Goal: Task Accomplishment & Management: Use online tool/utility

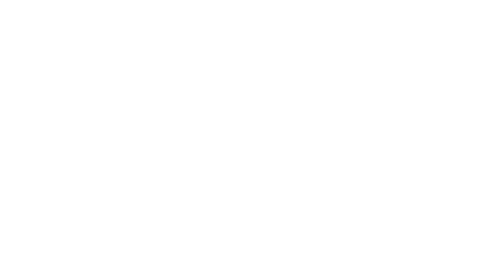
click at [76, 113] on div at bounding box center [249, 132] width 498 height 264
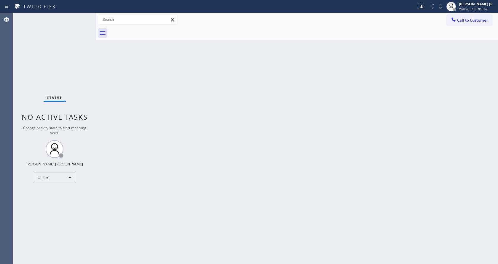
click at [454, 107] on div "Back to Dashboard Change Sender ID Customers Technicians Select a contact Outbo…" at bounding box center [297, 138] width 402 height 250
click at [474, 3] on div "Jen Rose Villanueva" at bounding box center [477, 3] width 37 height 5
click at [457, 33] on button "Available" at bounding box center [468, 32] width 59 height 8
click at [135, 181] on div "Back to Dashboard Change Sender ID Customers Technicians Select a contact Outbo…" at bounding box center [297, 138] width 402 height 250
click at [74, 57] on div "Status No active tasks You are ready to start receiving tasks. Jen Rose Villanu…" at bounding box center [54, 138] width 83 height 250
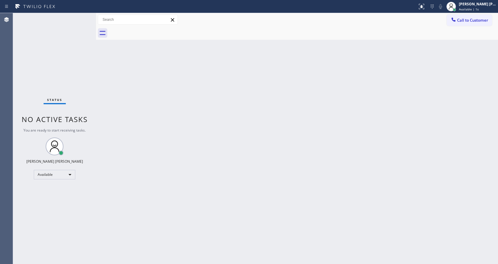
click at [82, 12] on div "Status report No issues detected If you experience an issue, please download th…" at bounding box center [249, 6] width 498 height 13
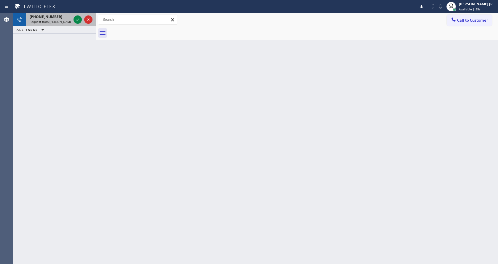
drag, startPoint x: 63, startPoint y: 19, endPoint x: 71, endPoint y: 16, distance: 8.6
click at [63, 19] on div "+15405359480 Request from Reenan Colinares (direct)" at bounding box center [49, 19] width 46 height 13
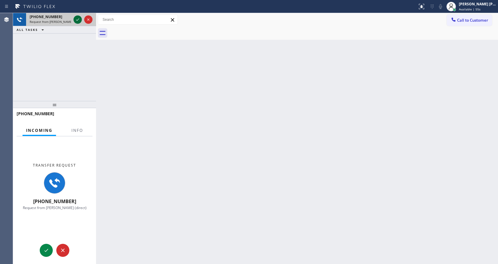
click at [77, 19] on icon at bounding box center [77, 19] width 7 height 7
click at [80, 127] on span "Info" at bounding box center [77, 129] width 12 height 5
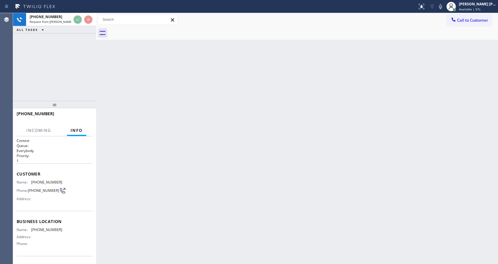
drag, startPoint x: 51, startPoint y: 105, endPoint x: 65, endPoint y: 59, distance: 48.7
click at [65, 59] on div "+15405359480 Request from Reenan Colinares (direct) ALL TASKS ALL TASKS ACTIVE …" at bounding box center [54, 138] width 83 height 250
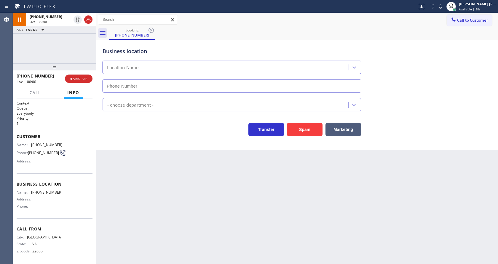
click at [192, 234] on div "Back to Dashboard Change Sender ID Customers Technicians Select a contact Outbo…" at bounding box center [297, 138] width 402 height 250
click at [192, 220] on div "Back to Dashboard Change Sender ID Customers Technicians Select a contact Outbo…" at bounding box center [297, 138] width 402 height 250
click at [111, 169] on div "Back to Dashboard Change Sender ID Customers Technicians Select a contact Outbo…" at bounding box center [297, 138] width 402 height 250
click at [180, 138] on div "Business location Location Name - choose department - Transfer Spam Marketing" at bounding box center [297, 95] width 402 height 110
click at [296, 230] on div "Back to Dashboard Change Sender ID Customers Technicians Select a contact Outbo…" at bounding box center [297, 138] width 402 height 250
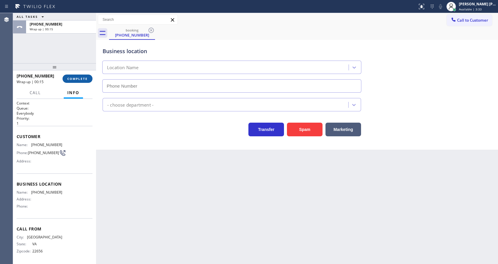
click at [75, 79] on span "COMPLETE" at bounding box center [77, 78] width 20 height 4
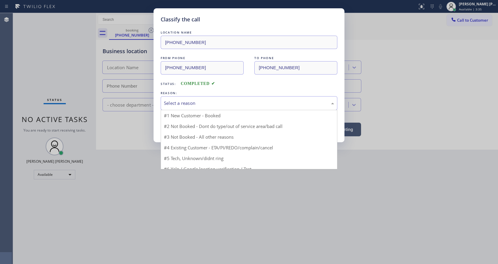
click at [181, 100] on div "Select a reason" at bounding box center [249, 103] width 170 height 7
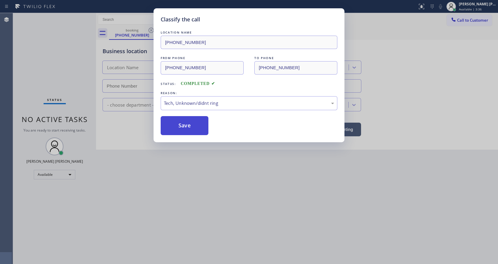
click at [182, 128] on button "Save" at bounding box center [185, 125] width 48 height 19
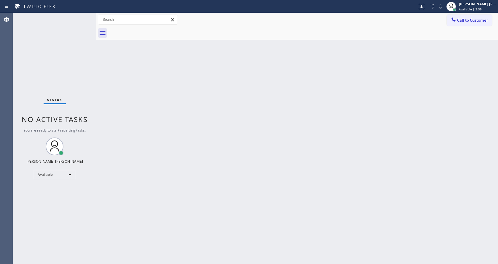
click at [78, 17] on div "Status No active tasks You are ready to start receiving tasks. [PERSON_NAME] [P…" at bounding box center [54, 138] width 83 height 250
click at [79, 16] on div "Status No active tasks You are ready to start receiving tasks. [PERSON_NAME] [P…" at bounding box center [54, 138] width 83 height 250
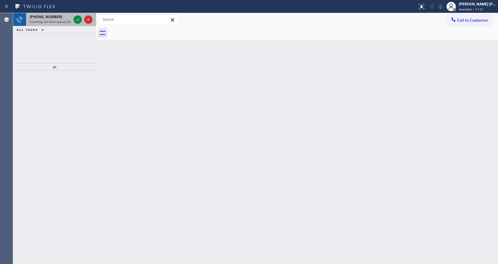
click at [65, 19] on div "+14153908314" at bounding box center [50, 16] width 41 height 5
click at [65, 17] on div "+17142945606" at bounding box center [50, 16] width 41 height 5
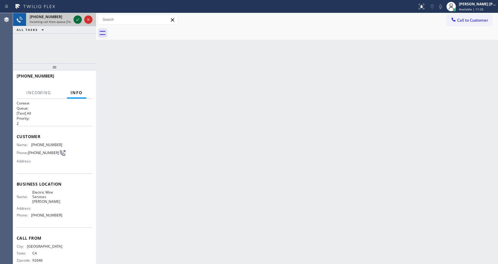
click at [76, 18] on icon at bounding box center [77, 19] width 7 height 7
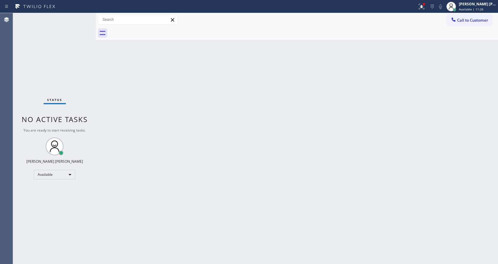
click at [180, 152] on div "Back to Dashboard Change Sender ID Customers Technicians Select a contact Outbo…" at bounding box center [297, 138] width 402 height 250
click at [119, 57] on div "Back to Dashboard Change Sender ID Customers Technicians Select a contact Outbo…" at bounding box center [297, 138] width 402 height 250
click at [78, 18] on div "Status No active tasks You are ready to start receiving tasks. [PERSON_NAME] [P…" at bounding box center [54, 138] width 83 height 250
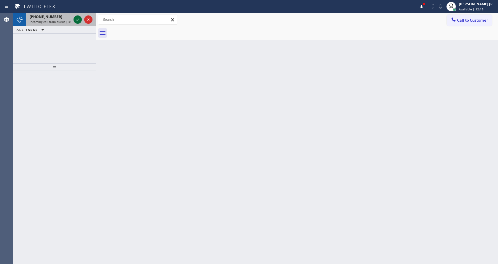
click at [78, 18] on icon at bounding box center [77, 19] width 7 height 7
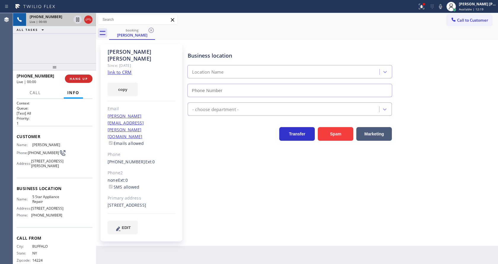
type input "(855) 731-4952"
click at [79, 18] on icon at bounding box center [77, 19] width 7 height 7
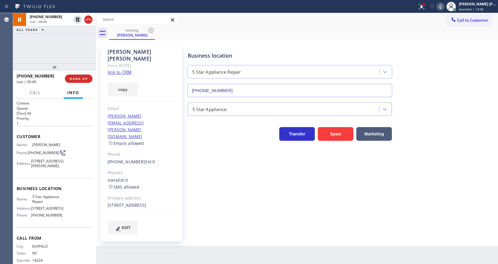
click at [440, 5] on icon at bounding box center [440, 6] width 7 height 7
click at [425, 7] on icon at bounding box center [421, 6] width 7 height 7
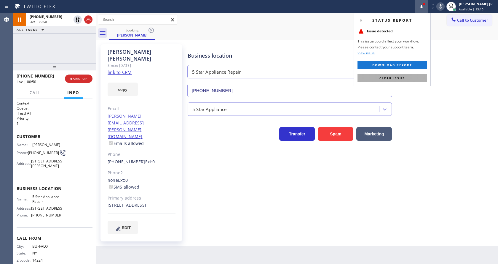
click at [409, 77] on button "Clear issue" at bounding box center [391, 78] width 69 height 8
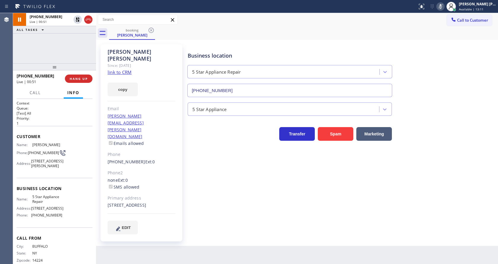
click at [121, 69] on link "link to CRM" at bounding box center [120, 72] width 24 height 6
click at [77, 21] on icon at bounding box center [77, 19] width 7 height 7
click at [439, 9] on div at bounding box center [440, 6] width 8 height 7
click at [443, 60] on div "Business location 5 Star Appliance Repair (855) 731-4952" at bounding box center [341, 70] width 310 height 54
click at [221, 186] on div "Business location 5 Star Appliance Repair (855) 731-4952 5 Star Appliance Trans…" at bounding box center [341, 139] width 310 height 186
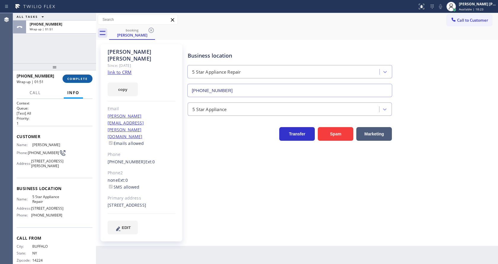
click at [67, 82] on button "COMPLETE" at bounding box center [78, 78] width 30 height 8
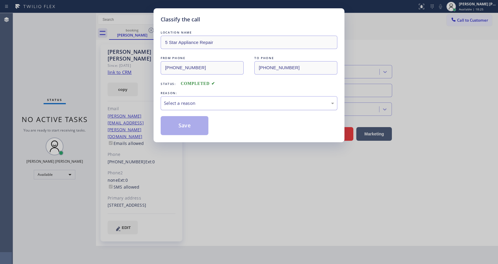
click at [194, 108] on div "Select a reason" at bounding box center [249, 103] width 177 height 14
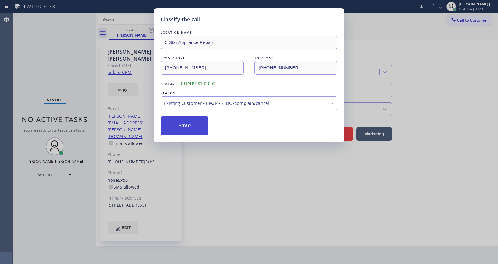
click at [183, 127] on button "Save" at bounding box center [185, 125] width 48 height 19
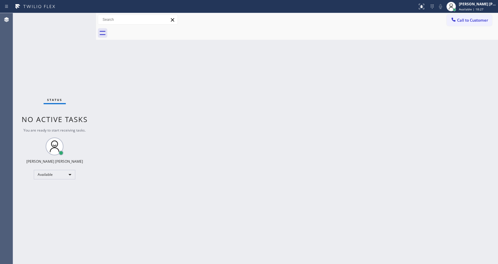
drag, startPoint x: 80, startPoint y: 16, endPoint x: 82, endPoint y: 21, distance: 5.3
click at [80, 17] on div "Status No active tasks You are ready to start receiving tasks. [PERSON_NAME] [P…" at bounding box center [54, 138] width 83 height 250
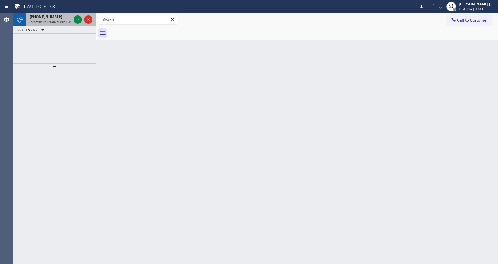
click at [61, 23] on span "Incoming call from queue [Test] All" at bounding box center [54, 22] width 49 height 4
click at [98, 57] on div "Back to Dashboard Change Sender ID Customers Technicians Select a contact Outbo…" at bounding box center [297, 138] width 402 height 250
click at [64, 22] on span "Incoming call from queue [Test] All" at bounding box center [54, 22] width 49 height 4
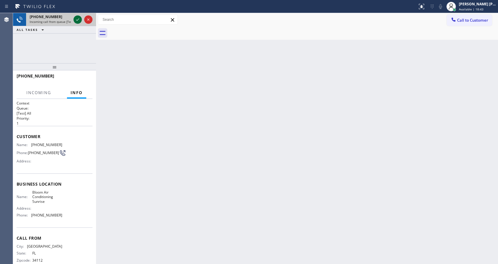
click at [75, 22] on icon at bounding box center [77, 19] width 7 height 7
click at [175, 192] on div "Back to Dashboard Change Sender ID Customers Technicians Select a contact Outbo…" at bounding box center [297, 138] width 402 height 250
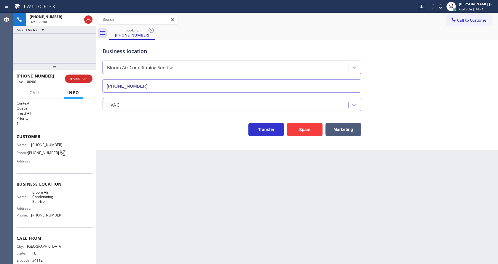
type input "(954) 807-4588"
click at [192, 199] on div "Back to Dashboard Change Sender ID Customers Technicians Select a contact Outbo…" at bounding box center [297, 138] width 402 height 250
click at [124, 121] on div "Transfer Spam Marketing" at bounding box center [231, 127] width 261 height 17
click at [71, 74] on div "+12392073607 Wrap up | 00:06 COMPLETE" at bounding box center [55, 78] width 76 height 15
click at [71, 76] on span "COMPLETE" at bounding box center [77, 78] width 20 height 4
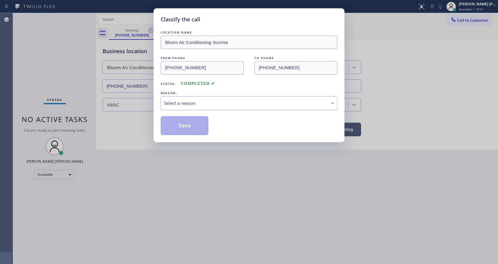
click at [179, 108] on div "Select a reason" at bounding box center [249, 103] width 177 height 14
click at [174, 123] on button "Save" at bounding box center [185, 125] width 48 height 19
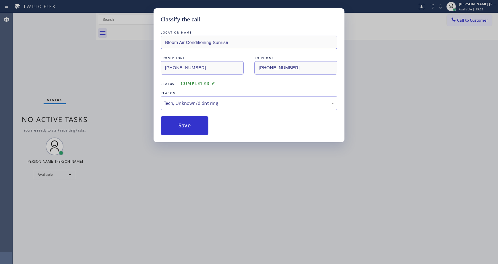
drag, startPoint x: 201, startPoint y: 199, endPoint x: 191, endPoint y: 262, distance: 63.4
click at [201, 201] on div "Classify the call LOCATION NAME Bloom Air Conditioning Sunrise FROM PHONE (239)…" at bounding box center [249, 132] width 498 height 264
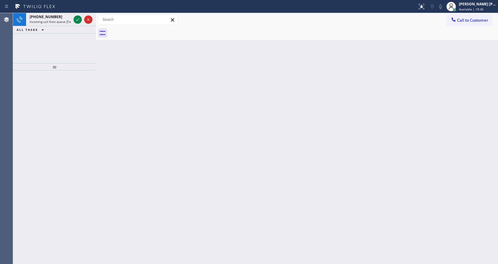
drag, startPoint x: 85, startPoint y: 70, endPoint x: 83, endPoint y: 60, distance: 10.1
click at [85, 70] on div at bounding box center [54, 66] width 83 height 7
click at [68, 22] on span "Incoming call from queue [Test] All" at bounding box center [54, 22] width 49 height 4
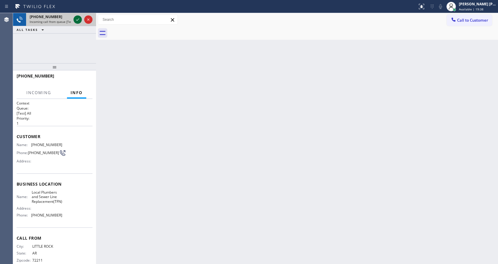
click at [76, 19] on icon at bounding box center [77, 19] width 7 height 7
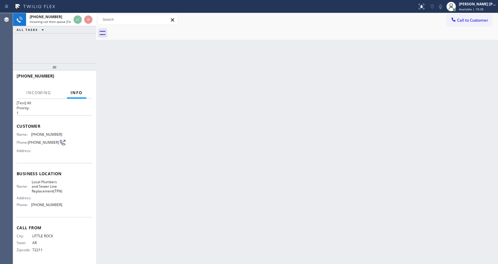
click at [206, 145] on div "Back to Dashboard Change Sender ID Customers Technicians Select a contact Outbo…" at bounding box center [297, 138] width 402 height 250
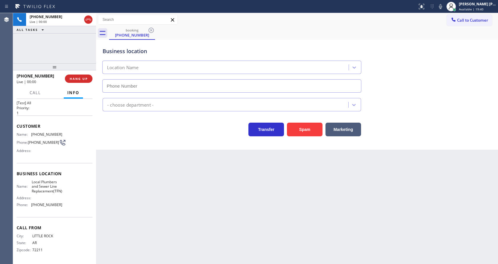
type input "(877) 647-1303"
click at [161, 215] on div "Back to Dashboard Change Sender ID Customers Technicians Select a contact Outbo…" at bounding box center [297, 138] width 402 height 250
click at [132, 147] on div "Business location Local Plumbers & Sewer Line Replacement(TFN) (877) 647-1303 P…" at bounding box center [297, 95] width 402 height 110
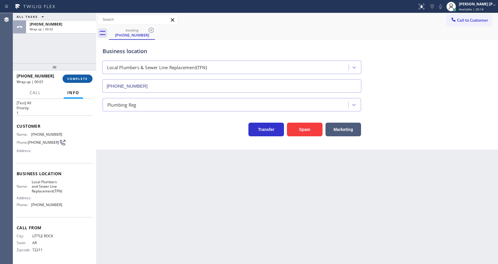
click at [67, 78] on button "COMPLETE" at bounding box center [78, 78] width 30 height 8
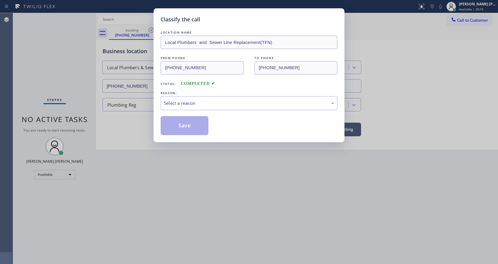
click at [207, 95] on div "REASON:" at bounding box center [249, 93] width 177 height 6
click at [210, 93] on div "REASON:" at bounding box center [249, 93] width 177 height 6
click at [195, 103] on div "Select a reason" at bounding box center [249, 103] width 170 height 7
click at [181, 125] on button "Save" at bounding box center [185, 125] width 48 height 19
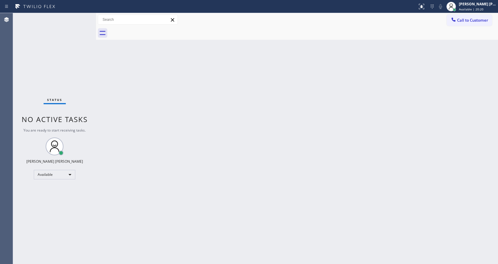
click at [78, 17] on div "Status No active tasks You are ready to start receiving tasks. [PERSON_NAME] [P…" at bounding box center [54, 138] width 83 height 250
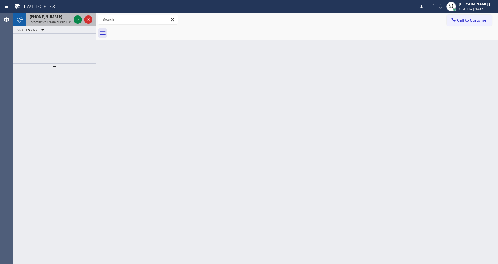
click at [62, 15] on div "+17603362354" at bounding box center [50, 16] width 41 height 5
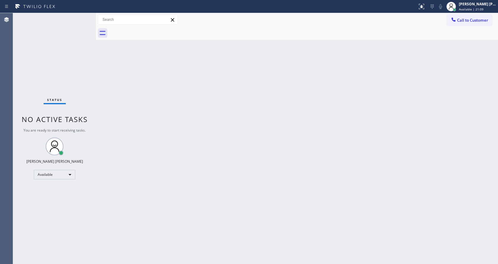
drag, startPoint x: 110, startPoint y: 48, endPoint x: 105, endPoint y: 39, distance: 9.4
click at [110, 48] on div "Back to Dashboard Change Sender ID Customers Technicians Select a contact Outbo…" at bounding box center [297, 138] width 402 height 250
click at [82, 17] on div "Status No active tasks You are ready to start receiving tasks. [PERSON_NAME] [P…" at bounding box center [54, 138] width 83 height 250
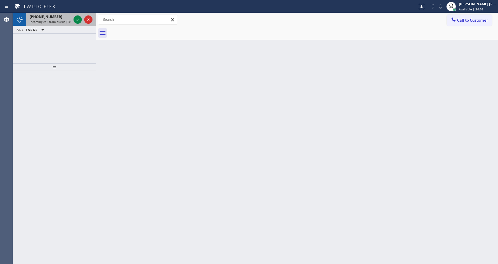
click at [60, 23] on span "Incoming call from queue [Test] All" at bounding box center [54, 22] width 49 height 4
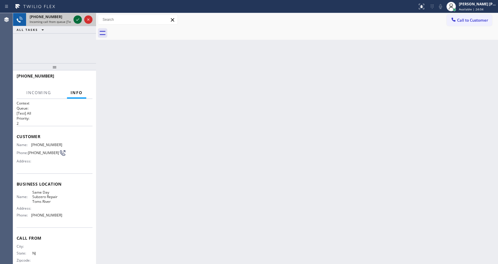
click at [77, 21] on icon at bounding box center [77, 19] width 7 height 7
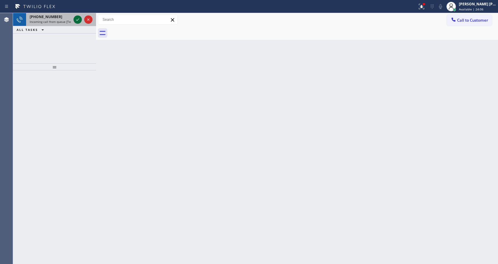
click at [77, 21] on icon at bounding box center [77, 19] width 7 height 7
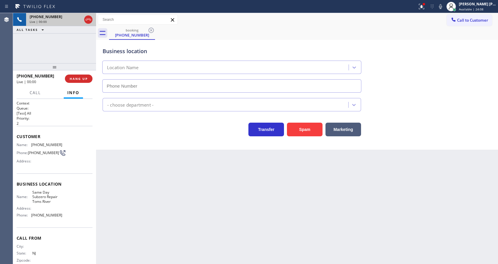
type input "(848) 256-0445"
click at [301, 127] on button "Spam" at bounding box center [305, 129] width 36 height 14
click at [79, 15] on div "+18487776808" at bounding box center [61, 16] width 63 height 5
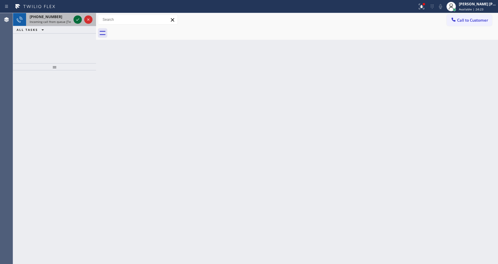
click at [79, 20] on icon at bounding box center [77, 19] width 7 height 7
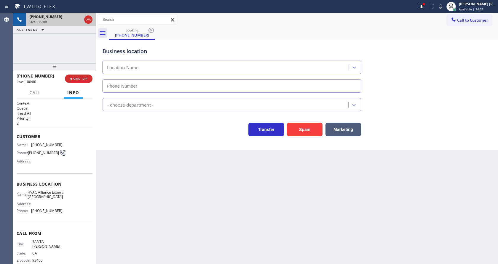
type input "(805) 549-4465"
click at [303, 126] on button "Spam" at bounding box center [305, 129] width 36 height 14
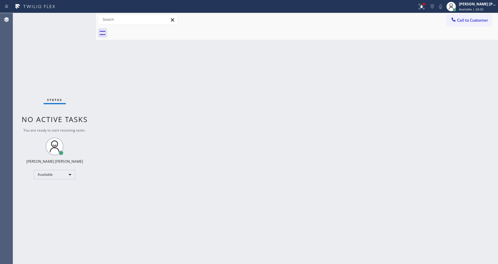
click at [80, 21] on div "Status No active tasks You are ready to start receiving tasks. [PERSON_NAME] [P…" at bounding box center [54, 138] width 83 height 250
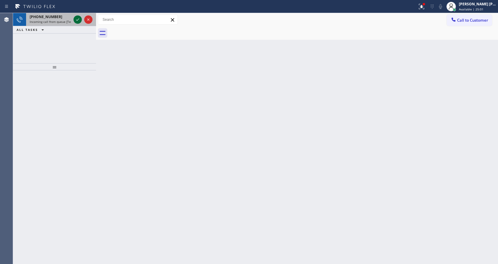
click at [76, 16] on icon at bounding box center [77, 19] width 7 height 7
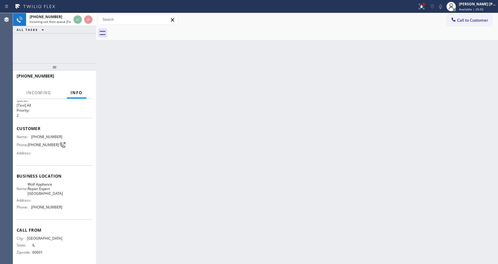
scroll to position [12, 0]
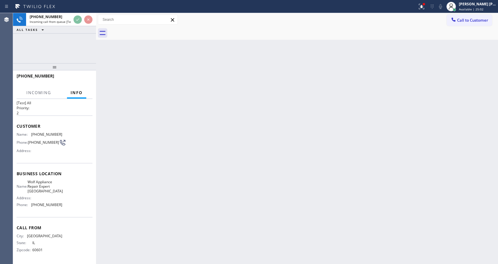
click at [238, 133] on div "Back to Dashboard Change Sender ID Customers Technicians Select a contact Outbo…" at bounding box center [297, 138] width 402 height 250
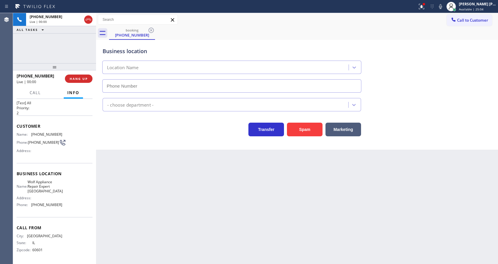
type input "(312) 945-0384"
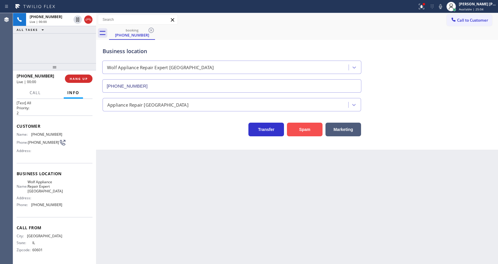
click at [310, 127] on button "Spam" at bounding box center [305, 129] width 36 height 14
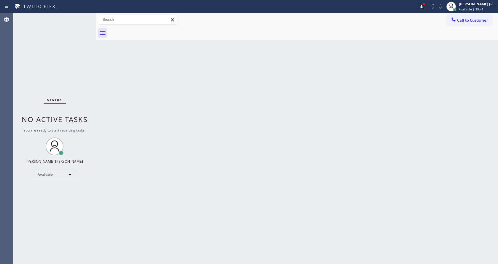
click at [62, 20] on div "Status No active tasks You are ready to start receiving tasks. [PERSON_NAME] [P…" at bounding box center [54, 138] width 83 height 250
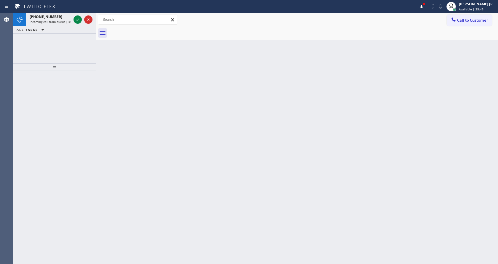
click at [62, 20] on span "Incoming call from queue [Test] All" at bounding box center [54, 22] width 49 height 4
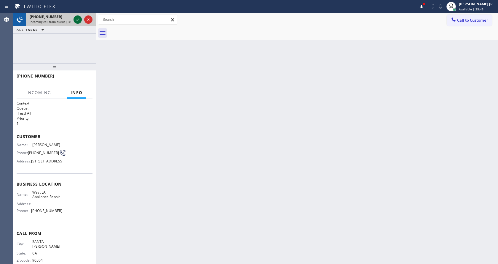
click at [76, 18] on icon at bounding box center [77, 19] width 7 height 7
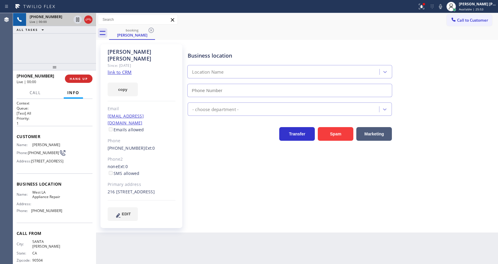
type input "(323) 703-5944"
click at [76, 20] on icon at bounding box center [77, 19] width 7 height 7
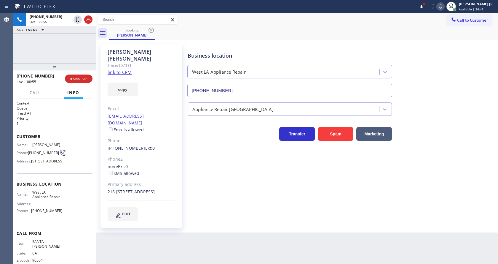
click at [439, 7] on div at bounding box center [440, 6] width 8 height 7
click at [119, 69] on link "link to CRM" at bounding box center [120, 72] width 24 height 6
click at [78, 17] on icon at bounding box center [77, 19] width 7 height 7
click at [444, 4] on icon at bounding box center [440, 6] width 7 height 7
drag, startPoint x: 428, startPoint y: 7, endPoint x: 424, endPoint y: 23, distance: 16.3
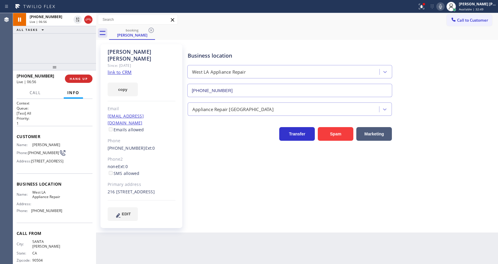
click at [427, 8] on div at bounding box center [421, 6] width 13 height 7
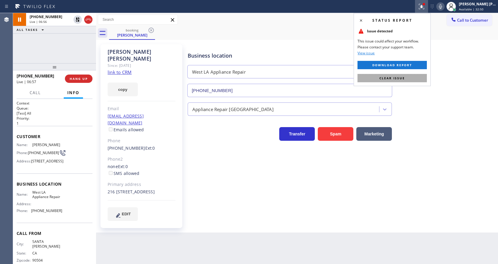
click at [411, 81] on button "Clear issue" at bounding box center [391, 78] width 69 height 8
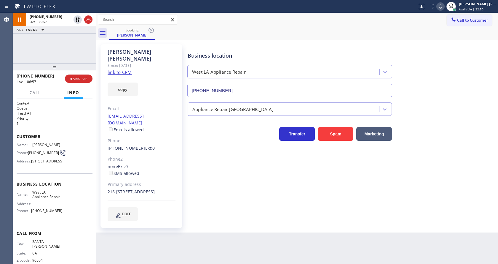
click at [451, 73] on div "Business location West LA Appliance Repair (323) 703-5944" at bounding box center [341, 70] width 310 height 54
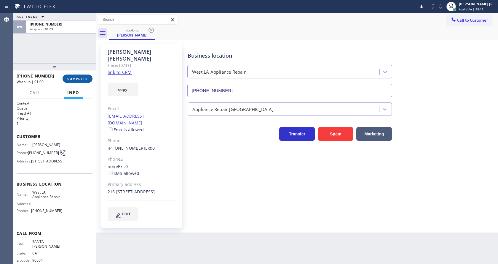
click at [69, 78] on span "COMPLETE" at bounding box center [77, 78] width 20 height 4
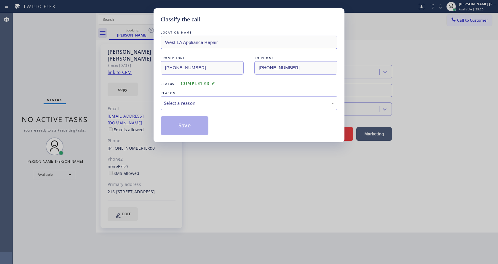
click at [208, 108] on div "Select a reason" at bounding box center [249, 103] width 177 height 14
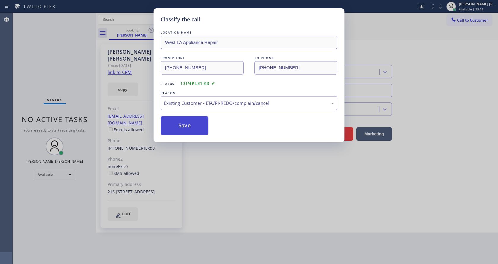
click at [178, 124] on button "Save" at bounding box center [185, 125] width 48 height 19
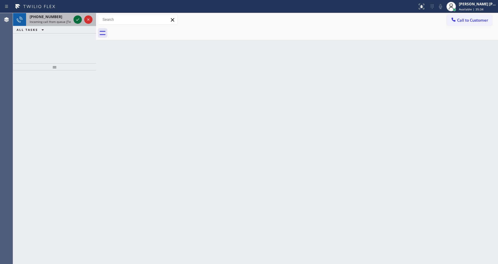
click at [77, 20] on icon at bounding box center [77, 19] width 3 height 2
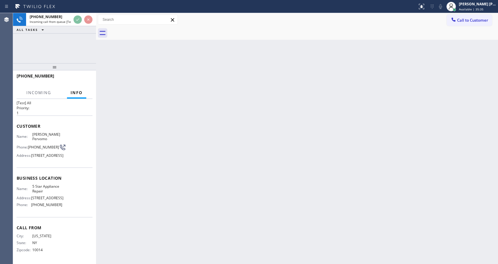
scroll to position [26, 0]
click at [246, 146] on div "Back to Dashboard Change Sender ID Customers Technicians Select a contact Outbo…" at bounding box center [297, 138] width 402 height 250
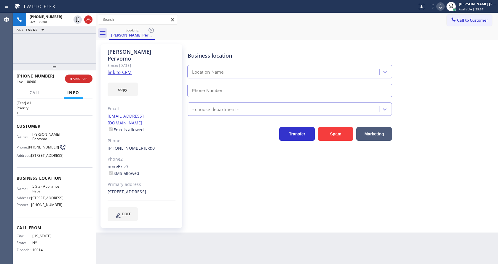
type input "(855) 731-4952"
click at [172, 188] on div "5545 Pine Tree Drive Miami Beach, 33140 FL" at bounding box center [142, 191] width 68 height 7
click at [248, 183] on div "Business location 5 Star Appliance Repair (855) 731-4952 5 Star Appliance Trans…" at bounding box center [341, 132] width 310 height 173
click at [229, 157] on div "Business location 5 Star Appliance Repair (855) 731-4952 5 Star Appliance Trans…" at bounding box center [341, 132] width 310 height 173
click at [124, 69] on link "link to CRM" at bounding box center [120, 72] width 24 height 6
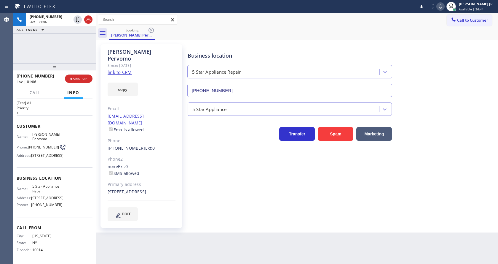
click at [181, 167] on div "Consuelo Pervomo Since: 20 may 2020 link to CRM copy Email cp@arcpe.com Emails …" at bounding box center [141, 135] width 82 height 183
click at [453, 64] on div "Business location 5 Star Appliance Repair (855) 731-4952" at bounding box center [341, 70] width 310 height 54
click at [442, 8] on icon at bounding box center [440, 6] width 7 height 7
click at [76, 19] on icon at bounding box center [77, 19] width 3 height 4
click at [196, 167] on div "Business location 5 Star Appliance Repair (855) 731-4952 5 Star Appliance Trans…" at bounding box center [341, 132] width 310 height 173
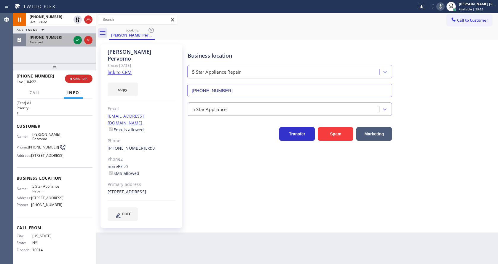
click at [76, 41] on icon at bounding box center [77, 39] width 7 height 7
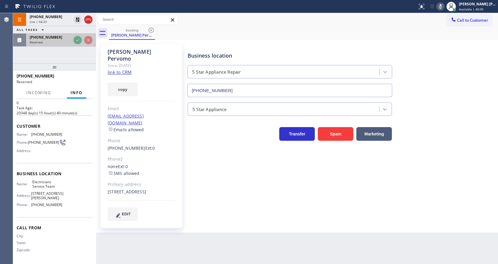
scroll to position [17, 0]
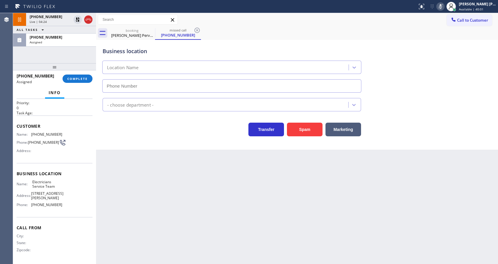
type input "(800) 568-8664"
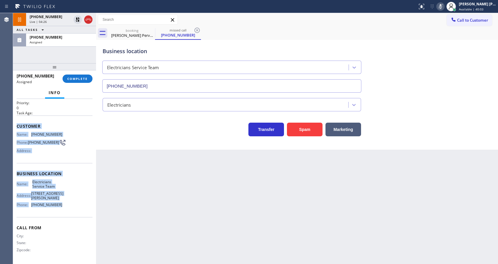
drag, startPoint x: 14, startPoint y: 123, endPoint x: 60, endPoint y: 202, distance: 91.8
click at [60, 202] on div "Context Queue: Electrical Priority: 0 Task Age: Customer Name: (619) 212-2500 P…" at bounding box center [54, 181] width 83 height 165
copy div "Customer Name: (619) 212-2500 Phone: (619) 212-2500 Address: Business location …"
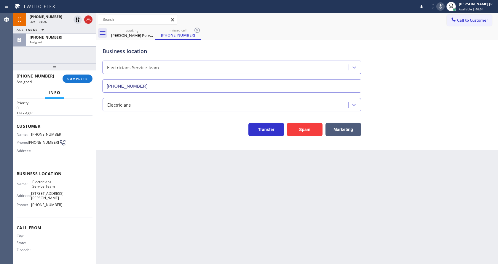
drag, startPoint x: 157, startPoint y: 208, endPoint x: 159, endPoint y: 260, distance: 52.0
click at [157, 210] on div "Back to Dashboard Change Sender ID Customers Technicians Select a contact Outbo…" at bounding box center [297, 138] width 402 height 250
drag, startPoint x: 120, startPoint y: 172, endPoint x: 136, endPoint y: 234, distance: 65.0
click at [120, 172] on div "Back to Dashboard Change Sender ID Customers Technicians Select a contact Outbo…" at bounding box center [297, 138] width 402 height 250
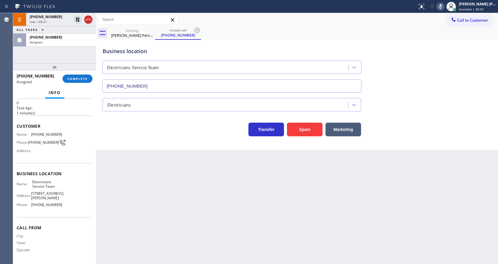
click at [227, 182] on div "Back to Dashboard Change Sender ID Customers Technicians Select a contact Outbo…" at bounding box center [297, 138] width 402 height 250
click at [78, 78] on span "COMPLETE" at bounding box center [77, 78] width 20 height 4
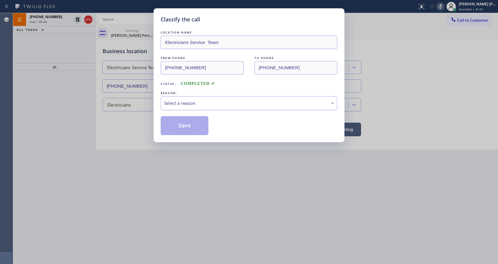
click at [203, 104] on div "Select a reason" at bounding box center [249, 103] width 170 height 7
click at [183, 129] on button "Save" at bounding box center [185, 125] width 48 height 19
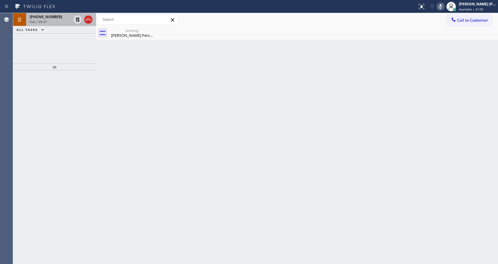
click at [71, 21] on div "+16463618406 Live | 05:27" at bounding box center [49, 19] width 46 height 13
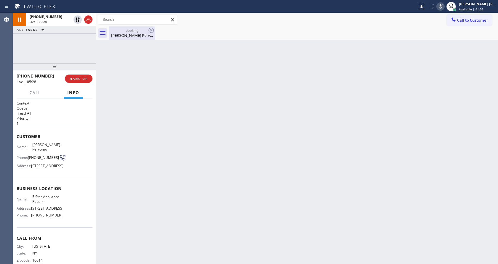
click at [119, 33] on div "Consuelo Pervomo" at bounding box center [132, 35] width 45 height 5
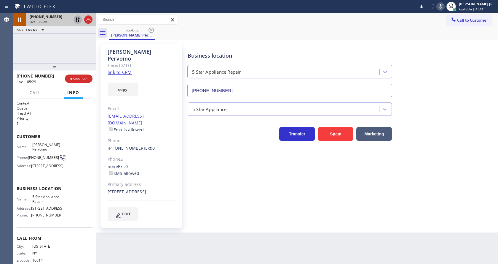
click at [77, 18] on icon at bounding box center [78, 19] width 4 height 4
click at [443, 5] on rect at bounding box center [440, 6] width 4 height 4
drag, startPoint x: 453, startPoint y: 47, endPoint x: 453, endPoint y: 52, distance: 5.0
click at [453, 47] on div "Business location 5 Star Appliance Repair (855) 731-4952" at bounding box center [341, 70] width 310 height 54
click at [185, 197] on div "Consuelo Pervomo Since: 20 may 2020 link to CRM copy Email cp@arcpe.com Emails …" at bounding box center [142, 135] width 89 height 189
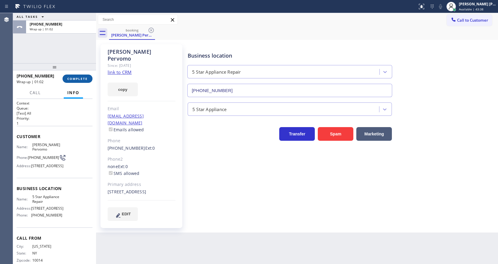
click at [66, 75] on button "COMPLETE" at bounding box center [78, 78] width 30 height 8
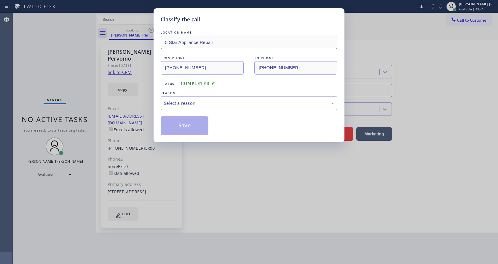
click at [189, 102] on div "Select a reason" at bounding box center [249, 103] width 170 height 7
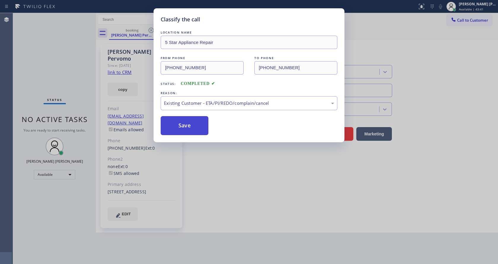
click at [188, 122] on button "Save" at bounding box center [185, 125] width 48 height 19
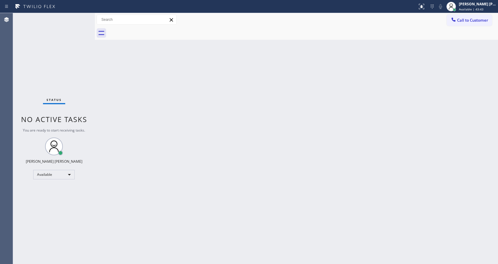
drag, startPoint x: 96, startPoint y: 25, endPoint x: 81, endPoint y: 25, distance: 15.1
click at [81, 25] on div "Status No active tasks You are ready to start receiving tasks. Jen Rose Villanu…" at bounding box center [255, 138] width 485 height 250
click at [79, 15] on div "Status No active tasks You are ready to start receiving tasks. [PERSON_NAME] [P…" at bounding box center [54, 138] width 82 height 250
click at [61, 23] on div "Status No active tasks You are ready to start receiving tasks. [PERSON_NAME] [P…" at bounding box center [54, 138] width 82 height 250
click at [41, 69] on div "Status No active tasks You are ready to start receiving tasks. [PERSON_NAME] [P…" at bounding box center [54, 138] width 82 height 250
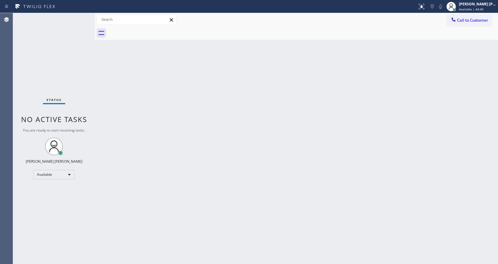
click at [166, 174] on div "Back to Dashboard Change Sender ID Customers Technicians Select a contact Outbo…" at bounding box center [296, 138] width 403 height 250
click at [278, 146] on div "Back to Dashboard Change Sender ID Customers Technicians Select a contact Outbo…" at bounding box center [296, 138] width 403 height 250
click at [278, 116] on div "Back to Dashboard Change Sender ID Customers Technicians Select a contact Outbo…" at bounding box center [296, 138] width 403 height 250
click at [80, 16] on div "Status No active tasks You are ready to start receiving tasks. [PERSON_NAME] [P…" at bounding box center [54, 138] width 82 height 250
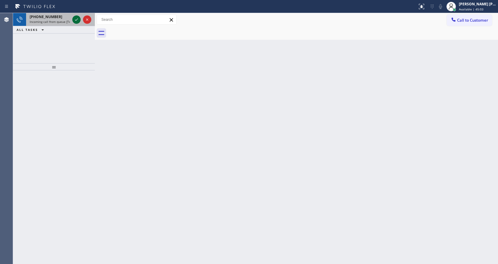
click at [75, 20] on icon at bounding box center [76, 19] width 7 height 7
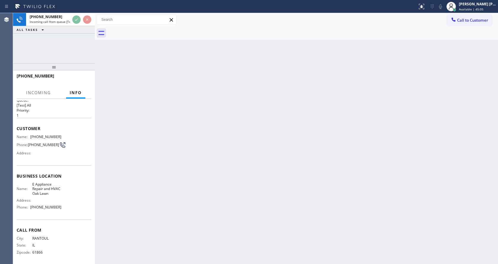
scroll to position [12, 0]
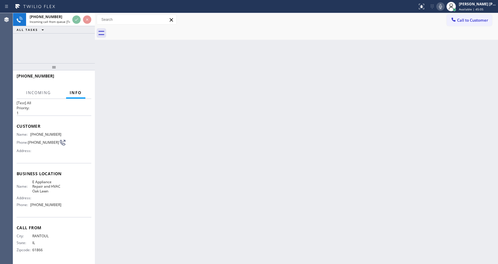
drag, startPoint x: 149, startPoint y: 153, endPoint x: 156, endPoint y: 157, distance: 7.8
click at [151, 154] on div "Back to Dashboard Change Sender ID Customers Technicians Select a contact Outbo…" at bounding box center [296, 138] width 403 height 250
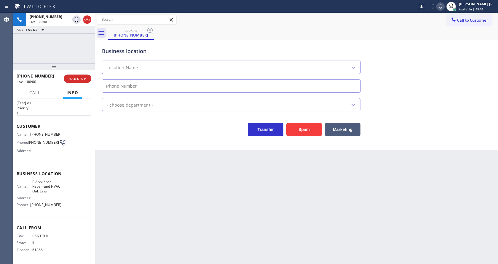
type input "(708) 556-2651"
click at [302, 130] on button "Spam" at bounding box center [304, 129] width 36 height 14
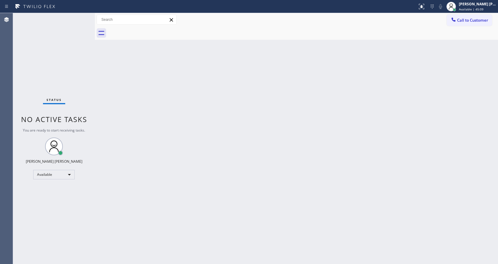
click at [77, 17] on div "Status No active tasks You are ready to start receiving tasks. [PERSON_NAME] [P…" at bounding box center [54, 138] width 82 height 250
drag, startPoint x: 79, startPoint y: 17, endPoint x: 80, endPoint y: 20, distance: 3.5
click at [80, 20] on div "Status No active tasks You are ready to start receiving tasks. [PERSON_NAME] [P…" at bounding box center [54, 138] width 82 height 250
click at [80, 17] on div "Status No active tasks You are ready to start receiving tasks. [PERSON_NAME] [P…" at bounding box center [54, 138] width 82 height 250
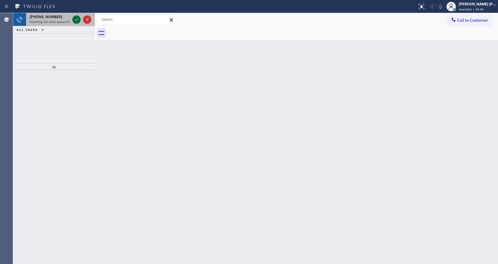
click at [79, 20] on icon at bounding box center [76, 19] width 7 height 7
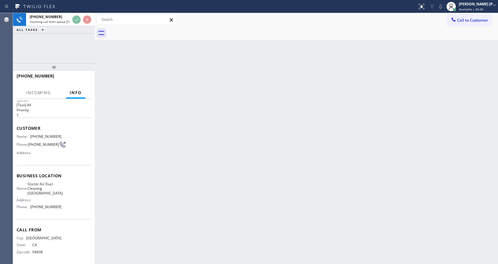
scroll to position [12, 0]
click at [183, 160] on div "Back to Dashboard Change Sender ID Customers Technicians Select a contact Outbo…" at bounding box center [296, 138] width 403 height 250
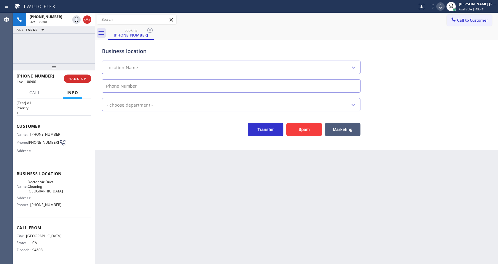
type input "(805) 608-3944"
click at [310, 122] on button "Spam" at bounding box center [304, 129] width 36 height 14
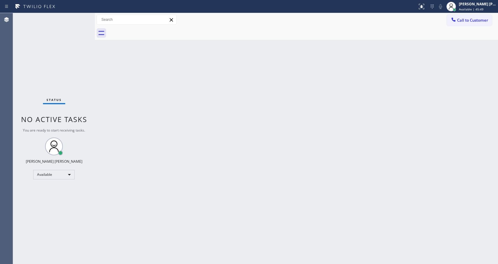
click at [202, 243] on div "Back to Dashboard Change Sender ID Customers Technicians Select a contact Outbo…" at bounding box center [296, 138] width 403 height 250
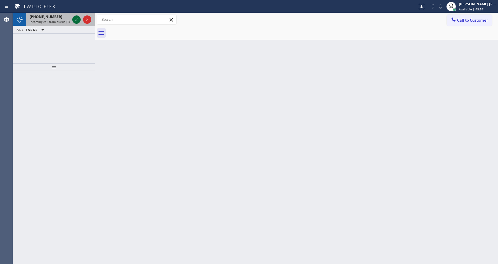
click at [78, 17] on icon at bounding box center [76, 19] width 7 height 7
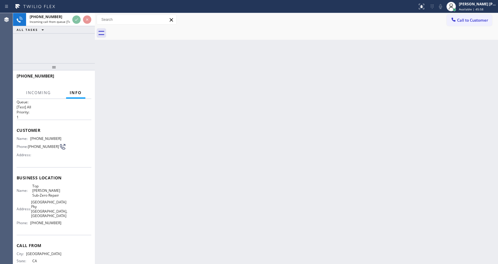
scroll to position [17, 0]
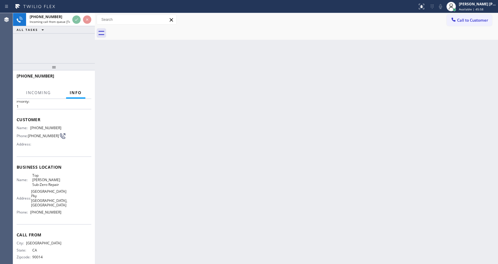
click at [221, 153] on div "Back to Dashboard Change Sender ID Customers Technicians Select a contact Outbo…" at bounding box center [296, 138] width 403 height 250
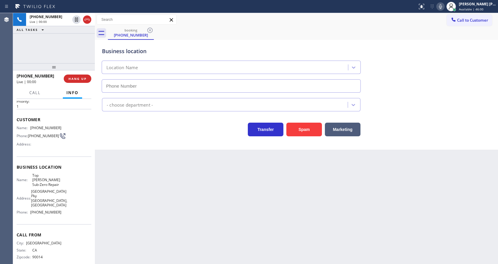
type input "(714) 970-4558"
click at [297, 124] on button "Spam" at bounding box center [304, 129] width 36 height 14
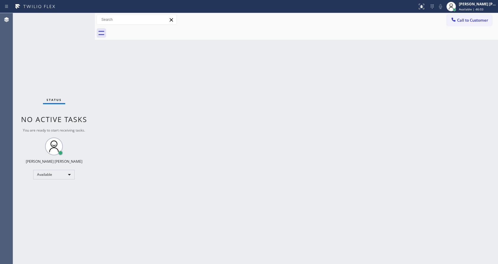
click at [80, 16] on div "Status No active tasks You are ready to start receiving tasks. [PERSON_NAME] [P…" at bounding box center [54, 138] width 82 height 250
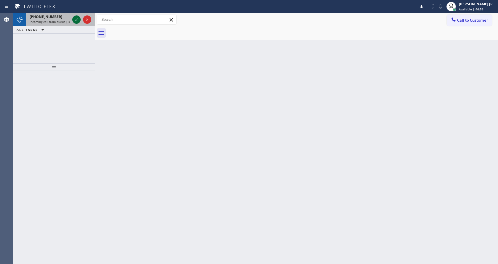
click at [78, 18] on icon at bounding box center [76, 19] width 7 height 7
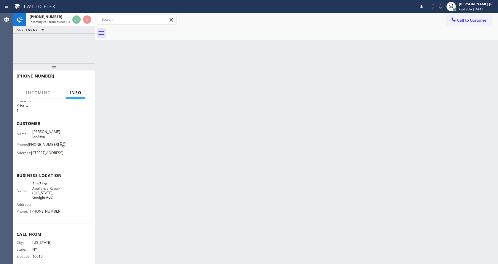
scroll to position [31, 0]
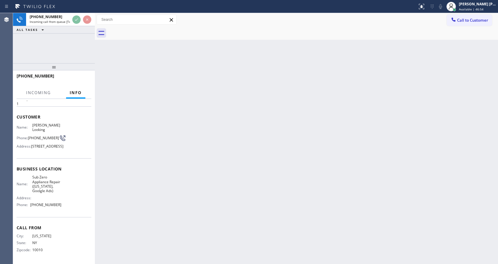
click at [173, 147] on div "Back to Dashboard Change Sender ID Customers Technicians Select a contact Outbo…" at bounding box center [296, 138] width 403 height 250
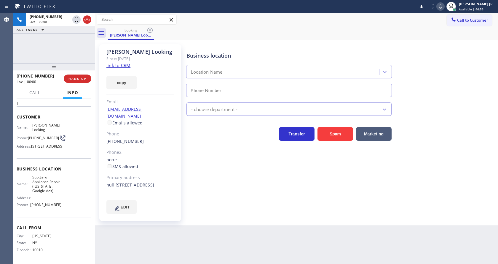
type input "(315) 818-3574"
click at [127, 66] on link "link to CRM" at bounding box center [118, 65] width 24 height 6
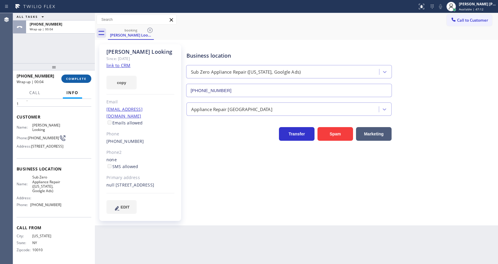
click at [69, 79] on span "COMPLETE" at bounding box center [76, 78] width 20 height 4
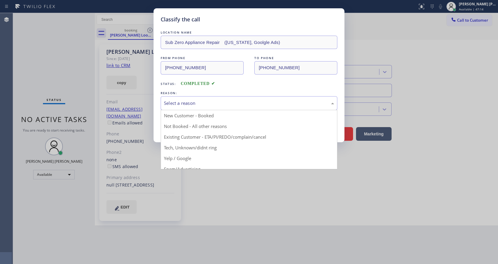
drag, startPoint x: 188, startPoint y: 103, endPoint x: 194, endPoint y: 133, distance: 31.1
click at [189, 104] on div "Select a reason" at bounding box center [249, 103] width 170 height 7
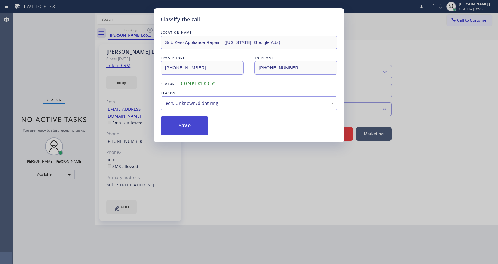
click at [178, 124] on button "Save" at bounding box center [185, 125] width 48 height 19
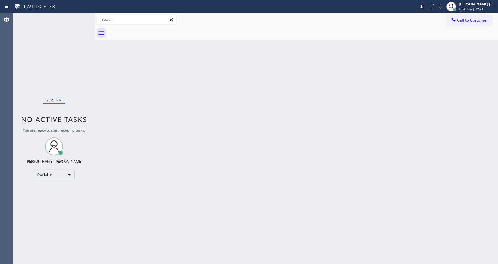
click at [83, 65] on div "Status No active tasks You are ready to start receiving tasks. [PERSON_NAME] [P…" at bounding box center [54, 138] width 82 height 250
click at [82, 17] on div "Status No active tasks You are ready to start receiving tasks. [PERSON_NAME] [P…" at bounding box center [54, 138] width 82 height 250
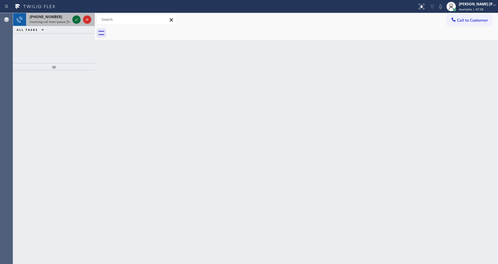
click at [76, 16] on icon at bounding box center [76, 19] width 7 height 7
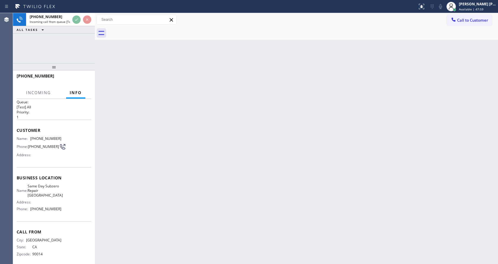
scroll to position [12, 0]
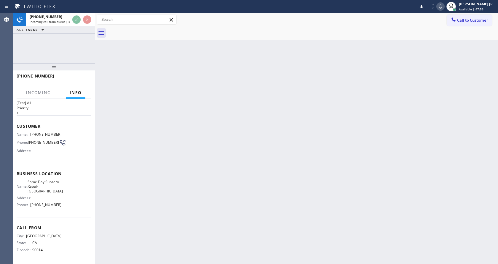
click at [218, 156] on div "Back to Dashboard Change Sender ID Customers Technicians Select a contact Outbo…" at bounding box center [296, 138] width 403 height 250
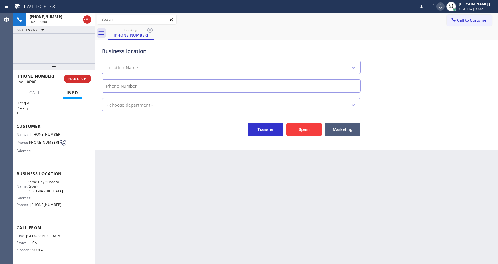
type input "(650) 870-2717"
click at [302, 124] on button "Spam" at bounding box center [304, 129] width 36 height 14
click at [117, 154] on div "Back to Dashboard Change Sender ID Customers Technicians Select a contact Outbo…" at bounding box center [296, 138] width 403 height 250
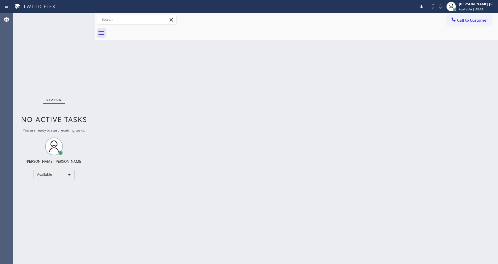
click at [80, 17] on div "Status No active tasks You are ready to start receiving tasks. [PERSON_NAME] [P…" at bounding box center [54, 138] width 82 height 250
click at [78, 82] on div "Status No active tasks You are ready to start receiving tasks. [PERSON_NAME] [P…" at bounding box center [54, 138] width 82 height 250
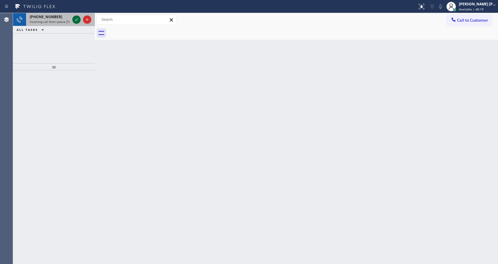
click at [78, 17] on icon at bounding box center [76, 19] width 7 height 7
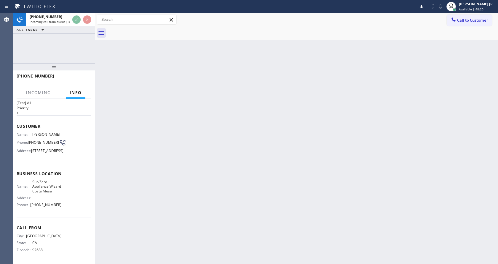
scroll to position [26, 0]
click at [203, 138] on div "Back to Dashboard Change Sender ID Customers Technicians Select a contact Outbo…" at bounding box center [296, 138] width 403 height 250
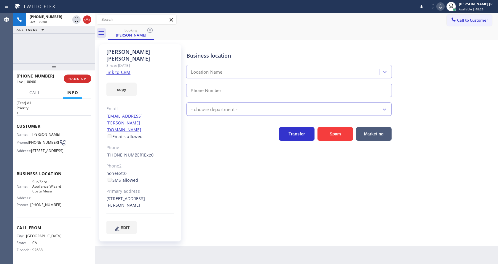
type input "(714) 677-8441"
click at [116, 55] on div "Steve Keith" at bounding box center [140, 55] width 68 height 14
click at [116, 62] on div "Since: [DATE]" at bounding box center [140, 65] width 68 height 7
click at [116, 69] on link "link to CRM" at bounding box center [118, 72] width 24 height 6
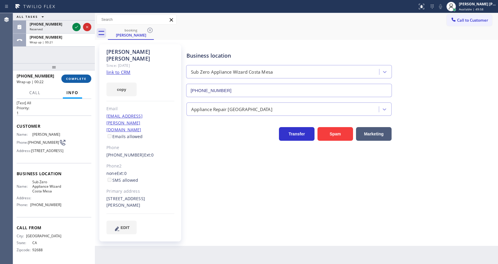
click at [76, 77] on button "COMPLETE" at bounding box center [76, 78] width 30 height 8
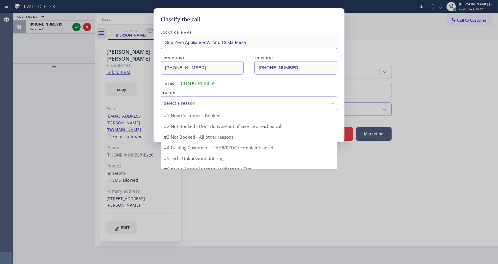
click at [215, 98] on div "Select a reason" at bounding box center [249, 103] width 177 height 14
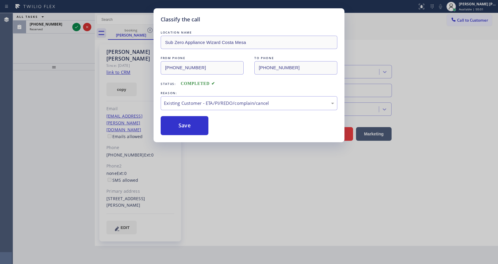
click at [175, 113] on div "LOCATION NAME Sub Zero Appliance Wizard Costa Mesa FROM PHONE (949) 433-7639 TO…" at bounding box center [249, 82] width 177 height 106
click at [179, 127] on button "Save" at bounding box center [185, 125] width 48 height 19
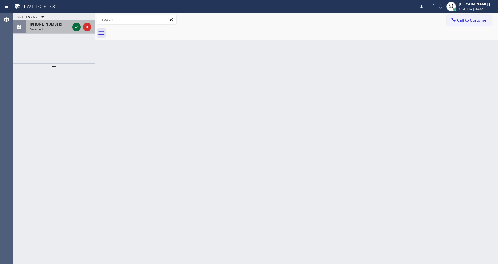
click at [75, 28] on icon at bounding box center [76, 27] width 3 height 2
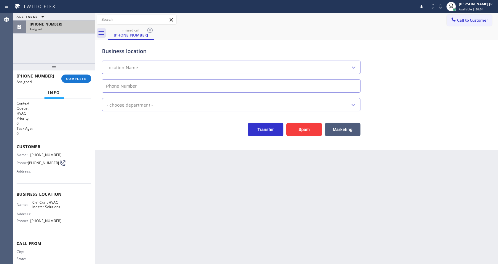
type input "(805) 303-5747"
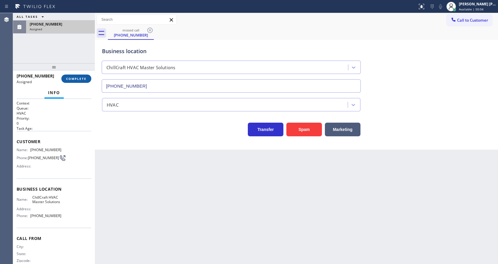
click at [74, 76] on button "COMPLETE" at bounding box center [76, 78] width 30 height 8
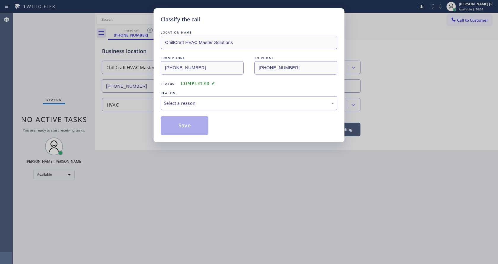
click at [190, 106] on div "Select a reason" at bounding box center [249, 103] width 170 height 7
click at [184, 128] on button "Save" at bounding box center [185, 125] width 48 height 19
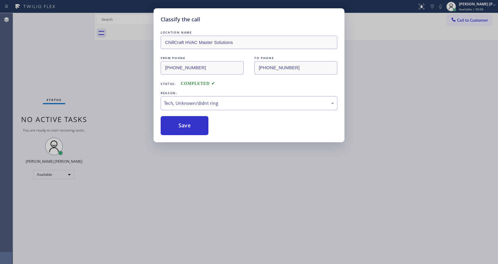
click at [218, 229] on div "Classify the call LOCATION NAME ChillCraft HVAC Master Solutions FROM PHONE (20…" at bounding box center [249, 132] width 498 height 264
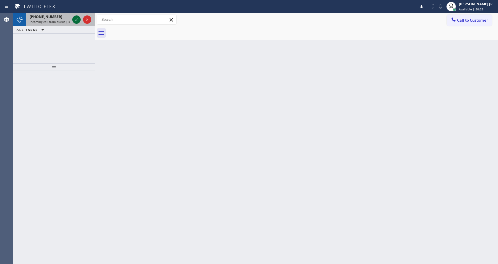
click at [78, 20] on icon at bounding box center [76, 19] width 7 height 7
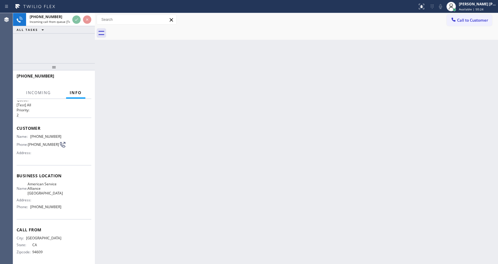
scroll to position [12, 0]
click at [181, 156] on div "Back to Dashboard Change Sender ID Customers Technicians Select a contact Outbo…" at bounding box center [296, 138] width 403 height 250
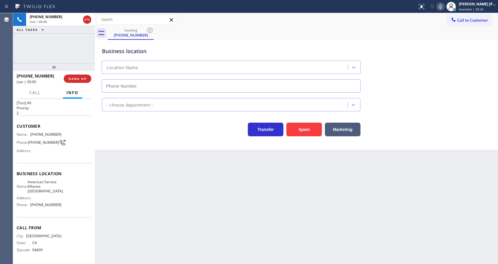
type input "(510) 851-9654"
drag, startPoint x: 107, startPoint y: 145, endPoint x: 114, endPoint y: 143, distance: 7.6
click at [107, 145] on div "Business location American Service Alliance Union City (510) 851-9654 Appliance…" at bounding box center [296, 95] width 403 height 110
click at [301, 128] on button "Spam" at bounding box center [304, 129] width 36 height 14
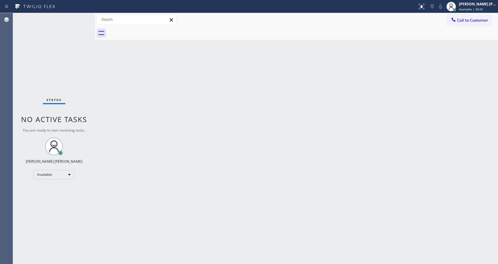
click at [131, 71] on div "Back to Dashboard Change Sender ID Customers Technicians Select a contact Outbo…" at bounding box center [296, 138] width 403 height 250
click at [79, 17] on div "Status No active tasks You are ready to start receiving tasks. [PERSON_NAME] [P…" at bounding box center [54, 138] width 82 height 250
click at [81, 17] on div "Status No active tasks You are ready to start receiving tasks. [PERSON_NAME] [P…" at bounding box center [54, 138] width 82 height 250
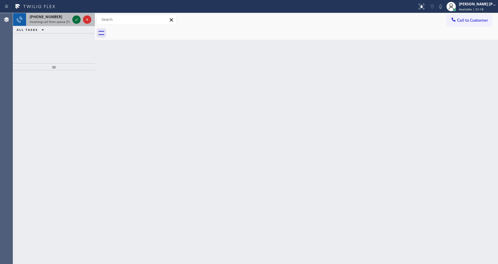
click at [76, 20] on icon at bounding box center [76, 19] width 7 height 7
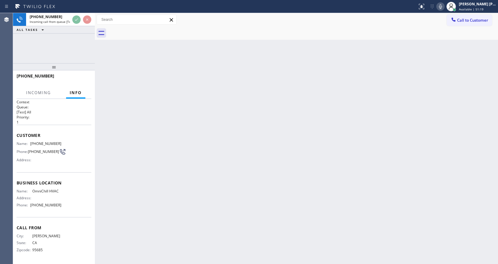
scroll to position [3, 0]
click at [181, 156] on div "Back to Dashboard Change Sender ID Customers Technicians Select a contact Outbo…" at bounding box center [296, 138] width 403 height 250
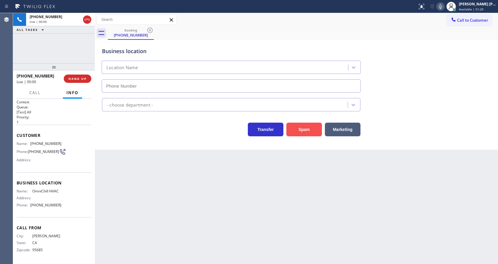
type input "(760) 239-5576"
click at [294, 127] on button "Spam" at bounding box center [304, 129] width 36 height 14
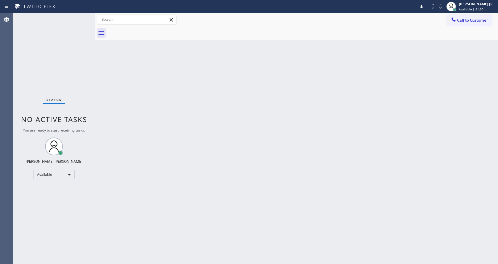
click at [61, 52] on div "Status No active tasks You are ready to start receiving tasks. [PERSON_NAME] [P…" at bounding box center [54, 138] width 82 height 250
click at [80, 17] on div "Status No active tasks You are ready to start receiving tasks. [PERSON_NAME] [P…" at bounding box center [54, 138] width 82 height 250
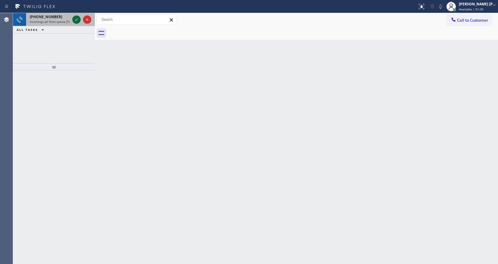
click at [75, 18] on icon at bounding box center [76, 19] width 7 height 7
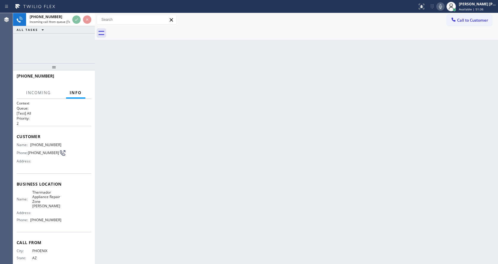
click at [172, 145] on div "Back to Dashboard Change Sender ID Customers Technicians Select a contact Outbo…" at bounding box center [296, 138] width 403 height 250
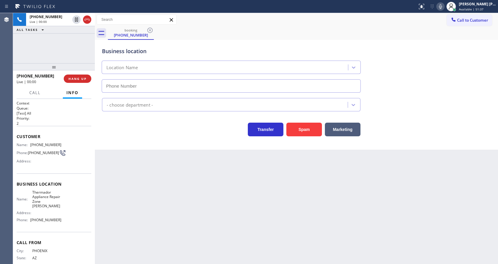
type input "(480) 680-9869"
click at [315, 127] on button "Spam" at bounding box center [304, 129] width 36 height 14
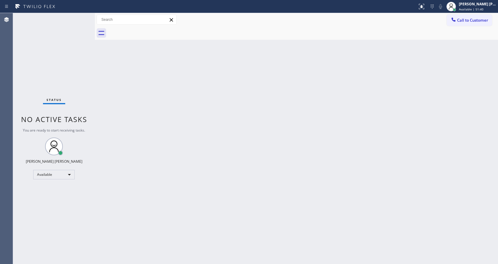
click at [81, 17] on div "Status No active tasks You are ready to start receiving tasks. [PERSON_NAME] [P…" at bounding box center [54, 138] width 82 height 250
click at [80, 16] on div "Status No active tasks You are ready to start receiving tasks. [PERSON_NAME] [P…" at bounding box center [54, 138] width 82 height 250
click at [80, 17] on div "Status No active tasks You are ready to start receiving tasks. [PERSON_NAME] [P…" at bounding box center [54, 138] width 82 height 250
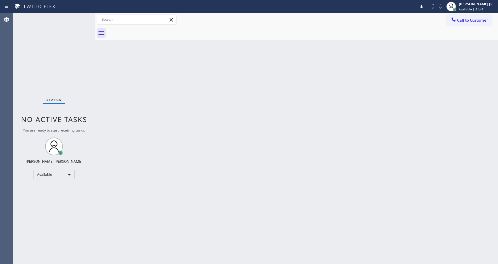
click at [80, 17] on div "Status No active tasks You are ready to start receiving tasks. [PERSON_NAME] [P…" at bounding box center [54, 138] width 82 height 250
click at [79, 17] on div "Status No active tasks You are ready to start receiving tasks. [PERSON_NAME] [P…" at bounding box center [54, 138] width 82 height 250
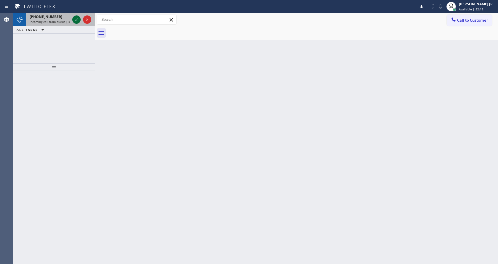
click at [79, 17] on icon at bounding box center [76, 19] width 7 height 7
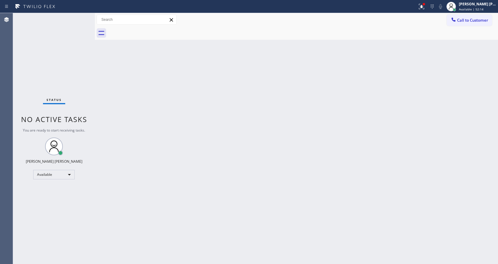
click at [74, 23] on div "Status No active tasks You are ready to start receiving tasks. [PERSON_NAME] [P…" at bounding box center [54, 138] width 82 height 250
click at [76, 18] on div "Status No active tasks You are ready to start receiving tasks. [PERSON_NAME] [P…" at bounding box center [54, 138] width 82 height 250
click at [76, 17] on div "Status No active tasks You are ready to start receiving tasks. [PERSON_NAME] [P…" at bounding box center [54, 138] width 82 height 250
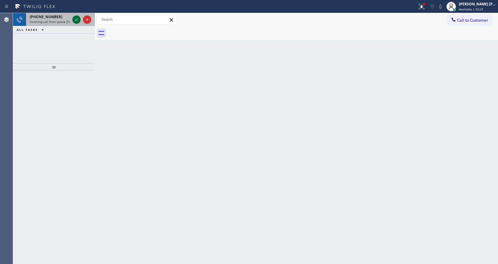
click at [76, 22] on icon at bounding box center [76, 19] width 7 height 7
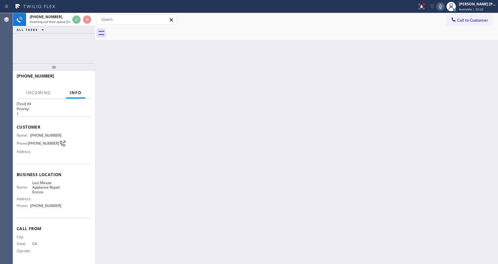
scroll to position [12, 0]
click at [171, 152] on div "Back to Dashboard Change Sender ID Customers Technicians Select a contact Outbo…" at bounding box center [296, 138] width 403 height 250
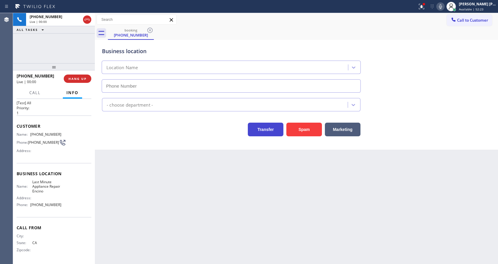
type input "(818) 855-7927"
click at [291, 128] on button "Spam" at bounding box center [304, 129] width 36 height 14
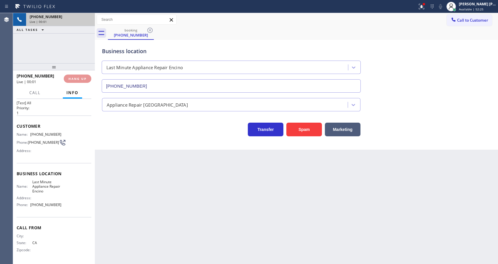
click at [76, 17] on div "+14424655462" at bounding box center [61, 16] width 62 height 5
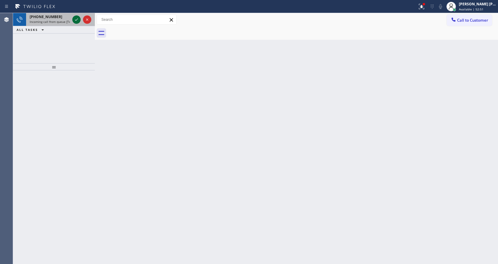
click at [76, 17] on icon at bounding box center [76, 19] width 7 height 7
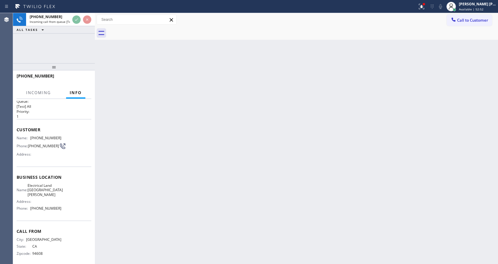
scroll to position [8, 0]
click at [223, 176] on div "Back to Dashboard Change Sender ID Customers Technicians Select a contact Outbo…" at bounding box center [296, 138] width 403 height 250
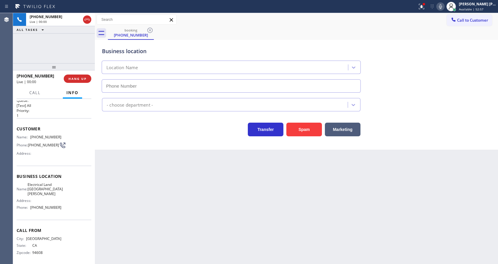
type input "(714) 410-6692"
click at [156, 202] on div "Back to Dashboard Change Sender ID Customers Technicians Select a contact Outbo…" at bounding box center [296, 138] width 403 height 250
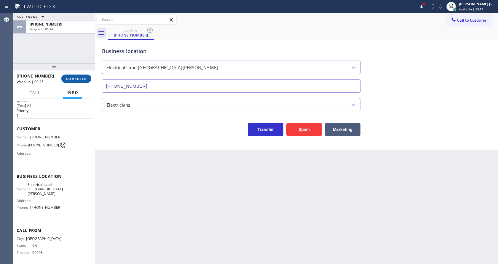
click at [81, 81] on button "COMPLETE" at bounding box center [76, 78] width 30 height 8
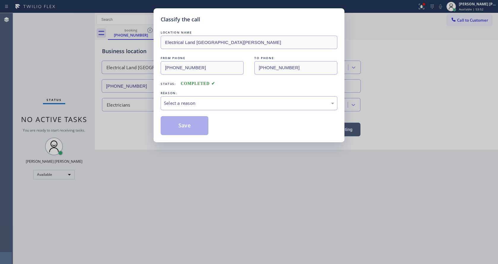
click at [216, 94] on div "REASON:" at bounding box center [249, 93] width 177 height 6
click at [212, 98] on div "Select a reason" at bounding box center [249, 103] width 177 height 14
click at [181, 129] on button "Save" at bounding box center [185, 125] width 48 height 19
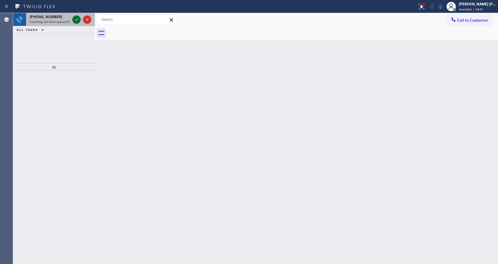
click at [74, 23] on icon at bounding box center [76, 19] width 7 height 7
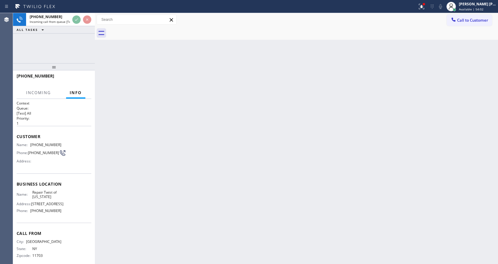
scroll to position [17, 0]
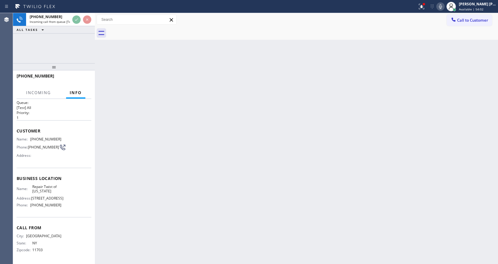
click at [190, 161] on div "Back to Dashboard Change Sender ID Customers Technicians Select a contact Outbo…" at bounding box center [296, 138] width 403 height 250
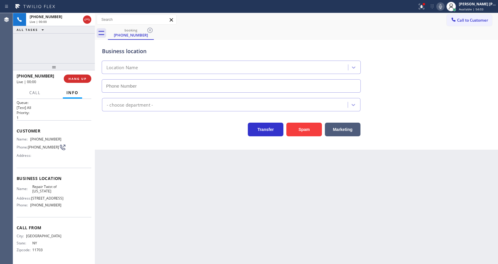
type input "(347) 284-6179"
click at [130, 174] on div "Back to Dashboard Change Sender ID Customers Technicians Select a contact Outbo…" at bounding box center [296, 138] width 403 height 250
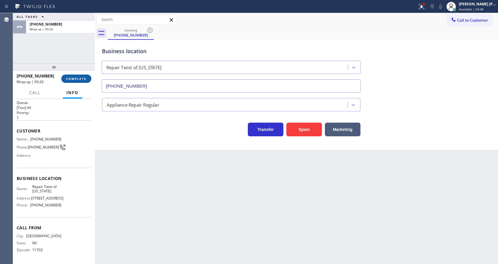
click at [71, 80] on span "COMPLETE" at bounding box center [76, 78] width 20 height 4
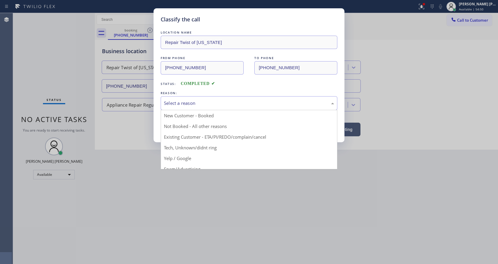
click at [185, 103] on div "Select a reason" at bounding box center [249, 103] width 170 height 7
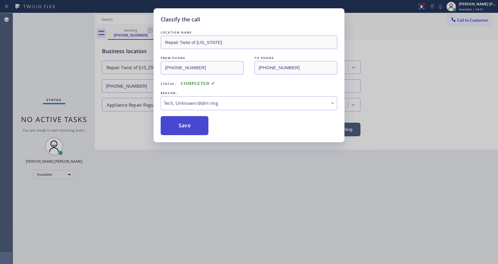
click at [180, 119] on button "Save" at bounding box center [185, 125] width 48 height 19
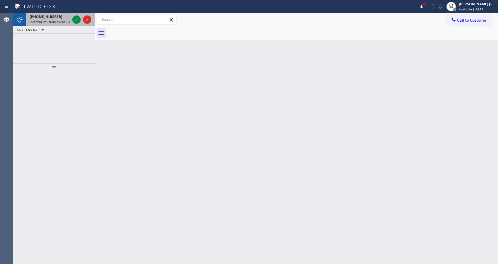
click at [62, 19] on div "+15102291419 Incoming call from queue [Test] All" at bounding box center [48, 19] width 45 height 13
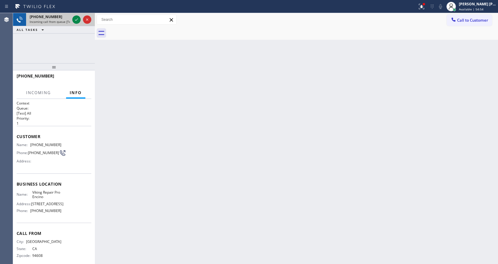
drag, startPoint x: 74, startPoint y: 18, endPoint x: 75, endPoint y: 15, distance: 3.4
click at [74, 18] on icon at bounding box center [76, 19] width 7 height 7
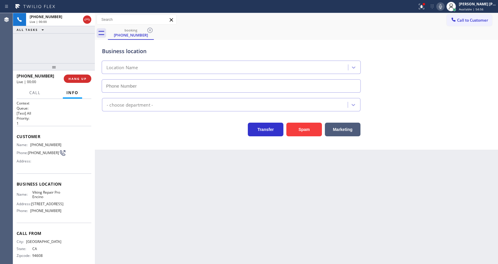
click at [68, 143] on div "Name: (510) 229-1419 Phone: (510) 229-1419 Address:" at bounding box center [54, 153] width 75 height 23
type input "(747) 271-5533"
click at [303, 127] on button "Spam" at bounding box center [304, 129] width 36 height 14
click at [136, 138] on div "Back to Dashboard Change Sender ID Customers Technicians Select a contact Outbo…" at bounding box center [296, 138] width 403 height 250
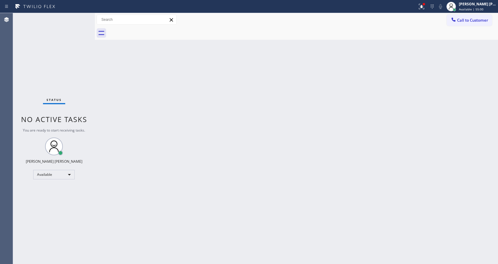
click at [84, 19] on div "Status No active tasks You are ready to start receiving tasks. [PERSON_NAME] [P…" at bounding box center [54, 138] width 82 height 250
click at [80, 17] on div "Status No active tasks You are ready to start receiving tasks. [PERSON_NAME] [P…" at bounding box center [54, 138] width 82 height 250
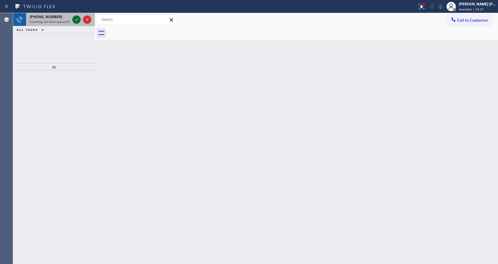
click at [77, 17] on icon at bounding box center [76, 19] width 7 height 7
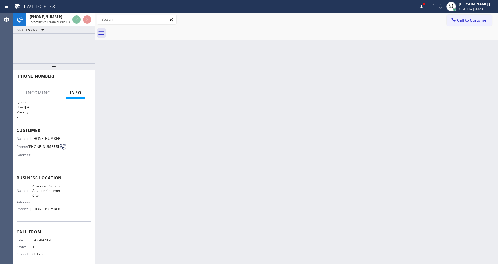
scroll to position [12, 0]
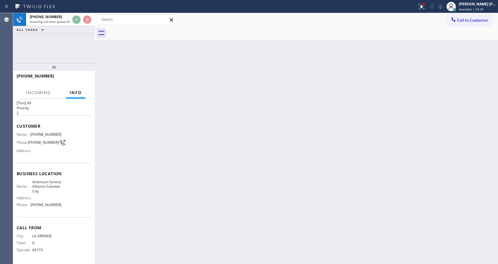
drag, startPoint x: 185, startPoint y: 163, endPoint x: 186, endPoint y: 168, distance: 4.5
click at [186, 166] on div "Back to Dashboard Change Sender ID Customers Technicians Select a contact Outbo…" at bounding box center [296, 138] width 403 height 250
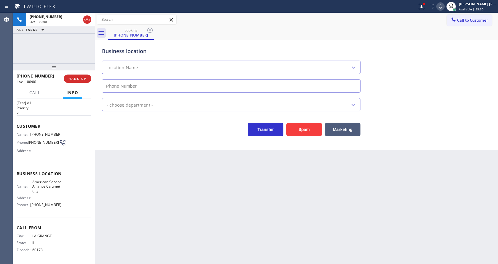
type input "(708) 554-7898"
click at [137, 162] on div "Back to Dashboard Change Sender ID Customers Technicians Select a contact Outbo…" at bounding box center [296, 138] width 403 height 250
click at [284, 218] on div "Back to Dashboard Change Sender ID Customers Technicians Select a contact Outbo…" at bounding box center [296, 138] width 403 height 250
click at [421, 5] on icon at bounding box center [421, 6] width 7 height 7
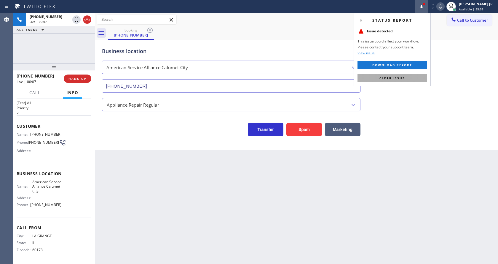
click at [405, 76] on button "Clear issue" at bounding box center [391, 78] width 69 height 8
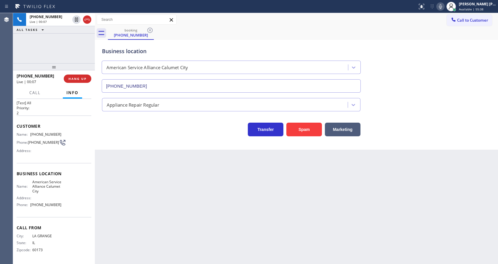
click at [429, 81] on div "Business location American Service Alliance Calumet City (708) 554-7898" at bounding box center [296, 66] width 391 height 54
click at [143, 215] on div "Back to Dashboard Change Sender ID Customers Technicians Select a contact Outbo…" at bounding box center [296, 138] width 403 height 250
click at [40, 157] on div "Customer Name: (708) 250-0066 Phone: (708) 250-0066 Address:" at bounding box center [54, 138] width 75 height 47
drag, startPoint x: 29, startPoint y: 132, endPoint x: 73, endPoint y: 137, distance: 44.7
click at [73, 137] on div "Name: (708) 250-0066 Phone: (708) 250-0066 Address:" at bounding box center [54, 143] width 75 height 23
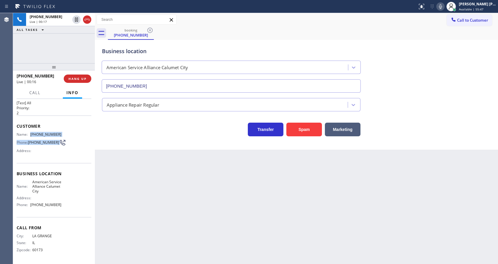
click at [70, 134] on div "Name: (708) 250-0066 Phone: (708) 250-0066 Address:" at bounding box center [54, 143] width 75 height 23
drag, startPoint x: 30, startPoint y: 133, endPoint x: 67, endPoint y: 131, distance: 37.1
click at [67, 132] on div "Name: (708) 250-0066 Phone: (708) 250-0066 Address:" at bounding box center [54, 143] width 75 height 23
copy div "(708) 250-0066"
drag, startPoint x: 203, startPoint y: 173, endPoint x: 199, endPoint y: 178, distance: 6.1
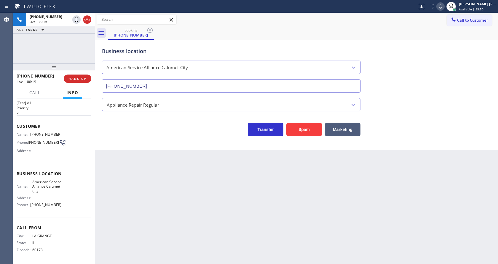
click at [203, 173] on div "Back to Dashboard Change Sender ID Customers Technicians Select a contact Outbo…" at bounding box center [296, 138] width 403 height 250
click at [61, 190] on div "Name: American Service Alliance Calumet City Address: Phone: (708) 554-7898" at bounding box center [54, 194] width 75 height 30
drag, startPoint x: 30, startPoint y: 180, endPoint x: 61, endPoint y: 194, distance: 34.0
click at [61, 194] on div "Name: American Service Alliance Calumet City Address: Phone: (708) 554-7898" at bounding box center [54, 194] width 75 height 30
copy span "American Service Alliance Calumet City"
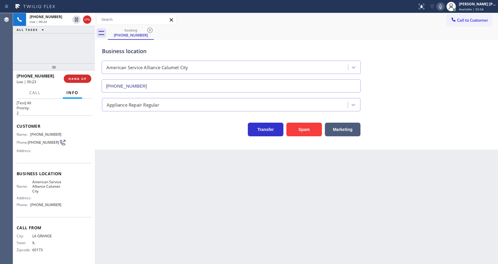
click at [147, 192] on div "Back to Dashboard Change Sender ID Customers Technicians Select a contact Outbo…" at bounding box center [296, 138] width 403 height 250
click at [60, 192] on div "Name: American Service Alliance Calumet City Address: Phone: (708) 554-7898" at bounding box center [54, 194] width 75 height 30
drag, startPoint x: 29, startPoint y: 204, endPoint x: 65, endPoint y: 205, distance: 36.5
click at [65, 205] on div "Name: American Service Alliance Calumet City Address: Phone: (708) 554-7898" at bounding box center [54, 194] width 75 height 30
copy div "(708) 554-7898"
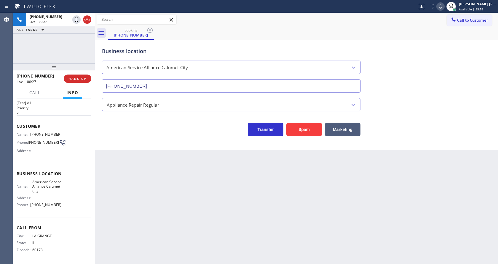
click at [121, 199] on div "Back to Dashboard Change Sender ID Customers Technicians Select a contact Outbo…" at bounding box center [296, 138] width 403 height 250
click at [258, 228] on div "Back to Dashboard Change Sender ID Customers Technicians Select a contact Outbo…" at bounding box center [296, 138] width 403 height 250
click at [279, 211] on div "Back to Dashboard Change Sender ID Customers Technicians Select a contact Outbo…" at bounding box center [296, 138] width 403 height 250
click at [443, 10] on icon at bounding box center [440, 6] width 7 height 7
click at [76, 19] on icon at bounding box center [76, 19] width 7 height 7
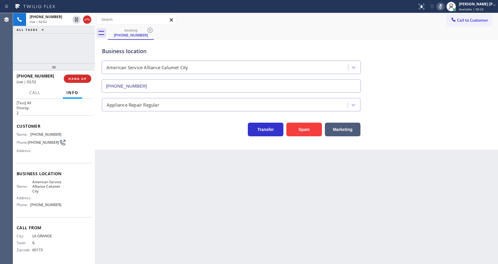
click at [189, 188] on div "Back to Dashboard Change Sender ID Customers Technicians Select a contact Outbo…" at bounding box center [296, 138] width 403 height 250
click at [140, 263] on div "Back to Dashboard Change Sender ID Customers Technicians Select a contact Outbo…" at bounding box center [296, 138] width 403 height 250
click at [136, 173] on div "Back to Dashboard Change Sender ID Customers Technicians Select a contact Outbo…" at bounding box center [296, 138] width 403 height 250
click at [75, 19] on icon at bounding box center [76, 19] width 4 height 4
click at [439, 9] on div "Status report No issues detected If you experience an issue, please download th…" at bounding box center [456, 6] width 83 height 13
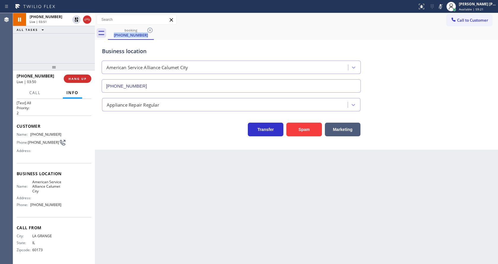
drag, startPoint x: 446, startPoint y: 32, endPoint x: 374, endPoint y: 146, distance: 135.2
click at [446, 38] on div "booking (708) 250-0066" at bounding box center [303, 32] width 390 height 13
click at [443, 4] on icon at bounding box center [440, 6] width 7 height 7
click at [461, 56] on div "Business location American Service Alliance Calumet City (708) 554-7898" at bounding box center [296, 66] width 391 height 54
click at [193, 165] on div "Back to Dashboard Change Sender ID Customers Technicians Select a contact Outbo…" at bounding box center [296, 138] width 403 height 250
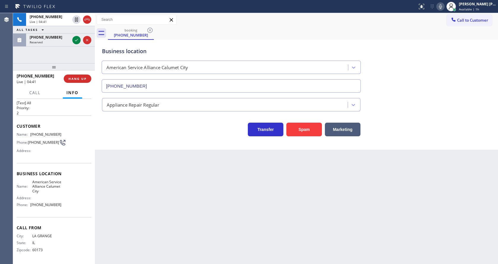
click at [175, 170] on div "Back to Dashboard Change Sender ID Customers Technicians Select a contact Outbo…" at bounding box center [296, 138] width 403 height 250
click at [246, 187] on div "Back to Dashboard Change Sender ID Customers Technicians Select a contact Outbo…" at bounding box center [296, 138] width 403 height 250
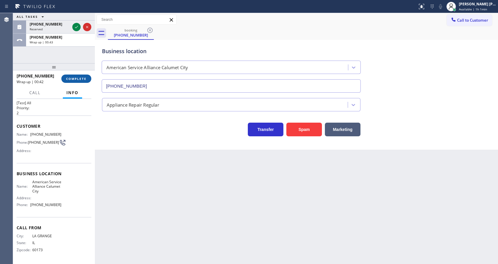
click at [71, 80] on span "COMPLETE" at bounding box center [76, 78] width 20 height 4
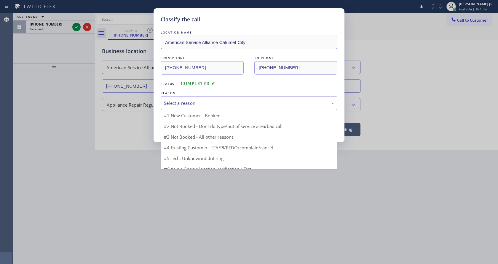
click at [171, 108] on div "Select a reason" at bounding box center [249, 103] width 177 height 14
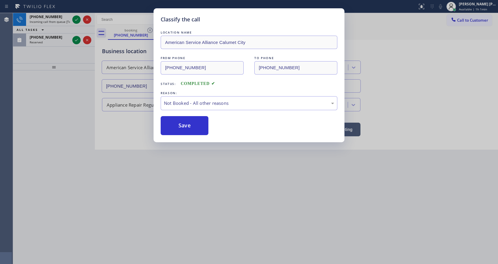
click at [171, 122] on button "Save" at bounding box center [185, 125] width 48 height 19
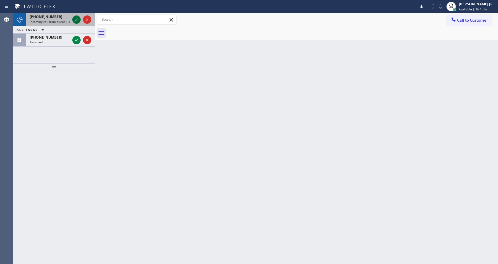
click at [76, 17] on icon at bounding box center [76, 19] width 7 height 7
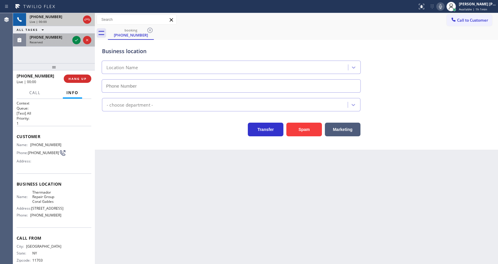
type input "(786) 661-1617"
click at [76, 39] on icon at bounding box center [76, 39] width 7 height 7
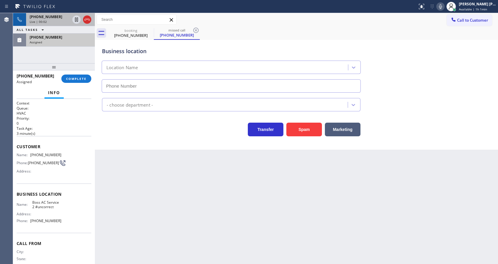
type input "(786) 207-1609"
click at [74, 74] on div "(786) 278-7804 Assigned COMPLETE" at bounding box center [54, 78] width 75 height 15
click at [74, 76] on button "COMPLETE" at bounding box center [76, 78] width 30 height 8
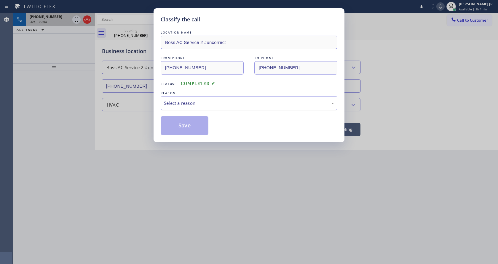
click at [185, 103] on div "Select a reason" at bounding box center [249, 103] width 170 height 7
click at [185, 122] on button "Save" at bounding box center [185, 125] width 48 height 19
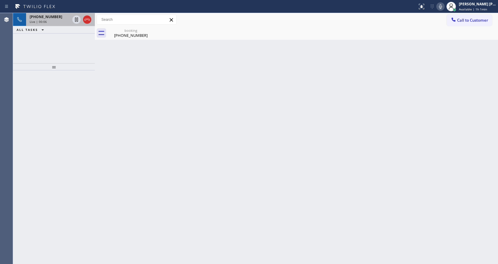
click at [48, 22] on div "Live | 00:06" at bounding box center [50, 22] width 40 height 4
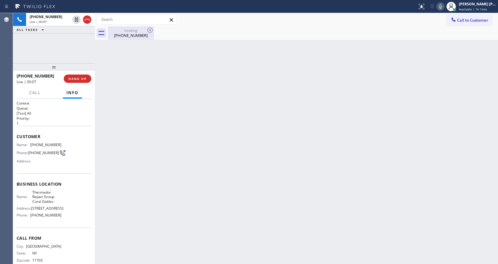
click at [113, 35] on div "(631) 452-5116" at bounding box center [130, 35] width 45 height 5
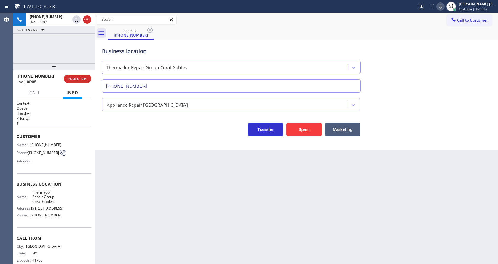
click at [231, 190] on div "Back to Dashboard Change Sender ID Customers Technicians Select a contact Outbo…" at bounding box center [296, 138] width 403 height 250
click at [143, 162] on div "Back to Dashboard Change Sender ID Customers Technicians Select a contact Outbo…" at bounding box center [296, 138] width 403 height 250
click at [250, 217] on div "Back to Dashboard Change Sender ID Customers Technicians Select a contact Outbo…" at bounding box center [296, 138] width 403 height 250
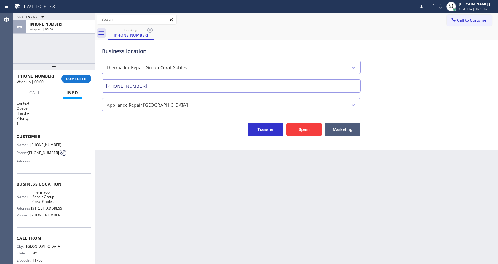
drag, startPoint x: 274, startPoint y: 176, endPoint x: 268, endPoint y: 168, distance: 10.6
click at [274, 176] on div "Back to Dashboard Change Sender ID Customers Technicians Select a contact Outbo…" at bounding box center [296, 138] width 403 height 250
click at [71, 74] on div "+16314525116 Wrap up | 00:00 COMPLETE" at bounding box center [54, 78] width 75 height 15
click at [72, 74] on div "+16314525116 Wrap up | 00:01 COMPLETE" at bounding box center [54, 78] width 75 height 15
click at [72, 75] on button "COMPLETE" at bounding box center [76, 78] width 30 height 8
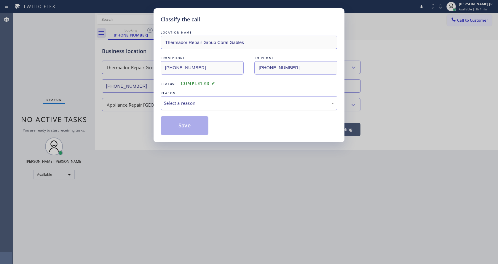
click at [184, 103] on div "Select a reason" at bounding box center [249, 103] width 170 height 7
click at [184, 123] on button "Save" at bounding box center [185, 125] width 48 height 19
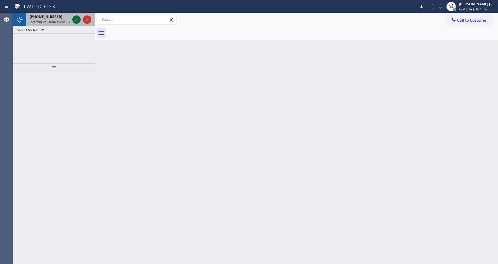
click at [74, 20] on icon at bounding box center [76, 19] width 7 height 7
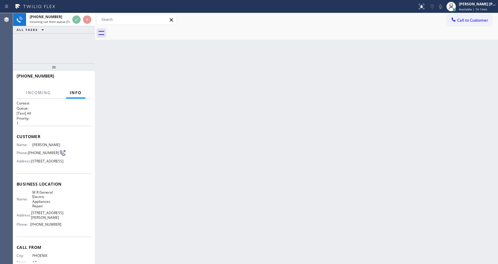
scroll to position [40, 0]
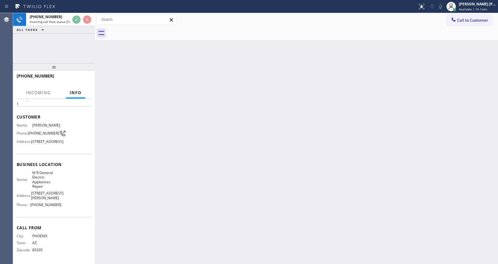
click at [194, 150] on div "Back to Dashboard Change Sender ID Customers Technicians Select a contact Outbo…" at bounding box center [296, 138] width 403 height 250
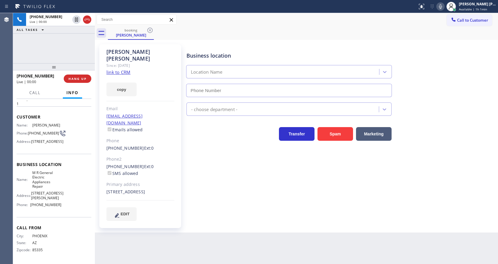
type input "(714) 942-1171"
click at [127, 69] on link "link to CRM" at bounding box center [118, 72] width 24 height 6
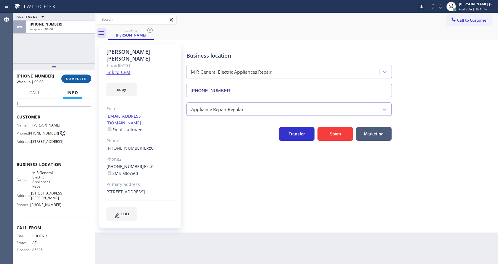
click at [73, 78] on span "COMPLETE" at bounding box center [76, 78] width 20 height 4
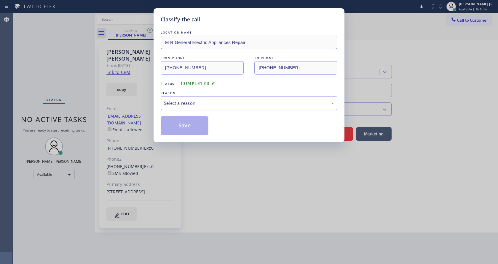
click at [189, 104] on div "Select a reason" at bounding box center [249, 103] width 170 height 7
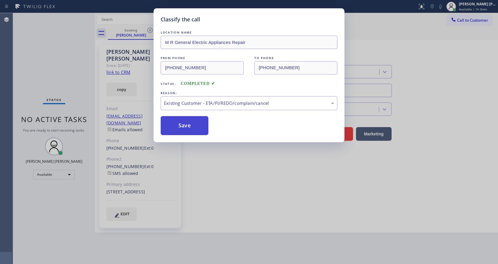
click at [191, 126] on button "Save" at bounding box center [185, 125] width 48 height 19
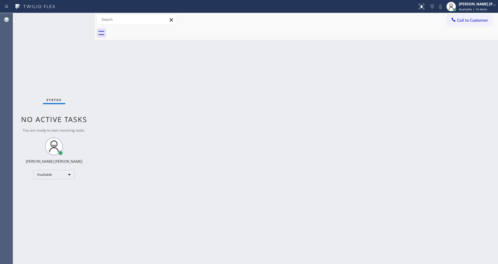
click at [98, 99] on div "Back to Dashboard Change Sender ID Customers Technicians Select a contact Outbo…" at bounding box center [296, 138] width 403 height 250
click at [83, 17] on div "Status No active tasks You are ready to start receiving tasks. [PERSON_NAME] [P…" at bounding box center [54, 138] width 82 height 250
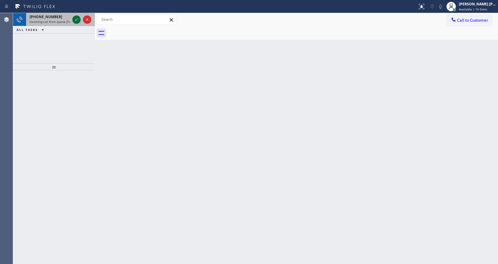
click at [76, 18] on icon at bounding box center [76, 19] width 7 height 7
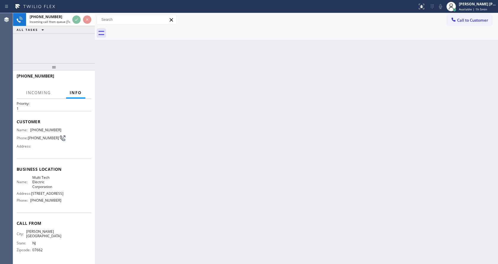
scroll to position [26, 0]
click at [185, 178] on div "Back to Dashboard Change Sender ID Customers Technicians Select a contact Outbo…" at bounding box center [296, 138] width 403 height 250
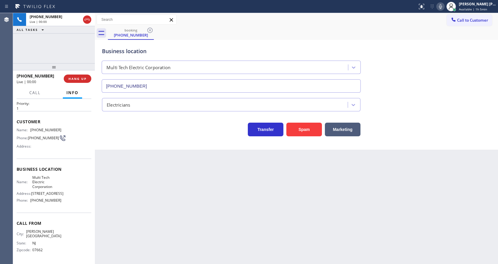
type input "(862) 415-0430"
click at [298, 127] on button "Spam" at bounding box center [304, 129] width 36 height 14
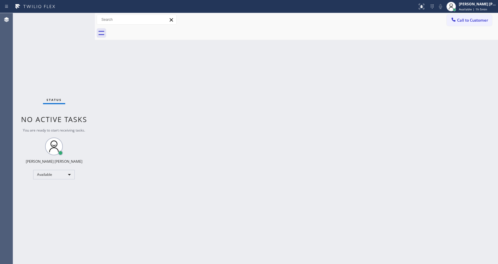
click at [102, 71] on div "Back to Dashboard Change Sender ID Customers Technicians Select a contact Outbo…" at bounding box center [296, 138] width 403 height 250
click at [78, 21] on div "Status No active tasks You are ready to start receiving tasks. [PERSON_NAME] [P…" at bounding box center [54, 138] width 82 height 250
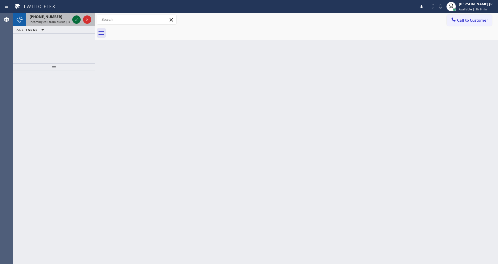
click at [75, 18] on icon at bounding box center [76, 19] width 7 height 7
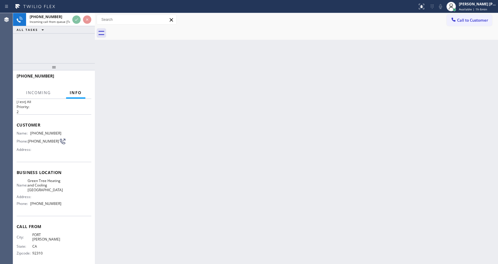
scroll to position [17, 0]
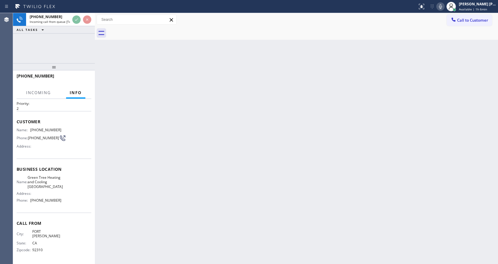
click at [219, 130] on div "Back to Dashboard Change Sender ID Customers Technicians Select a contact Outbo…" at bounding box center [296, 138] width 403 height 250
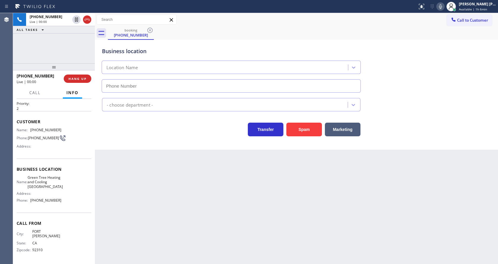
type input "(760) 284-8447"
click at [193, 167] on div "Back to Dashboard Change Sender ID Customers Technicians Select a contact Outbo…" at bounding box center [296, 138] width 403 height 250
click at [110, 145] on div "Business location Green Tree Heating & Cooling Cathedral City (760) 284-8447 HV…" at bounding box center [296, 95] width 403 height 110
click at [83, 143] on div "Name: (760) 383-8710 Phone: (760) 383-8710 Address:" at bounding box center [54, 138] width 75 height 23
click at [297, 131] on button "Spam" at bounding box center [304, 129] width 36 height 14
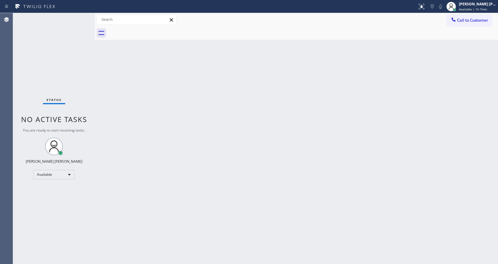
click at [113, 111] on div "Back to Dashboard Change Sender ID Customers Technicians Select a contact Outbo…" at bounding box center [296, 138] width 403 height 250
click at [268, 207] on div "Back to Dashboard Change Sender ID Customers Technicians Select a contact Outbo…" at bounding box center [296, 138] width 403 height 250
click at [58, 100] on span "Status" at bounding box center [54, 100] width 15 height 4
drag, startPoint x: 131, startPoint y: 183, endPoint x: 132, endPoint y: 178, distance: 4.2
click at [132, 178] on div "Back to Dashboard Change Sender ID Customers Technicians Select a contact Outbo…" at bounding box center [296, 138] width 403 height 250
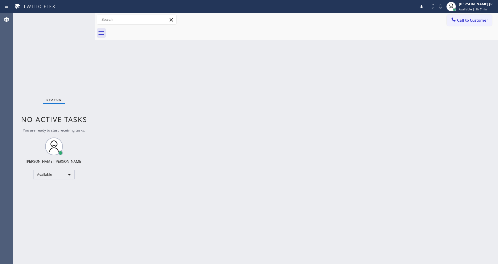
drag, startPoint x: 295, startPoint y: 175, endPoint x: 279, endPoint y: 169, distance: 17.2
click at [295, 175] on div "Back to Dashboard Change Sender ID Customers Technicians Select a contact Outbo…" at bounding box center [296, 138] width 403 height 250
click at [80, 71] on div "Status No active tasks You are ready to start receiving tasks. [PERSON_NAME] [P…" at bounding box center [54, 138] width 82 height 250
click at [83, 16] on div "Status No active tasks You are ready to start receiving tasks. [PERSON_NAME] [P…" at bounding box center [54, 138] width 82 height 250
click at [81, 17] on div "Status No active tasks You are ready to start receiving tasks. [PERSON_NAME] [P…" at bounding box center [54, 138] width 82 height 250
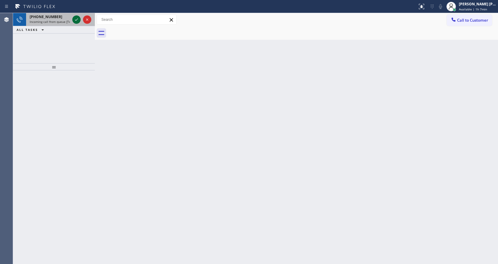
click at [75, 20] on icon at bounding box center [76, 19] width 7 height 7
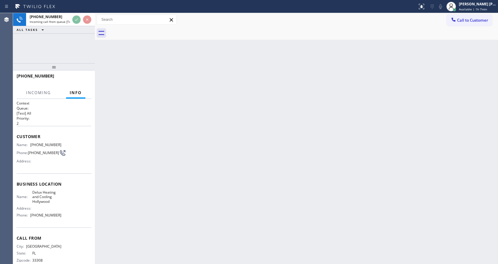
scroll to position [17, 0]
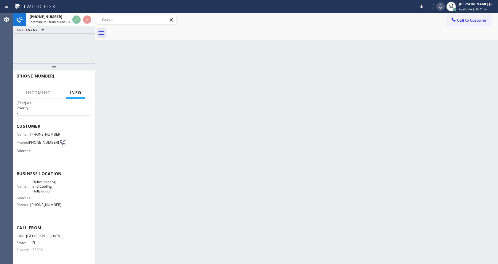
click at [145, 175] on div "Back to Dashboard Change Sender ID Customers Technicians Select a contact Outbo…" at bounding box center [296, 138] width 403 height 250
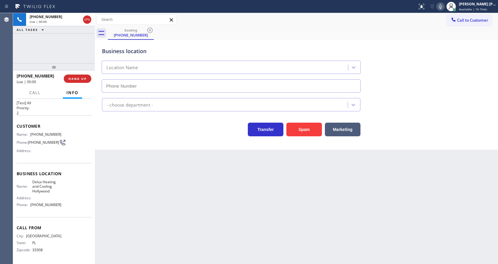
type input "(954) 417-1748"
click at [178, 201] on div "Back to Dashboard Change Sender ID Customers Technicians Select a contact Outbo…" at bounding box center [296, 138] width 403 height 250
click at [136, 162] on div "Back to Dashboard Change Sender ID Customers Technicians Select a contact Outbo…" at bounding box center [296, 138] width 403 height 250
click at [442, 7] on icon at bounding box center [440, 6] width 3 height 5
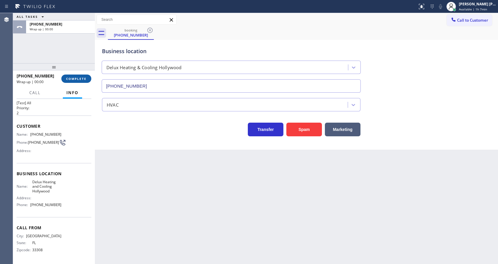
click at [74, 78] on span "COMPLETE" at bounding box center [76, 78] width 20 height 4
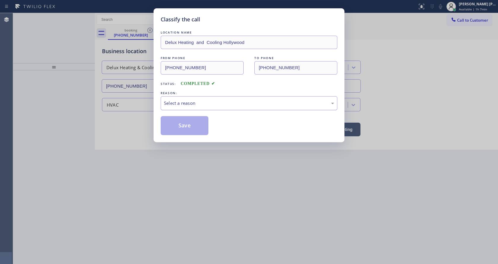
click at [176, 106] on div "Select a reason" at bounding box center [249, 103] width 170 height 7
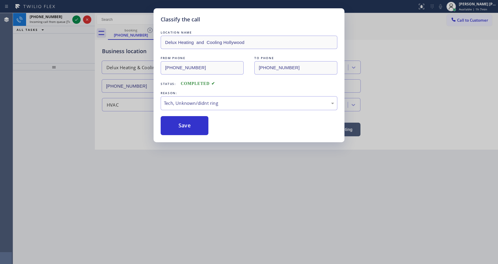
drag, startPoint x: 179, startPoint y: 121, endPoint x: 202, endPoint y: 114, distance: 23.3
click at [180, 121] on button "Save" at bounding box center [185, 125] width 48 height 19
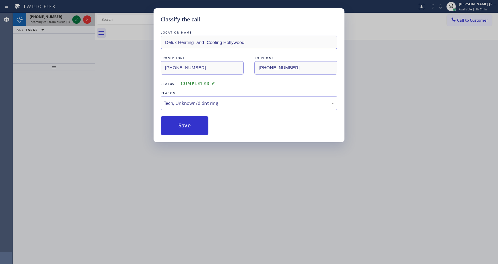
click at [76, 20] on icon at bounding box center [76, 19] width 7 height 7
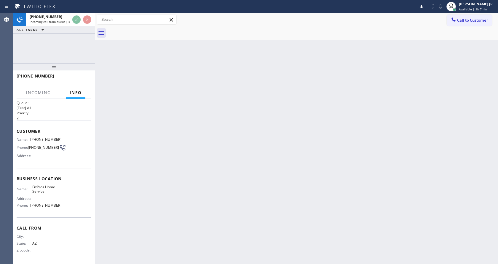
scroll to position [8, 0]
click at [229, 177] on div "Back to Dashboard Change Sender ID Customers Technicians Select a contact Outbo…" at bounding box center [296, 138] width 403 height 250
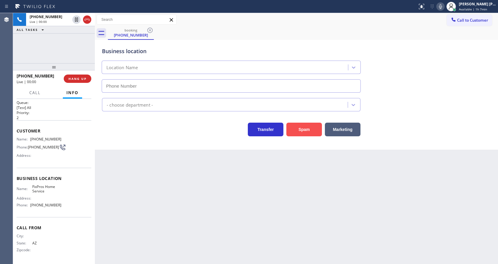
type input "(623) 286-3587"
click at [302, 126] on button "Spam" at bounding box center [304, 129] width 36 height 14
click at [259, 206] on div "Back to Dashboard Change Sender ID Customers Technicians Select a contact Outbo…" at bounding box center [296, 138] width 403 height 250
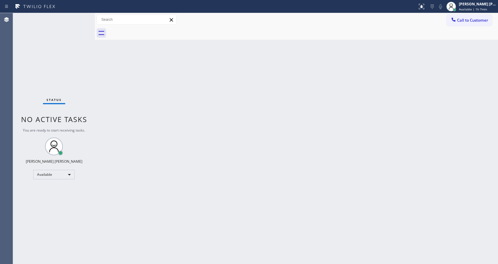
click at [202, 244] on div "Back to Dashboard Change Sender ID Customers Technicians Select a contact Outbo…" at bounding box center [296, 138] width 403 height 250
drag, startPoint x: 107, startPoint y: 69, endPoint x: 105, endPoint y: 60, distance: 8.9
click at [109, 70] on div "Back to Dashboard Change Sender ID Customers Technicians Select a contact Outbo…" at bounding box center [296, 138] width 403 height 250
click at [83, 17] on div "Status No active tasks You are ready to start receiving tasks. [PERSON_NAME] [P…" at bounding box center [54, 138] width 82 height 250
click at [80, 16] on div "Status No active tasks You are ready to start receiving tasks. [PERSON_NAME] [P…" at bounding box center [54, 138] width 82 height 250
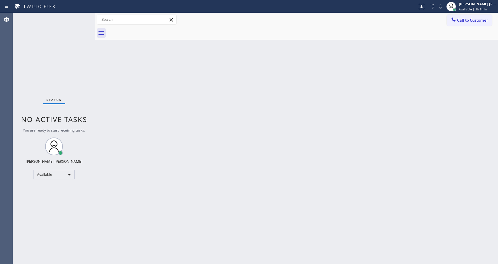
click at [79, 17] on div "Status No active tasks You are ready to start receiving tasks. [PERSON_NAME] [P…" at bounding box center [54, 138] width 82 height 250
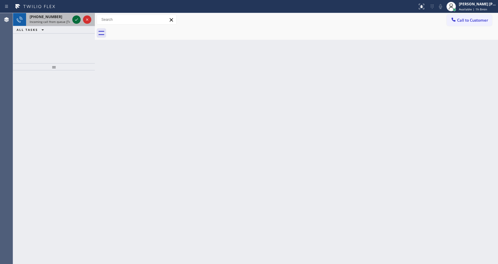
click at [79, 18] on icon at bounding box center [76, 19] width 7 height 7
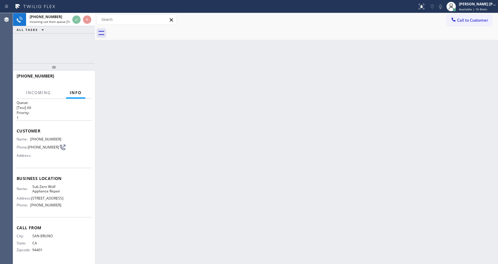
scroll to position [17, 0]
click at [171, 176] on div "Back to Dashboard Change Sender ID Customers Technicians Select a contact Outbo…" at bounding box center [296, 138] width 403 height 250
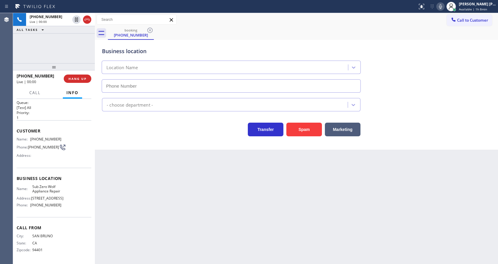
type input "(619) 473-7325"
click at [171, 176] on div "Back to Dashboard Change Sender ID Customers Technicians Select a contact Outbo…" at bounding box center [296, 138] width 403 height 250
click at [127, 184] on div "Back to Dashboard Change Sender ID Customers Technicians Select a contact Outbo…" at bounding box center [296, 138] width 403 height 250
click at [263, 231] on div "Back to Dashboard Change Sender ID Customers Technicians Select a contact Outbo…" at bounding box center [296, 138] width 403 height 250
click at [156, 218] on div "Back to Dashboard Change Sender ID Customers Technicians Select a contact Outbo…" at bounding box center [296, 138] width 403 height 250
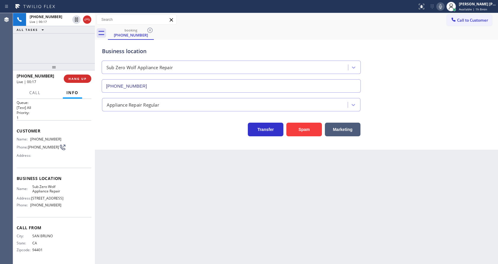
click at [129, 148] on div "Business location Sub Zero Wolf Appliance Repair (619) 473-7325 Appliance Repai…" at bounding box center [296, 95] width 403 height 110
click at [205, 215] on div "Back to Dashboard Change Sender ID Customers Technicians Select a contact Outbo…" at bounding box center [296, 138] width 403 height 250
click at [137, 165] on div "Back to Dashboard Change Sender ID Customers Technicians Select a contact Outbo…" at bounding box center [296, 138] width 403 height 250
click at [256, 212] on div "Back to Dashboard Change Sender ID Customers Technicians Select a contact Outbo…" at bounding box center [296, 138] width 403 height 250
click at [160, 149] on div "Back to Dashboard Change Sender ID Customers Technicians Select a contact Outbo…" at bounding box center [296, 138] width 403 height 250
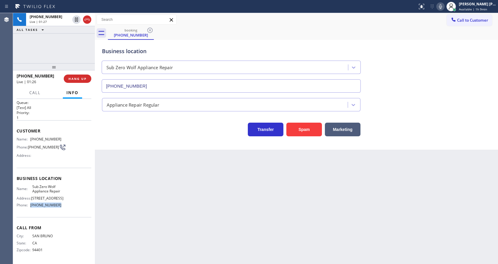
drag, startPoint x: 58, startPoint y: 202, endPoint x: 31, endPoint y: 205, distance: 27.1
click at [31, 205] on span "(619) 473-7325" at bounding box center [45, 204] width 31 height 4
copy span "(619) 473-7325"
drag, startPoint x: 151, startPoint y: 184, endPoint x: 42, endPoint y: 76, distance: 153.4
click at [151, 182] on div "Back to Dashboard Change Sender ID Customers Technicians Select a contact Outbo…" at bounding box center [296, 138] width 403 height 250
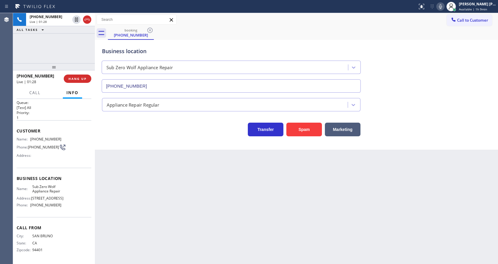
click at [62, 167] on div "Business location Name: Sub Zero Wolf Appliance Repair Address: 12285 World Tra…" at bounding box center [54, 192] width 75 height 50
drag, startPoint x: 31, startPoint y: 128, endPoint x: 63, endPoint y: 129, distance: 32.6
click at [63, 137] on div "Name: (650) 333-5473 Phone: (650) 333-5473 Address:" at bounding box center [54, 148] width 75 height 23
copy div "(650) 333-5473"
drag, startPoint x: 193, startPoint y: 170, endPoint x: 93, endPoint y: 47, distance: 158.0
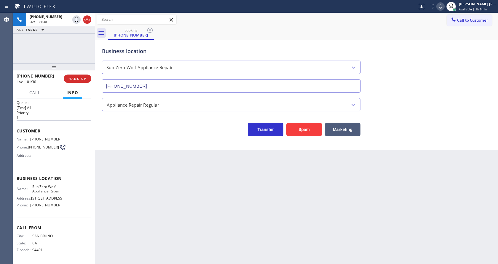
click at [191, 168] on div "Back to Dashboard Change Sender ID Customers Technicians Select a contact Outbo…" at bounding box center [296, 138] width 403 height 250
click at [70, 76] on button "HANG UP" at bounding box center [78, 78] width 28 height 8
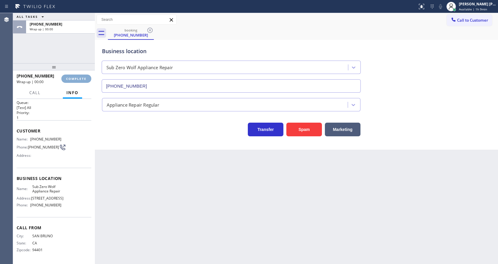
click at [70, 76] on button "COMPLETE" at bounding box center [76, 78] width 30 height 8
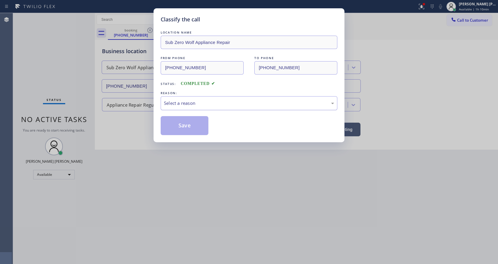
click at [217, 103] on div "Select a reason" at bounding box center [249, 103] width 170 height 7
click at [185, 131] on button "Save" at bounding box center [185, 125] width 48 height 19
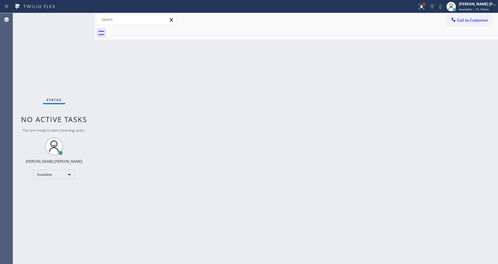
click at [425, 4] on div at bounding box center [424, 4] width 2 height 2
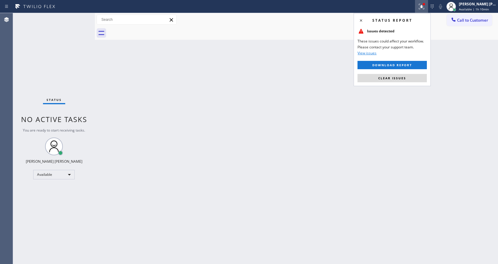
click at [401, 74] on button "Clear issues" at bounding box center [391, 78] width 69 height 8
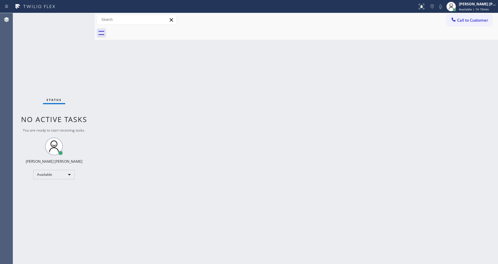
click at [280, 150] on div "Back to Dashboard Change Sender ID Customers Technicians Select a contact Outbo…" at bounding box center [296, 138] width 403 height 250
click at [89, 92] on div "Status No active tasks You are ready to start receiving tasks. [PERSON_NAME] [P…" at bounding box center [54, 138] width 82 height 250
drag, startPoint x: 283, startPoint y: 152, endPoint x: 173, endPoint y: 93, distance: 124.9
click at [283, 152] on div "Back to Dashboard Change Sender ID Customers Technicians Select a contact Outbo…" at bounding box center [296, 138] width 403 height 250
click at [80, 16] on div "Status No active tasks You are ready to start receiving tasks. [PERSON_NAME] [P…" at bounding box center [54, 138] width 82 height 250
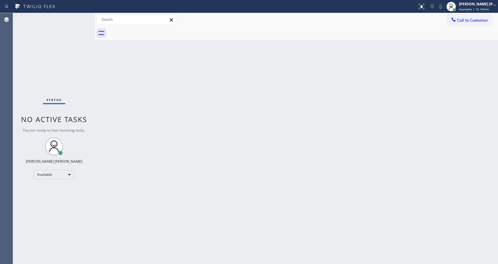
click at [80, 15] on div "Status No active tasks You are ready to start receiving tasks. [PERSON_NAME] [P…" at bounding box center [54, 138] width 82 height 250
click at [80, 16] on div "Status No active tasks You are ready to start receiving tasks. [PERSON_NAME] [P…" at bounding box center [54, 138] width 82 height 250
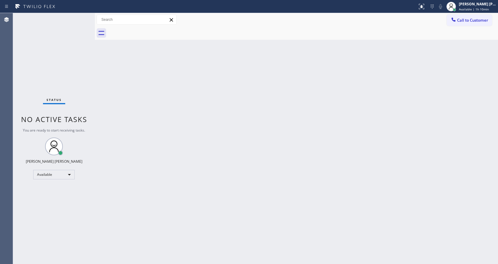
click at [80, 16] on div "Status No active tasks You are ready to start receiving tasks. [PERSON_NAME] [P…" at bounding box center [54, 138] width 82 height 250
click at [81, 16] on div "Status No active tasks You are ready to start receiving tasks. [PERSON_NAME] [P…" at bounding box center [54, 138] width 82 height 250
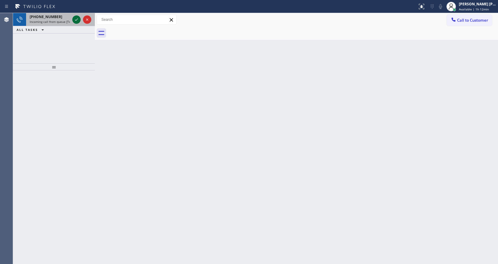
click at [75, 19] on icon at bounding box center [76, 19] width 7 height 7
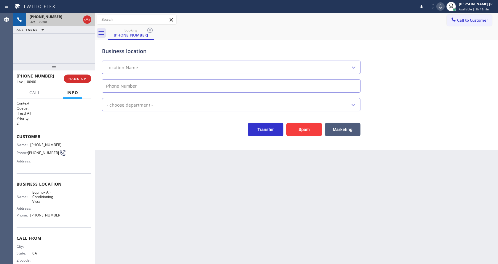
type input "(442) 276-5121"
click at [205, 160] on div "Back to Dashboard Change Sender ID Customers Technicians Select a contact Outbo…" at bounding box center [296, 138] width 403 height 250
click at [303, 131] on button "Spam" at bounding box center [304, 129] width 36 height 14
click at [187, 217] on div "Back to Dashboard Change Sender ID Customers Technicians Select a contact Outbo…" at bounding box center [296, 138] width 403 height 250
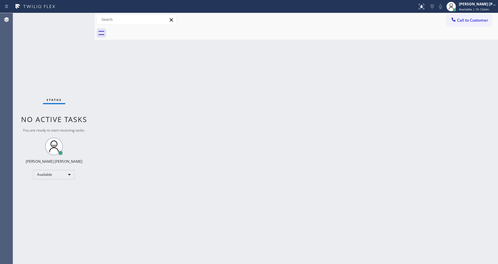
click at [104, 74] on div "Back to Dashboard Change Sender ID Customers Technicians Select a contact Outbo…" at bounding box center [296, 138] width 403 height 250
click at [203, 135] on div "Back to Dashboard Change Sender ID Customers Technicians Select a contact Outbo…" at bounding box center [296, 138] width 403 height 250
click at [74, 18] on div "Status No active tasks You are ready to start receiving tasks. [PERSON_NAME] [P…" at bounding box center [54, 138] width 82 height 250
click at [200, 148] on div "Back to Dashboard Change Sender ID Customers Technicians Select a contact Outbo…" at bounding box center [296, 138] width 403 height 250
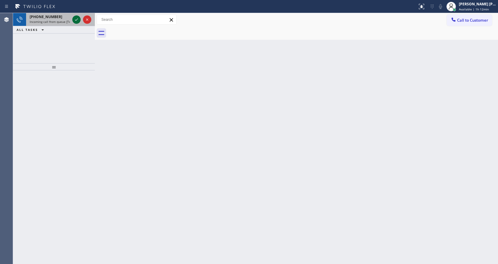
click at [76, 18] on icon at bounding box center [76, 19] width 7 height 7
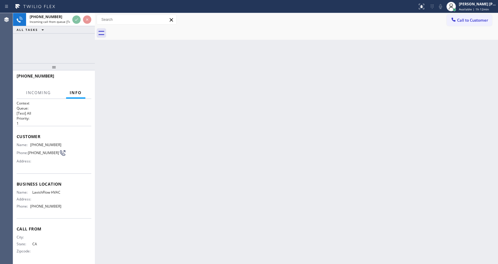
scroll to position [8, 0]
click at [211, 174] on div "Back to Dashboard Change Sender ID Customers Technicians Select a contact Outbo…" at bounding box center [296, 138] width 403 height 250
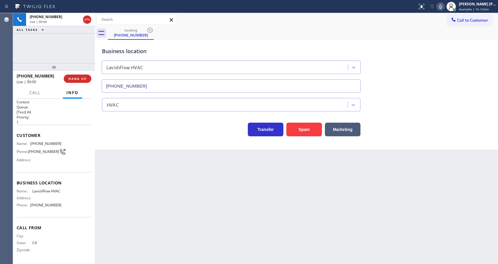
type input "(818) 873-3855"
click at [296, 131] on button "Spam" at bounding box center [304, 129] width 36 height 14
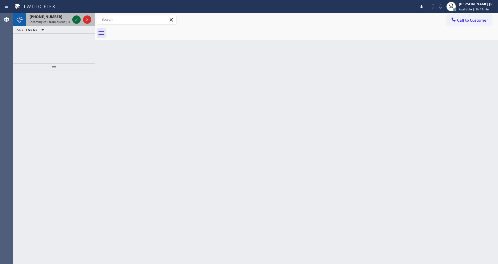
click at [76, 23] on icon at bounding box center [76, 19] width 7 height 7
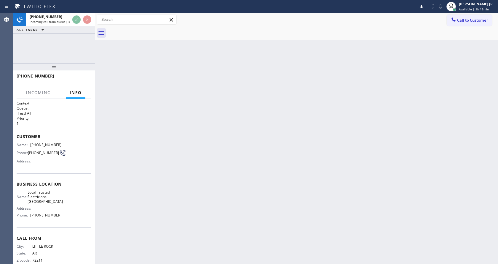
scroll to position [12, 0]
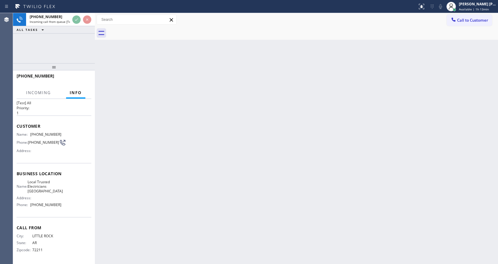
click at [189, 156] on div "Back to Dashboard Change Sender ID Customers Technicians Select a contact Outbo…" at bounding box center [296, 138] width 403 height 250
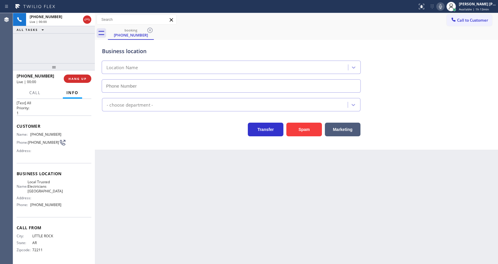
type input "(949) 334-2818"
click at [306, 124] on button "Spam" at bounding box center [304, 129] width 36 height 14
click at [144, 171] on div "Back to Dashboard Change Sender ID Customers Technicians Select a contact Outbo…" at bounding box center [296, 138] width 403 height 250
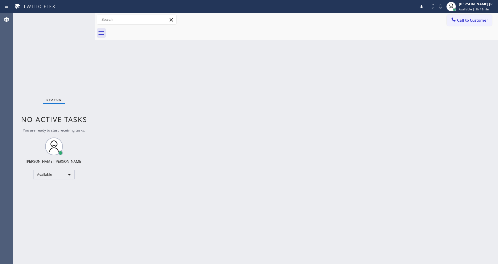
click at [201, 183] on div "Back to Dashboard Change Sender ID Customers Technicians Select a contact Outbo…" at bounding box center [296, 138] width 403 height 250
click at [74, 81] on div "Status No active tasks You are ready to start receiving tasks. [PERSON_NAME] [P…" at bounding box center [54, 138] width 82 height 250
drag, startPoint x: 94, startPoint y: 23, endPoint x: 84, endPoint y: 20, distance: 10.4
click at [84, 20] on div "Status No active tasks You are ready to start receiving tasks. Jen Rose Villanu…" at bounding box center [255, 138] width 485 height 250
click at [81, 17] on div "Status No active tasks You are ready to start receiving tasks. [PERSON_NAME] [P…" at bounding box center [54, 138] width 82 height 250
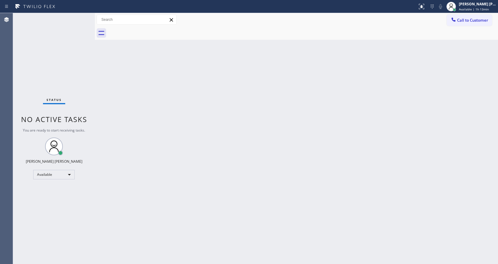
click at [171, 192] on div "Back to Dashboard Change Sender ID Customers Technicians Select a contact Outbo…" at bounding box center [296, 138] width 403 height 250
click at [279, 161] on div "Back to Dashboard Change Sender ID Customers Technicians Select a contact Outbo…" at bounding box center [296, 138] width 403 height 250
click at [81, 17] on div "Status No active tasks You are ready to start receiving tasks. [PERSON_NAME] [P…" at bounding box center [54, 138] width 82 height 250
click at [82, 15] on div "Status No active tasks You are ready to start receiving tasks. [PERSON_NAME] [P…" at bounding box center [54, 138] width 82 height 250
click at [81, 16] on div "Status No active tasks You are ready to start receiving tasks. [PERSON_NAME] [P…" at bounding box center [54, 138] width 82 height 250
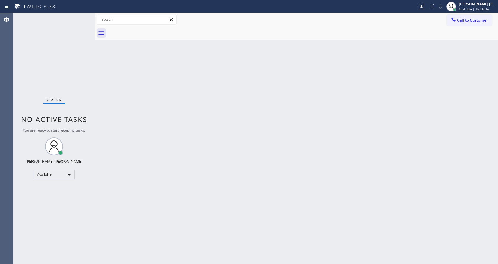
click at [82, 17] on div "Status No active tasks You are ready to start receiving tasks. [PERSON_NAME] [P…" at bounding box center [54, 138] width 82 height 250
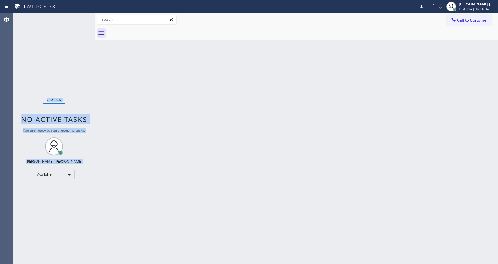
click at [74, 18] on div "Status No active tasks You are ready to start receiving tasks. [PERSON_NAME] [P…" at bounding box center [54, 138] width 82 height 250
click at [78, 17] on div "Status No active tasks You are ready to start receiving tasks. [PERSON_NAME] [P…" at bounding box center [54, 138] width 82 height 250
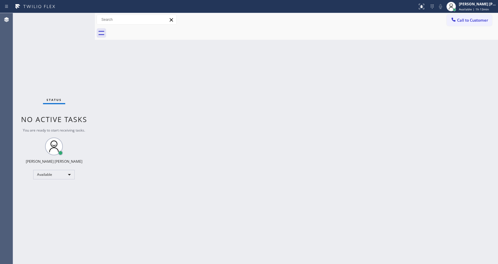
click at [222, 199] on div "Back to Dashboard Change Sender ID Customers Technicians Select a contact Outbo…" at bounding box center [296, 138] width 403 height 250
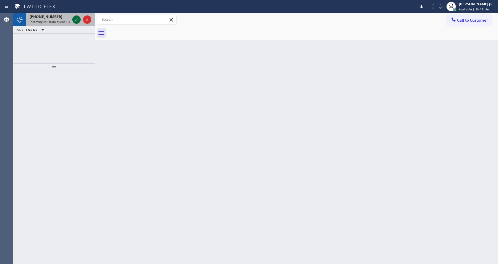
click at [78, 17] on icon at bounding box center [76, 19] width 7 height 7
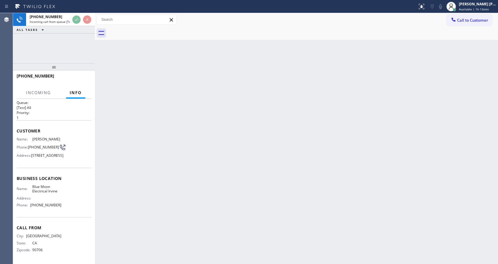
scroll to position [17, 0]
click at [203, 158] on div "Back to Dashboard Change Sender ID Customers Technicians Select a contact Outbo…" at bounding box center [296, 138] width 403 height 250
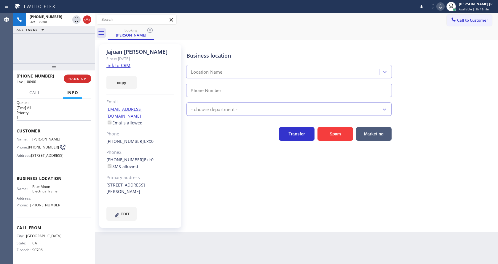
type input "(949) 438-5263"
click at [250, 224] on div "Jajuan Bryant Since: 20 may 2020 link to CRM copy Email No@gmail.com Emails all…" at bounding box center [296, 136] width 403 height 192
click at [126, 67] on link "link to CRM" at bounding box center [118, 65] width 24 height 6
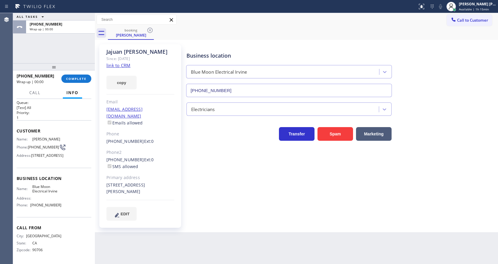
click at [189, 162] on div "Business location Blue Moon Electrical Irvine (949) 438-5263 Electricians Trans…" at bounding box center [340, 132] width 311 height 173
click at [251, 183] on div "Business location Blue Moon Electrical Irvine (949) 438-5263 Electricians Trans…" at bounding box center [340, 132] width 311 height 173
click at [263, 202] on div "Business location Blue Moon Electrical Irvine (949) 438-5263 Electricians Trans…" at bounding box center [340, 132] width 311 height 173
click at [75, 75] on button "COMPLETE" at bounding box center [76, 78] width 30 height 8
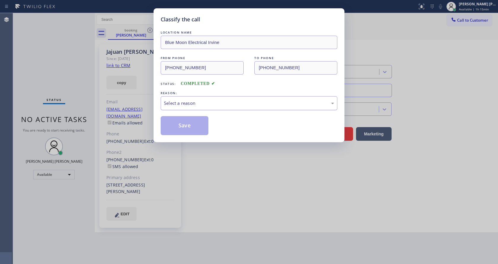
click at [194, 105] on div "Select a reason" at bounding box center [249, 103] width 170 height 7
click at [188, 124] on button "Save" at bounding box center [185, 125] width 48 height 19
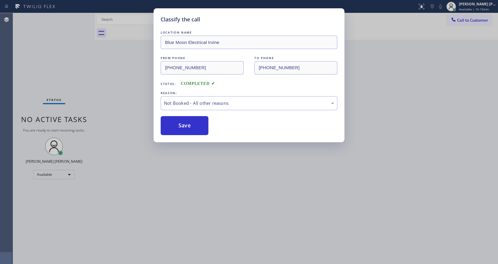
click at [188, 124] on button "Save" at bounding box center [185, 125] width 48 height 19
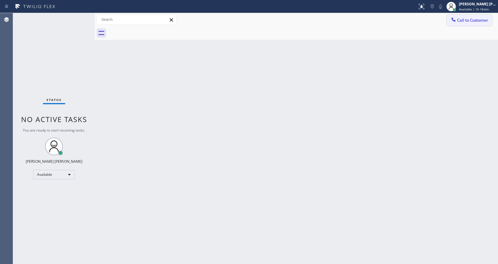
click at [470, 20] on span "Call to Customer" at bounding box center [472, 19] width 31 height 5
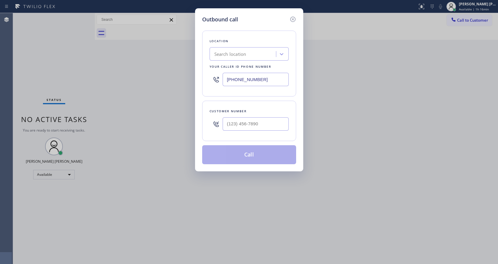
click at [264, 76] on input "(877) 816-2726" at bounding box center [256, 79] width 66 height 13
paste input "562) 372-6050"
type input "(562) 372-6050"
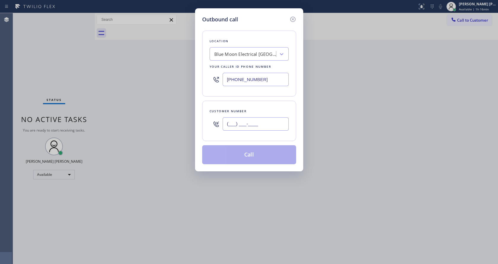
click at [261, 124] on input "(___) ___-____" at bounding box center [256, 123] width 66 height 13
paste input "562) 291-5189"
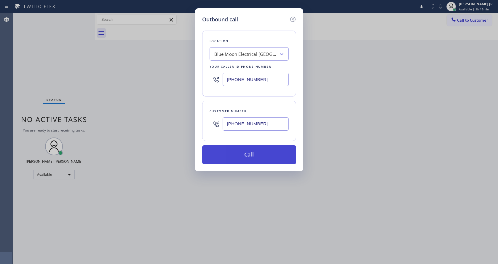
type input "(562) 291-5189"
click at [247, 156] on button "Call" at bounding box center [249, 154] width 94 height 19
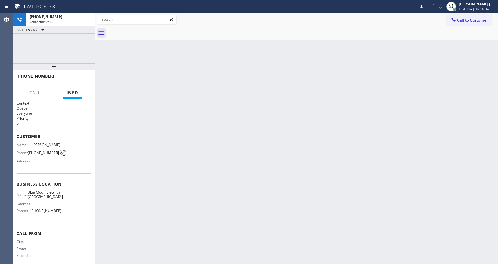
drag, startPoint x: 106, startPoint y: 71, endPoint x: 111, endPoint y: 83, distance: 13.5
click at [106, 71] on div "Back to Dashboard Change Sender ID Customers Technicians Select a contact Outbo…" at bounding box center [296, 138] width 403 height 250
click at [299, 172] on div "Back to Dashboard Change Sender ID Customers Technicians Select a contact Outbo…" at bounding box center [296, 138] width 403 height 250
click at [247, 167] on div "Back to Dashboard Change Sender ID Customers Technicians Select a contact Outbo…" at bounding box center [296, 138] width 403 height 250
click at [226, 227] on div "Back to Dashboard Change Sender ID Customers Technicians Select a contact Outbo…" at bounding box center [296, 138] width 403 height 250
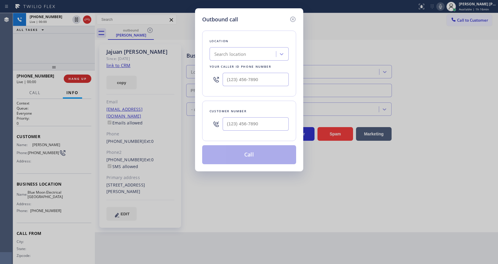
type input "(562) 372-6050"
type input "(562) 291-5189"
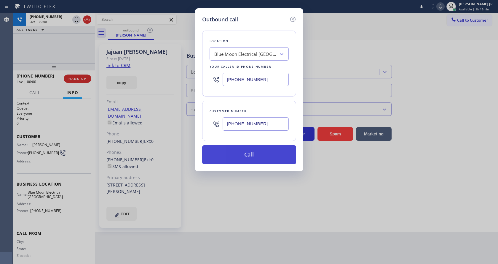
type input "(562) 372-6050"
click at [292, 20] on icon at bounding box center [292, 19] width 7 height 7
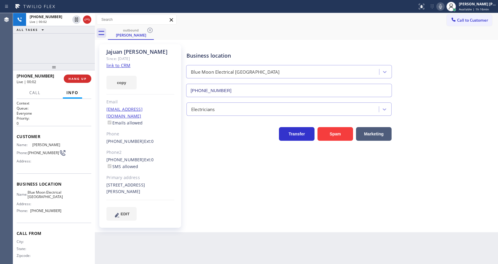
click at [238, 210] on div "Business location Blue Moon Electrical Orange County (562) 372-6050 Electrician…" at bounding box center [340, 132] width 311 height 173
click at [71, 138] on span "Customer" at bounding box center [54, 136] width 75 height 6
click at [223, 167] on div "Business location Blue Moon Electrical Orange County (562) 372-6050 Electrician…" at bounding box center [340, 132] width 311 height 173
click at [61, 120] on h2 "Priority:" at bounding box center [54, 118] width 75 height 5
click at [80, 79] on span "HANG UP" at bounding box center [77, 78] width 18 height 4
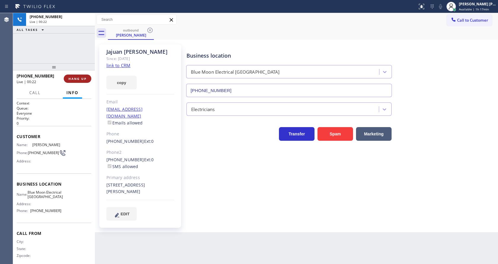
click at [81, 80] on span "HANG UP" at bounding box center [77, 78] width 18 height 4
click at [83, 78] on span "COMPLETE" at bounding box center [76, 78] width 20 height 4
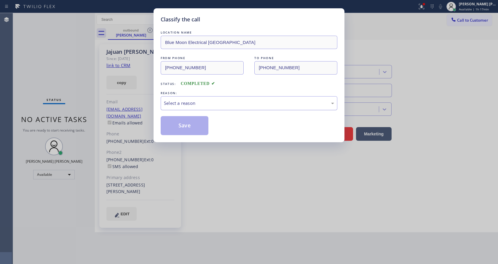
click at [186, 104] on div "Select a reason" at bounding box center [249, 103] width 170 height 7
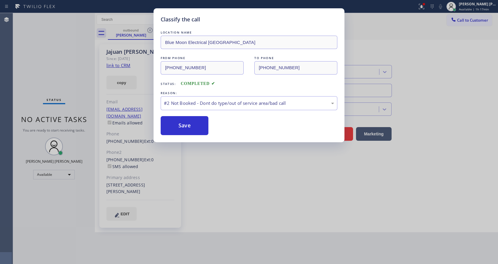
click at [189, 124] on button "Save" at bounding box center [185, 125] width 48 height 19
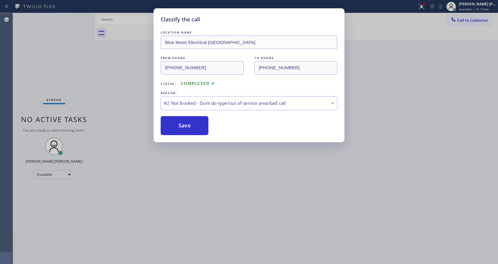
click at [189, 124] on button "Save" at bounding box center [185, 125] width 48 height 19
drag, startPoint x: 232, startPoint y: 161, endPoint x: 209, endPoint y: 195, distance: 41.6
click at [232, 161] on div "Classify the call LOCATION NAME Blue Moon Electrical Orange County FROM PHONE (…" at bounding box center [249, 132] width 498 height 264
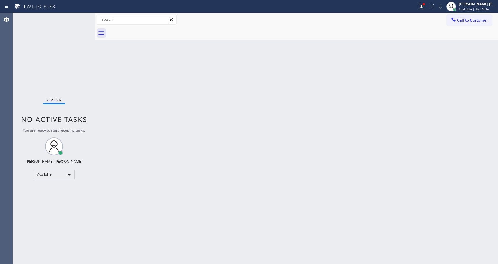
drag, startPoint x: 63, startPoint y: 43, endPoint x: 46, endPoint y: 18, distance: 30.7
click at [60, 38] on div "Status No active tasks You are ready to start receiving tasks. [PERSON_NAME] [P…" at bounding box center [54, 138] width 82 height 250
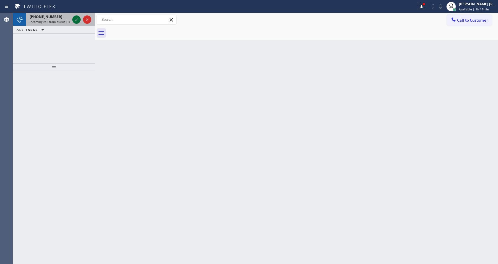
click at [77, 22] on icon at bounding box center [76, 19] width 7 height 7
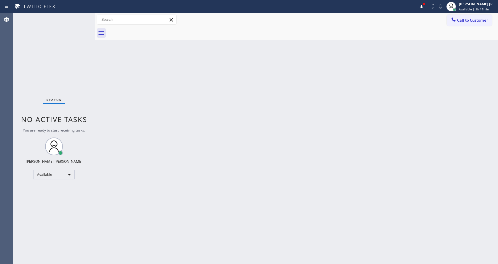
click at [193, 159] on div "Back to Dashboard Change Sender ID Customers Technicians Select a contact Outbo…" at bounding box center [296, 138] width 403 height 250
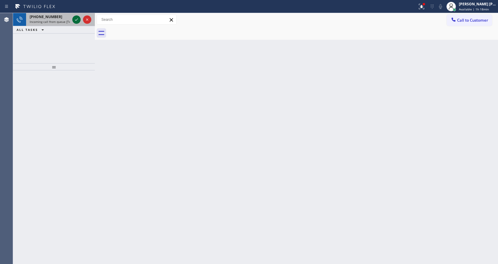
click at [77, 18] on icon at bounding box center [76, 19] width 7 height 7
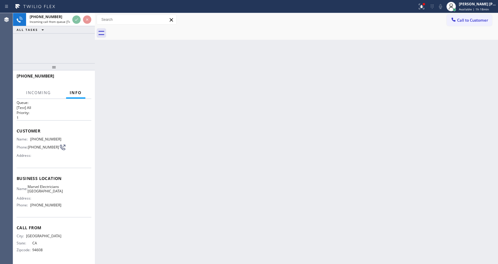
click at [218, 154] on div "Back to Dashboard Change Sender ID Customers Technicians Select a contact Outbo…" at bounding box center [296, 138] width 403 height 250
click at [136, 176] on div "Back to Dashboard Change Sender ID Customers Technicians Select a contact Outbo…" at bounding box center [296, 138] width 403 height 250
click at [278, 136] on div "Back to Dashboard Change Sender ID Customers Technicians Select a contact Outbo…" at bounding box center [296, 138] width 403 height 250
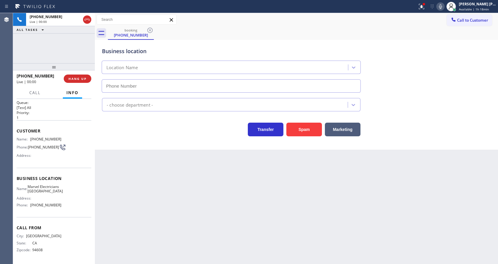
type input "(805) 317-0331"
click at [310, 128] on button "Spam" at bounding box center [304, 129] width 36 height 14
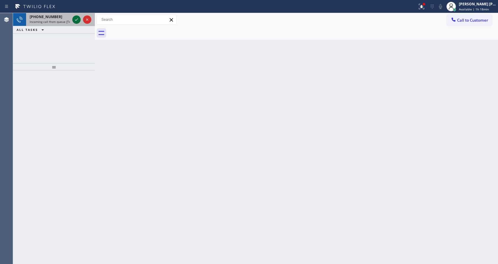
click at [78, 18] on icon at bounding box center [76, 19] width 7 height 7
drag, startPoint x: 200, startPoint y: 135, endPoint x: 188, endPoint y: 112, distance: 25.9
click at [200, 131] on div "Back to Dashboard Change Sender ID Customers Technicians Select a contact Outbo…" at bounding box center [296, 138] width 403 height 250
click at [75, 22] on icon at bounding box center [76, 19] width 7 height 7
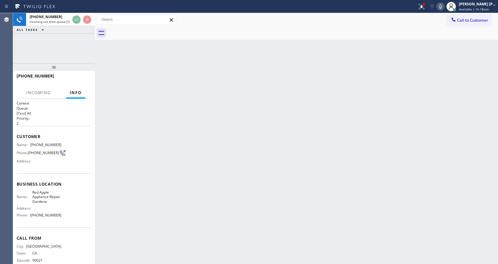
click at [236, 166] on div "Back to Dashboard Change Sender ID Customers Technicians Select a contact Outbo…" at bounding box center [296, 138] width 403 height 250
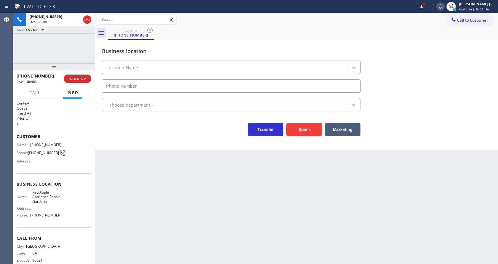
type input "(213) 810-3955"
click at [301, 126] on button "Spam" at bounding box center [304, 129] width 36 height 14
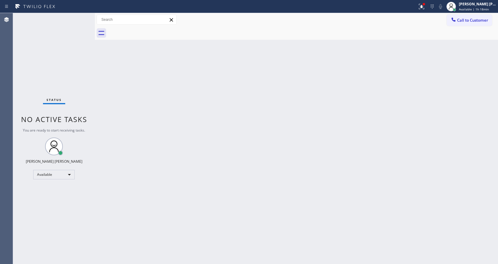
click at [167, 143] on div "Back to Dashboard Change Sender ID Customers Technicians Select a contact Outbo…" at bounding box center [296, 138] width 403 height 250
click at [257, 159] on div "Back to Dashboard Change Sender ID Customers Technicians Select a contact Outbo…" at bounding box center [296, 138] width 403 height 250
drag, startPoint x: 215, startPoint y: 175, endPoint x: 162, endPoint y: 219, distance: 68.2
click at [210, 172] on div "Back to Dashboard Change Sender ID Customers Technicians Select a contact Outbo…" at bounding box center [296, 138] width 403 height 250
drag, startPoint x: 280, startPoint y: 182, endPoint x: 271, endPoint y: 187, distance: 9.9
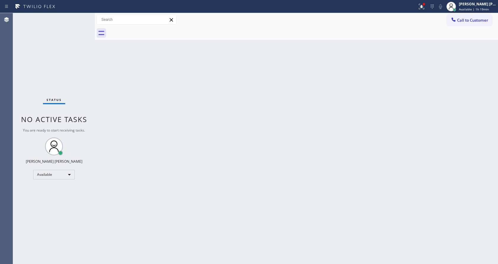
click at [271, 187] on div "Back to Dashboard Change Sender ID Customers Technicians Select a contact Outbo…" at bounding box center [296, 138] width 403 height 250
click at [114, 95] on div "Back to Dashboard Change Sender ID Customers Technicians Select a contact Outbo…" at bounding box center [296, 138] width 403 height 250
click at [186, 136] on div "Back to Dashboard Change Sender ID Customers Technicians Select a contact Outbo…" at bounding box center [296, 138] width 403 height 250
click at [80, 79] on div "Status No active tasks You are ready to start receiving tasks. [PERSON_NAME] [P…" at bounding box center [54, 138] width 82 height 250
click at [83, 16] on div "Status No active tasks You are ready to start receiving tasks. [PERSON_NAME] [P…" at bounding box center [54, 138] width 82 height 250
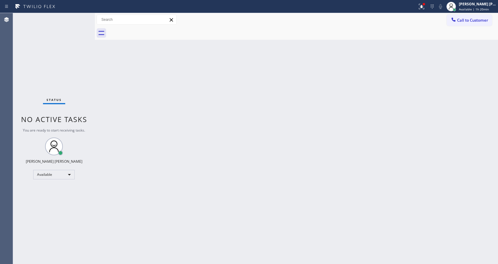
click at [82, 16] on div "Status No active tasks You are ready to start receiving tasks. [PERSON_NAME] [P…" at bounding box center [54, 138] width 82 height 250
click at [425, 2] on div at bounding box center [424, 4] width 4 height 4
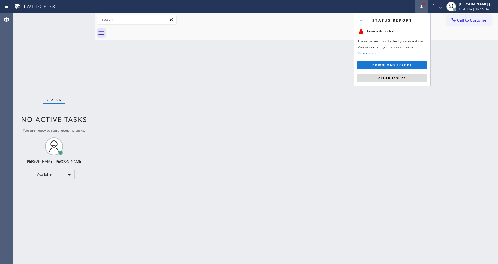
click at [418, 70] on div "Status report Issues detected These issues could affect your workflow. Please c…" at bounding box center [392, 49] width 77 height 73
click at [386, 76] on span "Clear issues" at bounding box center [392, 78] width 28 height 4
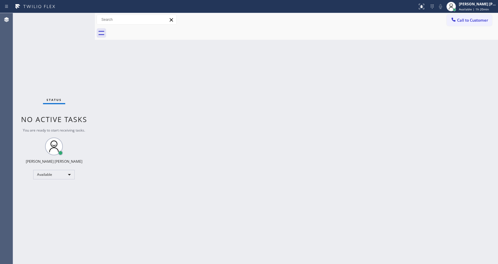
click at [271, 199] on div "Back to Dashboard Change Sender ID Customers Technicians Select a contact Outbo…" at bounding box center [296, 138] width 403 height 250
click at [93, 93] on div "Status No active tasks You are ready to start receiving tasks. [PERSON_NAME] [P…" at bounding box center [54, 138] width 82 height 250
click at [79, 16] on div "Status No active tasks You are ready to start receiving tasks. [PERSON_NAME] [P…" at bounding box center [54, 138] width 82 height 250
click at [81, 17] on div "Status No active tasks You are ready to start receiving tasks. [PERSON_NAME] [P…" at bounding box center [54, 138] width 82 height 250
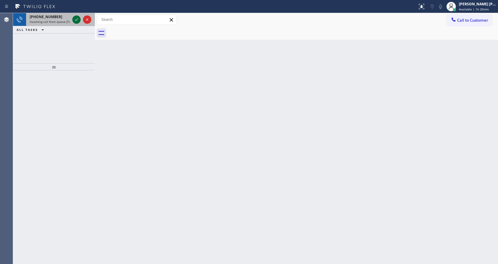
click at [79, 20] on icon at bounding box center [76, 19] width 7 height 7
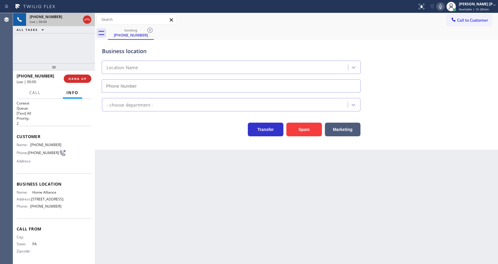
type input "(877) 777-0796"
drag, startPoint x: 128, startPoint y: 171, endPoint x: 134, endPoint y: 168, distance: 5.8
click at [128, 171] on div "Back to Dashboard Change Sender ID Customers Technicians Select a contact Outbo…" at bounding box center [296, 138] width 403 height 250
click at [295, 133] on button "Spam" at bounding box center [304, 129] width 36 height 14
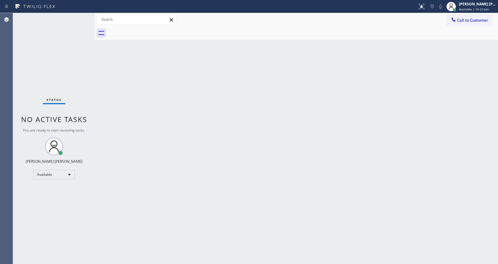
click at [143, 124] on div "Back to Dashboard Change Sender ID Customers Technicians Select a contact Outbo…" at bounding box center [296, 138] width 403 height 250
drag, startPoint x: 278, startPoint y: 116, endPoint x: 240, endPoint y: 124, distance: 39.1
click at [278, 116] on div "Back to Dashboard Change Sender ID Customers Technicians Select a contact Outbo…" at bounding box center [296, 138] width 403 height 250
click at [113, 105] on div "Back to Dashboard Change Sender ID Customers Technicians Select a contact Outbo…" at bounding box center [296, 138] width 403 height 250
click at [81, 17] on div "Status No active tasks You are ready to start receiving tasks. [PERSON_NAME] [P…" at bounding box center [54, 138] width 82 height 250
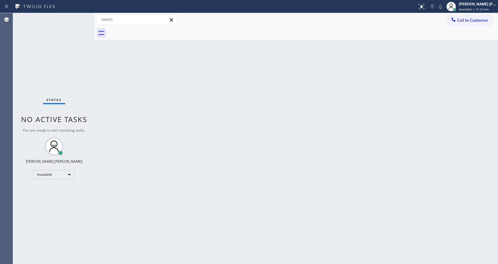
click at [81, 16] on div "Status No active tasks You are ready to start receiving tasks. [PERSON_NAME] [P…" at bounding box center [54, 138] width 82 height 250
click at [82, 16] on div "Status No active tasks You are ready to start receiving tasks. [PERSON_NAME] [P…" at bounding box center [54, 138] width 82 height 250
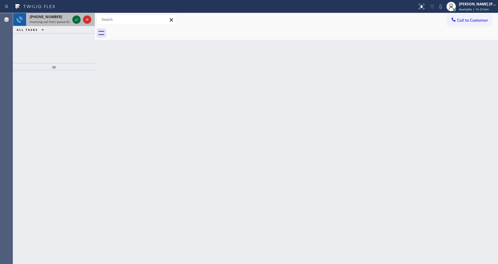
click at [75, 19] on icon at bounding box center [76, 19] width 7 height 7
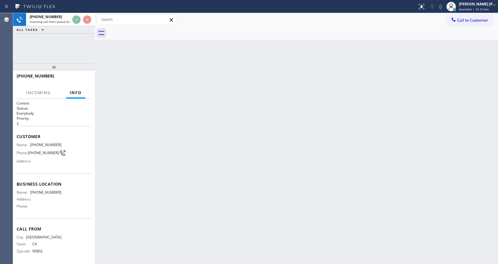
click at [290, 164] on div "Back to Dashboard Change Sender ID Customers Technicians Select a contact Outbo…" at bounding box center [296, 138] width 403 height 250
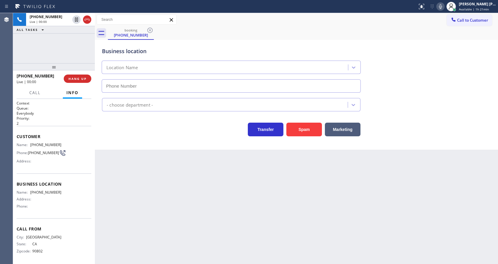
click at [216, 210] on div "Back to Dashboard Change Sender ID Customers Technicians Select a contact Outbo…" at bounding box center [296, 138] width 403 height 250
click at [436, 104] on div "- choose department -" at bounding box center [296, 103] width 391 height 16
drag, startPoint x: 442, startPoint y: 7, endPoint x: 436, endPoint y: 15, distance: 10.3
click at [442, 7] on icon at bounding box center [440, 6] width 7 height 7
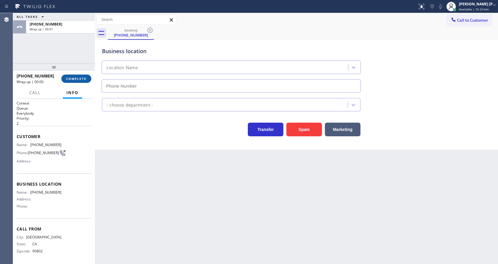
click at [78, 78] on span "COMPLETE" at bounding box center [76, 78] width 20 height 4
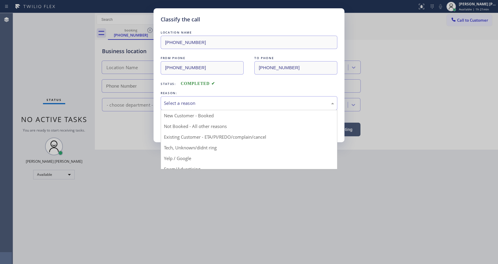
click at [194, 107] on div "Select a reason" at bounding box center [249, 103] width 177 height 14
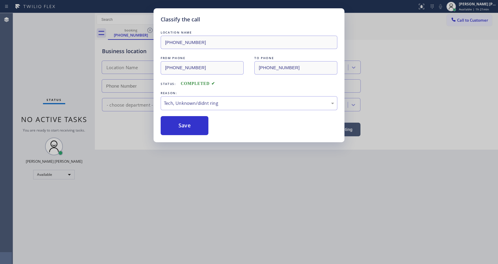
drag, startPoint x: 188, startPoint y: 143, endPoint x: 187, endPoint y: 135, distance: 7.8
click at [177, 115] on div "LOCATION NAME (562) 454-0483 FROM PHONE (562) 682-7785 TO PHONE (562) 454-0483 …" at bounding box center [249, 82] width 177 height 106
click at [180, 119] on button "Save" at bounding box center [185, 125] width 48 height 19
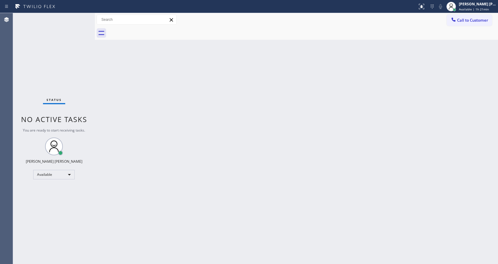
click at [109, 45] on div "Back to Dashboard Change Sender ID Customers Technicians Select a contact Outbo…" at bounding box center [296, 138] width 403 height 250
click at [84, 16] on div "Status No active tasks You are ready to start receiving tasks. [PERSON_NAME] [P…" at bounding box center [54, 138] width 82 height 250
click at [83, 16] on div "Status No active tasks You are ready to start receiving tasks. [PERSON_NAME] [P…" at bounding box center [54, 138] width 82 height 250
click at [75, 21] on div "Status No active tasks You are ready to start receiving tasks. [PERSON_NAME] [P…" at bounding box center [54, 138] width 82 height 250
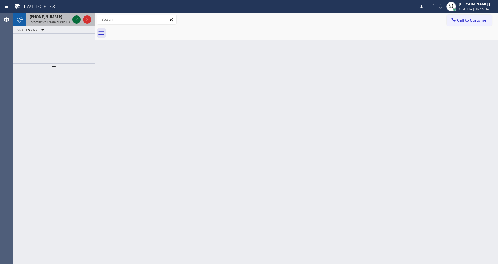
click at [79, 17] on icon at bounding box center [76, 19] width 7 height 7
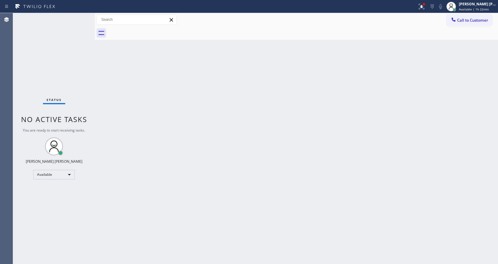
click at [78, 16] on div "Status No active tasks You are ready to start receiving tasks. [PERSON_NAME] [P…" at bounding box center [54, 138] width 82 height 250
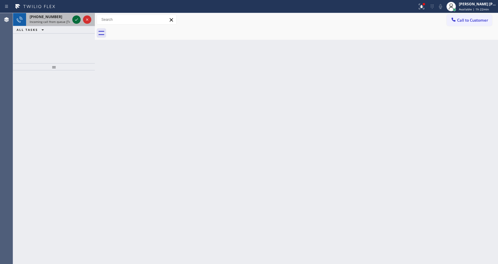
click at [78, 21] on icon at bounding box center [76, 19] width 7 height 7
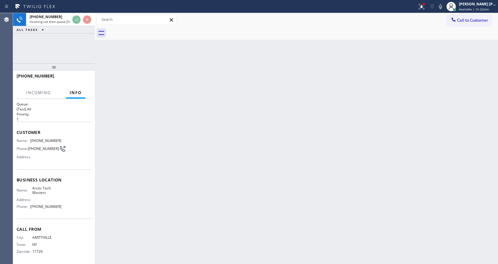
scroll to position [8, 0]
click at [230, 134] on div "Back to Dashboard Change Sender ID Customers Technicians Select a contact Outbo…" at bounding box center [296, 138] width 403 height 250
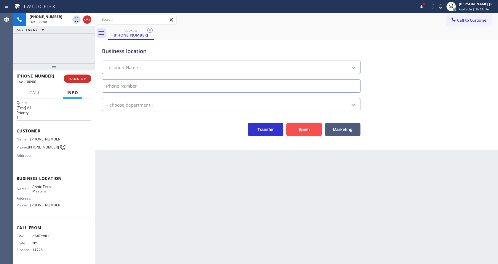
click at [295, 126] on button "Spam" at bounding box center [304, 129] width 36 height 14
type input "(914) 685-6315"
drag, startPoint x: 137, startPoint y: 230, endPoint x: 165, endPoint y: 261, distance: 41.1
click at [138, 231] on div "Back to Dashboard Change Sender ID Customers Technicians Select a contact Outbo…" at bounding box center [296, 138] width 403 height 250
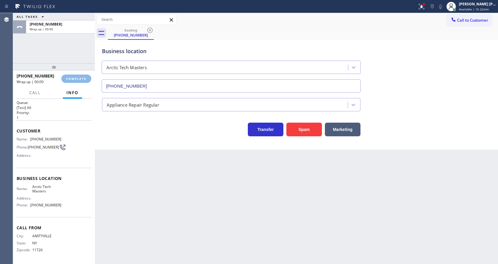
click at [109, 143] on div "Back to Dashboard Change Sender ID Customers Technicians Select a contact Outbo…" at bounding box center [296, 138] width 403 height 250
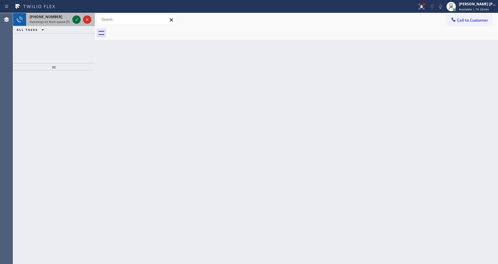
click at [77, 19] on icon at bounding box center [76, 19] width 3 height 2
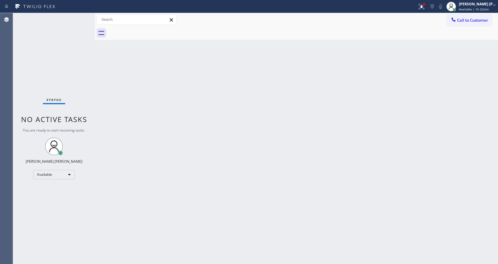
click at [238, 137] on div "Back to Dashboard Change Sender ID Customers Technicians Select a contact Outbo…" at bounding box center [296, 138] width 403 height 250
click at [221, 165] on div "Back to Dashboard Change Sender ID Customers Technicians Select a contact Outbo…" at bounding box center [296, 138] width 403 height 250
click at [106, 102] on div "Back to Dashboard Change Sender ID Customers Technicians Select a contact Outbo…" at bounding box center [296, 138] width 403 height 250
click at [83, 16] on div "Status No active tasks You are ready to start receiving tasks. [PERSON_NAME] [P…" at bounding box center [54, 138] width 82 height 250
click at [422, 6] on icon at bounding box center [421, 6] width 4 height 4
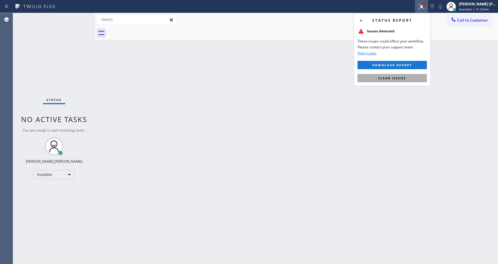
click at [411, 74] on button "Clear issues" at bounding box center [391, 78] width 69 height 8
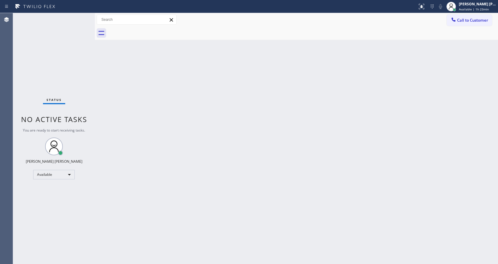
drag, startPoint x: 79, startPoint y: 18, endPoint x: 77, endPoint y: 6, distance: 12.4
click at [79, 18] on div "Status No active tasks You are ready to start receiving tasks. [PERSON_NAME] [P…" at bounding box center [54, 138] width 82 height 250
click at [152, 175] on div "Back to Dashboard Change Sender ID Customers Technicians Select a contact Outbo…" at bounding box center [296, 138] width 403 height 250
click at [95, 81] on div at bounding box center [95, 138] width 0 height 250
click at [107, 78] on div "Back to Dashboard Change Sender ID Customers Technicians Select a contact Outbo…" at bounding box center [296, 138] width 403 height 250
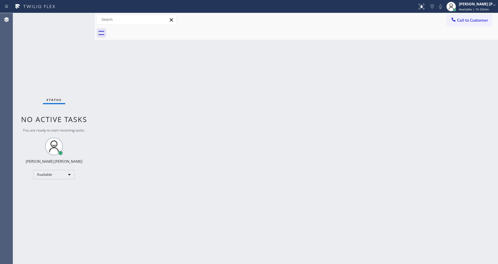
click at [82, 16] on div "Status No active tasks You are ready to start receiving tasks. [PERSON_NAME] [P…" at bounding box center [54, 138] width 82 height 250
click at [81, 17] on div "Status No active tasks You are ready to start receiving tasks. [PERSON_NAME] [P…" at bounding box center [54, 138] width 82 height 250
click at [67, 62] on div "Status No active tasks You are ready to start receiving tasks. [PERSON_NAME] [P…" at bounding box center [54, 138] width 82 height 250
click at [201, 148] on div "Back to Dashboard Change Sender ID Customers Technicians Select a contact Outbo…" at bounding box center [296, 138] width 403 height 250
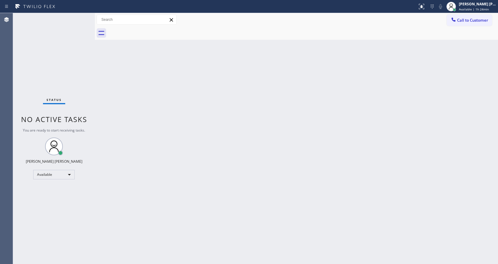
drag, startPoint x: 273, startPoint y: 163, endPoint x: 250, endPoint y: 162, distance: 22.9
click at [273, 163] on div "Back to Dashboard Change Sender ID Customers Technicians Select a contact Outbo…" at bounding box center [296, 138] width 403 height 250
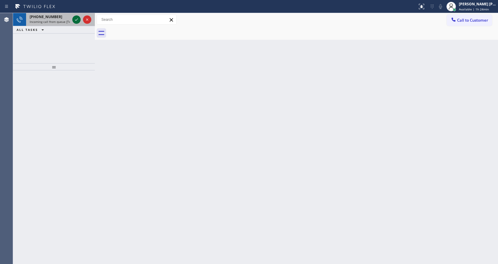
click at [76, 20] on icon at bounding box center [76, 19] width 7 height 7
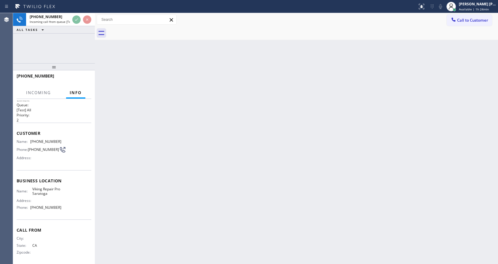
scroll to position [8, 0]
click at [236, 157] on div "Back to Dashboard Change Sender ID Customers Technicians Select a contact Outbo…" at bounding box center [296, 138] width 403 height 250
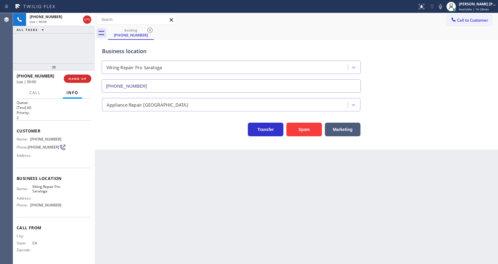
type input "(669) 202-3338"
click at [307, 136] on button "Spam" at bounding box center [304, 129] width 36 height 14
drag, startPoint x: 213, startPoint y: 178, endPoint x: 211, endPoint y: 181, distance: 3.6
click at [213, 177] on div "Back to Dashboard Change Sender ID Customers Technicians Select a contact Outbo…" at bounding box center [296, 138] width 403 height 250
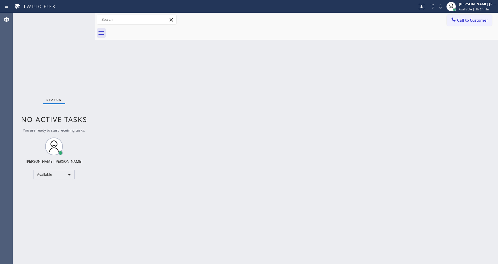
click at [95, 128] on div at bounding box center [95, 138] width 0 height 250
click at [82, 17] on div "Status No active tasks You are ready to start receiving tasks. [PERSON_NAME] [P…" at bounding box center [54, 138] width 82 height 250
click at [64, 19] on div "Status No active tasks You are ready to start receiving tasks. [PERSON_NAME] [P…" at bounding box center [54, 138] width 82 height 250
click at [229, 152] on div "Back to Dashboard Change Sender ID Customers Technicians Select a contact Outbo…" at bounding box center [296, 138] width 403 height 250
click at [92, 70] on div "Status No active tasks You are ready to start receiving tasks. [PERSON_NAME] [P…" at bounding box center [54, 138] width 82 height 250
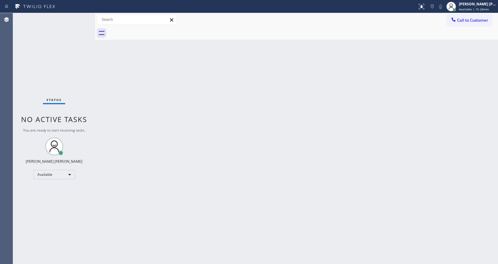
click at [83, 16] on div "Status No active tasks You are ready to start receiving tasks. [PERSON_NAME] [P…" at bounding box center [54, 138] width 82 height 250
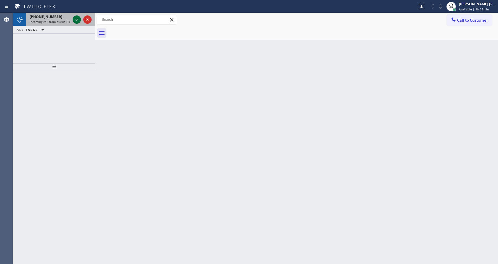
click at [76, 19] on icon at bounding box center [76, 19] width 7 height 7
click at [186, 138] on div "Back to Dashboard Change Sender ID Customers Technicians Select a contact Outbo…" at bounding box center [296, 138] width 403 height 250
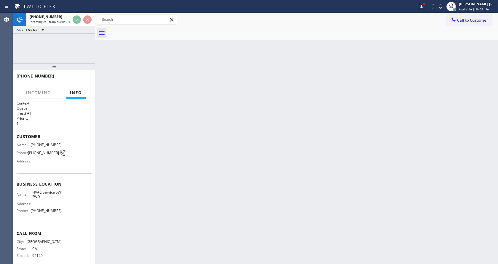
click at [68, 193] on div "Name: HVAC Service SW FWD Address: Phone: (213) 855-2552" at bounding box center [54, 202] width 75 height 25
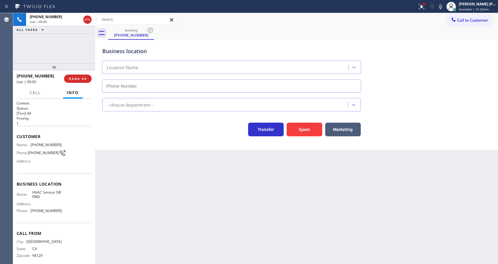
click at [175, 193] on div "Back to Dashboard Change Sender ID Customers Technicians Select a contact Outbo…" at bounding box center [296, 138] width 403 height 250
type input "(213) 855-2552"
click at [304, 128] on button "Spam" at bounding box center [305, 129] width 36 height 14
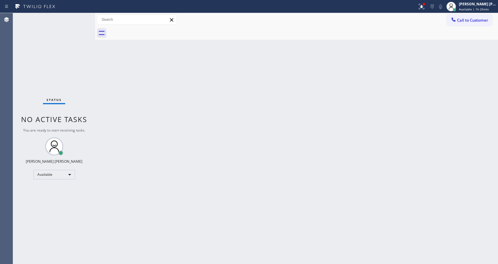
click at [79, 18] on div "Status No active tasks You are ready to start receiving tasks. [PERSON_NAME] [P…" at bounding box center [54, 138] width 82 height 250
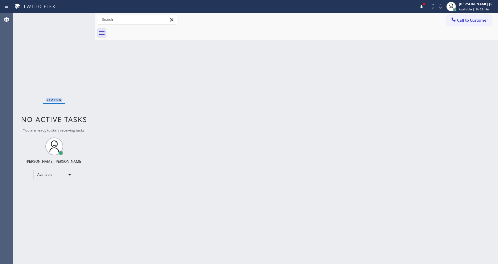
click at [79, 18] on div "Status No active tasks You are ready to start receiving tasks. [PERSON_NAME] [P…" at bounding box center [54, 138] width 82 height 250
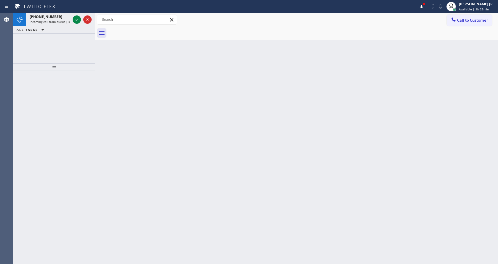
click at [81, 16] on div at bounding box center [77, 19] width 8 height 7
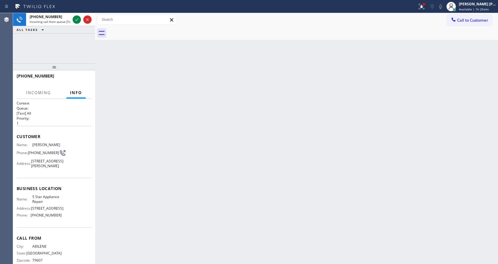
click at [81, 16] on div at bounding box center [77, 19] width 8 height 7
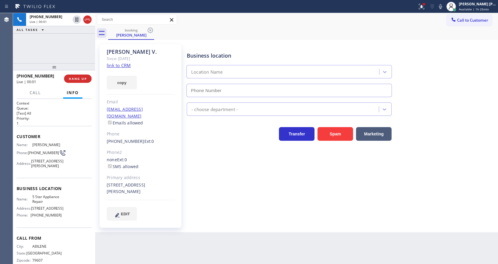
type input "(855) 731-4952"
click at [419, 6] on div at bounding box center [421, 6] width 13 height 7
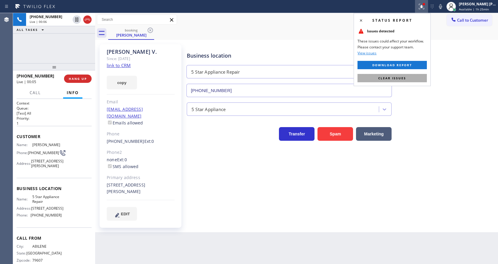
click at [411, 75] on button "Clear issues" at bounding box center [391, 78] width 69 height 8
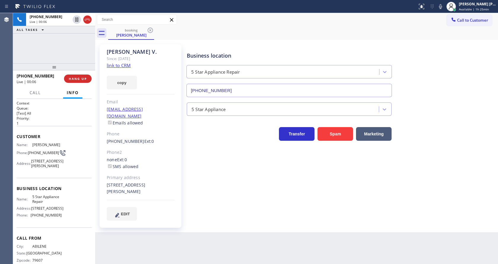
click at [442, 7] on icon at bounding box center [440, 6] width 7 height 7
click at [120, 65] on link "link to CRM" at bounding box center [119, 65] width 24 height 6
click at [440, 5] on icon at bounding box center [440, 6] width 7 height 7
click at [215, 199] on div "Business location 5 Star Appliance Repair (855) 731-4952 5 Star Appliance Trans…" at bounding box center [341, 132] width 311 height 173
drag, startPoint x: 464, startPoint y: 113, endPoint x: 472, endPoint y: 122, distance: 11.4
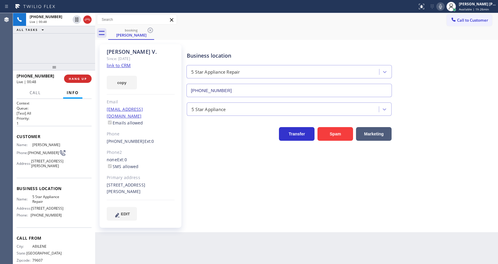
click at [467, 119] on div "Business location 5 Star Appliance Repair (855) 731-4952 5 Star Appliance Trans…" at bounding box center [341, 132] width 311 height 173
click at [242, 239] on div "Back to Dashboard Change Sender ID Customers Technicians Select a contact Outbo…" at bounding box center [296, 138] width 403 height 250
click at [443, 6] on icon at bounding box center [440, 6] width 7 height 7
click at [78, 18] on icon at bounding box center [76, 19] width 3 height 4
click at [176, 164] on div "Komal V. Since: 20 may 2020 link to CRM copy Email komal1023@yahoo.com Emails a…" at bounding box center [141, 135] width 82 height 183
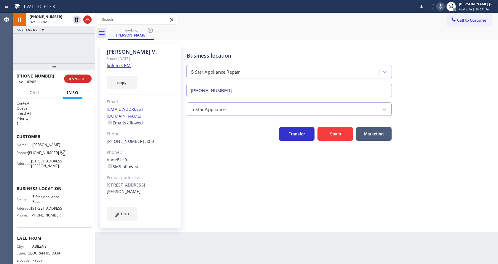
drag, startPoint x: 75, startPoint y: 129, endPoint x: 107, endPoint y: 180, distance: 60.3
click at [74, 131] on div "Customer Name: Komal V. Phone: (325) 733-2015 Address: 1440 Dana Ave, Palo Alto…" at bounding box center [54, 152] width 75 height 52
click at [185, 242] on div "Back to Dashboard Change Sender ID Customers Technicians Select a contact Outbo…" at bounding box center [296, 138] width 403 height 250
click at [258, 237] on div "Back to Dashboard Change Sender ID Customers Technicians Select a contact Outbo…" at bounding box center [296, 138] width 403 height 250
click at [431, 92] on div "Business location 5 Star Appliance Repair (855) 731-4952" at bounding box center [341, 70] width 311 height 54
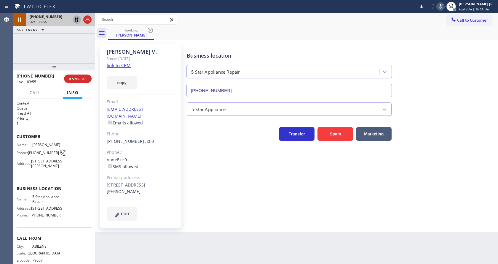
click at [78, 18] on icon at bounding box center [77, 19] width 4 height 4
click at [441, 6] on icon at bounding box center [440, 6] width 7 height 7
click at [443, 31] on div "booking Komal V." at bounding box center [303, 32] width 390 height 13
click at [206, 217] on div "Business location 5 Star Appliance Repair (855) 731-4952 5 Star Appliance Trans…" at bounding box center [341, 138] width 311 height 185
click at [129, 149] on div "Phone2" at bounding box center [141, 152] width 68 height 7
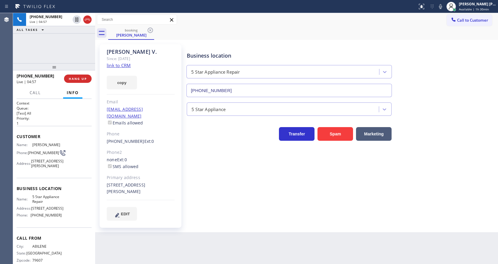
click at [274, 217] on div "Business location 5 Star Appliance Repair (855) 731-4952 5 Star Appliance Trans…" at bounding box center [341, 138] width 311 height 185
click at [139, 138] on div "Komal V. Since: 20 may 2020 link to CRM copy Email komal1023@yahoo.com Emails a…" at bounding box center [141, 135] width 82 height 183
click at [204, 157] on div "Business location 5 Star Appliance Repair (855) 731-4952 5 Star Appliance Trans…" at bounding box center [341, 132] width 311 height 173
click at [208, 204] on div "Business location 5 Star Appliance Repair (855) 731-4952 5 Star Appliance Trans…" at bounding box center [341, 132] width 311 height 173
click at [60, 118] on h2 "Priority:" at bounding box center [54, 118] width 75 height 5
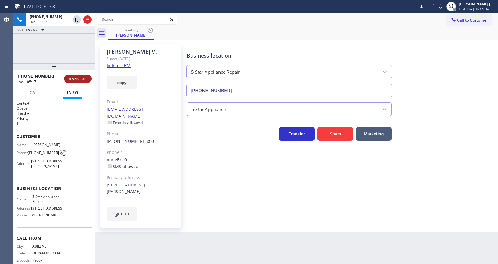
click at [72, 78] on span "HANG UP" at bounding box center [78, 78] width 18 height 4
click at [73, 78] on span "HANG UP" at bounding box center [78, 78] width 18 height 4
click at [73, 78] on span "COMPLETE" at bounding box center [76, 78] width 20 height 4
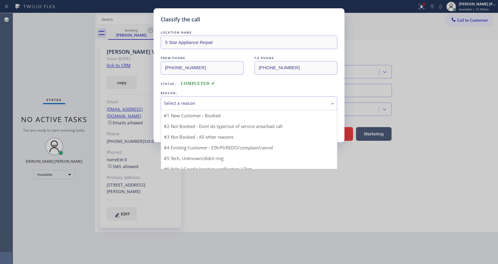
click at [177, 106] on div "Select a reason" at bounding box center [249, 103] width 170 height 7
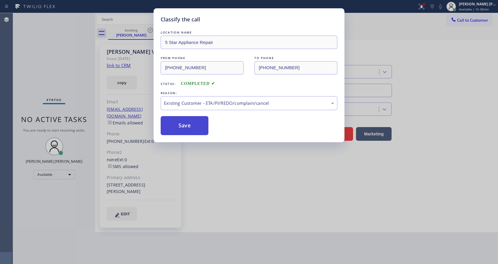
click at [176, 122] on button "Save" at bounding box center [185, 125] width 48 height 19
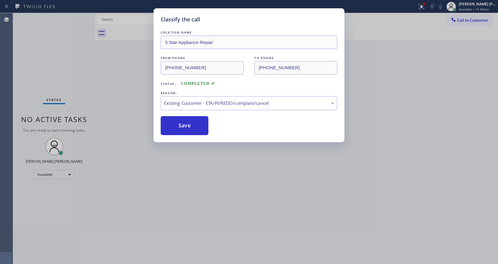
click at [200, 194] on div "Classify the call LOCATION NAME 5 Star Appliance Repair FROM PHONE (325) 733-20…" at bounding box center [249, 132] width 498 height 264
click at [185, 256] on div "Classify the call LOCATION NAME 5 Star Appliance Repair FROM PHONE (325) 733-20…" at bounding box center [249, 132] width 498 height 264
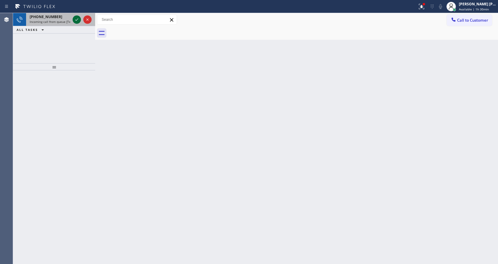
click at [78, 20] on icon at bounding box center [76, 19] width 7 height 7
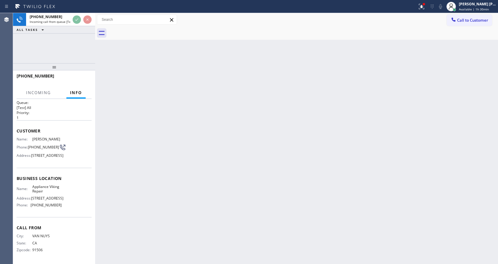
scroll to position [21, 0]
click at [194, 138] on div "Back to Dashboard Change Sender ID Customers Technicians Select a contact Outbo…" at bounding box center [296, 138] width 403 height 250
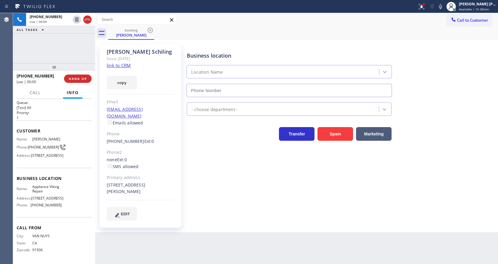
type input "(617) 219-9255"
click at [127, 65] on link "link to CRM" at bounding box center [119, 65] width 24 height 6
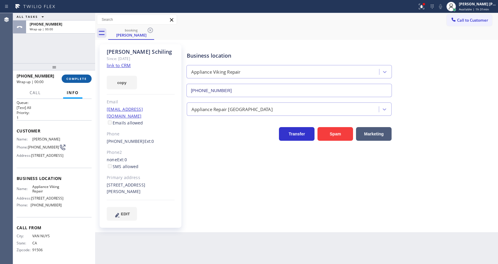
click at [71, 82] on button "COMPLETE" at bounding box center [77, 78] width 30 height 8
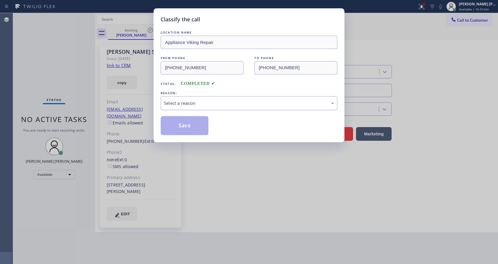
click at [189, 106] on div "Select a reason" at bounding box center [249, 103] width 170 height 7
click at [189, 126] on button "Save" at bounding box center [185, 125] width 48 height 19
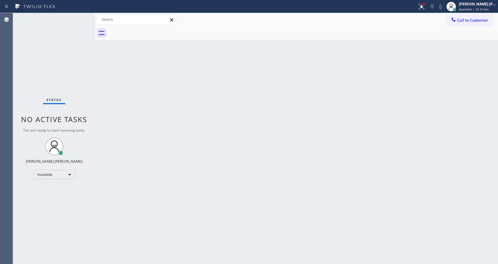
click at [126, 87] on div "Back to Dashboard Change Sender ID Customers Technicians Select a contact Outbo…" at bounding box center [296, 138] width 403 height 250
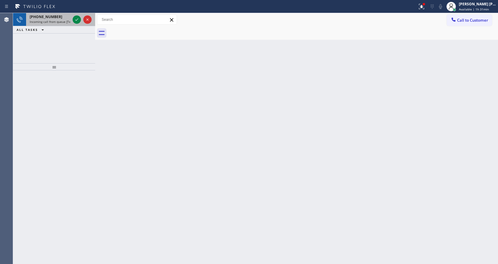
click at [68, 22] on span "Incoming call from queue [Test] All" at bounding box center [54, 22] width 49 height 4
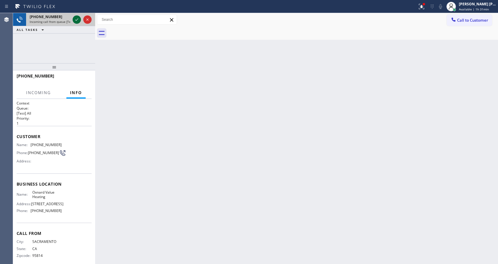
click at [76, 20] on icon at bounding box center [76, 19] width 7 height 7
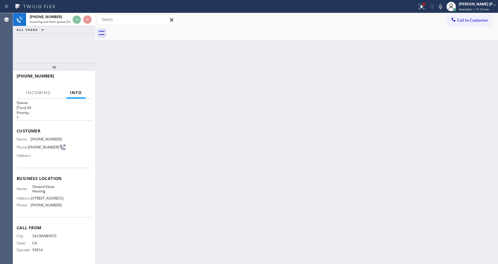
scroll to position [12, 0]
click at [207, 173] on div "Back to Dashboard Change Sender ID Customers Technicians Select a contact Outbo…" at bounding box center [296, 138] width 403 height 250
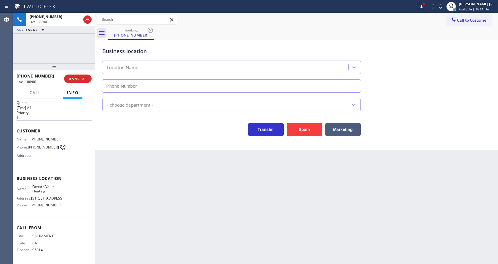
type input "(805) 978-5741"
click at [206, 177] on div "Back to Dashboard Change Sender ID Customers Technicians Select a contact Outbo…" at bounding box center [296, 138] width 403 height 250
drag, startPoint x: 133, startPoint y: 146, endPoint x: 141, endPoint y: 143, distance: 8.7
click at [133, 146] on div "Business location Oxnard Value Heating (805) 978-5741 HVAC Transfer Spam Market…" at bounding box center [296, 95] width 403 height 110
drag, startPoint x: 423, startPoint y: 5, endPoint x: 421, endPoint y: 12, distance: 7.6
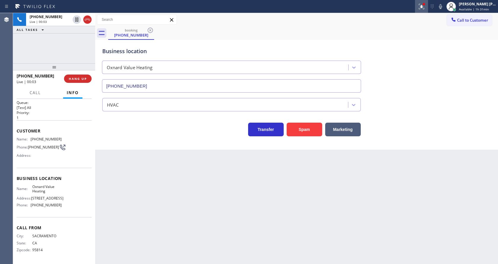
click at [423, 5] on icon at bounding box center [421, 6] width 7 height 7
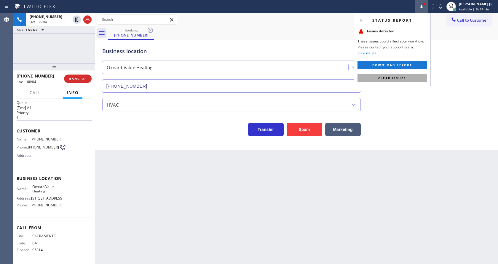
click at [408, 79] on button "Clear issues" at bounding box center [391, 78] width 69 height 8
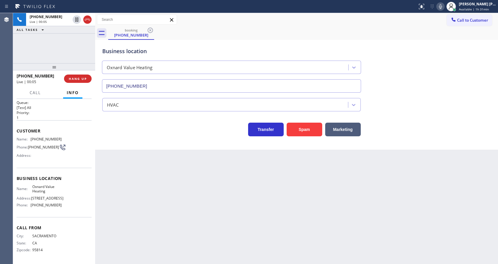
click at [444, 4] on icon at bounding box center [440, 6] width 7 height 7
click at [447, 85] on div "Business location Oxnard Value Heating (805) 978-5741" at bounding box center [296, 66] width 391 height 54
click at [444, 5] on icon at bounding box center [440, 6] width 7 height 7
click at [464, 121] on div "Transfer Spam Marketing" at bounding box center [296, 126] width 391 height 19
click at [174, 259] on div "Back to Dashboard Change Sender ID Customers Technicians Select a contact Outbo…" at bounding box center [296, 138] width 403 height 250
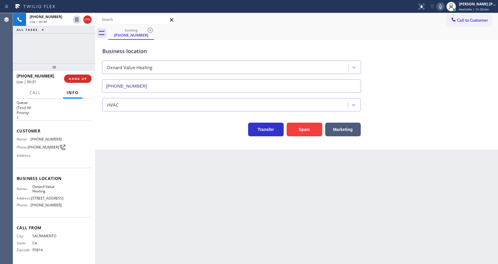
click at [437, 66] on div "Business location Oxnard Value Heating (805) 978-5741" at bounding box center [296, 66] width 391 height 54
click at [169, 254] on div "Back to Dashboard Change Sender ID Customers Technicians Select a contact Outbo…" at bounding box center [296, 138] width 403 height 250
click at [111, 157] on div "Back to Dashboard Change Sender ID Customers Technicians Select a contact Outbo…" at bounding box center [296, 138] width 403 height 250
click at [236, 218] on div "Back to Dashboard Change Sender ID Customers Technicians Select a contact Outbo…" at bounding box center [296, 138] width 403 height 250
click at [198, 229] on div "Back to Dashboard Change Sender ID Customers Technicians Select a contact Outbo…" at bounding box center [296, 138] width 403 height 250
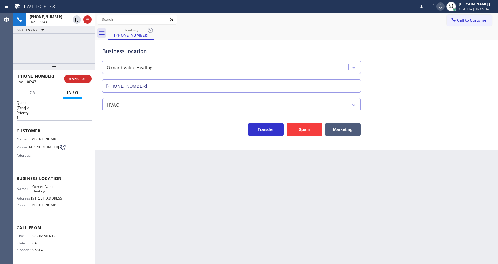
click at [141, 153] on div "Back to Dashboard Change Sender ID Customers Technicians Select a contact Outbo…" at bounding box center [296, 138] width 403 height 250
click at [175, 198] on div "Back to Dashboard Change Sender ID Customers Technicians Select a contact Outbo…" at bounding box center [296, 138] width 403 height 250
click at [235, 243] on div "Back to Dashboard Change Sender ID Customers Technicians Select a contact Outbo…" at bounding box center [296, 138] width 403 height 250
click at [74, 78] on span "HANG UP" at bounding box center [78, 78] width 18 height 4
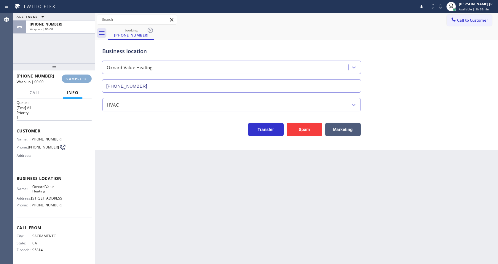
click at [74, 78] on span "COMPLETE" at bounding box center [76, 78] width 20 height 4
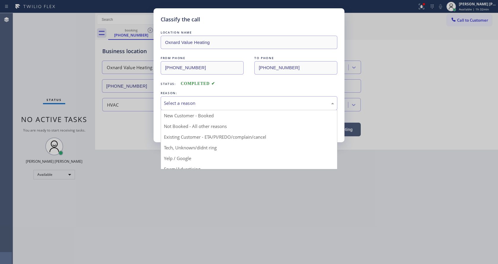
click at [196, 108] on div "Select a reason" at bounding box center [249, 103] width 177 height 14
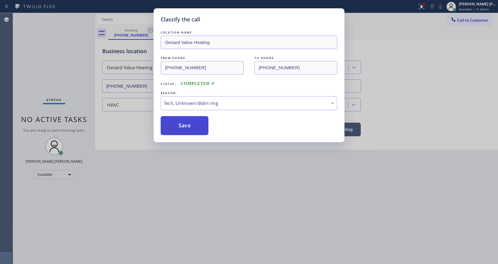
click at [192, 124] on button "Save" at bounding box center [185, 125] width 48 height 19
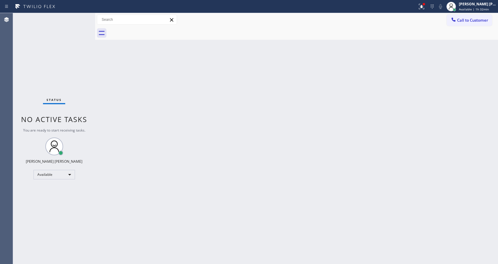
click at [413, 9] on div at bounding box center [208, 6] width 413 height 9
click at [425, 2] on button at bounding box center [421, 6] width 13 height 13
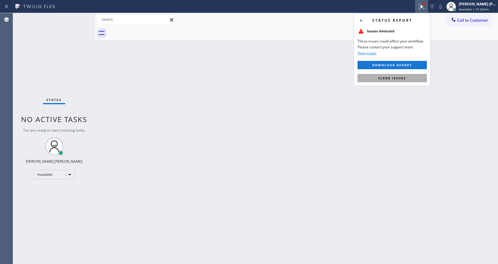
click at [402, 76] on span "Clear issues" at bounding box center [392, 78] width 28 height 4
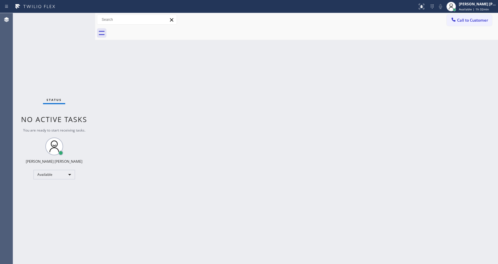
click at [393, 129] on div "Back to Dashboard Change Sender ID Customers Technicians Select a contact Outbo…" at bounding box center [296, 138] width 403 height 250
click at [107, 124] on div "Back to Dashboard Change Sender ID Customers Technicians Select a contact Outbo…" at bounding box center [296, 138] width 403 height 250
click at [82, 17] on div "Status No active tasks You are ready to start receiving tasks. [PERSON_NAME] [P…" at bounding box center [54, 138] width 82 height 250
click at [81, 16] on div "Status No active tasks You are ready to start receiving tasks. [PERSON_NAME] [P…" at bounding box center [54, 138] width 82 height 250
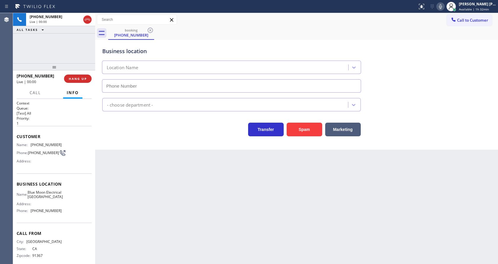
type input "(760) 388-9556"
click at [110, 173] on div "Back to Dashboard Change Sender ID Customers Technicians Select a contact Outbo…" at bounding box center [296, 138] width 403 height 250
click at [441, 5] on icon at bounding box center [440, 6] width 7 height 7
click at [444, 4] on icon at bounding box center [440, 6] width 7 height 7
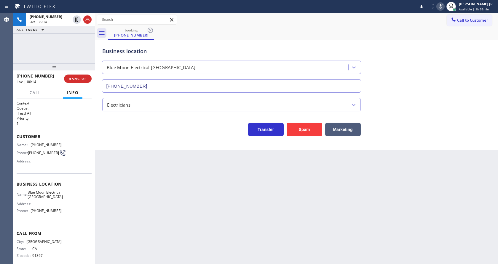
click at [444, 4] on icon at bounding box center [440, 6] width 7 height 7
click at [248, 189] on div "Back to Dashboard Change Sender ID Customers Technicians Select a contact Outbo…" at bounding box center [296, 138] width 403 height 250
drag, startPoint x: 30, startPoint y: 144, endPoint x: 69, endPoint y: 146, distance: 38.6
click at [69, 146] on div "Name: (818) 438-8001 Phone: (818) 438-8001 Address:" at bounding box center [54, 153] width 75 height 23
copy div "(818) 438-8001"
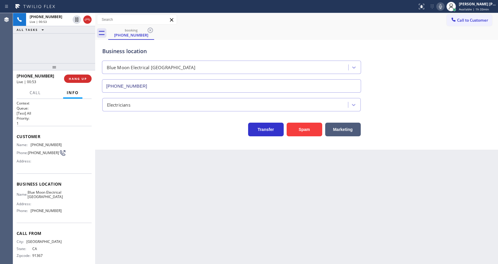
drag, startPoint x: 153, startPoint y: 186, endPoint x: 136, endPoint y: 230, distance: 46.7
click at [153, 189] on div "Back to Dashboard Change Sender ID Customers Technicians Select a contact Outbo…" at bounding box center [296, 138] width 403 height 250
click at [58, 206] on div "Address:" at bounding box center [39, 203] width 45 height 4
drag, startPoint x: 30, startPoint y: 192, endPoint x: 44, endPoint y: 202, distance: 17.8
click at [44, 199] on div "Name: Blue Moon Electrical Palm Desert" at bounding box center [39, 194] width 45 height 9
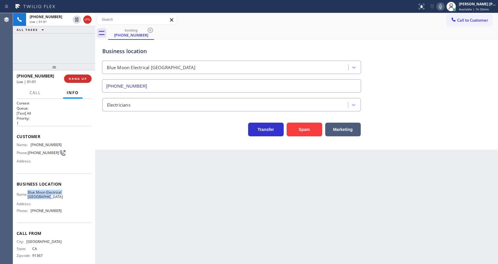
copy span "Blue Moon Electrical Palm Desert"
drag, startPoint x: 138, startPoint y: 237, endPoint x: 135, endPoint y: 259, distance: 22.2
click at [138, 238] on div "Back to Dashboard Change Sender ID Customers Technicians Select a contact Outbo…" at bounding box center [296, 138] width 403 height 250
click at [331, 154] on div "Back to Dashboard Change Sender ID Customers Technicians Select a contact Outbo…" at bounding box center [296, 138] width 403 height 250
click at [107, 159] on div "Back to Dashboard Change Sender ID Customers Technicians Select a contact Outbo…" at bounding box center [296, 138] width 403 height 250
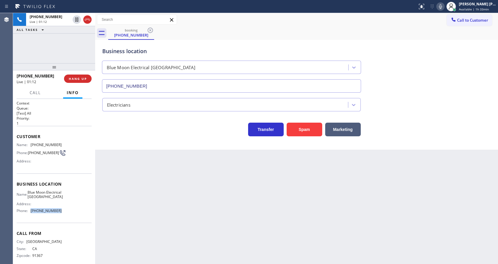
drag, startPoint x: 30, startPoint y: 218, endPoint x: 61, endPoint y: 221, distance: 31.6
click at [61, 215] on div "Name: Blue Moon Electrical Palm Desert Address: Phone: (760) 388-9556" at bounding box center [54, 202] width 75 height 25
copy div "(760) 388-9556"
click at [145, 224] on div "Back to Dashboard Change Sender ID Customers Technicians Select a contact Outbo…" at bounding box center [296, 138] width 403 height 250
click at [250, 207] on div "Back to Dashboard Change Sender ID Customers Technicians Select a contact Outbo…" at bounding box center [296, 138] width 403 height 250
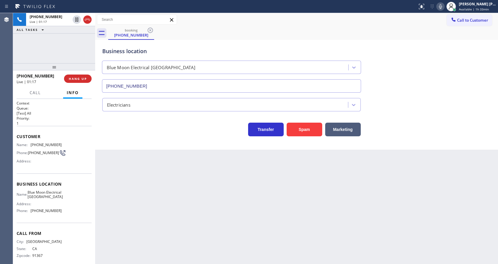
click at [444, 6] on icon at bounding box center [440, 6] width 7 height 7
click at [444, 4] on icon at bounding box center [440, 6] width 7 height 7
click at [131, 152] on div "Back to Dashboard Change Sender ID Customers Technicians Select a contact Outbo…" at bounding box center [296, 138] width 403 height 250
drag, startPoint x: 236, startPoint y: 185, endPoint x: 227, endPoint y: 183, distance: 8.6
click at [235, 184] on div "Back to Dashboard Change Sender ID Customers Technicians Select a contact Outbo…" at bounding box center [296, 138] width 403 height 250
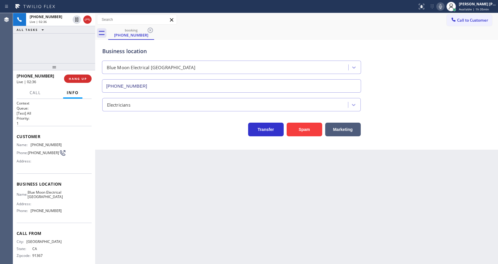
click at [443, 10] on button at bounding box center [440, 6] width 8 height 8
click at [77, 18] on icon at bounding box center [76, 19] width 7 height 7
click at [199, 187] on div "Back to Dashboard Change Sender ID Customers Technicians Select a contact Outbo…" at bounding box center [296, 138] width 403 height 250
click at [128, 154] on div "Back to Dashboard Change Sender ID Customers Technicians Select a contact Outbo…" at bounding box center [296, 138] width 403 height 250
click at [76, 18] on icon at bounding box center [77, 19] width 4 height 4
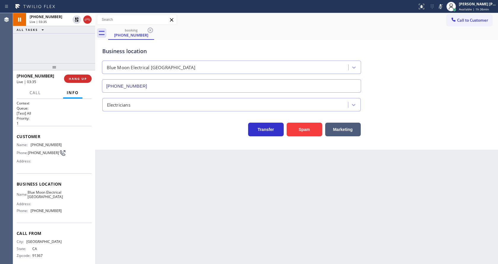
click at [443, 4] on icon at bounding box center [440, 6] width 7 height 7
click at [462, 57] on div "Business location Blue Moon Electrical Palm Desert (760) 388-9556" at bounding box center [296, 66] width 391 height 54
click at [205, 203] on div "Back to Dashboard Change Sender ID Customers Technicians Select a contact Outbo…" at bounding box center [296, 138] width 403 height 250
click at [106, 170] on div "Back to Dashboard Change Sender ID Customers Technicians Select a contact Outbo…" at bounding box center [296, 138] width 403 height 250
drag, startPoint x: 222, startPoint y: 231, endPoint x: 226, endPoint y: 228, distance: 4.8
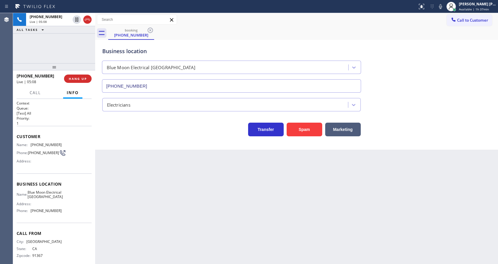
click at [222, 231] on div "Back to Dashboard Change Sender ID Customers Technicians Select a contact Outbo…" at bounding box center [296, 138] width 403 height 250
click at [116, 202] on div "Back to Dashboard Change Sender ID Customers Technicians Select a contact Outbo…" at bounding box center [296, 138] width 403 height 250
click at [201, 198] on div "Back to Dashboard Change Sender ID Customers Technicians Select a contact Outbo…" at bounding box center [296, 138] width 403 height 250
click at [117, 142] on div "Business location Blue Moon Electrical Palm Desert (760) 388-9556 Electricians …" at bounding box center [296, 95] width 403 height 110
drag, startPoint x: 129, startPoint y: 254, endPoint x: 208, endPoint y: 245, distance: 79.9
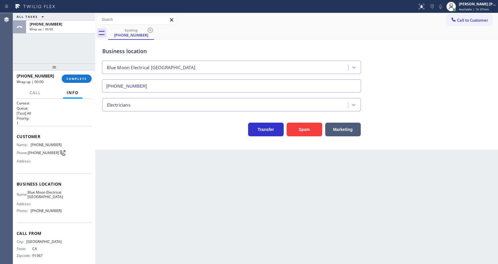
click at [129, 254] on div "Back to Dashboard Change Sender ID Customers Technicians Select a contact Outbo…" at bounding box center [296, 138] width 403 height 250
drag, startPoint x: 218, startPoint y: 235, endPoint x: 202, endPoint y: 214, distance: 26.5
click at [219, 233] on div "Back to Dashboard Change Sender ID Customers Technicians Select a contact Outbo…" at bounding box center [296, 138] width 403 height 250
click at [65, 77] on button "COMPLETE" at bounding box center [77, 78] width 30 height 8
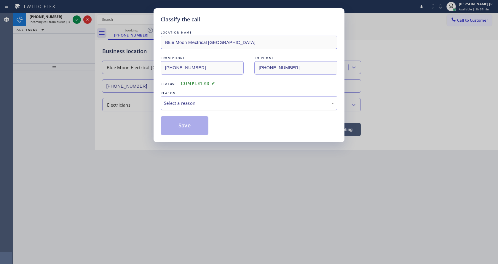
click at [164, 103] on div "Select a reason" at bounding box center [249, 103] width 170 height 7
click at [178, 123] on button "Save" at bounding box center [185, 125] width 48 height 19
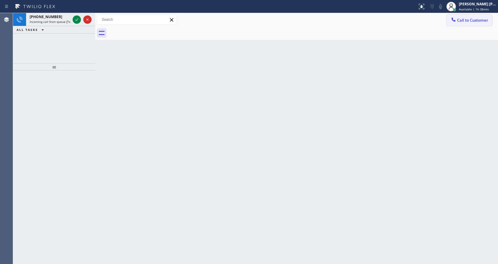
click at [465, 18] on span "Call to Customer" at bounding box center [472, 19] width 31 height 5
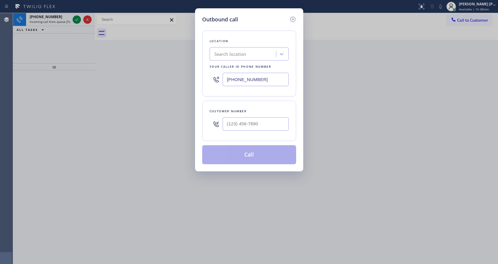
drag, startPoint x: 234, startPoint y: 88, endPoint x: 238, endPoint y: 77, distance: 12.3
click at [234, 88] on div "(562) 454-0483" at bounding box center [249, 79] width 79 height 19
click at [238, 77] on input "(562) 454-0483" at bounding box center [256, 79] width 66 height 13
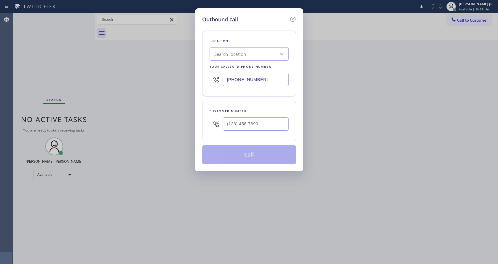
click at [238, 77] on input "(562) 454-0483" at bounding box center [256, 79] width 66 height 13
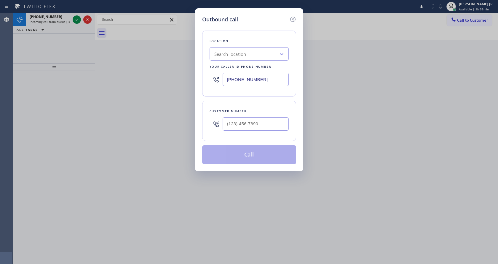
paste input "760) 388-9556"
type input "(760) 388-9556"
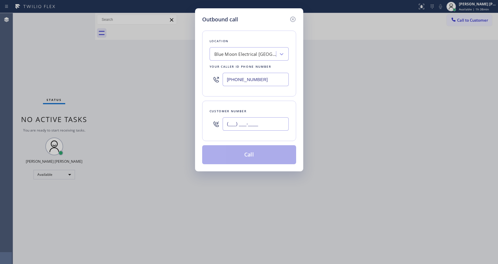
click at [238, 122] on input "(___) ___-____" at bounding box center [256, 123] width 66 height 13
paste input "818) 438-8001"
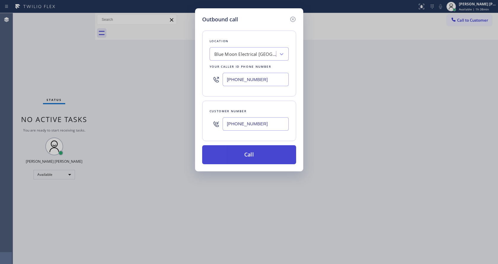
type input "(818) 438-8001"
click at [243, 151] on button "Call" at bounding box center [249, 154] width 94 height 19
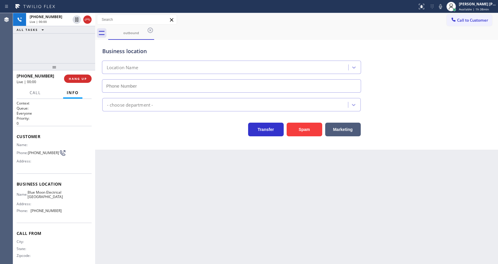
type input "(760) 388-9556"
click at [167, 179] on div "Back to Dashboard Change Sender ID Customers Technicians Select a contact Outbo…" at bounding box center [296, 138] width 403 height 250
click at [144, 161] on div "Back to Dashboard Change Sender ID Customers Technicians Select a contact Outbo…" at bounding box center [296, 138] width 403 height 250
click at [187, 213] on div "Back to Dashboard Change Sender ID Customers Technicians Select a contact Outbo…" at bounding box center [296, 138] width 403 height 250
drag, startPoint x: 275, startPoint y: 223, endPoint x: 432, endPoint y: 152, distance: 172.6
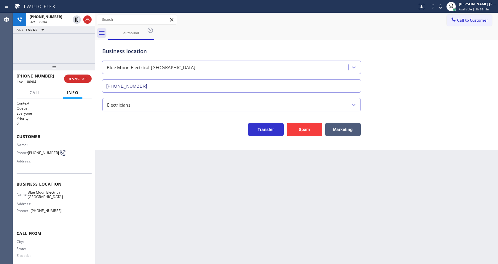
click at [279, 222] on div "Back to Dashboard Change Sender ID Customers Technicians Select a contact Outbo…" at bounding box center [296, 138] width 403 height 250
click at [309, 123] on button "Spam" at bounding box center [305, 129] width 36 height 14
click at [304, 131] on button "Spam" at bounding box center [305, 129] width 36 height 14
click at [473, 19] on span "Call to Customer" at bounding box center [472, 19] width 31 height 5
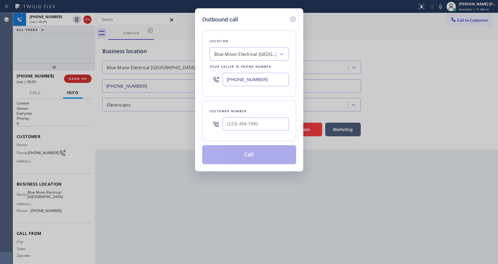
click at [241, 80] on input "(760) 388-9556" at bounding box center [256, 79] width 66 height 13
drag, startPoint x: 294, startPoint y: 20, endPoint x: 272, endPoint y: 78, distance: 61.9
click at [294, 20] on icon at bounding box center [292, 19] width 7 height 7
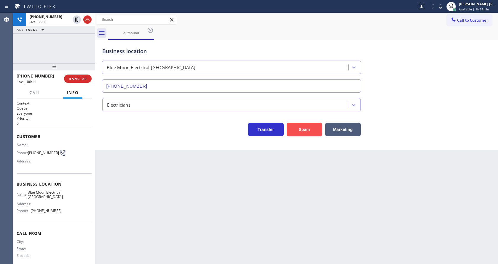
click at [306, 128] on button "Spam" at bounding box center [305, 129] width 36 height 14
drag, startPoint x: 306, startPoint y: 128, endPoint x: 309, endPoint y: 126, distance: 3.6
click at [307, 127] on button "Spam" at bounding box center [305, 129] width 36 height 14
click at [309, 126] on button "Spam" at bounding box center [305, 129] width 36 height 14
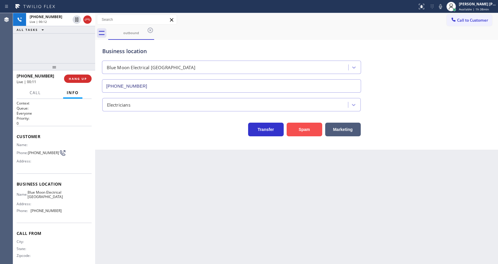
click at [309, 126] on button "Spam" at bounding box center [305, 129] width 36 height 14
click at [263, 130] on button "Transfer" at bounding box center [266, 129] width 36 height 14
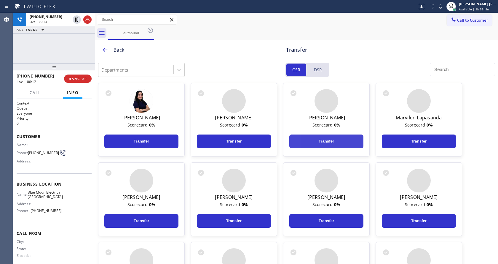
click at [348, 137] on button "Transfer" at bounding box center [326, 141] width 74 height 14
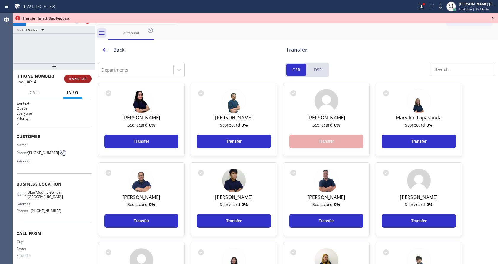
click at [75, 75] on button "HANG UP" at bounding box center [78, 78] width 28 height 8
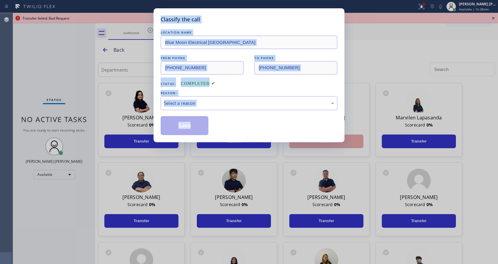
click at [75, 75] on div "Classify the call LOCATION NAME Blue Moon Electrical Palm Desert FROM PHONE (76…" at bounding box center [249, 132] width 498 height 264
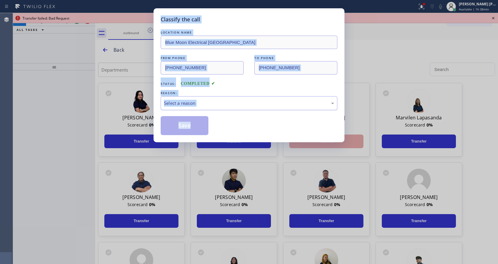
click at [189, 101] on div "Select a reason" at bounding box center [249, 103] width 170 height 7
click at [181, 127] on button "Save" at bounding box center [185, 125] width 48 height 19
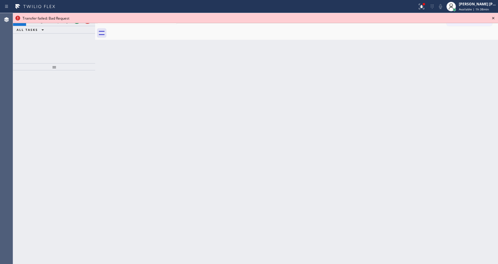
drag, startPoint x: 488, startPoint y: 17, endPoint x: 469, endPoint y: 21, distance: 19.1
click at [491, 19] on div "Transfer failed: Bad Request" at bounding box center [255, 18] width 485 height 10
click at [421, 7] on icon at bounding box center [421, 6] width 7 height 7
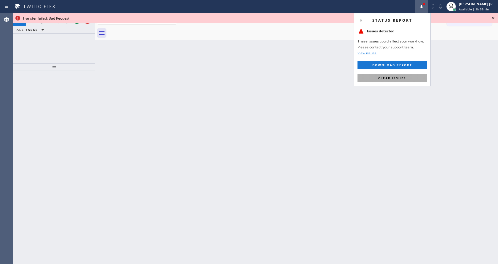
click at [410, 77] on button "Clear issues" at bounding box center [391, 78] width 69 height 8
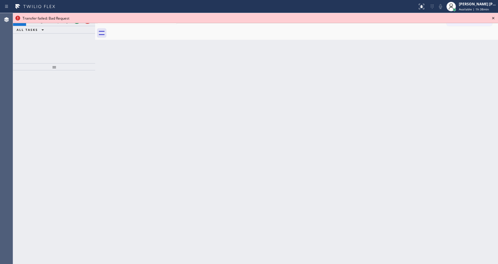
click at [495, 18] on icon at bounding box center [493, 18] width 7 height 7
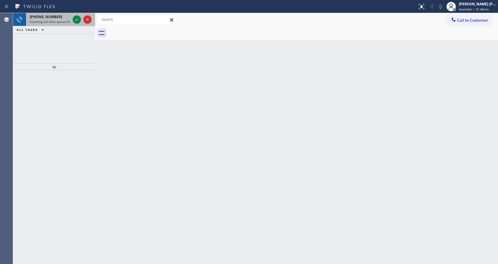
click at [65, 18] on div "+18566145992" at bounding box center [50, 16] width 41 height 5
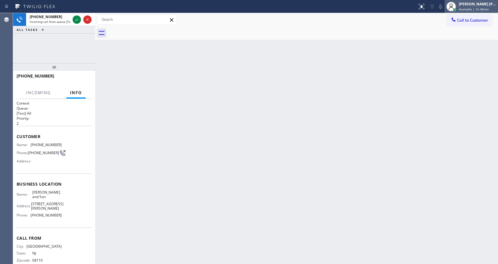
click at [458, 11] on div at bounding box center [451, 6] width 13 height 13
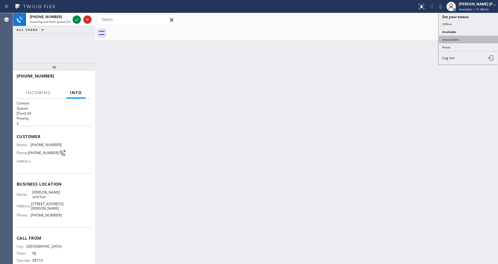
click at [465, 42] on button "Unavailable" at bounding box center [468, 40] width 59 height 8
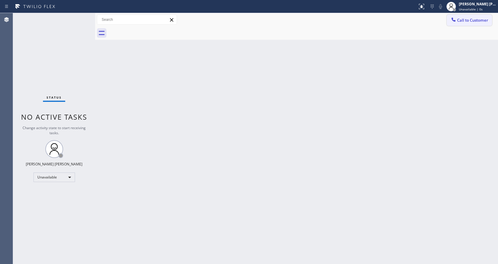
click at [469, 17] on button "Call to Customer" at bounding box center [469, 20] width 45 height 11
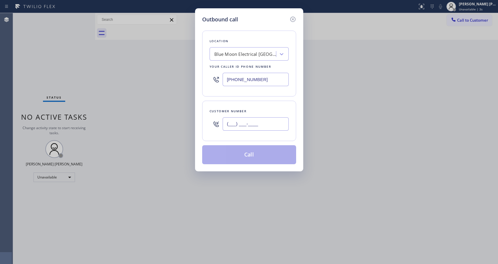
click at [241, 124] on input "(___) ___-____" at bounding box center [256, 123] width 66 height 13
paste input "818) 438-8001"
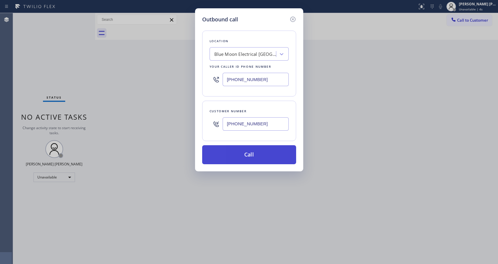
type input "(818) 438-8001"
click at [241, 161] on button "Call" at bounding box center [249, 154] width 94 height 19
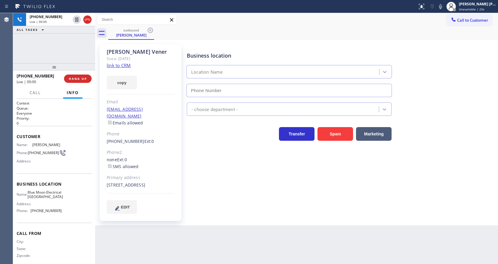
type input "(760) 388-9556"
drag, startPoint x: 167, startPoint y: 155, endPoint x: 174, endPoint y: 155, distance: 6.8
click at [169, 156] on div "none Ext: 0 SMS allowed" at bounding box center [141, 163] width 68 height 14
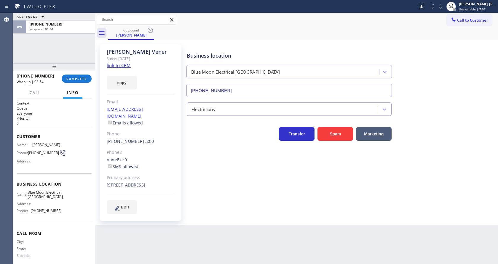
click at [69, 74] on div "+18184388001 Wrap up | 03:54 COMPLETE" at bounding box center [54, 78] width 75 height 15
click at [71, 79] on span "COMPLETE" at bounding box center [76, 78] width 20 height 4
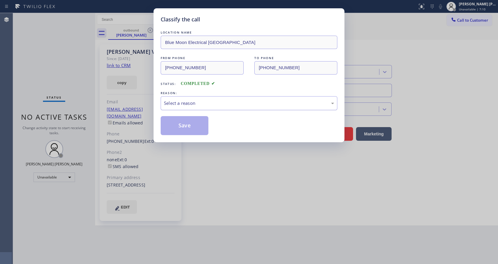
click at [194, 102] on div "Select a reason" at bounding box center [249, 103] width 170 height 7
click at [180, 129] on button "Save" at bounding box center [185, 125] width 48 height 19
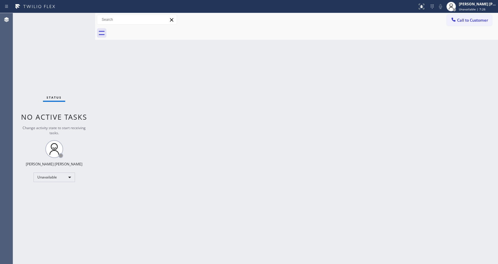
click at [92, 62] on div "Status No active tasks Change activity state to start receiving tasks. Jen Rose…" at bounding box center [54, 138] width 82 height 250
click at [248, 218] on div "Back to Dashboard Change Sender ID Customers Technicians Select a contact Outbo…" at bounding box center [296, 138] width 403 height 250
click at [82, 56] on div "Status No active tasks Change activity state to start receiving tasks. Jen Rose…" at bounding box center [54, 138] width 82 height 250
click at [190, 144] on div "Back to Dashboard Change Sender ID Customers Technicians Select a contact Outbo…" at bounding box center [296, 138] width 403 height 250
click at [477, 11] on span "Unavailable | 8:15" at bounding box center [472, 9] width 27 height 4
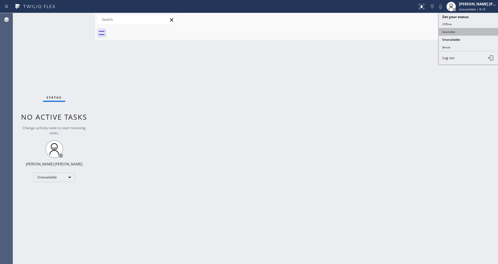
click at [464, 33] on button "Available" at bounding box center [468, 32] width 59 height 8
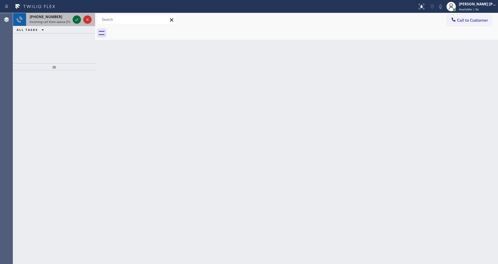
click at [77, 17] on icon at bounding box center [76, 19] width 7 height 7
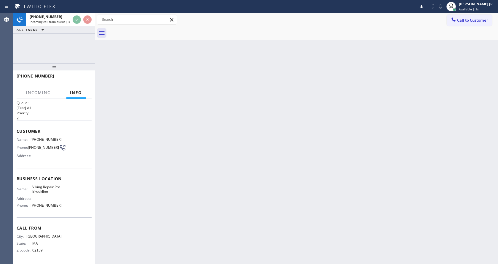
scroll to position [8, 0]
click at [173, 167] on div "Back to Dashboard Change Sender ID Customers Technicians Select a contact Outbo…" at bounding box center [296, 138] width 403 height 250
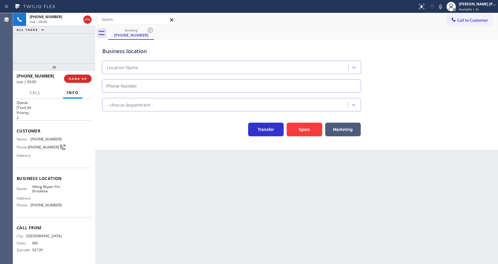
type input "(617) 906-7066"
click at [309, 128] on button "Spam" at bounding box center [305, 129] width 36 height 14
click at [166, 214] on div "Back to Dashboard Change Sender ID Customers Technicians Select a contact Outbo…" at bounding box center [296, 138] width 403 height 250
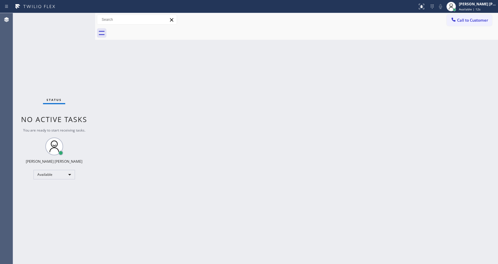
click at [106, 94] on div "Back to Dashboard Change Sender ID Customers Technicians Select a contact Outbo…" at bounding box center [296, 138] width 403 height 250
click at [80, 19] on div "Status No active tasks You are ready to start receiving tasks. [PERSON_NAME] [P…" at bounding box center [54, 138] width 82 height 250
click at [113, 89] on div "Back to Dashboard Change Sender ID Customers Technicians Select a contact Outbo…" at bounding box center [296, 138] width 403 height 250
click at [275, 169] on div "Back to Dashboard Change Sender ID Customers Technicians Select a contact Outbo…" at bounding box center [296, 138] width 403 height 250
click at [92, 68] on div "Status No active tasks You are ready to start receiving tasks. [PERSON_NAME] [P…" at bounding box center [54, 138] width 82 height 250
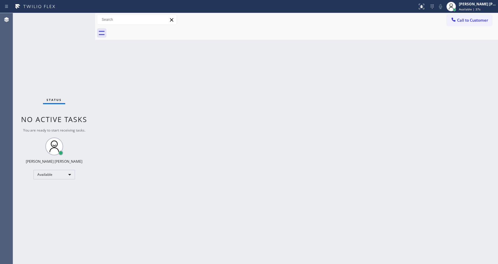
click at [210, 177] on div "Back to Dashboard Change Sender ID Customers Technicians Select a contact Outbo…" at bounding box center [296, 138] width 403 height 250
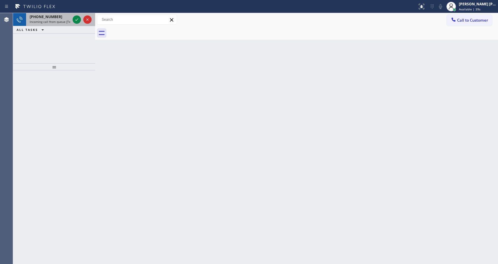
click at [54, 24] on div "+13232129160 Incoming call from queue [Test] All" at bounding box center [48, 19] width 45 height 13
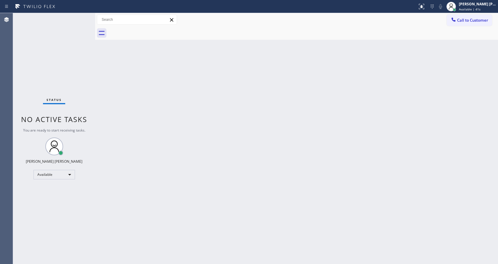
click at [314, 92] on div "Back to Dashboard Change Sender ID Customers Technicians Select a contact Outbo…" at bounding box center [296, 138] width 403 height 250
drag, startPoint x: 121, startPoint y: 139, endPoint x: 131, endPoint y: 148, distance: 13.5
click at [123, 143] on div "Back to Dashboard Change Sender ID Customers Technicians Select a contact Outbo…" at bounding box center [296, 138] width 403 height 250
click at [80, 16] on div "Status No active tasks You are ready to start receiving tasks. [PERSON_NAME] [P…" at bounding box center [54, 138] width 82 height 250
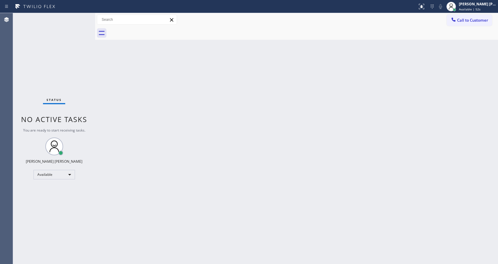
click at [95, 100] on div at bounding box center [95, 138] width 0 height 250
click at [137, 100] on div "Back to Dashboard Change Sender ID Customers Technicians Select a contact Outbo…" at bounding box center [296, 138] width 403 height 250
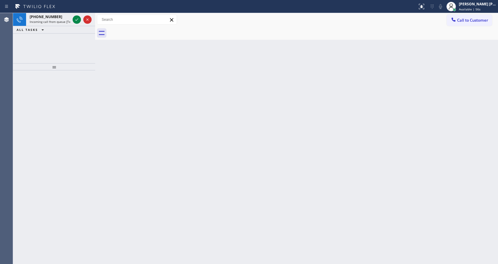
click at [79, 15] on div at bounding box center [81, 19] width 21 height 13
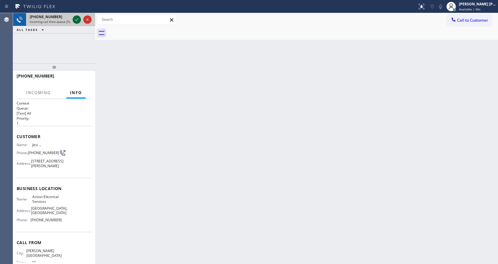
click at [78, 18] on icon at bounding box center [76, 19] width 7 height 7
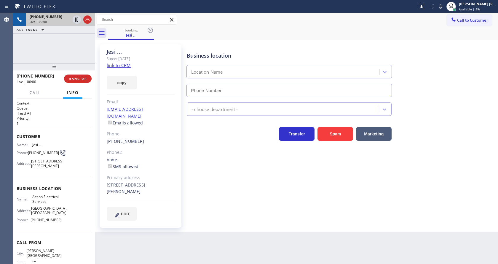
type input "(856) 856-3417"
click at [130, 66] on link "link to CRM" at bounding box center [119, 65] width 24 height 6
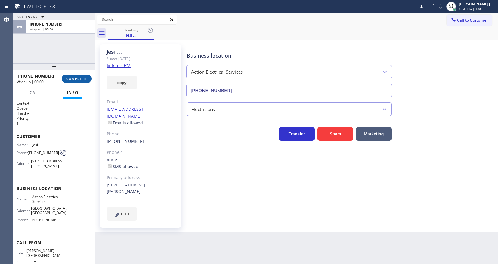
click at [76, 77] on span "COMPLETE" at bounding box center [76, 78] width 20 height 4
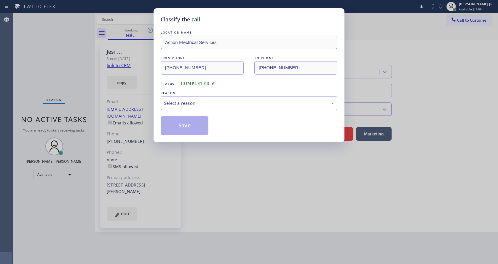
click at [195, 100] on div "Select a reason" at bounding box center [249, 103] width 170 height 7
click at [191, 125] on button "Save" at bounding box center [185, 125] width 48 height 19
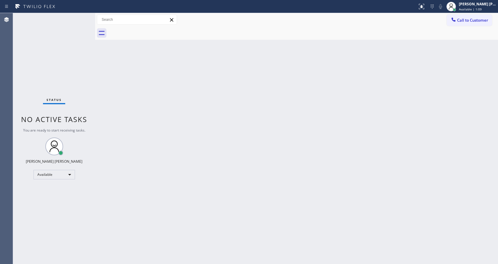
click at [178, 129] on div "Back to Dashboard Change Sender ID Customers Technicians Select a contact Outbo…" at bounding box center [296, 138] width 403 height 250
drag, startPoint x: 189, startPoint y: 259, endPoint x: 198, endPoint y: 226, distance: 33.8
click at [191, 256] on div "Back to Dashboard Change Sender ID Customers Technicians Select a contact Outbo…" at bounding box center [296, 138] width 403 height 250
click at [111, 88] on div "Back to Dashboard Change Sender ID Customers Technicians Select a contact Outbo…" at bounding box center [296, 138] width 403 height 250
click at [82, 16] on div "Status No active tasks You are ready to start receiving tasks. [PERSON_NAME] [P…" at bounding box center [54, 138] width 82 height 250
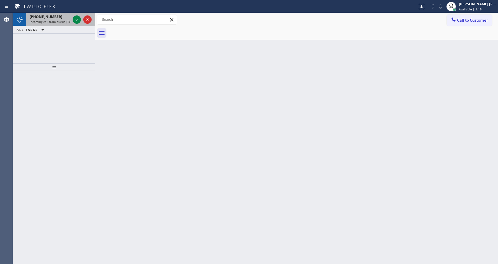
click at [72, 20] on div at bounding box center [81, 19] width 21 height 13
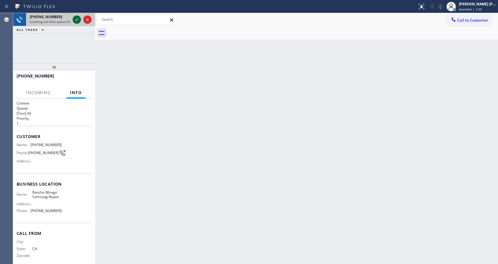
click at [74, 21] on div at bounding box center [77, 19] width 8 height 7
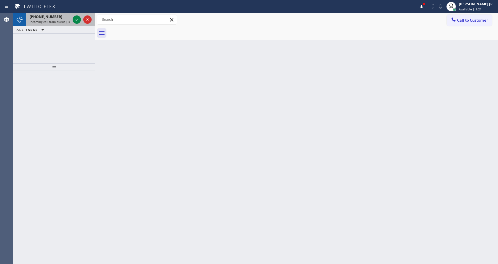
click at [72, 21] on div at bounding box center [81, 19] width 21 height 13
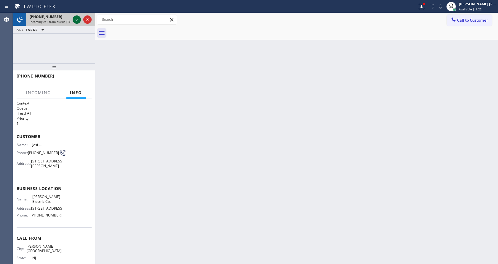
click at [77, 18] on icon at bounding box center [76, 19] width 7 height 7
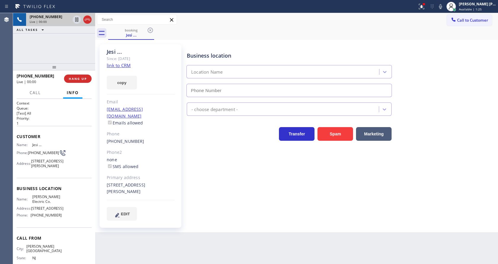
type input "(856) 475-6498"
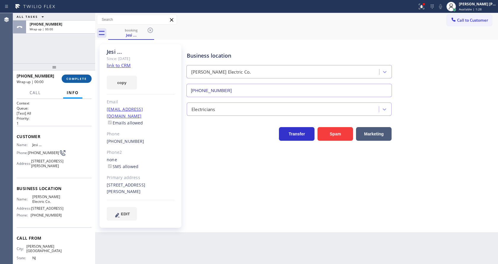
click at [83, 76] on button "COMPLETE" at bounding box center [77, 78] width 30 height 8
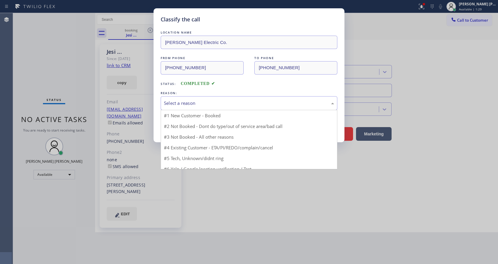
click at [172, 99] on div "Select a reason" at bounding box center [249, 103] width 177 height 14
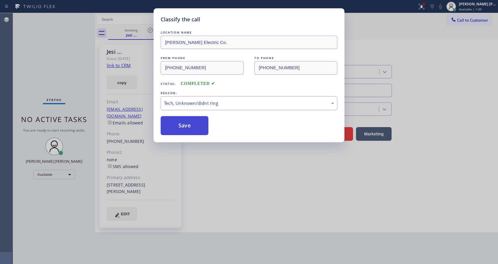
click at [186, 117] on button "Save" at bounding box center [185, 125] width 48 height 19
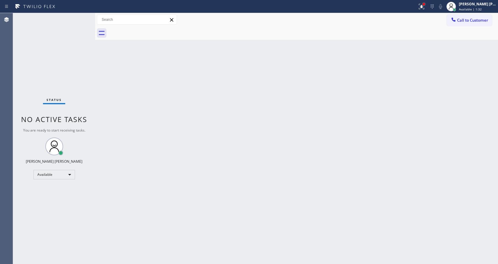
click at [425, 4] on div at bounding box center [424, 4] width 2 height 2
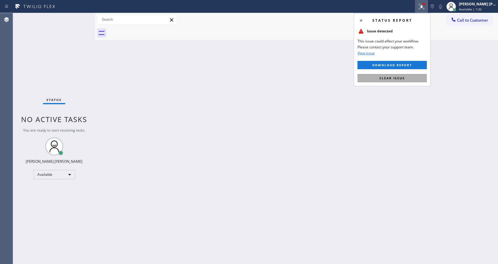
click at [409, 75] on button "Clear issue" at bounding box center [391, 78] width 69 height 8
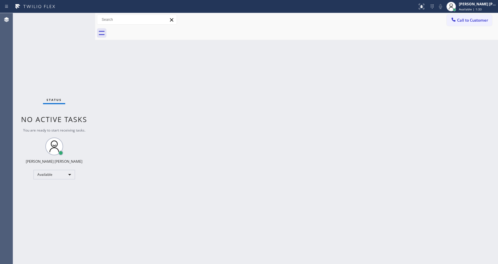
click at [269, 154] on div "Back to Dashboard Change Sender ID Customers Technicians Select a contact Outbo…" at bounding box center [296, 138] width 403 height 250
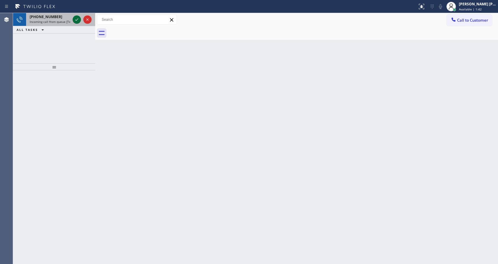
click at [76, 18] on icon at bounding box center [76, 19] width 7 height 7
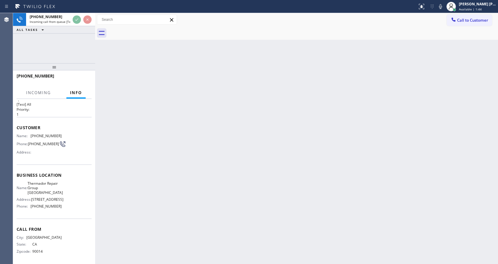
scroll to position [17, 0]
click at [156, 144] on div "Back to Dashboard Change Sender ID Customers Technicians Select a contact Outbo…" at bounding box center [296, 138] width 403 height 250
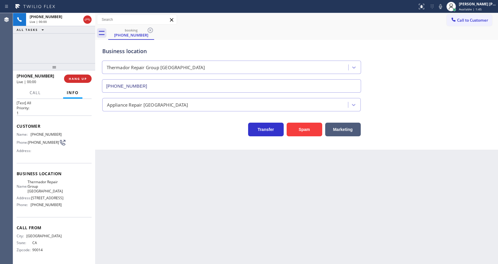
type input "(650) 600-7779"
click at [313, 132] on button "Spam" at bounding box center [305, 129] width 36 height 14
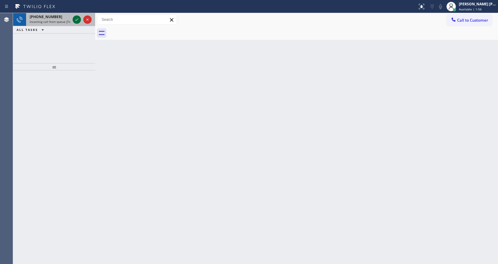
click at [77, 19] on icon at bounding box center [76, 19] width 7 height 7
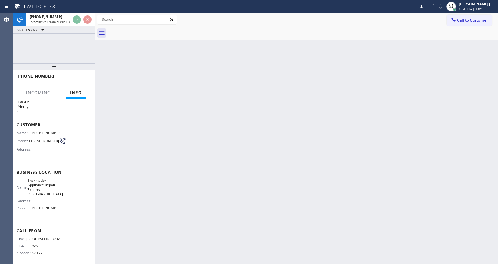
scroll to position [17, 0]
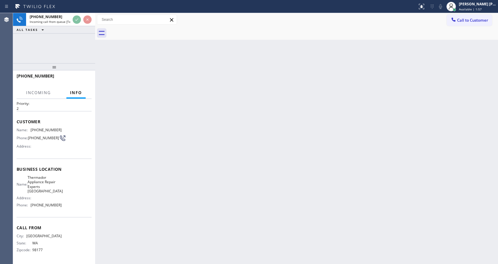
click at [204, 163] on div "Back to Dashboard Change Sender ID Customers Technicians Select a contact Outbo…" at bounding box center [296, 138] width 403 height 250
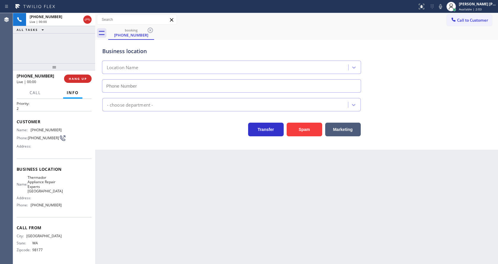
click at [135, 122] on div "Transfer Spam Marketing" at bounding box center [231, 127] width 261 height 17
type input "(206) 567-1447"
click at [92, 139] on div "Context Queue: [Test] All Priority: 2 Customer Name: (425) 648-5691 Phone: (425…" at bounding box center [54, 181] width 82 height 165
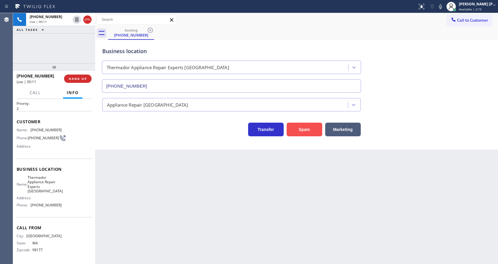
click at [297, 124] on button "Spam" at bounding box center [305, 129] width 36 height 14
click at [84, 137] on div "Name: (425) 648-5691 Phone: (425) 648-5691 Address:" at bounding box center [54, 138] width 75 height 23
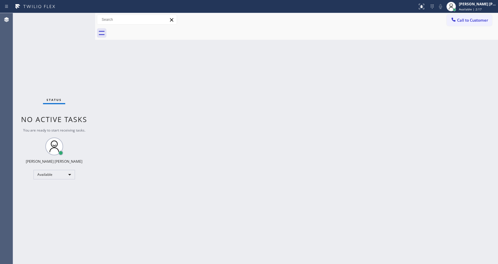
click at [83, 17] on div "Status No active tasks You are ready to start receiving tasks. [PERSON_NAME] [P…" at bounding box center [54, 138] width 82 height 250
click at [81, 17] on div "Status No active tasks You are ready to start receiving tasks. [PERSON_NAME] [P…" at bounding box center [54, 138] width 82 height 250
drag, startPoint x: 135, startPoint y: 98, endPoint x: 137, endPoint y: 103, distance: 5.0
click at [135, 98] on div "Back to Dashboard Change Sender ID Customers Technicians Select a contact Outbo…" at bounding box center [296, 138] width 403 height 250
click at [280, 154] on div "Back to Dashboard Change Sender ID Customers Technicians Select a contact Outbo…" at bounding box center [296, 138] width 403 height 250
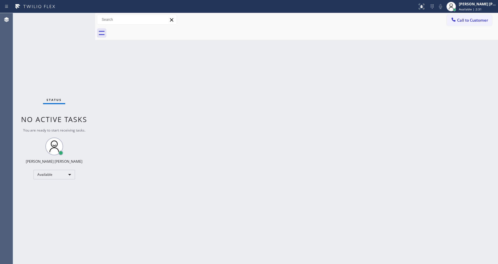
click at [272, 103] on div "Back to Dashboard Change Sender ID Customers Technicians Select a contact Outbo…" at bounding box center [296, 138] width 403 height 250
click at [159, 119] on div "Back to Dashboard Change Sender ID Customers Technicians Select a contact Outbo…" at bounding box center [296, 138] width 403 height 250
click at [82, 16] on div "Status No active tasks You are ready to start receiving tasks. [PERSON_NAME] [P…" at bounding box center [54, 138] width 82 height 250
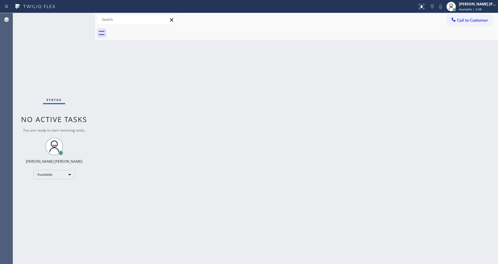
click at [83, 16] on div "Status No active tasks You are ready to start receiving tasks. [PERSON_NAME] [P…" at bounding box center [54, 138] width 82 height 250
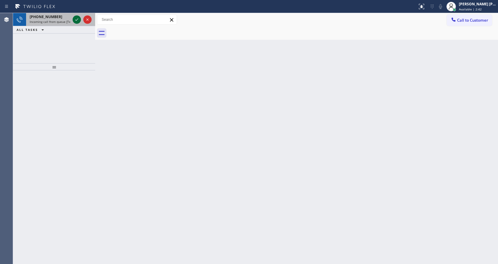
click at [78, 17] on icon at bounding box center [76, 19] width 7 height 7
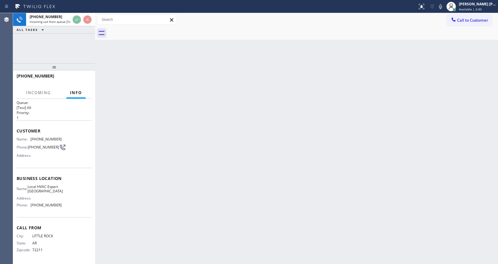
click at [212, 151] on div "Back to Dashboard Change Sender ID Customers Technicians Select a contact Outbo…" at bounding box center [296, 138] width 403 height 250
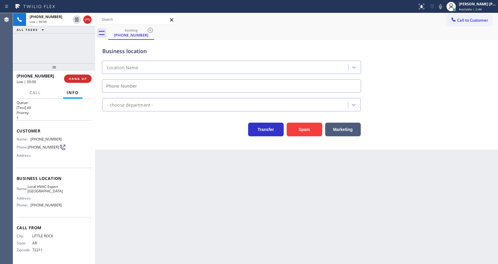
type input "(347) 202-1058"
click at [305, 128] on button "Spam" at bounding box center [305, 129] width 36 height 14
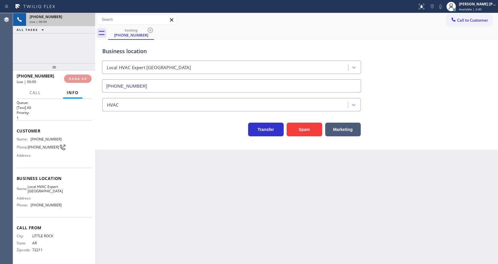
click at [76, 19] on div "[PHONE_NUMBER]" at bounding box center [61, 16] width 62 height 5
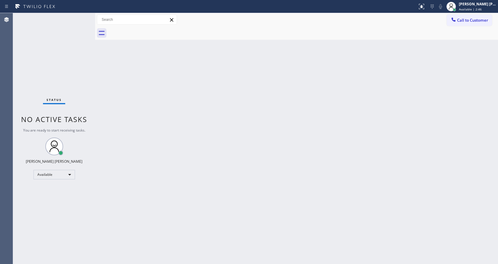
click at [77, 17] on div "Status No active tasks You are ready to start receiving tasks. [PERSON_NAME] [P…" at bounding box center [54, 138] width 82 height 250
click at [79, 17] on div "Status No active tasks You are ready to start receiving tasks. [PERSON_NAME] [P…" at bounding box center [54, 138] width 82 height 250
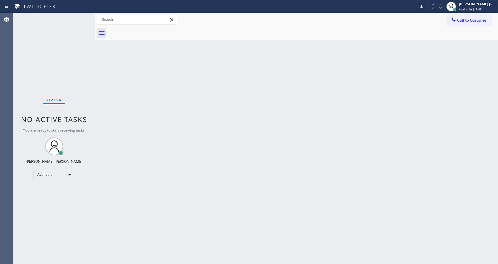
click at [79, 17] on div "Status No active tasks You are ready to start receiving tasks. [PERSON_NAME] [P…" at bounding box center [54, 138] width 82 height 250
click at [195, 180] on div "Back to Dashboard Change Sender ID Customers Technicians Select a contact Outbo…" at bounding box center [296, 138] width 403 height 250
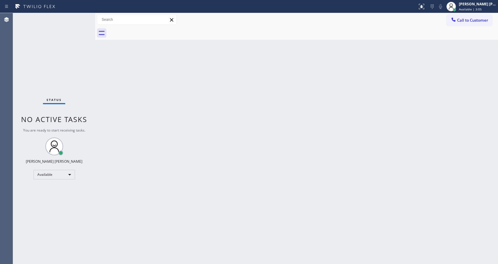
click at [103, 75] on div "Back to Dashboard Change Sender ID Customers Technicians Select a contact Outbo…" at bounding box center [296, 138] width 403 height 250
click at [52, 36] on div "Status No active tasks You are ready to start receiving tasks. [PERSON_NAME] [P…" at bounding box center [54, 138] width 82 height 250
click at [149, 119] on div "Back to Dashboard Change Sender ID Customers Technicians Select a contact Outbo…" at bounding box center [296, 138] width 403 height 250
drag, startPoint x: 282, startPoint y: 187, endPoint x: 258, endPoint y: 170, distance: 29.4
click at [282, 187] on div "Back to Dashboard Change Sender ID Customers Technicians Select a contact Outbo…" at bounding box center [296, 138] width 403 height 250
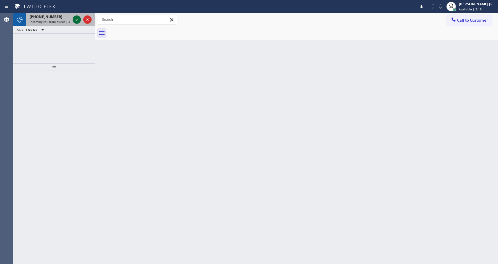
click at [76, 19] on icon at bounding box center [76, 19] width 7 height 7
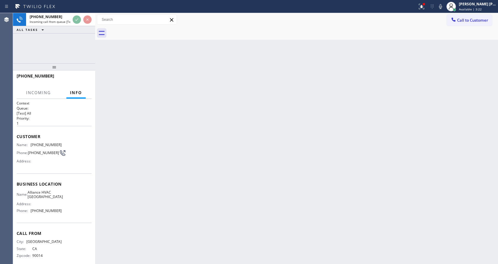
click at [72, 182] on div "Business location Name: Alliance HVAC Anaheim Address: Phone: (714) 942-4636" at bounding box center [54, 198] width 75 height 50
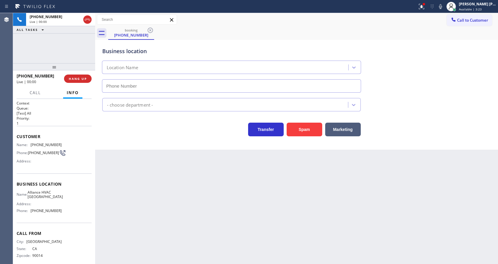
scroll to position [8, 0]
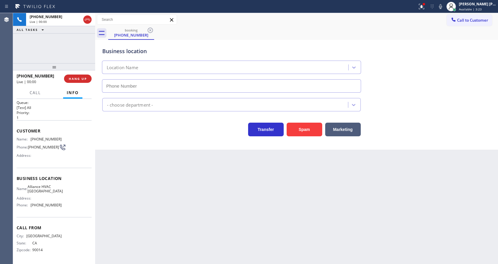
click at [301, 167] on div "Back to Dashboard Change Sender ID Customers Technicians Select a contact Outbo…" at bounding box center [296, 138] width 403 height 250
type input "(714) 942-4636"
click at [303, 133] on button "Spam" at bounding box center [305, 129] width 36 height 14
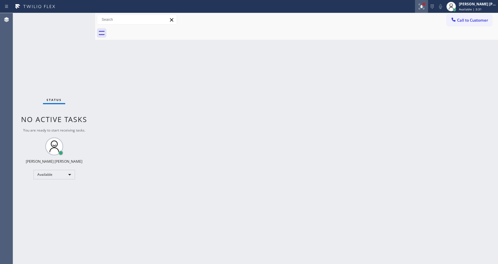
click at [425, 8] on icon at bounding box center [421, 6] width 7 height 7
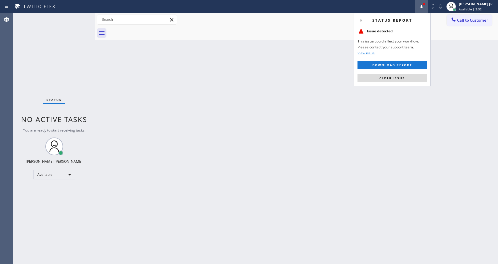
click at [400, 78] on span "Clear issue" at bounding box center [391, 78] width 25 height 4
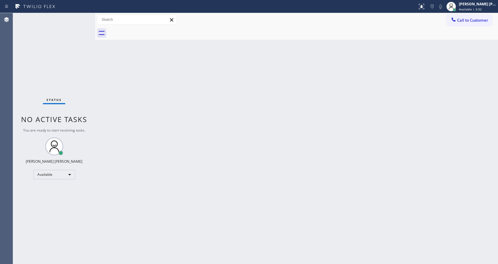
click at [412, 84] on div "Back to Dashboard Change Sender ID Customers Technicians Select a contact Outbo…" at bounding box center [296, 138] width 403 height 250
click at [205, 230] on div "Back to Dashboard Change Sender ID Customers Technicians Select a contact Outbo…" at bounding box center [296, 138] width 403 height 250
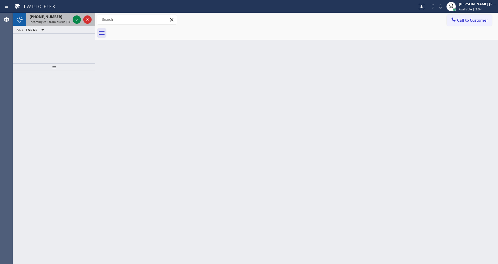
click at [58, 20] on span "Incoming call from queue [Test] All" at bounding box center [54, 22] width 49 height 4
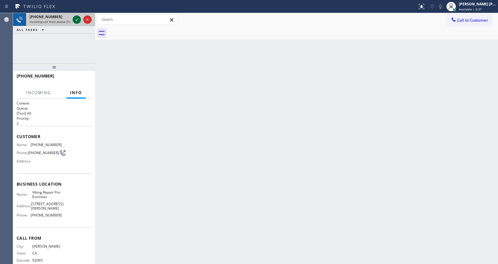
click at [75, 19] on icon at bounding box center [76, 19] width 7 height 7
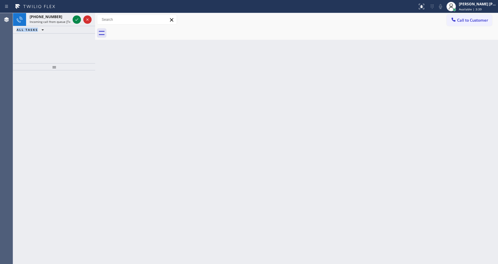
click at [75, 19] on icon at bounding box center [76, 19] width 7 height 7
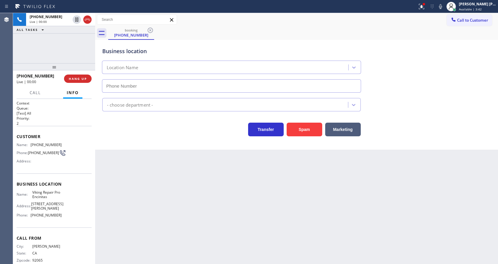
type input "(760) 330-2616"
click at [305, 130] on button "Spam" at bounding box center [305, 129] width 36 height 14
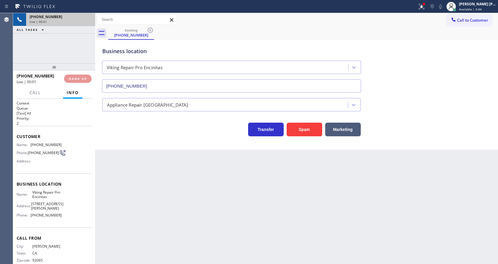
click at [78, 17] on div "+17607870627" at bounding box center [61, 16] width 62 height 5
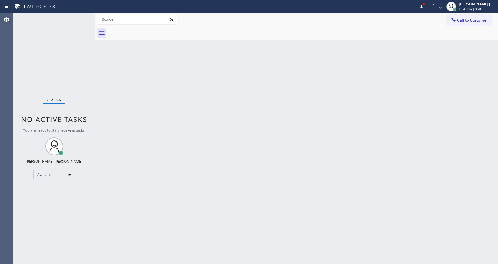
click at [80, 17] on div "Status No active tasks You are ready to start receiving tasks. [PERSON_NAME] [P…" at bounding box center [54, 138] width 82 height 250
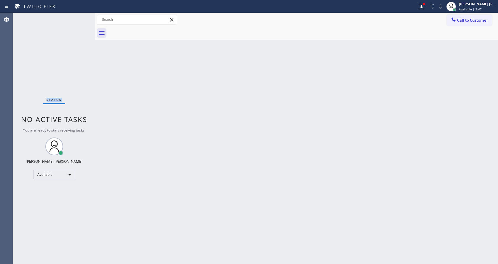
click at [80, 17] on div "Status No active tasks You are ready to start receiving tasks. [PERSON_NAME] [P…" at bounding box center [54, 138] width 82 height 250
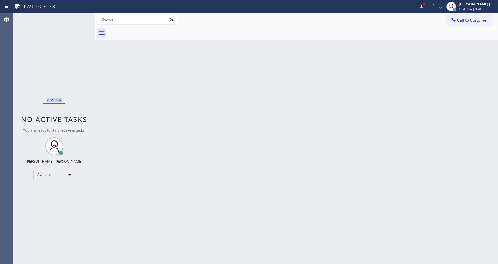
click at [80, 17] on div "Status No active tasks You are ready to start receiving tasks. [PERSON_NAME] [P…" at bounding box center [54, 138] width 82 height 250
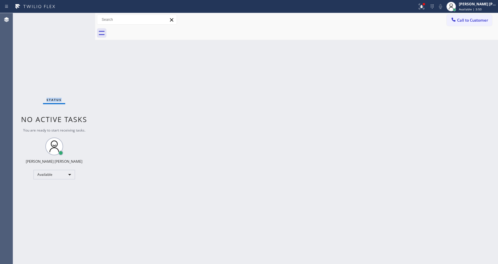
click at [80, 17] on div "Status No active tasks You are ready to start receiving tasks. [PERSON_NAME] [P…" at bounding box center [54, 138] width 82 height 250
click at [82, 16] on div "Status No active tasks You are ready to start receiving tasks. [PERSON_NAME] [P…" at bounding box center [54, 138] width 82 height 250
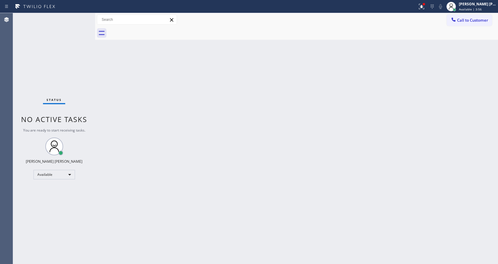
click at [82, 17] on div "Status No active tasks You are ready to start receiving tasks. [PERSON_NAME] [P…" at bounding box center [54, 138] width 82 height 250
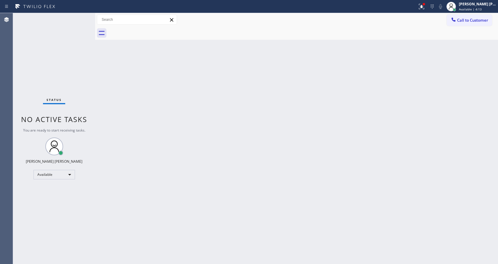
click at [82, 17] on div "Status No active tasks You are ready to start receiving tasks. [PERSON_NAME] [P…" at bounding box center [54, 138] width 82 height 250
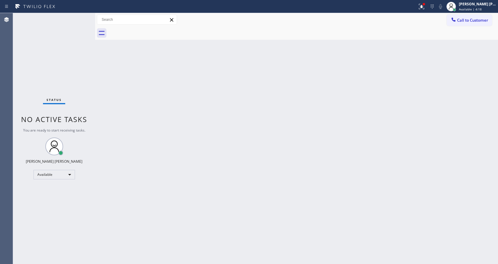
click at [83, 19] on div "Status No active tasks You are ready to start receiving tasks. [PERSON_NAME] [P…" at bounding box center [54, 138] width 82 height 250
click at [79, 21] on div "Status No active tasks You are ready to start receiving tasks. [PERSON_NAME] [P…" at bounding box center [54, 138] width 82 height 250
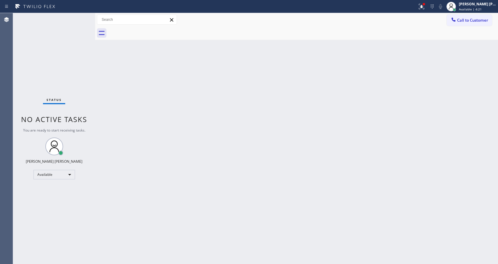
click at [80, 20] on div "Status No active tasks You are ready to start receiving tasks. [PERSON_NAME] [P…" at bounding box center [54, 138] width 82 height 250
click at [79, 20] on div "Status No active tasks You are ready to start receiving tasks. [PERSON_NAME] [P…" at bounding box center [54, 138] width 82 height 250
click at [83, 17] on div "Status No active tasks You are ready to start receiving tasks. [PERSON_NAME] [P…" at bounding box center [54, 138] width 82 height 250
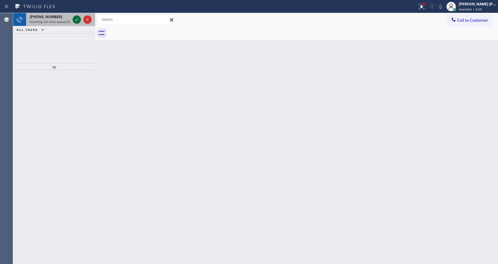
click at [74, 19] on icon at bounding box center [76, 19] width 7 height 7
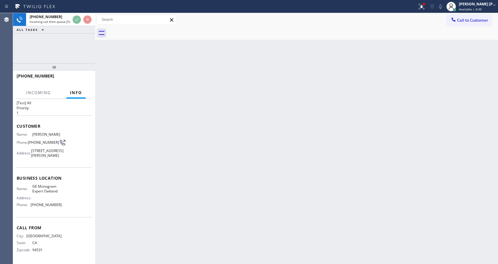
scroll to position [21, 0]
click at [181, 162] on div "Back to Dashboard Change Sender ID Customers Technicians Select a contact Outbo…" at bounding box center [296, 138] width 403 height 250
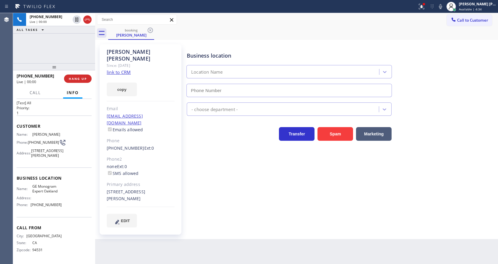
type input "(341) 222-1346"
click at [237, 179] on div "Business location GE Monogram Expert Oakland (341) 222-1346 Appliance Repair Hi…" at bounding box center [341, 136] width 311 height 180
drag, startPoint x: 271, startPoint y: 224, endPoint x: 267, endPoint y: 203, distance: 21.3
click at [273, 223] on div "David Marchman Since: 20 may 2020 link to CRM copy Email dlmarchman@gmail.com E…" at bounding box center [296, 139] width 403 height 199
click at [121, 69] on link "link to CRM" at bounding box center [119, 72] width 24 height 6
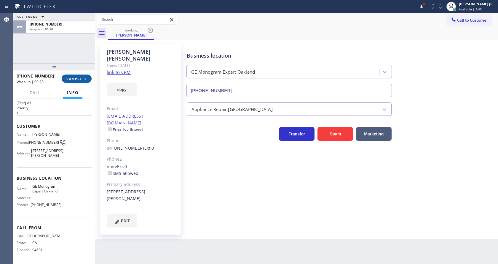
click at [74, 77] on span "COMPLETE" at bounding box center [76, 78] width 20 height 4
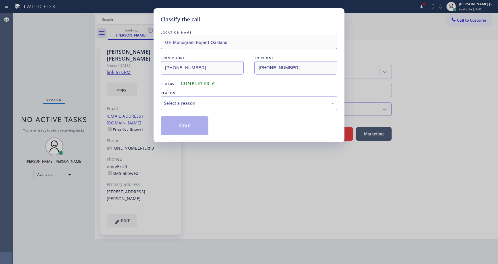
click at [191, 106] on div "Select a reason" at bounding box center [249, 103] width 170 height 7
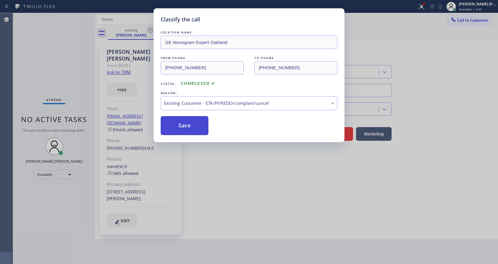
click at [187, 124] on button "Save" at bounding box center [185, 125] width 48 height 19
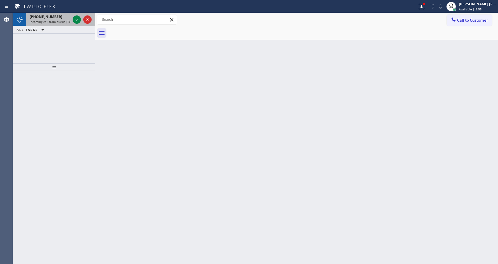
drag, startPoint x: 58, startPoint y: 17, endPoint x: 69, endPoint y: 22, distance: 11.5
click at [59, 17] on div "+12137622631" at bounding box center [50, 16] width 41 height 5
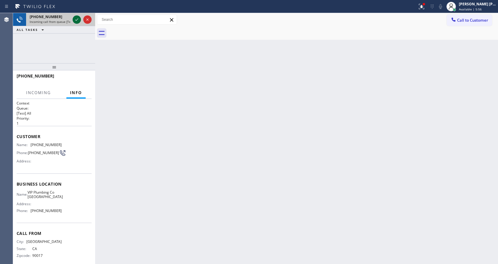
click at [76, 20] on icon at bounding box center [76, 19] width 3 height 2
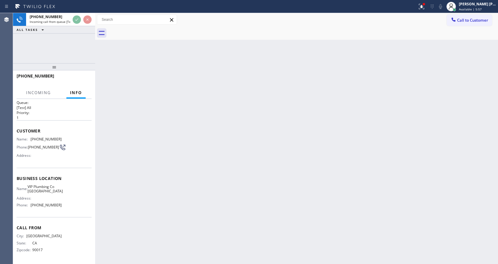
scroll to position [8, 0]
click at [213, 171] on div "Back to Dashboard Change Sender ID Customers Technicians Select a contact Outbo…" at bounding box center [296, 138] width 403 height 250
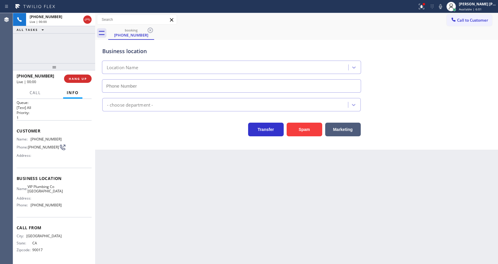
click at [100, 140] on div "Business location Location Name - choose department - Transfer Spam Marketing" at bounding box center [296, 95] width 403 height 110
type input "(714) 559-3476"
click at [213, 196] on div "Back to Dashboard Change Sender ID Customers Technicians Select a contact Outbo…" at bounding box center [296, 138] width 403 height 250
click at [97, 158] on div "Back to Dashboard Change Sender ID Customers Technicians Select a contact Outbo…" at bounding box center [296, 138] width 403 height 250
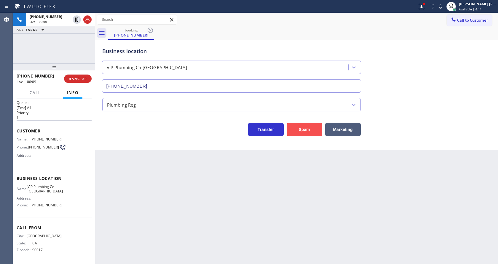
click at [301, 132] on button "Spam" at bounding box center [305, 129] width 36 height 14
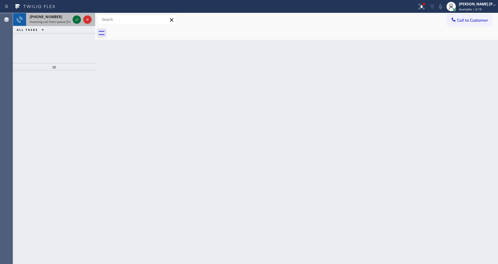
click at [77, 20] on icon at bounding box center [76, 19] width 7 height 7
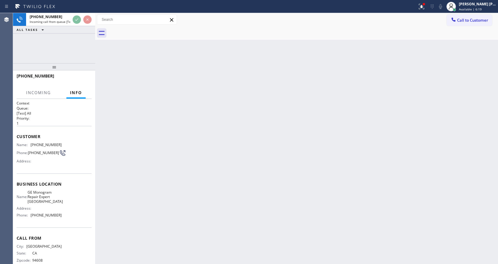
scroll to position [12, 0]
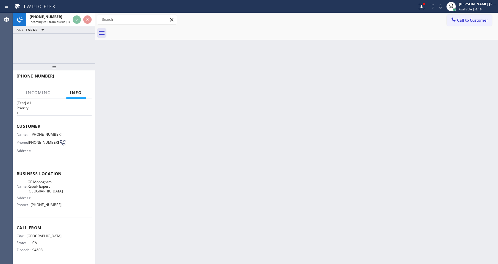
click at [173, 167] on div "Back to Dashboard Change Sender ID Customers Technicians Select a contact Outbo…" at bounding box center [296, 138] width 403 height 250
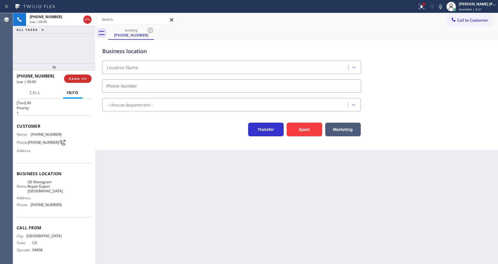
type input "(760) 350-3337"
click at [299, 127] on button "Spam" at bounding box center [305, 129] width 36 height 14
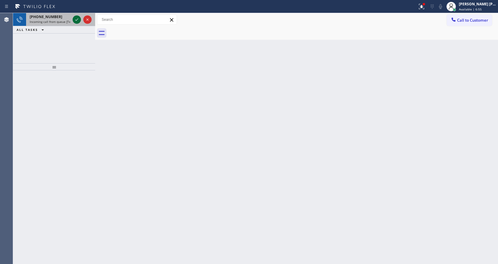
click at [74, 21] on icon at bounding box center [76, 19] width 7 height 7
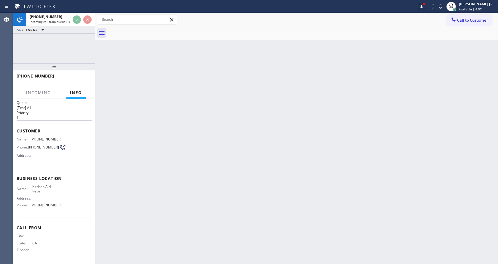
scroll to position [8, 0]
click at [175, 161] on div "Back to Dashboard Change Sender ID Customers Technicians Select a contact Outbo…" at bounding box center [296, 138] width 403 height 250
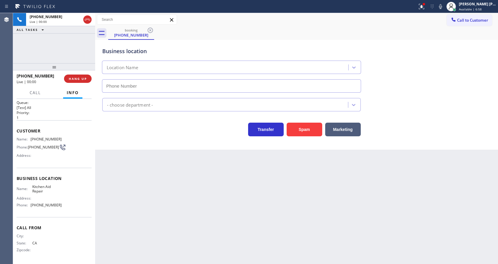
type input "(714) 886-3345"
click at [192, 210] on div "Back to Dashboard Change Sender ID Customers Technicians Select a contact Outbo…" at bounding box center [296, 138] width 403 height 250
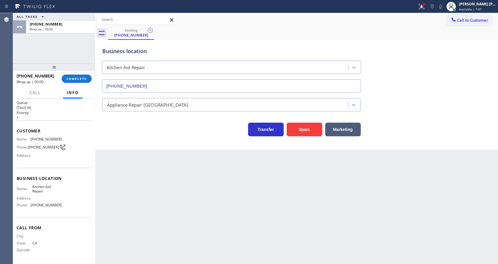
drag, startPoint x: 122, startPoint y: 162, endPoint x: 121, endPoint y: 154, distance: 7.8
click at [122, 162] on div "Back to Dashboard Change Sender ID Customers Technicians Select a contact Outbo…" at bounding box center [296, 138] width 403 height 250
click at [83, 76] on button "COMPLETE" at bounding box center [77, 78] width 30 height 8
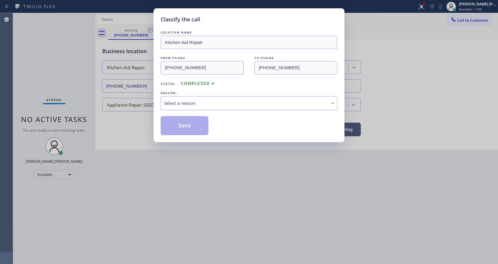
click at [191, 102] on div "Select a reason" at bounding box center [249, 103] width 170 height 7
click at [186, 122] on button "Save" at bounding box center [185, 125] width 48 height 19
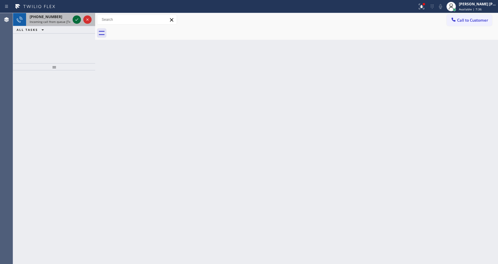
click at [74, 19] on icon at bounding box center [76, 19] width 7 height 7
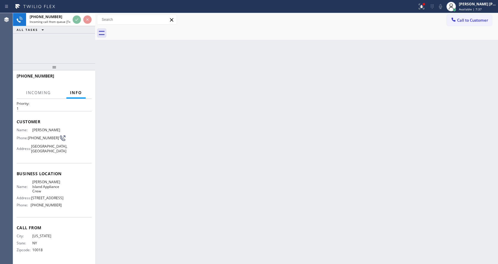
scroll to position [17, 0]
click at [139, 167] on div "Back to Dashboard Change Sender ID Customers Technicians Select a contact Outbo…" at bounding box center [296, 138] width 403 height 250
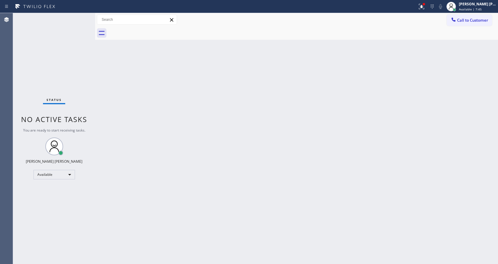
click at [149, 122] on div "Back to Dashboard Change Sender ID Customers Technicians Select a contact Outbo…" at bounding box center [296, 138] width 403 height 250
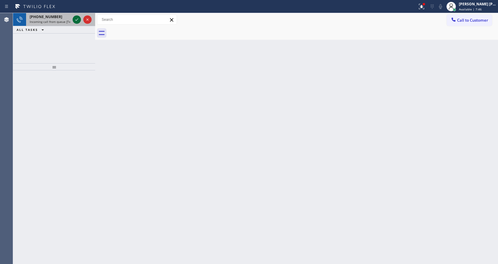
click at [74, 19] on icon at bounding box center [76, 19] width 7 height 7
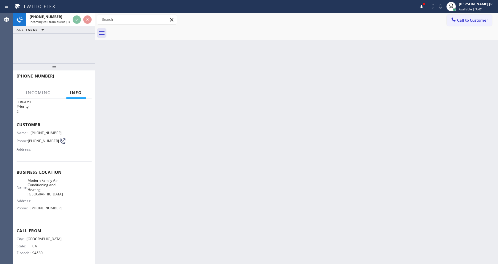
scroll to position [17, 0]
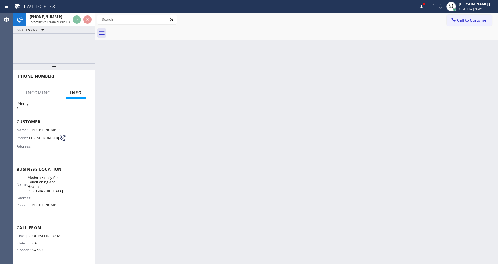
click at [177, 158] on div "Back to Dashboard Change Sender ID Customers Technicians Select a contact Outbo…" at bounding box center [296, 138] width 403 height 250
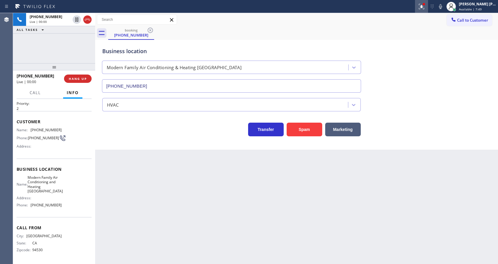
type input "(510) 781-9664"
click at [425, 5] on div at bounding box center [424, 4] width 4 height 4
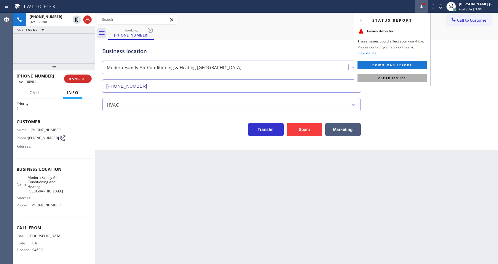
click at [409, 78] on button "Clear issues" at bounding box center [391, 78] width 69 height 8
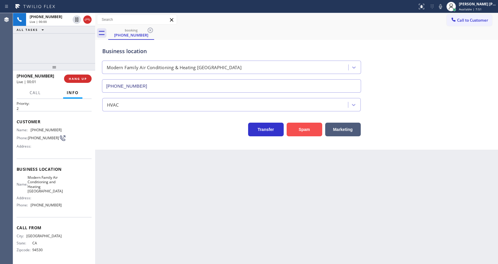
click at [301, 134] on button "Spam" at bounding box center [305, 129] width 36 height 14
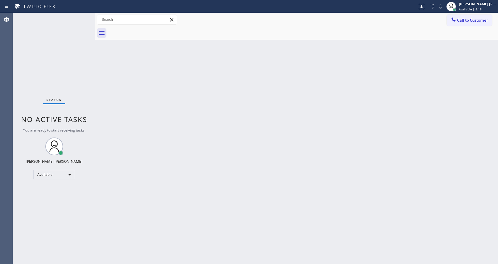
click at [112, 89] on div "Back to Dashboard Change Sender ID Customers Technicians Select a contact Outbo…" at bounding box center [296, 138] width 403 height 250
click at [83, 16] on div "Status No active tasks You are ready to start receiving tasks. [PERSON_NAME] [P…" at bounding box center [54, 138] width 82 height 250
click at [82, 15] on div "Status No active tasks You are ready to start receiving tasks. [PERSON_NAME] [P…" at bounding box center [54, 138] width 82 height 250
click at [41, 33] on div "Status No active tasks You are ready to start receiving tasks. [PERSON_NAME] [P…" at bounding box center [54, 138] width 82 height 250
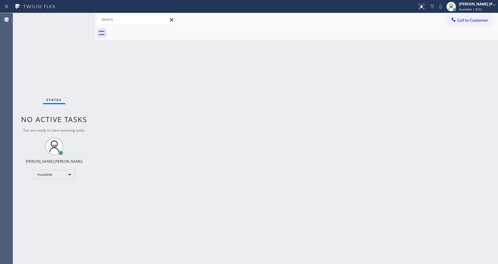
click at [209, 170] on div "Back to Dashboard Change Sender ID Customers Technicians Select a contact Outbo…" at bounding box center [296, 138] width 403 height 250
click at [54, 56] on div "Status No active tasks You are ready to start receiving tasks. [PERSON_NAME] [P…" at bounding box center [54, 138] width 82 height 250
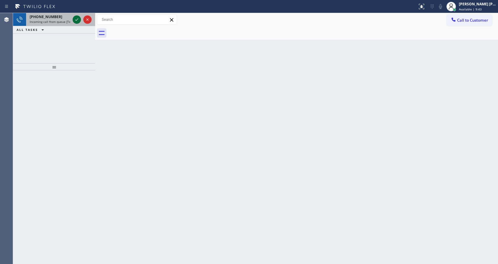
click at [76, 19] on icon at bounding box center [76, 19] width 7 height 7
click at [77, 19] on icon at bounding box center [76, 19] width 7 height 7
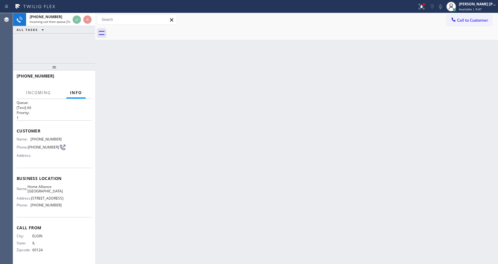
scroll to position [12, 0]
click at [224, 173] on div "Back to Dashboard Change Sender ID Customers Technicians Select a contact Outbo…" at bounding box center [296, 138] width 403 height 250
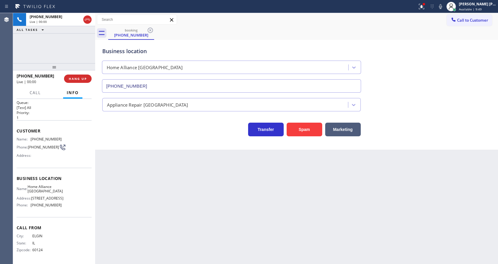
type input "(312) 241-1219"
click at [228, 180] on div "Back to Dashboard Change Sender ID Customers Technicians Select a contact Outbo…" at bounding box center [296, 138] width 403 height 250
click at [123, 175] on div "Back to Dashboard Change Sender ID Customers Technicians Select a contact Outbo…" at bounding box center [296, 138] width 403 height 250
click at [232, 236] on div "Back to Dashboard Change Sender ID Customers Technicians Select a contact Outbo…" at bounding box center [296, 138] width 403 height 250
click at [218, 215] on div "Back to Dashboard Change Sender ID Customers Technicians Select a contact Outbo…" at bounding box center [296, 138] width 403 height 250
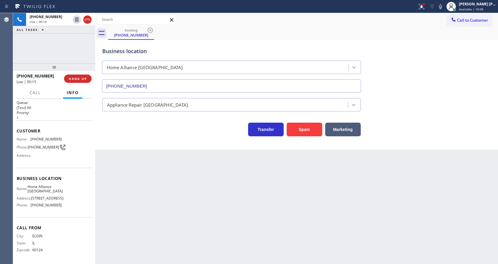
click at [146, 131] on div "Transfer Spam Marketing" at bounding box center [231, 127] width 261 height 17
click at [245, 210] on div "Back to Dashboard Change Sender ID Customers Technicians Select a contact Outbo…" at bounding box center [296, 138] width 403 height 250
click at [306, 127] on button "Spam" at bounding box center [305, 129] width 36 height 14
drag, startPoint x: 418, startPoint y: 3, endPoint x: 423, endPoint y: 7, distance: 5.8
click at [420, 4] on div at bounding box center [421, 6] width 13 height 7
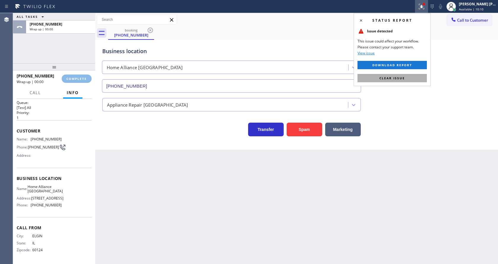
click at [411, 74] on button "Clear issue" at bounding box center [391, 78] width 69 height 8
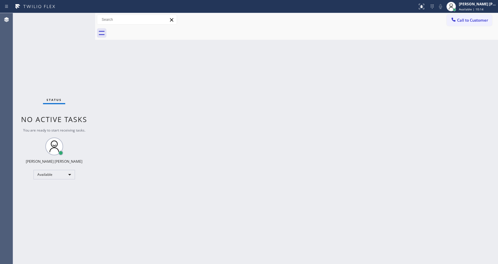
drag, startPoint x: 231, startPoint y: 155, endPoint x: 234, endPoint y: 152, distance: 4.6
click at [232, 154] on div "Back to Dashboard Change Sender ID Customers Technicians Select a contact Outbo…" at bounding box center [296, 138] width 403 height 250
click at [209, 119] on div "Back to Dashboard Change Sender ID Customers Technicians Select a contact Outbo…" at bounding box center [296, 138] width 403 height 250
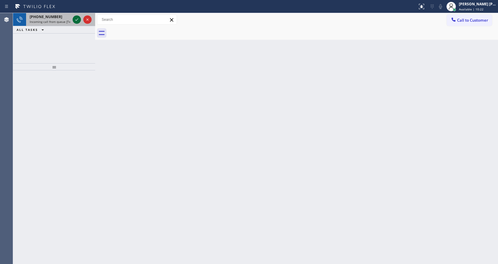
click at [79, 20] on icon at bounding box center [76, 19] width 7 height 7
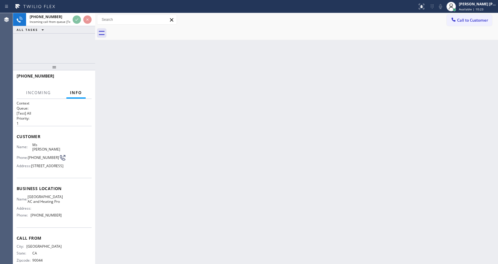
click at [223, 130] on div "Back to Dashboard Change Sender ID Customers Technicians Select a contact Outbo…" at bounding box center [296, 138] width 403 height 250
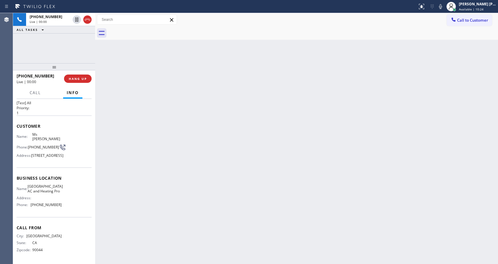
click at [198, 168] on div "Back to Dashboard Change Sender ID Customers Technicians Select a contact Outbo…" at bounding box center [296, 138] width 403 height 250
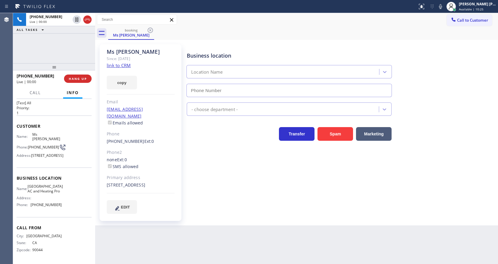
type input "(424) 772-4226"
click at [127, 68] on link "link to CRM" at bounding box center [119, 65] width 24 height 6
click at [197, 170] on div "Business location Rancho Palos Verdes AC and Heating Pro (424) 772-4226 HVAC Tr…" at bounding box center [341, 129] width 311 height 166
click at [244, 186] on div "Business location Rancho Palos Verdes AC and Heating Pro (424) 772-4226 HVAC Tr…" at bounding box center [341, 129] width 311 height 166
click at [165, 156] on div "none Ext: 0 SMS allowed" at bounding box center [141, 163] width 68 height 14
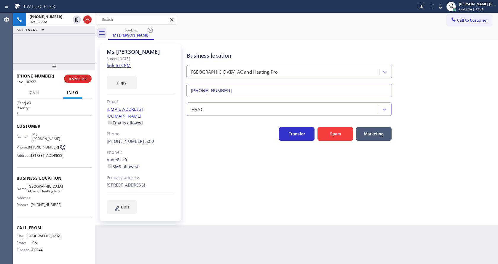
click at [230, 171] on div "Business location Rancho Palos Verdes AC and Heating Pro (424) 772-4226 HVAC Tr…" at bounding box center [341, 129] width 311 height 166
drag, startPoint x: 28, startPoint y: 130, endPoint x: 39, endPoint y: 134, distance: 10.7
click at [39, 143] on div "Phone: (310) 560-1848" at bounding box center [39, 146] width 45 height 7
copy div "(310) 560-1848"
click at [170, 185] on div "1233 West 123rd Street Los Angeles, 90044 CA" at bounding box center [141, 184] width 68 height 7
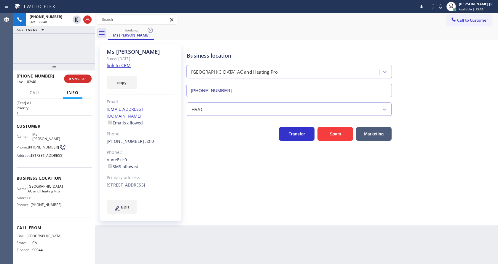
click at [52, 184] on span "Rancho Palos Verdes AC and Heating Pro" at bounding box center [45, 188] width 35 height 9
drag, startPoint x: 31, startPoint y: 181, endPoint x: 58, endPoint y: 193, distance: 29.4
click at [58, 193] on div "Name: Rancho Palos Verdes AC and Heating Pro Address: Phone: (424) 772-4226" at bounding box center [39, 196] width 45 height 25
drag, startPoint x: 153, startPoint y: 228, endPoint x: 148, endPoint y: 250, distance: 22.7
click at [152, 228] on div "Back to Dashboard Change Sender ID Customers Technicians Select a contact Outbo…" at bounding box center [296, 138] width 403 height 250
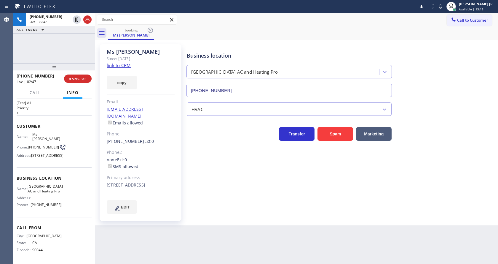
click at [5, 194] on div "Agent Desktop" at bounding box center [6, 138] width 13 height 250
drag, startPoint x: 32, startPoint y: 205, endPoint x: 86, endPoint y: 207, distance: 54.0
click at [86, 207] on div "Name: Rancho Palos Verdes AC and Heating Pro Address: Phone: (424) 772-4226" at bounding box center [54, 196] width 75 height 25
click at [142, 236] on div "Back to Dashboard Change Sender ID Customers Technicians Select a contact Outbo…" at bounding box center [296, 138] width 403 height 250
click at [284, 184] on div "Business location Rancho Palos Verdes AC and Heating Pro (424) 772-4226 HVAC Tr…" at bounding box center [341, 129] width 311 height 166
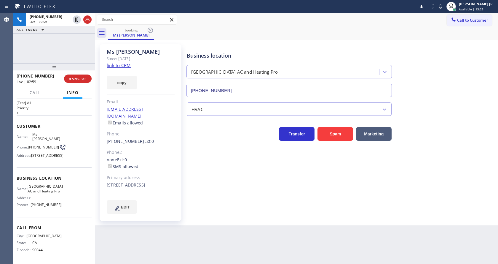
click at [239, 251] on div "Back to Dashboard Change Sender ID Customers Technicians Select a contact Outbo…" at bounding box center [296, 138] width 403 height 250
click at [248, 211] on div "Business location Rancho Palos Verdes AC and Heating Pro (424) 772-4226 HVAC Tr…" at bounding box center [341, 129] width 311 height 166
click at [441, 7] on icon at bounding box center [440, 6] width 7 height 7
click at [190, 207] on div "Business location Rancho Palos Verdes AC and Heating Pro (424) 772-4226 HVAC Tr…" at bounding box center [341, 129] width 311 height 166
click at [442, 7] on icon at bounding box center [440, 6] width 3 height 5
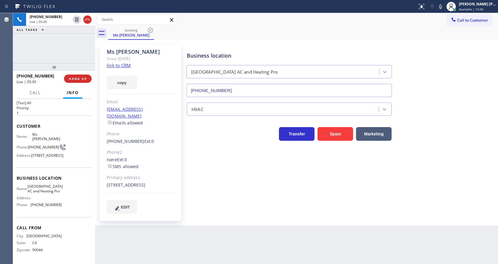
click at [424, 66] on div "Business location Rancho Palos Verdes AC and Heating Pro (424) 772-4226" at bounding box center [341, 70] width 311 height 54
click at [247, 239] on div "Back to Dashboard Change Sender ID Customers Technicians Select a contact Outbo…" at bounding box center [296, 138] width 403 height 250
click at [78, 132] on div "Name: Ms Margarita Phone: (310) 560-1848 Address: 1233 W 123rd St, Los Angeles,…" at bounding box center [54, 146] width 75 height 28
drag, startPoint x: 181, startPoint y: 205, endPoint x: 175, endPoint y: 211, distance: 8.6
click at [181, 205] on div "Ms Margarita Since: 20 may 2020 link to CRM copy Email no@gmail.com Emails allo…" at bounding box center [141, 132] width 83 height 176
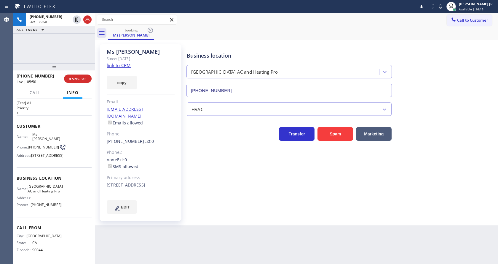
click at [249, 246] on div "Back to Dashboard Change Sender ID Customers Technicians Select a contact Outbo…" at bounding box center [296, 138] width 403 height 250
click at [286, 229] on div "Back to Dashboard Change Sender ID Customers Technicians Select a contact Outbo…" at bounding box center [296, 138] width 403 height 250
drag, startPoint x: 74, startPoint y: 131, endPoint x: 78, endPoint y: 132, distance: 4.0
click at [74, 132] on div "Name: Ms Margarita Phone: (310) 560-1848 Address: 1233 W 123rd St, Los Angeles,…" at bounding box center [54, 146] width 75 height 28
click at [65, 137] on div "Name: Ms Margarita Phone: (310) 560-1848 Address: 1233 W 123rd St, Los Angeles,…" at bounding box center [54, 146] width 75 height 28
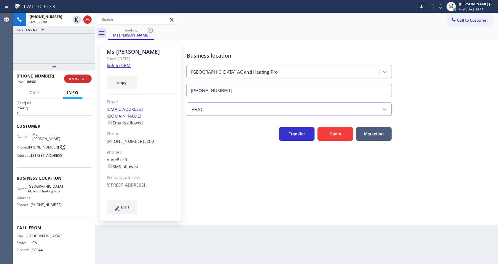
click at [247, 151] on div "Business location Rancho Palos Verdes AC and Heating Pro (424) 772-4226 HVAC Tr…" at bounding box center [341, 129] width 311 height 166
click at [81, 79] on span "HANG UP" at bounding box center [78, 78] width 18 height 4
click at [81, 78] on span "HANG UP" at bounding box center [78, 78] width 18 height 4
click at [81, 78] on span "COMPLETE" at bounding box center [76, 78] width 20 height 4
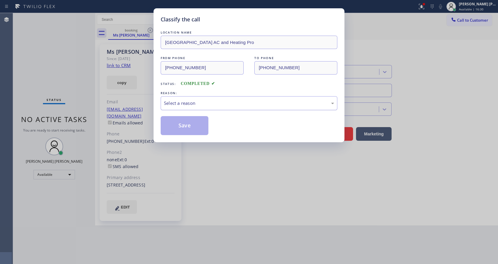
click at [185, 108] on div "Select a reason" at bounding box center [249, 103] width 177 height 14
click at [186, 124] on button "Save" at bounding box center [185, 125] width 48 height 19
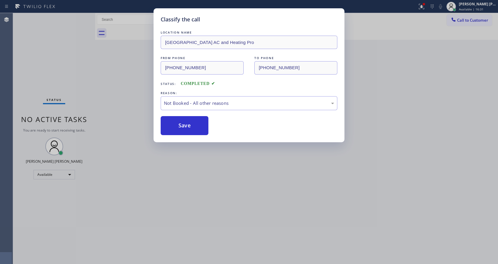
drag, startPoint x: 195, startPoint y: 142, endPoint x: 190, endPoint y: 165, distance: 22.8
click at [194, 147] on div "Classify the call LOCATION NAME Rancho Palos Verdes AC and Heating Pro FROM PHO…" at bounding box center [249, 132] width 498 height 264
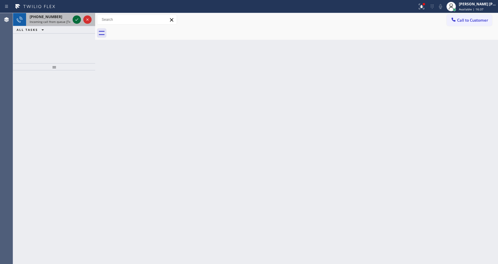
click at [78, 20] on icon at bounding box center [76, 19] width 7 height 7
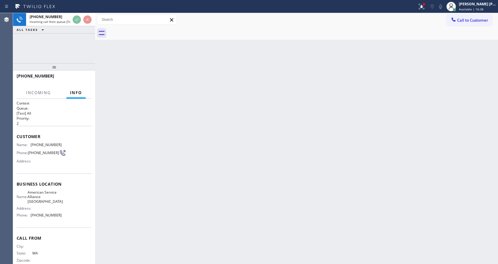
click at [168, 186] on div "Back to Dashboard Change Sender ID Customers Technicians Select a contact Outbo…" at bounding box center [296, 138] width 403 height 250
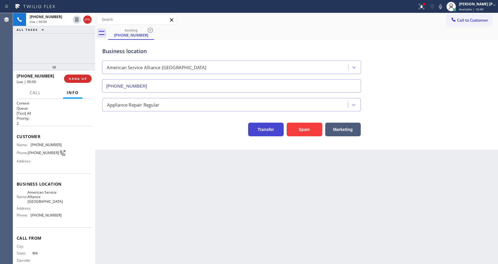
type input "(206) 483-0373"
click at [292, 127] on button "Spam" at bounding box center [305, 129] width 36 height 14
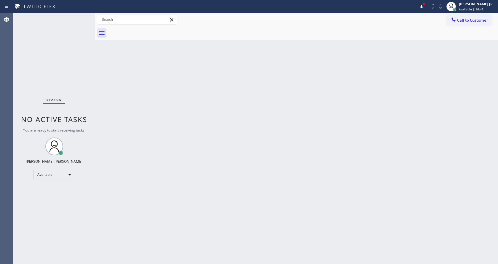
click at [274, 191] on div "Back to Dashboard Change Sender ID Customers Technicians Select a contact Outbo…" at bounding box center [296, 138] width 403 height 250
click at [113, 105] on div "Back to Dashboard Change Sender ID Customers Technicians Select a contact Outbo…" at bounding box center [296, 138] width 403 height 250
drag, startPoint x: 241, startPoint y: 154, endPoint x: 241, endPoint y: 161, distance: 7.4
click at [244, 155] on div "Back to Dashboard Change Sender ID Customers Technicians Select a contact Outbo…" at bounding box center [296, 138] width 403 height 250
click at [95, 50] on div at bounding box center [95, 138] width 0 height 250
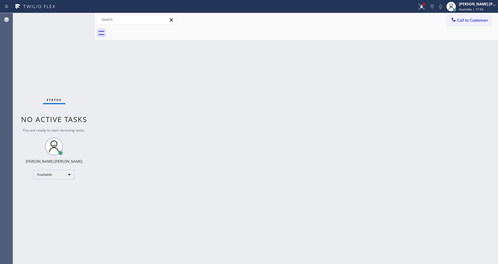
drag, startPoint x: 95, startPoint y: 25, endPoint x: 86, endPoint y: 25, distance: 9.2
click at [86, 25] on div "Status No active tasks You are ready to start receiving tasks. Jen Rose Villanu…" at bounding box center [255, 138] width 485 height 250
click at [79, 17] on div "Status No active tasks You are ready to start receiving tasks. [PERSON_NAME] [P…" at bounding box center [54, 138] width 82 height 250
click at [79, 15] on div "Status No active tasks You are ready to start receiving tasks. [PERSON_NAME] [P…" at bounding box center [54, 138] width 82 height 250
click at [79, 16] on div "Status No active tasks You are ready to start receiving tasks. [PERSON_NAME] [P…" at bounding box center [54, 138] width 82 height 250
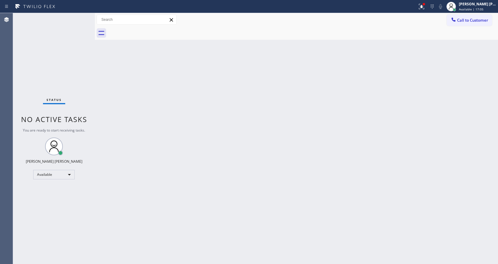
click at [80, 17] on div "Status No active tasks You are ready to start receiving tasks. [PERSON_NAME] [P…" at bounding box center [54, 138] width 82 height 250
click at [80, 21] on div "Status No active tasks You are ready to start receiving tasks. [PERSON_NAME] [P…" at bounding box center [54, 138] width 82 height 250
click at [194, 145] on div "Back to Dashboard Change Sender ID Customers Technicians Select a contact Outbo…" at bounding box center [296, 138] width 403 height 250
click at [110, 33] on div at bounding box center [303, 32] width 390 height 13
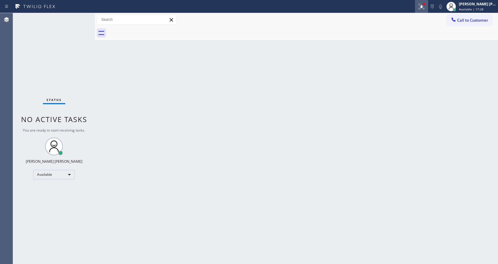
click at [425, 4] on div at bounding box center [424, 4] width 2 height 2
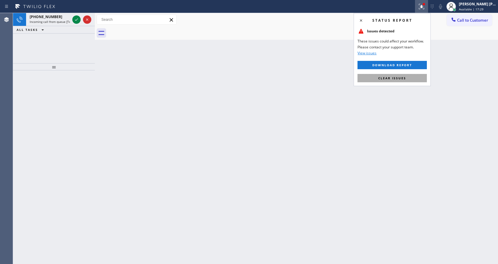
click at [397, 80] on span "Clear issues" at bounding box center [392, 78] width 28 height 4
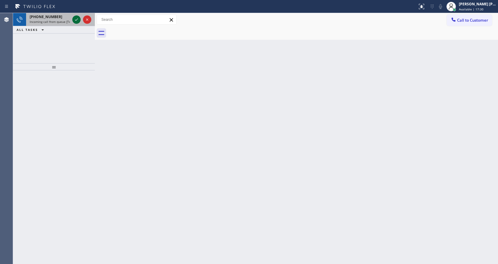
click at [74, 19] on icon at bounding box center [76, 19] width 7 height 7
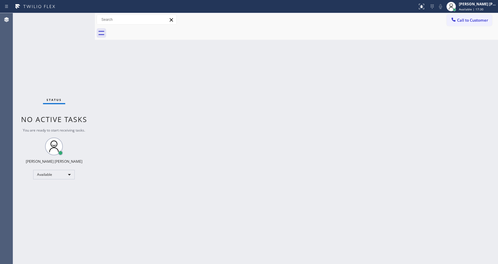
click at [74, 19] on div "Status No active tasks You are ready to start receiving tasks. [PERSON_NAME] [P…" at bounding box center [54, 138] width 82 height 250
click at [76, 17] on div "Status No active tasks You are ready to start receiving tasks. [PERSON_NAME] [P…" at bounding box center [54, 138] width 82 height 250
click at [169, 129] on div "Back to Dashboard Change Sender ID Customers Technicians Select a contact Outbo…" at bounding box center [296, 138] width 403 height 250
click at [102, 111] on div "Back to Dashboard Change Sender ID Customers Technicians Select a contact Outbo…" at bounding box center [296, 138] width 403 height 250
click at [80, 15] on div "Status No active tasks You are ready to start receiving tasks. [PERSON_NAME] [P…" at bounding box center [54, 138] width 82 height 250
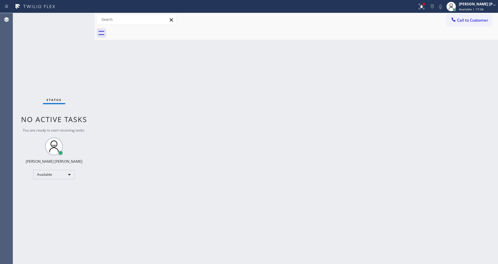
click at [80, 17] on div "Status No active tasks You are ready to start receiving tasks. [PERSON_NAME] [P…" at bounding box center [54, 138] width 82 height 250
click at [182, 133] on div "Back to Dashboard Change Sender ID Customers Technicians Select a contact Outbo…" at bounding box center [296, 138] width 403 height 250
click at [193, 263] on div "Back to Dashboard Change Sender ID Customers Technicians Select a contact Outbo…" at bounding box center [296, 138] width 403 height 250
drag, startPoint x: 100, startPoint y: 108, endPoint x: 95, endPoint y: 78, distance: 30.4
click at [101, 108] on div "Back to Dashboard Change Sender ID Customers Technicians Select a contact Outbo…" at bounding box center [296, 138] width 403 height 250
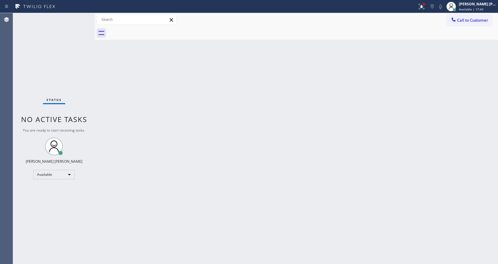
click at [81, 16] on div "Status No active tasks You are ready to start receiving tasks. [PERSON_NAME] [P…" at bounding box center [54, 138] width 82 height 250
click at [80, 17] on div "Status No active tasks You are ready to start receiving tasks. [PERSON_NAME] [P…" at bounding box center [54, 138] width 82 height 250
click at [423, 8] on icon at bounding box center [421, 6] width 7 height 7
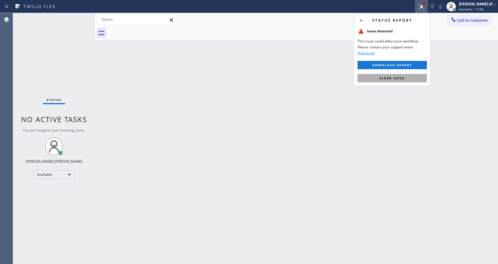
drag, startPoint x: 398, startPoint y: 75, endPoint x: 401, endPoint y: 32, distance: 43.7
click at [398, 76] on button "Clear issue" at bounding box center [391, 78] width 69 height 8
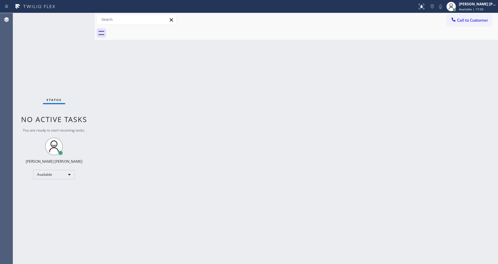
click at [194, 163] on div "Back to Dashboard Change Sender ID Customers Technicians Select a contact Outbo…" at bounding box center [296, 138] width 403 height 250
click at [98, 78] on div "Back to Dashboard Change Sender ID Customers Technicians Select a contact Outbo…" at bounding box center [296, 138] width 403 height 250
click at [82, 15] on div "Status No active tasks You are ready to start receiving tasks. [PERSON_NAME] [P…" at bounding box center [54, 138] width 82 height 250
click at [82, 17] on div "Status No active tasks You are ready to start receiving tasks. [PERSON_NAME] [P…" at bounding box center [54, 138] width 82 height 250
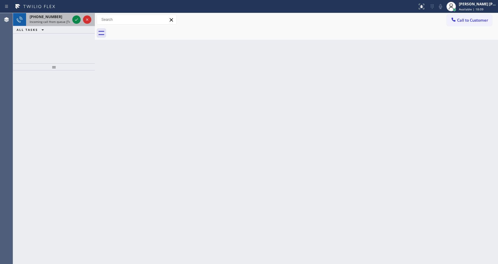
click at [56, 23] on span "Incoming call from queue [Test] All" at bounding box center [54, 22] width 49 height 4
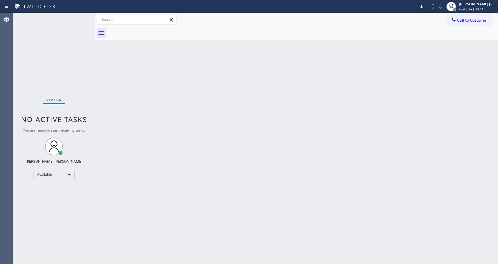
click at [363, 101] on div "Back to Dashboard Change Sender ID Customers Technicians Select a contact Outbo…" at bounding box center [296, 138] width 403 height 250
click at [168, 205] on div "Back to Dashboard Change Sender ID Customers Technicians Select a contact Outbo…" at bounding box center [296, 138] width 403 height 250
click at [109, 101] on div "Back to Dashboard Change Sender ID Customers Technicians Select a contact Outbo…" at bounding box center [296, 138] width 403 height 250
click at [174, 172] on div "Back to Dashboard Change Sender ID Customers Technicians Select a contact Outbo…" at bounding box center [296, 138] width 403 height 250
click at [131, 122] on div "Back to Dashboard Change Sender ID Customers Technicians Select a contact Outbo…" at bounding box center [296, 138] width 403 height 250
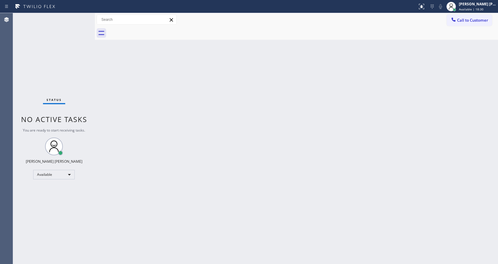
click at [79, 17] on div "Status No active tasks You are ready to start receiving tasks. [PERSON_NAME] [P…" at bounding box center [54, 138] width 82 height 250
click at [81, 17] on div "Status No active tasks You are ready to start receiving tasks. [PERSON_NAME] [P…" at bounding box center [54, 138] width 82 height 250
click at [132, 210] on div "Back to Dashboard Change Sender ID Customers Technicians Select a contact Outbo…" at bounding box center [296, 138] width 403 height 250
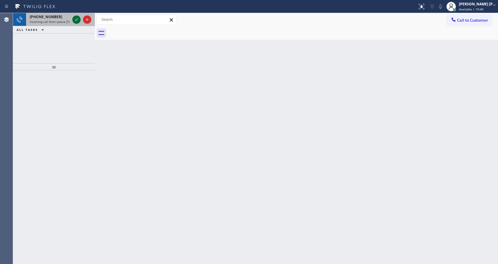
click at [78, 20] on icon at bounding box center [76, 19] width 7 height 7
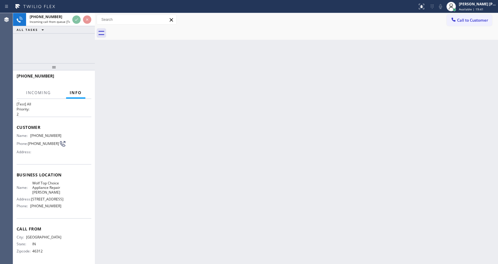
scroll to position [21, 0]
click at [203, 178] on div "Back to Dashboard Change Sender ID Customers Technicians Select a contact Outbo…" at bounding box center [296, 138] width 403 height 250
click at [125, 124] on div "Back to Dashboard Change Sender ID Customers Technicians Select a contact Outbo…" at bounding box center [296, 138] width 403 height 250
click at [180, 139] on div "Back to Dashboard Change Sender ID Customers Technicians Select a contact Outbo…" at bounding box center [296, 138] width 403 height 250
click at [143, 166] on div "Back to Dashboard Change Sender ID Customers Technicians Select a contact Outbo…" at bounding box center [296, 138] width 403 height 250
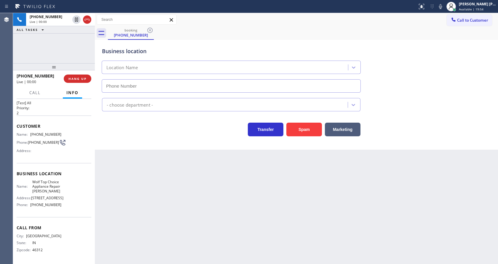
type input "(219) 533-3757"
click at [138, 154] on div "Back to Dashboard Change Sender ID Customers Technicians Select a contact Outbo…" at bounding box center [296, 138] width 403 height 250
click at [154, 161] on div "Back to Dashboard Change Sender ID Customers Technicians Select a contact Outbo…" at bounding box center [296, 138] width 403 height 250
click at [130, 184] on div "Back to Dashboard Change Sender ID Customers Technicians Select a contact Outbo…" at bounding box center [296, 138] width 403 height 250
click at [71, 179] on div "Name: Wolf Top Choice Appliance Repair Hammond Address: 4818 Calumet Ave, Phone…" at bounding box center [54, 194] width 75 height 30
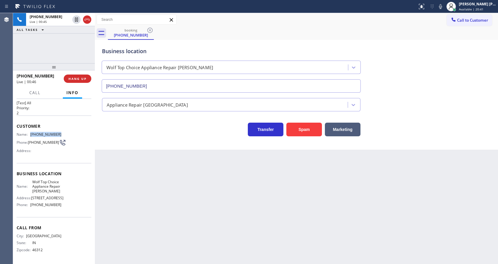
drag, startPoint x: 29, startPoint y: 124, endPoint x: 72, endPoint y: 126, distance: 43.3
click at [72, 132] on div "Name: (219) 801-6119 Phone: (219) 801-6119 Address:" at bounding box center [54, 143] width 75 height 23
drag, startPoint x: 138, startPoint y: 197, endPoint x: 123, endPoint y: 261, distance: 64.9
click at [134, 202] on div "Back to Dashboard Change Sender ID Customers Technicians Select a contact Outbo…" at bounding box center [296, 138] width 403 height 250
click at [100, 189] on div "Back to Dashboard Change Sender ID Customers Technicians Select a contact Outbo…" at bounding box center [296, 138] width 403 height 250
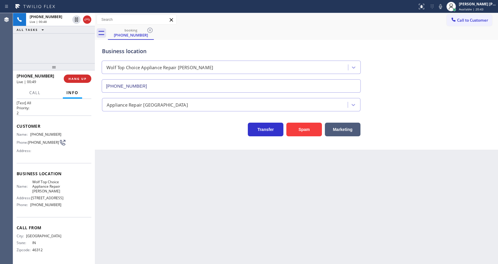
drag, startPoint x: 61, startPoint y: 188, endPoint x: 52, endPoint y: 181, distance: 11.1
click at [61, 188] on div "Name: Wolf Top Choice Appliance Repair Hammond Address: 4818 Calumet Ave, Phone…" at bounding box center [54, 194] width 75 height 30
drag, startPoint x: 29, startPoint y: 171, endPoint x: 51, endPoint y: 185, distance: 26.1
click at [51, 185] on div "Name: Wolf Top Choice Appliance Repair Hammond" at bounding box center [39, 186] width 45 height 14
drag, startPoint x: 123, startPoint y: 201, endPoint x: 127, endPoint y: 263, distance: 62.1
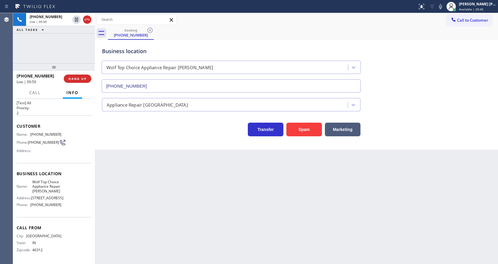
click at [123, 206] on div "Back to Dashboard Change Sender ID Customers Technicians Select a contact Outbo…" at bounding box center [296, 138] width 403 height 250
click at [59, 196] on span "4818 Calumet Ave," at bounding box center [47, 197] width 32 height 4
drag, startPoint x: 29, startPoint y: 204, endPoint x: 59, endPoint y: 206, distance: 29.7
click at [59, 206] on div "Phone: (219) 533-3757" at bounding box center [39, 204] width 45 height 4
drag, startPoint x: 157, startPoint y: 205, endPoint x: 143, endPoint y: 243, distance: 40.6
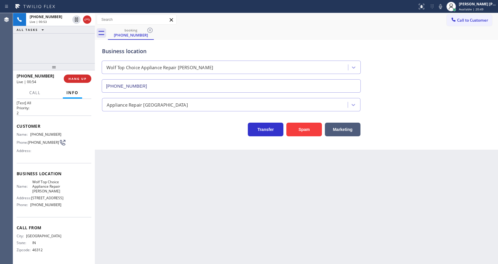
click at [149, 221] on div "Back to Dashboard Change Sender ID Customers Technicians Select a contact Outbo…" at bounding box center [296, 138] width 403 height 250
click at [341, 211] on div "Back to Dashboard Change Sender ID Customers Technicians Select a contact Outbo…" at bounding box center [296, 138] width 403 height 250
click at [114, 184] on div "Back to Dashboard Change Sender ID Customers Technicians Select a contact Outbo…" at bounding box center [296, 138] width 403 height 250
drag, startPoint x: 255, startPoint y: 200, endPoint x: 253, endPoint y: 211, distance: 10.8
click at [255, 200] on div "Back to Dashboard Change Sender ID Customers Technicians Select a contact Outbo…" at bounding box center [296, 138] width 403 height 250
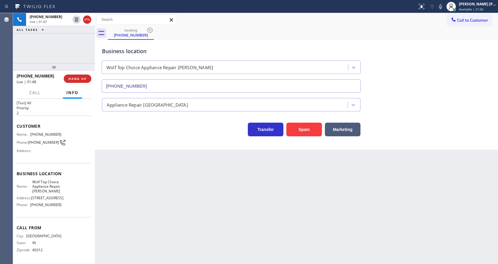
click at [173, 192] on div "Back to Dashboard Change Sender ID Customers Technicians Select a contact Outbo…" at bounding box center [296, 138] width 403 height 250
drag, startPoint x: 256, startPoint y: 191, endPoint x: 250, endPoint y: 184, distance: 8.0
click at [253, 187] on div "Back to Dashboard Change Sender ID Customers Technicians Select a contact Outbo…" at bounding box center [296, 138] width 403 height 250
click at [209, 172] on div "Back to Dashboard Change Sender ID Customers Technicians Select a contact Outbo…" at bounding box center [296, 138] width 403 height 250
click at [77, 132] on div "Name: (219) 801-6119 Phone: (219) 801-6119 Address:" at bounding box center [54, 143] width 75 height 23
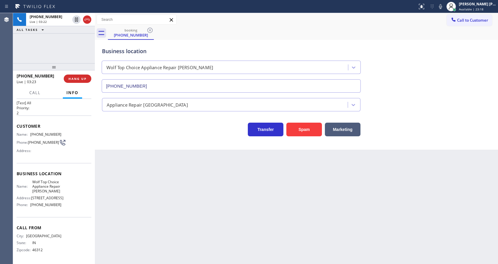
click at [47, 93] on div "Call Info" at bounding box center [54, 93] width 75 height 12
click at [26, 92] on button "Call" at bounding box center [35, 93] width 18 height 12
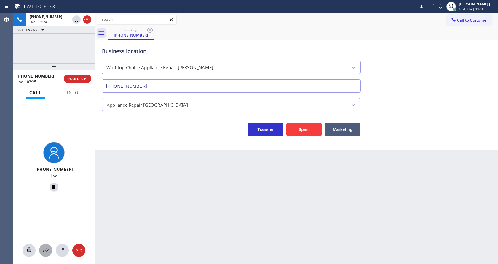
click at [49, 245] on button at bounding box center [45, 249] width 13 height 13
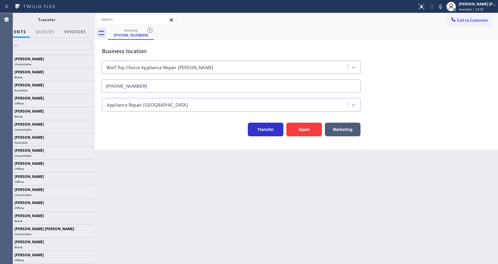
click at [84, 32] on button "Vendors" at bounding box center [75, 32] width 29 height 12
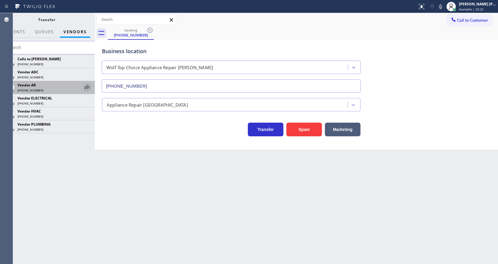
click at [87, 86] on icon at bounding box center [87, 87] width 7 height 7
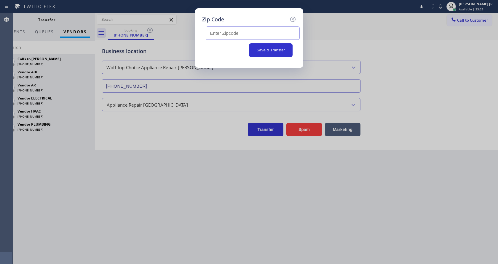
click at [254, 33] on input "text" at bounding box center [253, 32] width 94 height 13
paste input "46324"
type input "46324"
click at [263, 50] on button "Save & Transfer" at bounding box center [271, 50] width 44 height 14
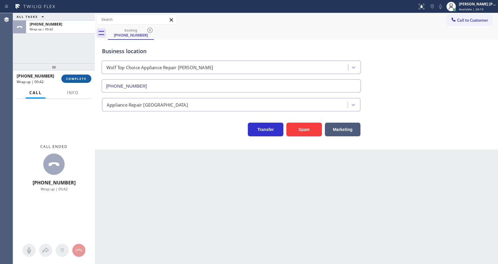
click at [78, 76] on button "COMPLETE" at bounding box center [76, 78] width 30 height 8
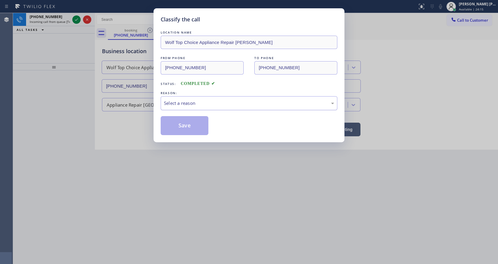
click at [185, 101] on div "Select a reason" at bounding box center [249, 103] width 170 height 7
click at [184, 121] on button "Save" at bounding box center [185, 125] width 48 height 19
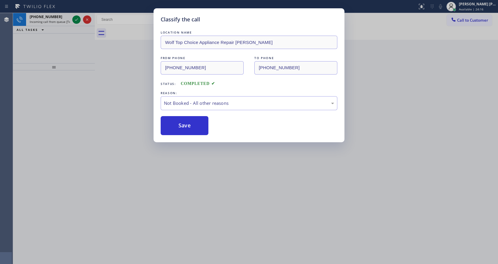
click at [78, 17] on div "Classify the call LOCATION NAME Wolf Top Choice Appliance Repair Hammond FROM P…" at bounding box center [249, 132] width 498 height 264
click at [78, 18] on icon at bounding box center [76, 19] width 7 height 7
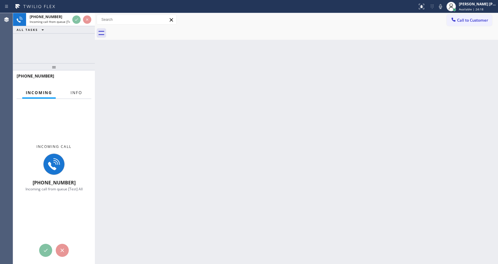
click at [77, 92] on span "Info" at bounding box center [77, 92] width 12 height 5
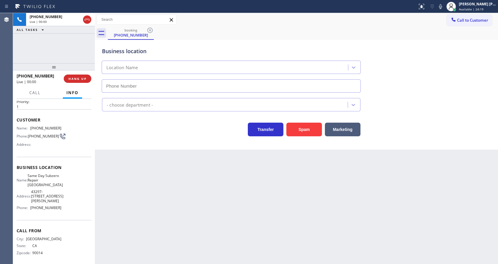
type input "(650) 770-1949"
click at [223, 155] on div "Back to Dashboard Change Sender ID Customers Technicians Select a contact Outbo…" at bounding box center [296, 138] width 403 height 250
click at [295, 129] on button "Spam" at bounding box center [304, 129] width 36 height 14
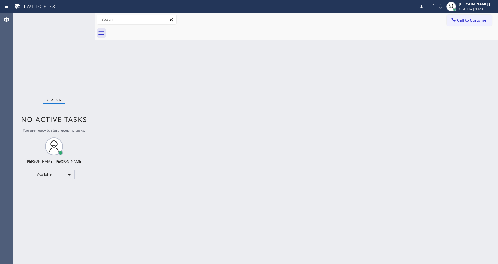
click at [302, 96] on div "Back to Dashboard Change Sender ID Customers Technicians Select a contact Outbo…" at bounding box center [296, 138] width 403 height 250
click at [171, 153] on div "Back to Dashboard Change Sender ID Customers Technicians Select a contact Outbo…" at bounding box center [296, 138] width 403 height 250
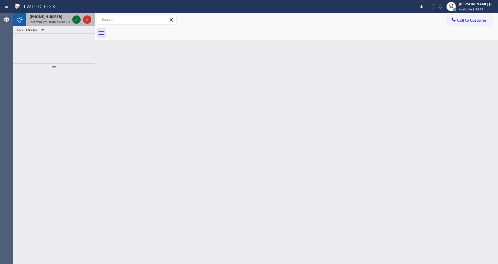
click at [76, 19] on icon at bounding box center [76, 19] width 7 height 7
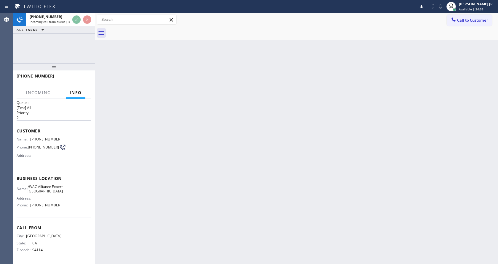
scroll to position [12, 0]
click at [234, 167] on div "Back to Dashboard Change Sender ID Customers Technicians Select a contact Outbo…" at bounding box center [296, 138] width 403 height 250
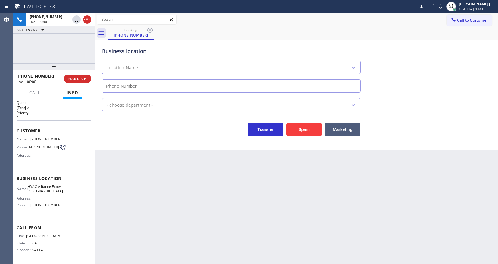
type input "(415) 688-6906"
click at [132, 131] on div "Transfer Spam Marketing" at bounding box center [231, 127] width 261 height 17
click at [299, 127] on button "Spam" at bounding box center [304, 129] width 36 height 14
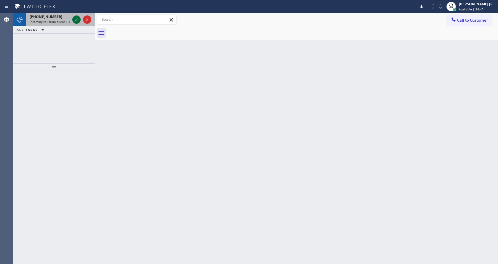
click at [76, 19] on icon at bounding box center [76, 19] width 7 height 7
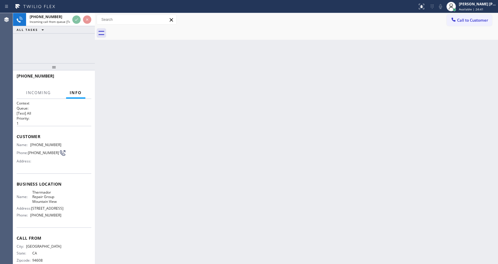
scroll to position [12, 0]
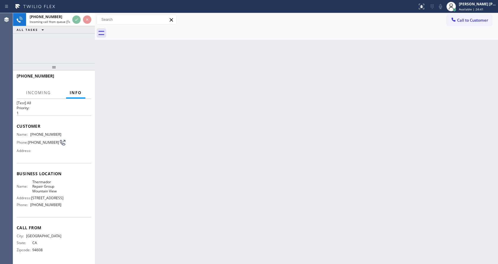
click at [187, 155] on div "Back to Dashboard Change Sender ID Customers Technicians Select a contact Outbo…" at bounding box center [296, 138] width 403 height 250
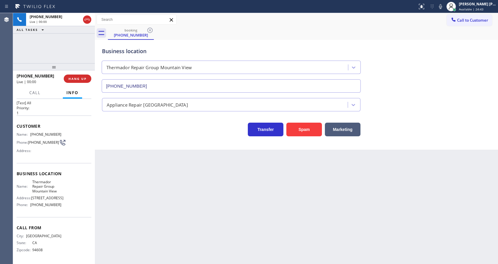
type input "(650) 300-0390"
click at [295, 120] on div "Spam" at bounding box center [302, 127] width 39 height 17
click at [296, 124] on button "Spam" at bounding box center [304, 129] width 36 height 14
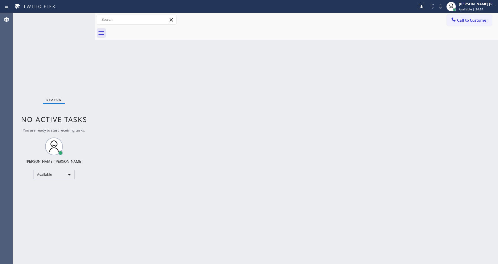
click at [124, 86] on div "Back to Dashboard Change Sender ID Customers Technicians Select a contact Outbo…" at bounding box center [296, 138] width 403 height 250
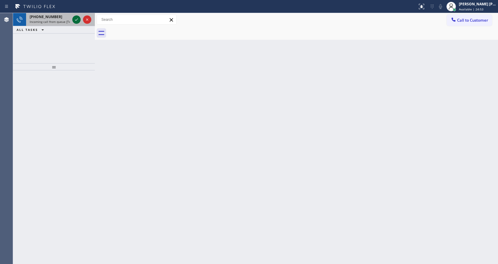
click at [75, 20] on icon at bounding box center [76, 19] width 3 height 2
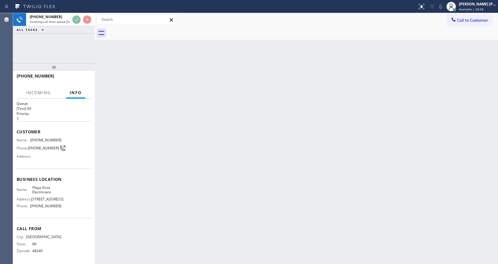
scroll to position [12, 0]
click at [164, 144] on div "Back to Dashboard Change Sender ID Customers Technicians Select a contact Outbo…" at bounding box center [296, 138] width 403 height 250
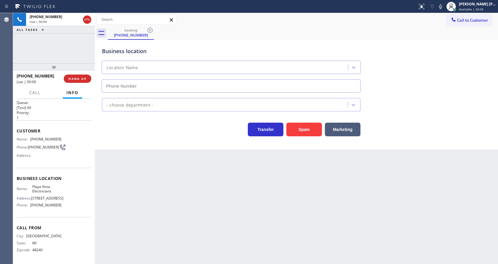
type input "(424) 352-8240"
click at [194, 183] on div "Back to Dashboard Change Sender ID Customers Technicians Select a contact Outbo…" at bounding box center [296, 138] width 403 height 250
click at [119, 166] on div "Back to Dashboard Change Sender ID Customers Technicians Select a contact Outbo…" at bounding box center [296, 138] width 403 height 250
click at [171, 160] on div "Back to Dashboard Change Sender ID Customers Technicians Select a contact Outbo…" at bounding box center [296, 138] width 403 height 250
click at [305, 126] on button "Spam" at bounding box center [304, 129] width 36 height 14
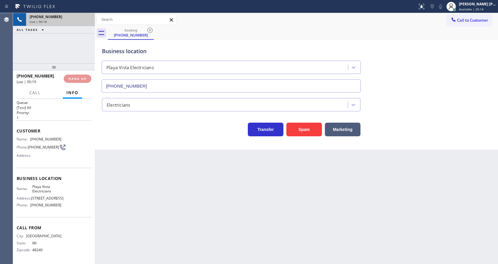
click at [105, 125] on div "Back to Dashboard Change Sender ID Customers Technicians Select a contact Outbo…" at bounding box center [296, 138] width 403 height 250
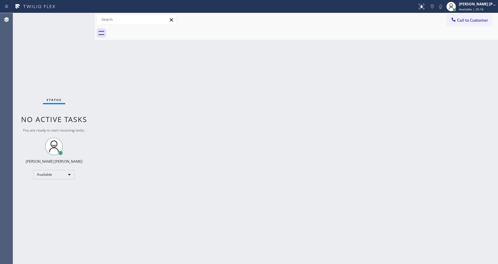
click at [75, 16] on div "Status No active tasks You are ready to start receiving tasks. [PERSON_NAME] [P…" at bounding box center [54, 138] width 82 height 250
click at [79, 16] on div "Status No active tasks You are ready to start receiving tasks. [PERSON_NAME] [P…" at bounding box center [54, 138] width 82 height 250
click at [81, 16] on div "Status No active tasks You are ready to start receiving tasks. [PERSON_NAME] [P…" at bounding box center [54, 138] width 82 height 250
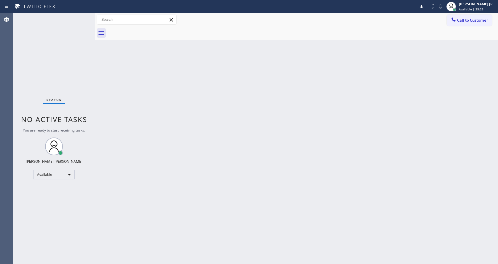
click at [80, 17] on div "Status No active tasks You are ready to start receiving tasks. [PERSON_NAME] [P…" at bounding box center [54, 138] width 82 height 250
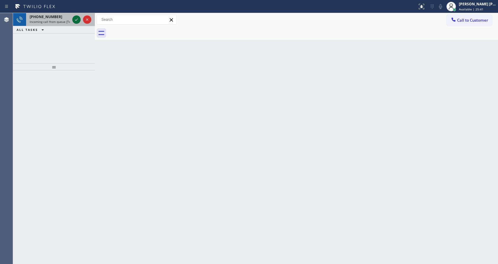
click at [80, 17] on div at bounding box center [76, 19] width 8 height 7
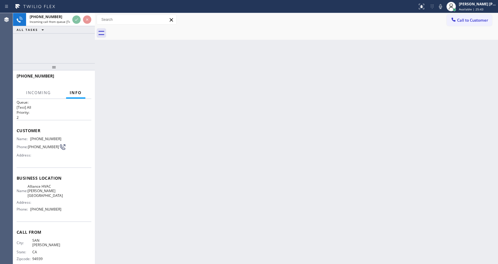
click at [189, 161] on div "Back to Dashboard Change Sender ID Customers Technicians Select a contact Outbo…" at bounding box center [296, 138] width 403 height 250
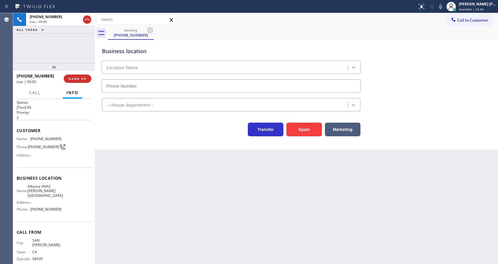
scroll to position [8, 0]
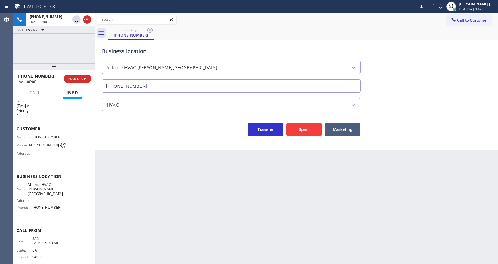
type input "(415) 548-4843"
click at [295, 129] on button "Spam" at bounding box center [304, 129] width 36 height 14
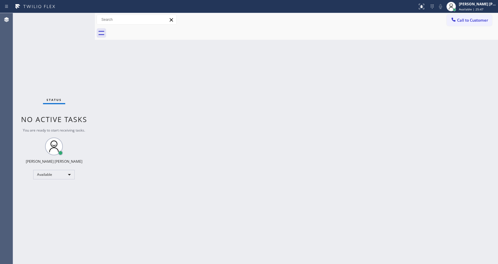
click at [79, 18] on div "Status No active tasks You are ready to start receiving tasks. [PERSON_NAME] [P…" at bounding box center [54, 138] width 82 height 250
click at [76, 18] on div "Status No active tasks You are ready to start receiving tasks. [PERSON_NAME] [P…" at bounding box center [54, 138] width 82 height 250
click at [76, 19] on div "Status No active tasks You are ready to start receiving tasks. [PERSON_NAME] [P…" at bounding box center [54, 138] width 82 height 250
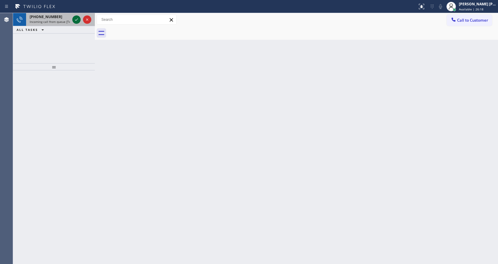
click at [78, 17] on icon at bounding box center [76, 19] width 7 height 7
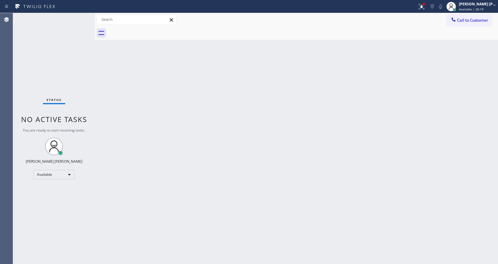
click at [231, 154] on div "Back to Dashboard Change Sender ID Customers Technicians Select a contact Outbo…" at bounding box center [296, 138] width 403 height 250
click at [187, 263] on div "Back to Dashboard Change Sender ID Customers Technicians Select a contact Outbo…" at bounding box center [296, 138] width 403 height 250
click at [105, 76] on div "Back to Dashboard Change Sender ID Customers Technicians Select a contact Outbo…" at bounding box center [296, 138] width 403 height 250
click at [80, 17] on div "Status No active tasks You are ready to start receiving tasks. [PERSON_NAME] [P…" at bounding box center [54, 138] width 82 height 250
click at [82, 16] on div "Status No active tasks You are ready to start receiving tasks. [PERSON_NAME] [P…" at bounding box center [54, 138] width 82 height 250
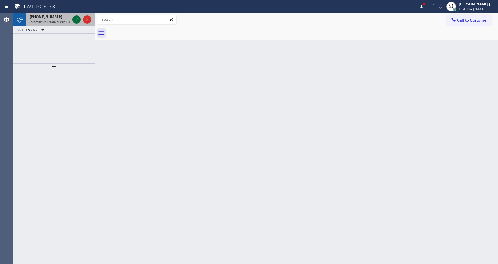
click at [77, 21] on icon at bounding box center [76, 19] width 7 height 7
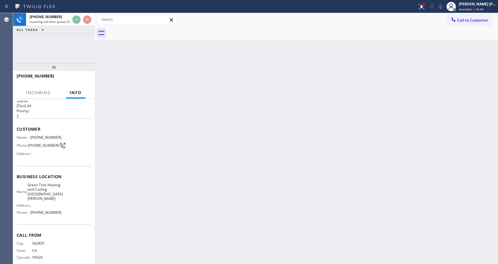
scroll to position [17, 0]
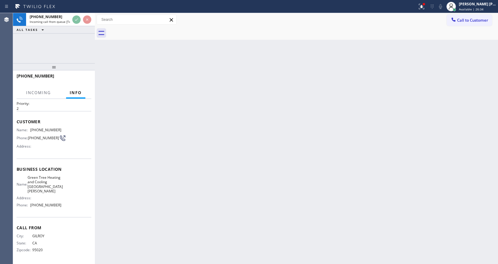
click at [157, 150] on div "Back to Dashboard Change Sender ID Customers Technicians Select a contact Outbo…" at bounding box center [296, 138] width 403 height 250
click at [424, 4] on icon at bounding box center [421, 6] width 7 height 7
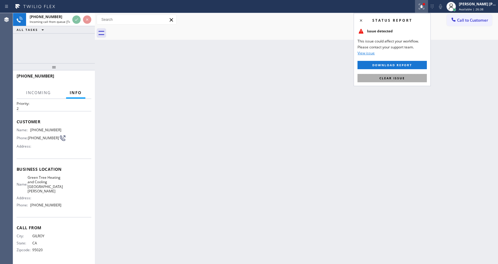
click at [395, 74] on button "Clear issue" at bounding box center [391, 78] width 69 height 8
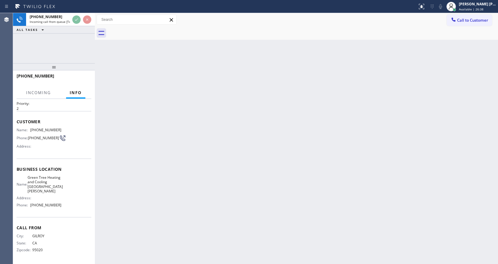
drag, startPoint x: 399, startPoint y: 80, endPoint x: 244, endPoint y: 216, distance: 206.0
click at [399, 81] on div "Back to Dashboard Change Sender ID Customers Technicians Select a contact Outbo…" at bounding box center [296, 138] width 403 height 250
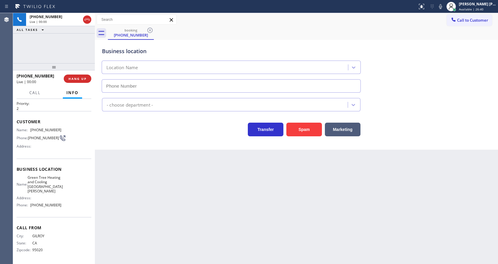
drag, startPoint x: 113, startPoint y: 154, endPoint x: 318, endPoint y: 140, distance: 205.3
click at [113, 154] on div "Back to Dashboard Change Sender ID Customers Technicians Select a contact Outbo…" at bounding box center [296, 138] width 403 height 250
click at [299, 127] on button "Spam" at bounding box center [304, 129] width 36 height 14
type input "(408) 676-2266"
click at [210, 209] on div "Back to Dashboard Change Sender ID Customers Technicians Select a contact Outbo…" at bounding box center [296, 138] width 403 height 250
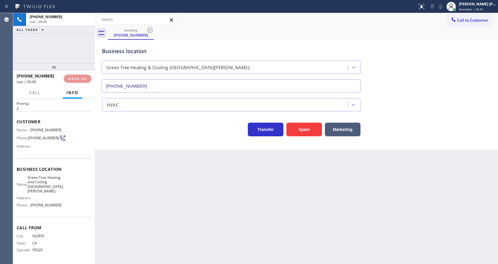
click at [281, 229] on div "Back to Dashboard Change Sender ID Customers Technicians Select a contact Outbo…" at bounding box center [296, 138] width 403 height 250
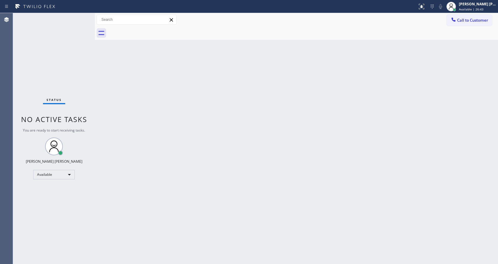
click at [81, 16] on div "Status No active tasks You are ready to start receiving tasks. [PERSON_NAME] [P…" at bounding box center [54, 138] width 82 height 250
click at [82, 17] on div "Status No active tasks You are ready to start receiving tasks. [PERSON_NAME] [P…" at bounding box center [54, 138] width 82 height 250
click at [250, 99] on div "Back to Dashboard Change Sender ID Customers Technicians Select a contact Outbo…" at bounding box center [296, 138] width 403 height 250
click at [97, 106] on div "Back to Dashboard Change Sender ID Customers Technicians Select a contact Outbo…" at bounding box center [296, 138] width 403 height 250
click at [79, 18] on div "Status No active tasks You are ready to start receiving tasks. [PERSON_NAME] [P…" at bounding box center [54, 138] width 82 height 250
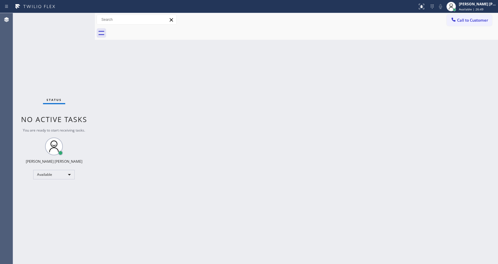
click at [82, 16] on div "Status No active tasks You are ready to start receiving tasks. [PERSON_NAME] [P…" at bounding box center [54, 138] width 82 height 250
click at [82, 18] on div "Status No active tasks You are ready to start receiving tasks. [PERSON_NAME] [P…" at bounding box center [54, 138] width 82 height 250
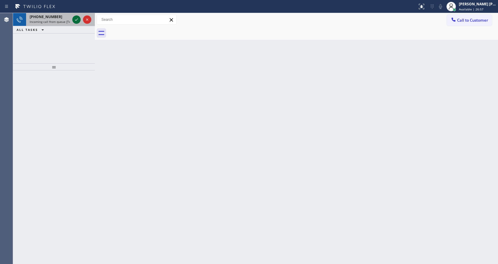
click at [76, 19] on icon at bounding box center [76, 19] width 7 height 7
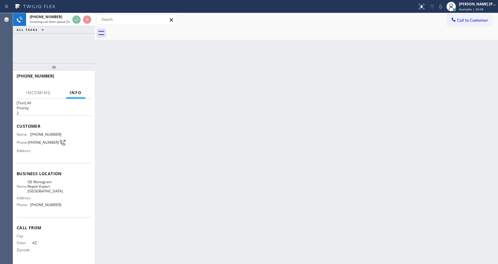
click at [213, 146] on div "Back to Dashboard Change Sender ID Customers Technicians Select a contact Outbo…" at bounding box center [296, 138] width 403 height 250
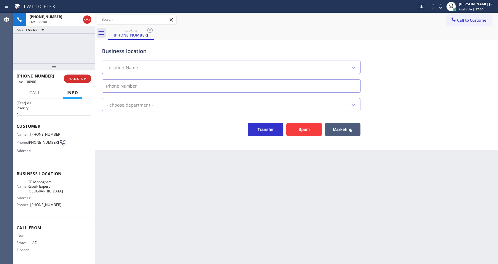
type input "(623) 323-7393"
click at [308, 129] on button "Spam" at bounding box center [304, 129] width 36 height 14
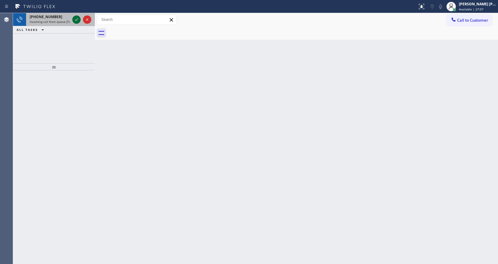
click at [73, 19] on icon at bounding box center [76, 19] width 7 height 7
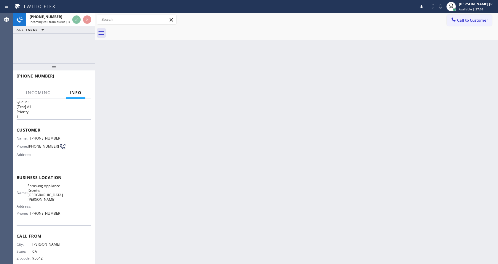
scroll to position [12, 0]
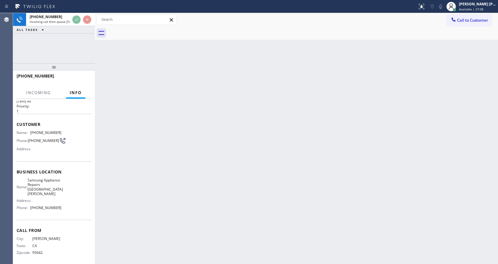
click at [208, 170] on div "Back to Dashboard Change Sender ID Customers Technicians Select a contact Outbo…" at bounding box center [296, 138] width 403 height 250
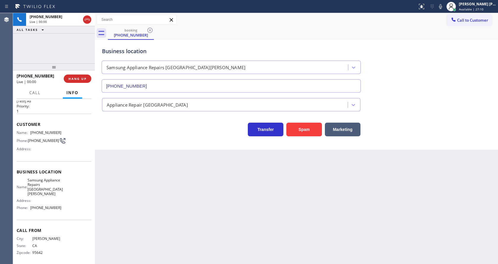
type input "(408) 413-4879"
click at [309, 129] on button "Spam" at bounding box center [304, 129] width 36 height 14
click at [141, 236] on div "Back to Dashboard Change Sender ID Customers Technicians Select a contact Outbo…" at bounding box center [296, 138] width 403 height 250
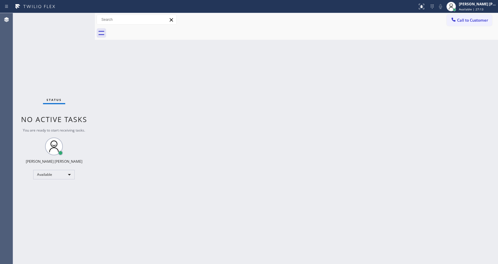
click at [80, 16] on div "Status No active tasks You are ready to start receiving tasks. [PERSON_NAME] [P…" at bounding box center [54, 138] width 82 height 250
click at [80, 17] on div "Status No active tasks You are ready to start receiving tasks. [PERSON_NAME] [P…" at bounding box center [54, 138] width 82 height 250
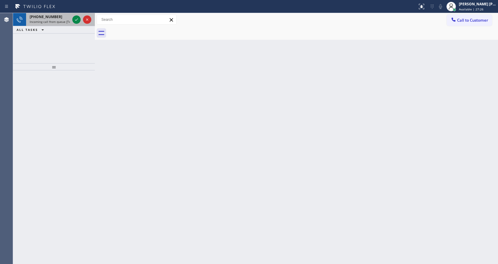
click at [82, 18] on div at bounding box center [81, 19] width 21 height 13
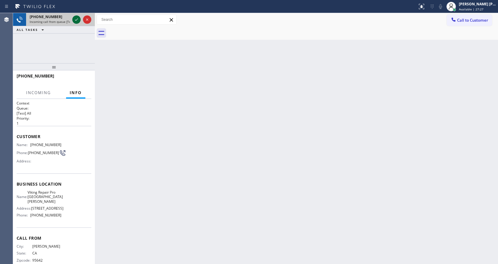
click at [79, 19] on icon at bounding box center [76, 19] width 7 height 7
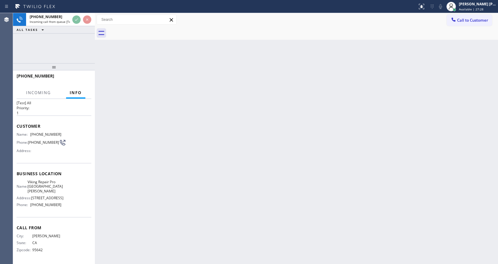
scroll to position [17, 0]
click at [165, 118] on div "Back to Dashboard Change Sender ID Customers Technicians Select a contact Outbo…" at bounding box center [296, 138] width 403 height 250
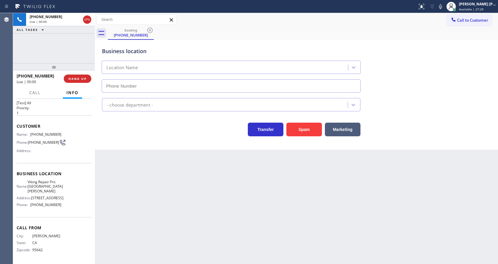
type input "(424) 396-6046"
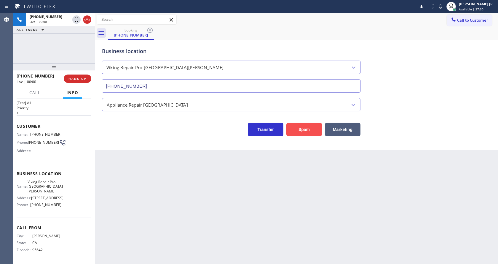
click at [304, 131] on button "Spam" at bounding box center [304, 129] width 36 height 14
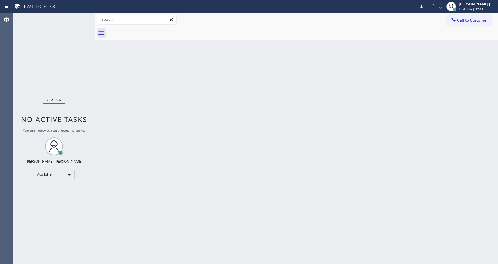
click at [76, 18] on div "Status No active tasks You are ready to start receiving tasks. [PERSON_NAME] [P…" at bounding box center [54, 138] width 82 height 250
click at [78, 18] on div "Status No active tasks You are ready to start receiving tasks. [PERSON_NAME] [P…" at bounding box center [54, 138] width 82 height 250
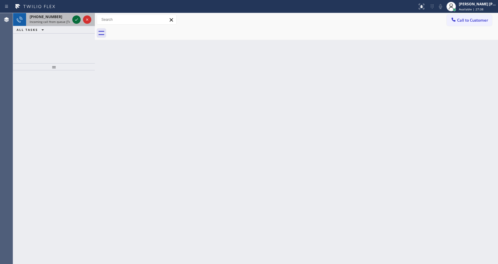
click at [77, 17] on icon at bounding box center [76, 19] width 7 height 7
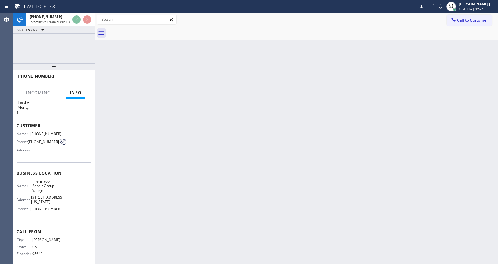
click at [218, 149] on div "Back to Dashboard Change Sender ID Customers Technicians Select a contact Outbo…" at bounding box center [296, 138] width 403 height 250
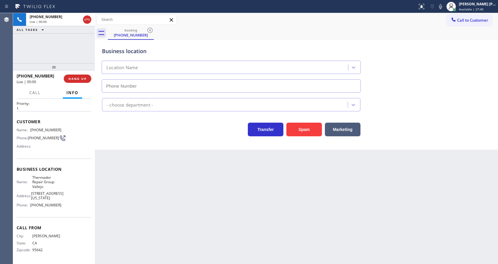
type input "(707) 504-3963"
click at [309, 127] on button "Spam" at bounding box center [304, 129] width 36 height 14
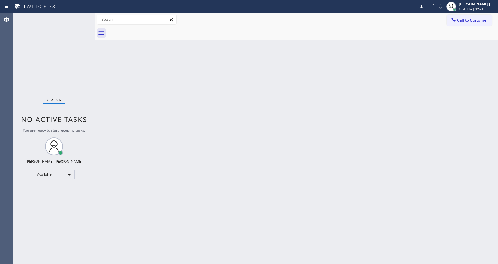
click at [109, 89] on div "Back to Dashboard Change Sender ID Customers Technicians Select a contact Outbo…" at bounding box center [296, 138] width 403 height 250
click at [81, 17] on div "Status No active tasks You are ready to start receiving tasks. [PERSON_NAME] [P…" at bounding box center [54, 138] width 82 height 250
click at [82, 17] on div "Status No active tasks You are ready to start receiving tasks. [PERSON_NAME] [P…" at bounding box center [54, 138] width 82 height 250
click at [81, 17] on div "Status No active tasks You are ready to start receiving tasks. [PERSON_NAME] [P…" at bounding box center [54, 138] width 82 height 250
click at [80, 16] on div "Status No active tasks You are ready to start receiving tasks. [PERSON_NAME] [P…" at bounding box center [54, 138] width 82 height 250
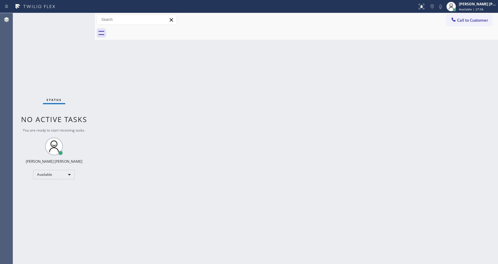
click at [80, 16] on div "Status No active tasks You are ready to start receiving tasks. [PERSON_NAME] [P…" at bounding box center [54, 138] width 82 height 250
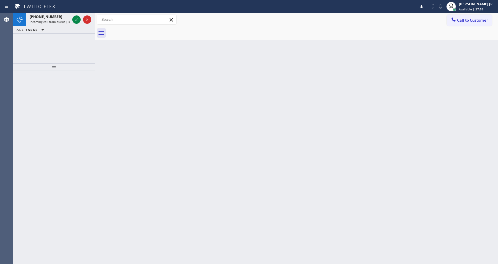
click at [80, 16] on div at bounding box center [81, 19] width 21 height 13
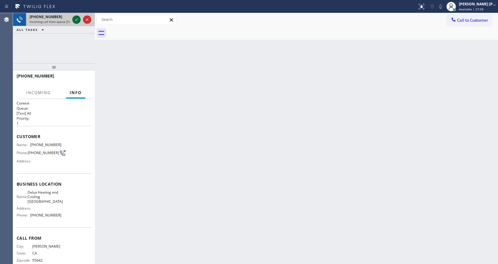
click at [76, 18] on icon at bounding box center [76, 19] width 7 height 7
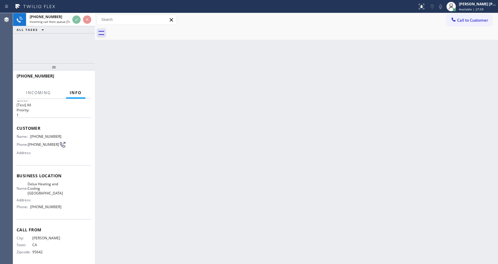
scroll to position [12, 0]
click at [226, 147] on div "Back to Dashboard Change Sender ID Customers Technicians Select a contact Outbo…" at bounding box center [296, 138] width 403 height 250
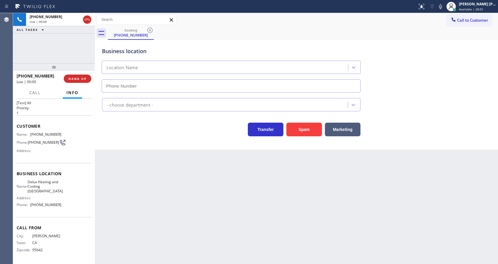
type input "(626) 507-9646"
click at [302, 134] on button "Spam" at bounding box center [304, 129] width 36 height 14
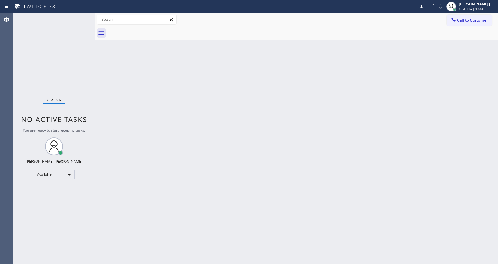
click at [80, 18] on div "Status No active tasks You are ready to start receiving tasks. [PERSON_NAME] [P…" at bounding box center [54, 138] width 82 height 250
click at [81, 17] on div "Status No active tasks You are ready to start receiving tasks. [PERSON_NAME] [P…" at bounding box center [54, 138] width 82 height 250
click at [81, 18] on div "Status No active tasks You are ready to start receiving tasks. [PERSON_NAME] [P…" at bounding box center [54, 138] width 82 height 250
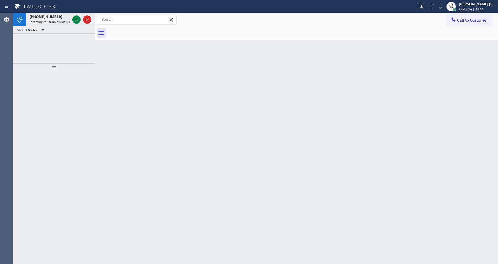
click at [81, 18] on div at bounding box center [81, 19] width 21 height 13
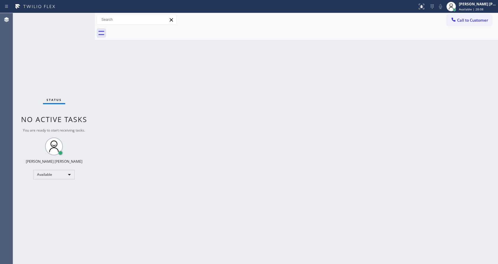
click at [80, 20] on div "Status No active tasks You are ready to start receiving tasks. [PERSON_NAME] [P…" at bounding box center [54, 138] width 82 height 250
click at [232, 199] on div "Back to Dashboard Change Sender ID Customers Technicians Select a contact Outbo…" at bounding box center [296, 138] width 403 height 250
drag, startPoint x: 198, startPoint y: 256, endPoint x: 197, endPoint y: 260, distance: 4.1
click at [198, 256] on div "Back to Dashboard Change Sender ID Customers Technicians Select a contact Outbo…" at bounding box center [296, 138] width 403 height 250
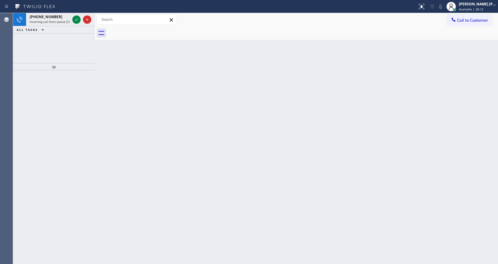
click at [95, 81] on div at bounding box center [95, 138] width 0 height 250
click at [76, 20] on icon at bounding box center [76, 19] width 7 height 7
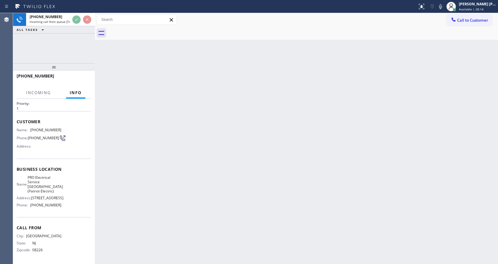
scroll to position [31, 0]
click at [206, 151] on div "Back to Dashboard Change Sender ID Customers Technicians Select a contact Outbo…" at bounding box center [296, 138] width 403 height 250
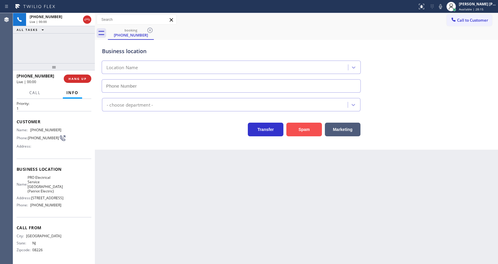
type input "(973) 798-1938"
click at [298, 127] on button "Spam" at bounding box center [304, 129] width 36 height 14
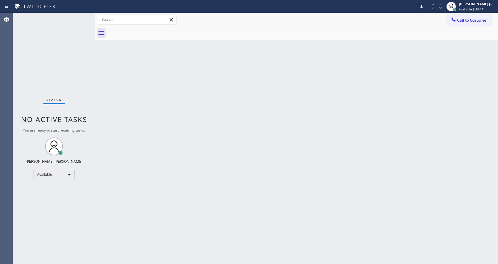
click at [78, 18] on div "Status No active tasks You are ready to start receiving tasks. [PERSON_NAME] [P…" at bounding box center [54, 138] width 82 height 250
click at [79, 17] on div "Status No active tasks You are ready to start receiving tasks. [PERSON_NAME] [P…" at bounding box center [54, 138] width 82 height 250
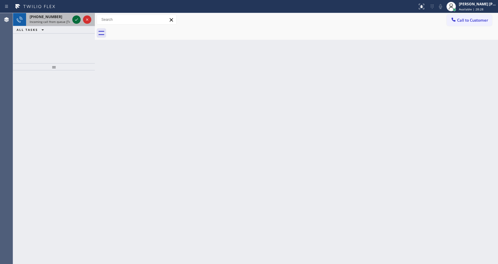
click at [78, 18] on icon at bounding box center [76, 19] width 7 height 7
click at [140, 152] on div "Back to Dashboard Change Sender ID Customers Technicians Select a contact Outbo…" at bounding box center [296, 138] width 403 height 250
click at [77, 19] on icon at bounding box center [76, 19] width 7 height 7
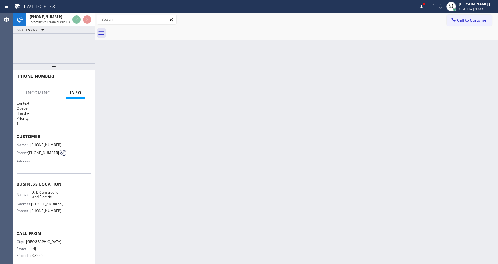
scroll to position [21, 0]
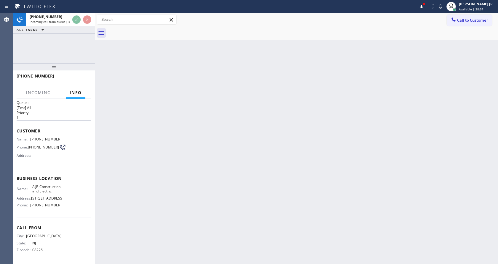
click at [184, 187] on div "Back to Dashboard Change Sender ID Customers Technicians Select a contact Outbo…" at bounding box center [296, 138] width 403 height 250
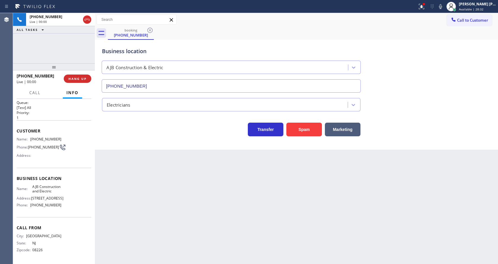
type input "(908) 774-8246"
click at [301, 137] on div "Business location AJB Construction & Electric (908) 774-8246 Electricians Trans…" at bounding box center [296, 95] width 403 height 110
click at [301, 131] on button "Spam" at bounding box center [304, 129] width 36 height 14
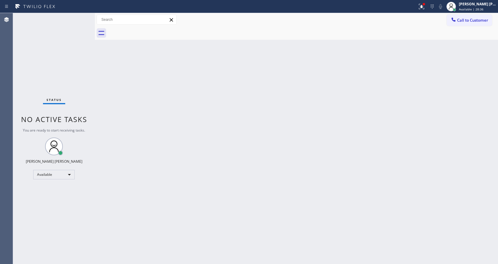
click at [79, 17] on div "Status No active tasks You are ready to start receiving tasks. [PERSON_NAME] [P…" at bounding box center [54, 138] width 82 height 250
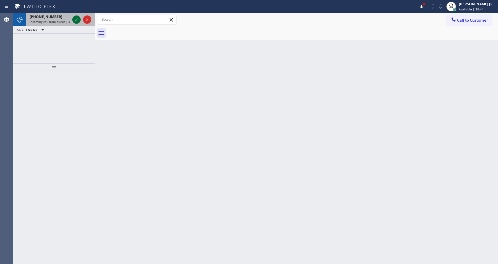
click at [79, 17] on icon at bounding box center [76, 19] width 7 height 7
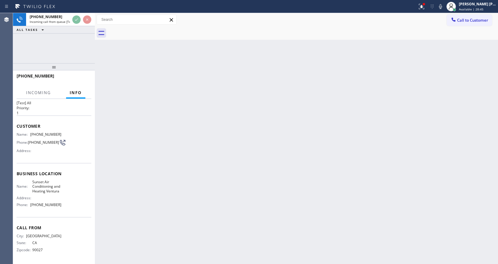
scroll to position [17, 0]
click at [203, 181] on div "Back to Dashboard Change Sender ID Customers Technicians Select a contact Outbo…" at bounding box center [296, 138] width 403 height 250
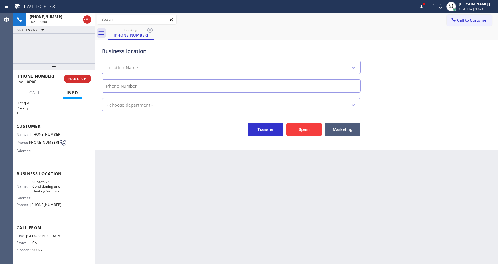
type input "(805) 659-8466"
click at [312, 127] on button "Spam" at bounding box center [304, 129] width 36 height 14
click at [194, 213] on div "Back to Dashboard Change Sender ID Customers Technicians Select a contact Outbo…" at bounding box center [296, 138] width 403 height 250
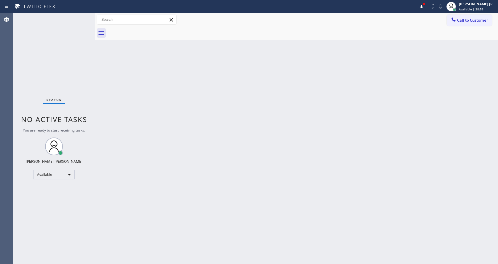
click at [116, 90] on div "Back to Dashboard Change Sender ID Customers Technicians Select a contact Outbo…" at bounding box center [296, 138] width 403 height 250
click at [81, 17] on div "Status No active tasks You are ready to start receiving tasks. [PERSON_NAME] [P…" at bounding box center [54, 138] width 82 height 250
click at [81, 19] on div "Status No active tasks You are ready to start receiving tasks. [PERSON_NAME] [P…" at bounding box center [54, 138] width 82 height 250
click at [83, 19] on div "Status No active tasks You are ready to start receiving tasks. [PERSON_NAME] [P…" at bounding box center [54, 138] width 82 height 250
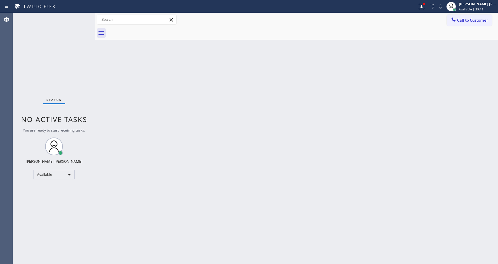
click at [81, 17] on div "Status No active tasks You are ready to start receiving tasks. [PERSON_NAME] [P…" at bounding box center [54, 138] width 82 height 250
click at [424, 4] on icon at bounding box center [421, 6] width 7 height 7
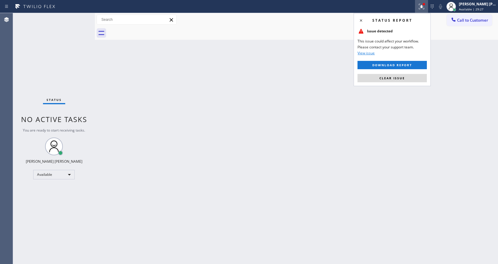
click at [403, 75] on button "Clear issue" at bounding box center [391, 78] width 69 height 8
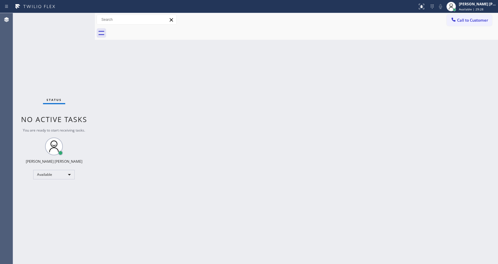
click at [204, 175] on div "Back to Dashboard Change Sender ID Customers Technicians Select a contact Outbo…" at bounding box center [296, 138] width 403 height 250
click at [98, 98] on div "Back to Dashboard Change Sender ID Customers Technicians Select a contact Outbo…" at bounding box center [296, 138] width 403 height 250
click at [244, 164] on div "Back to Dashboard Change Sender ID Customers Technicians Select a contact Outbo…" at bounding box center [296, 138] width 403 height 250
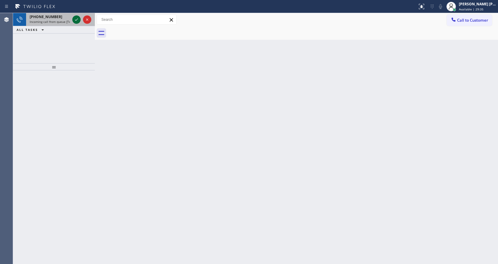
click at [75, 20] on icon at bounding box center [76, 19] width 7 height 7
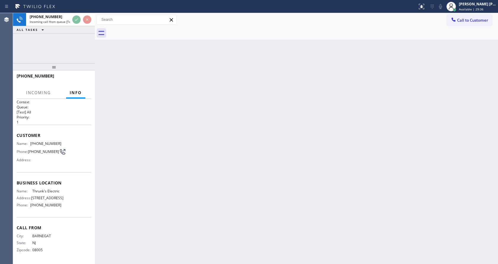
scroll to position [17, 0]
click at [226, 164] on div "Back to Dashboard Change Sender ID Customers Technicians Select a contact Outbo…" at bounding box center [296, 138] width 403 height 250
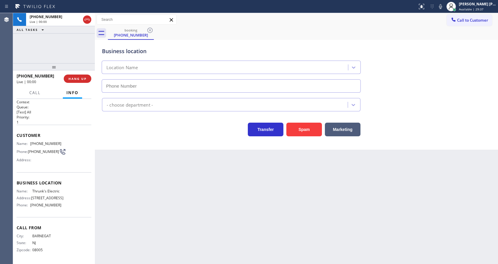
type input "(856) 553-1129"
click at [208, 188] on div "Back to Dashboard Change Sender ID Customers Technicians Select a contact Outbo…" at bounding box center [296, 138] width 403 height 250
click at [446, 175] on div "Back to Dashboard Change Sender ID Customers Technicians Select a contact Outbo…" at bounding box center [296, 138] width 403 height 250
drag, startPoint x: 371, startPoint y: 249, endPoint x: 421, endPoint y: 255, distance: 50.7
click at [371, 249] on div "Back to Dashboard Change Sender ID Customers Technicians Select a contact Outbo…" at bounding box center [296, 138] width 403 height 250
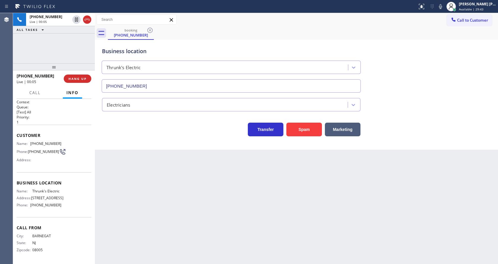
click at [111, 149] on div "Back to Dashboard Change Sender ID Customers Technicians Select a contact Outbo…" at bounding box center [296, 138] width 403 height 250
click at [102, 159] on div "Back to Dashboard Change Sender ID Customers Technicians Select a contact Outbo…" at bounding box center [296, 138] width 403 height 250
click at [150, 180] on div "Back to Dashboard Change Sender ID Customers Technicians Select a contact Outbo…" at bounding box center [296, 138] width 403 height 250
drag, startPoint x: 44, startPoint y: 164, endPoint x: 21, endPoint y: 142, distance: 31.9
click at [44, 172] on div "Business location Name: Thrunk's Electric Address: 153 Reel Ave, Manahawkin, NJ…" at bounding box center [54, 194] width 75 height 45
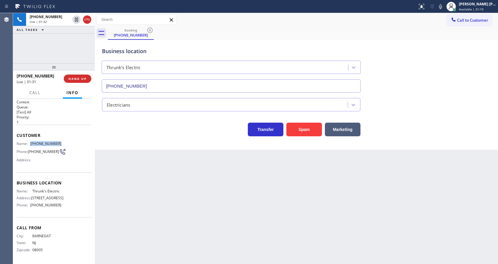
drag, startPoint x: 30, startPoint y: 127, endPoint x: 57, endPoint y: 129, distance: 26.8
click at [57, 141] on div "Name: (609) 713-2612" at bounding box center [39, 143] width 45 height 4
drag, startPoint x: 158, startPoint y: 170, endPoint x: 145, endPoint y: 256, distance: 87.0
click at [158, 173] on div "Back to Dashboard Change Sender ID Customers Technicians Select a contact Outbo…" at bounding box center [296, 138] width 403 height 250
drag, startPoint x: 82, startPoint y: 188, endPoint x: 75, endPoint y: 189, distance: 7.2
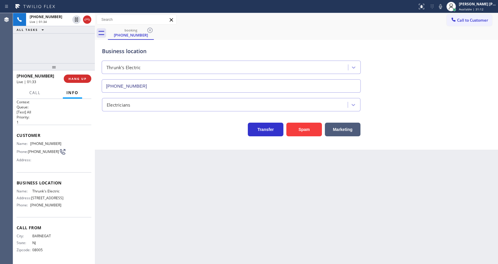
click at [82, 189] on div "Name: Thrunk's Electric Address: 153 Reel Ave, Manahawkin, NJ 08050, United Sta…" at bounding box center [54, 199] width 75 height 21
drag, startPoint x: 29, startPoint y: 176, endPoint x: 63, endPoint y: 178, distance: 33.2
click at [63, 189] on div "Name: Thrunk's Electric Address: 153 Reel Ave, Manahawkin, NJ 08050, United Sta…" at bounding box center [54, 199] width 75 height 21
drag, startPoint x: 124, startPoint y: 199, endPoint x: 126, endPoint y: 209, distance: 9.9
click at [126, 206] on div "Back to Dashboard Change Sender ID Customers Technicians Select a contact Outbo…" at bounding box center [296, 138] width 403 height 250
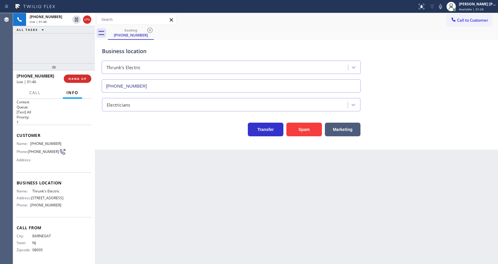
click at [59, 200] on div "Name: Thrunk's Electric Address: 153 Reel Ave, Manahawkin, NJ 08050, United Sta…" at bounding box center [54, 199] width 75 height 21
drag, startPoint x: 29, startPoint y: 205, endPoint x: 64, endPoint y: 207, distance: 34.5
click at [64, 207] on div "Name: Thrunk's Electric Address: 153 Reel Ave, Manahawkin, NJ 08050, United Sta…" at bounding box center [54, 199] width 75 height 21
drag, startPoint x: 202, startPoint y: 211, endPoint x: 191, endPoint y: 258, distance: 47.9
click at [201, 214] on div "Back to Dashboard Change Sender ID Customers Technicians Select a contact Outbo…" at bounding box center [296, 138] width 403 height 250
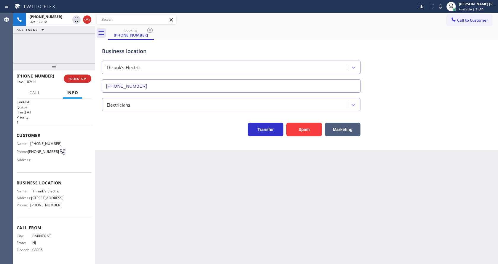
click at [243, 176] on div "Back to Dashboard Change Sender ID Customers Technicians Select a contact Outbo…" at bounding box center [296, 138] width 403 height 250
click at [440, 9] on icon at bounding box center [440, 6] width 7 height 7
click at [77, 19] on icon at bounding box center [76, 19] width 3 height 4
click at [150, 185] on div "Back to Dashboard Change Sender ID Customers Technicians Select a contact Outbo…" at bounding box center [296, 138] width 403 height 250
click at [251, 226] on div "Back to Dashboard Change Sender ID Customers Technicians Select a contact Outbo…" at bounding box center [296, 138] width 403 height 250
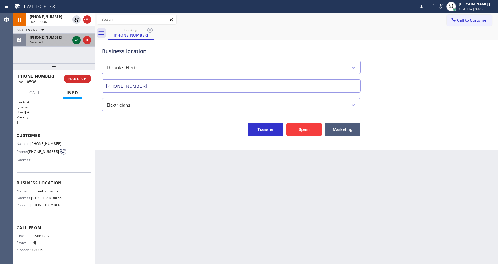
click at [76, 39] on icon at bounding box center [76, 39] width 7 height 7
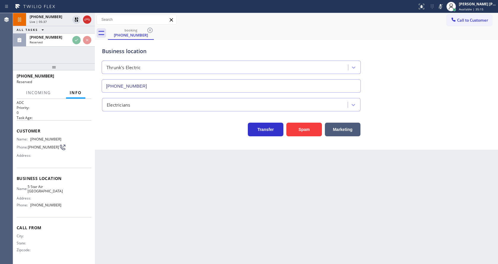
scroll to position [13, 0]
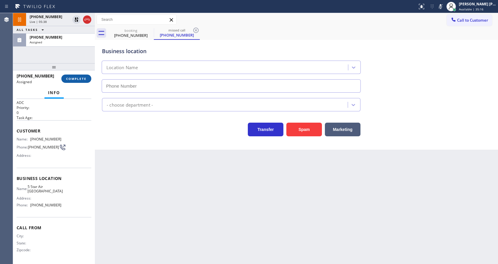
type input "(562) 456-3656"
click at [72, 82] on button "COMPLETE" at bounding box center [76, 78] width 30 height 8
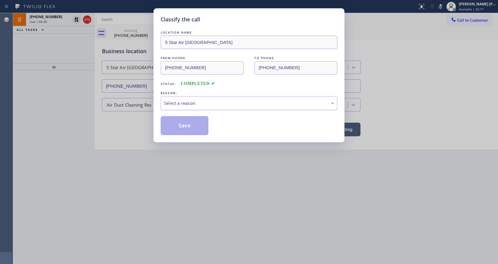
click at [184, 101] on div "Select a reason" at bounding box center [249, 103] width 170 height 7
click at [191, 127] on button "Save" at bounding box center [185, 125] width 48 height 19
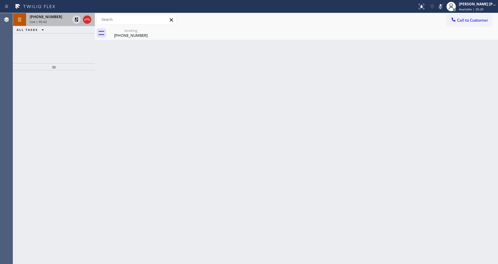
click at [56, 19] on div "+16097132612 Live | 05:42" at bounding box center [48, 19] width 45 height 13
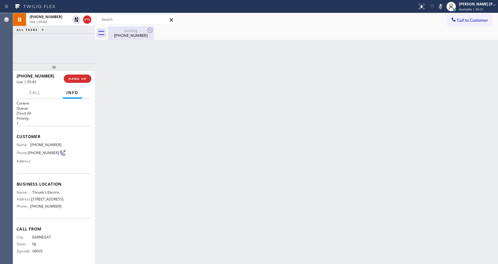
click at [136, 34] on div "(609) 713-2612" at bounding box center [130, 35] width 45 height 5
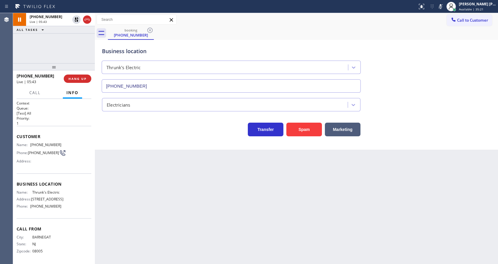
click at [189, 160] on div "Back to Dashboard Change Sender ID Customers Technicians Select a contact Outbo…" at bounding box center [296, 138] width 403 height 250
drag, startPoint x: 461, startPoint y: 62, endPoint x: 460, endPoint y: 58, distance: 4.0
click at [461, 62] on div "Business location Thrunk's Electric (856) 553-1129" at bounding box center [296, 66] width 391 height 54
click at [76, 17] on icon at bounding box center [76, 19] width 7 height 7
click at [441, 10] on div "Status report No issues detected If you experience an issue, please download th…" at bounding box center [456, 6] width 83 height 13
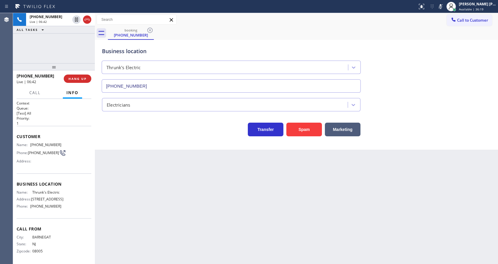
click at [442, 7] on icon at bounding box center [440, 6] width 7 height 7
drag, startPoint x: 443, startPoint y: 42, endPoint x: 334, endPoint y: 109, distance: 127.5
click at [443, 43] on div "Business location Thrunk's Electric (856) 553-1129" at bounding box center [296, 66] width 391 height 54
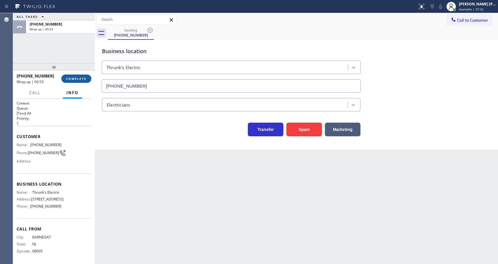
click at [74, 80] on span "COMPLETE" at bounding box center [76, 78] width 20 height 4
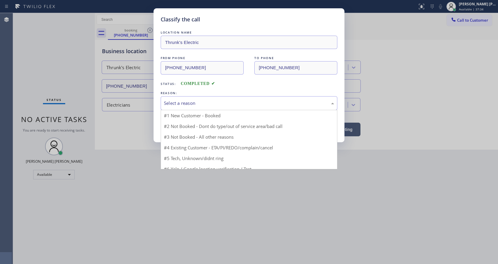
click at [163, 99] on div "Select a reason" at bounding box center [249, 103] width 177 height 14
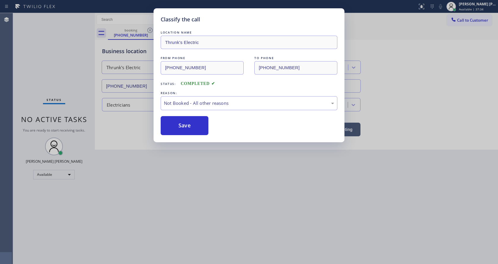
click at [180, 126] on button "Save" at bounding box center [185, 125] width 48 height 19
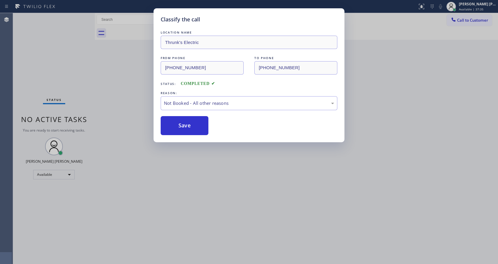
drag, startPoint x: 232, startPoint y: 213, endPoint x: 218, endPoint y: 230, distance: 22.0
click at [232, 214] on div "Classify the call LOCATION NAME (877) 816-2726 FROM PHONE (540) 535-9480 TO PHO…" at bounding box center [255, 138] width 485 height 250
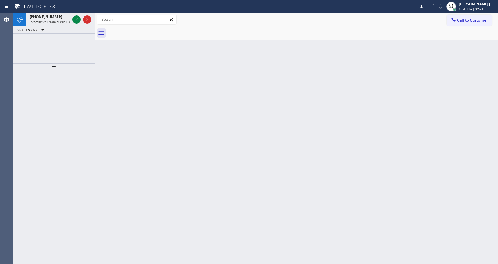
click at [117, 118] on div "Back to Dashboard Change Sender ID Customers Technicians Select a contact Outbo…" at bounding box center [296, 138] width 403 height 250
click at [60, 20] on span "Incoming call from queue [Test] All" at bounding box center [54, 22] width 49 height 4
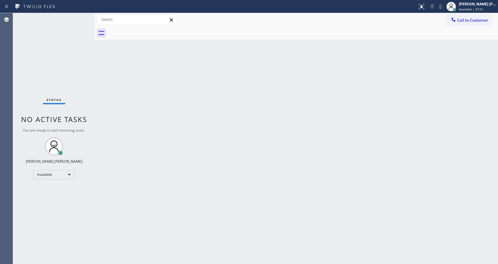
click at [240, 138] on div "Back to Dashboard Change Sender ID Customers Technicians Select a contact Outbo…" at bounding box center [296, 138] width 403 height 250
click at [100, 73] on div "Back to Dashboard Change Sender ID Customers Technicians Select a contact Outbo…" at bounding box center [296, 138] width 403 height 250
click at [82, 16] on div "Status No active tasks You are ready to start receiving tasks. [PERSON_NAME] [P…" at bounding box center [54, 138] width 82 height 250
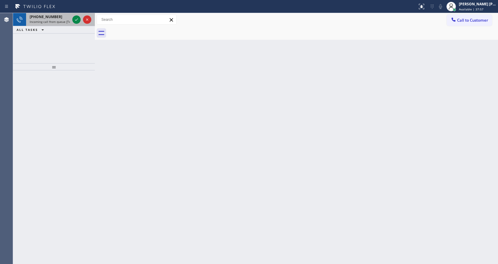
click at [70, 17] on div "+16507457749 Incoming call from queue [Test] All" at bounding box center [48, 19] width 45 height 13
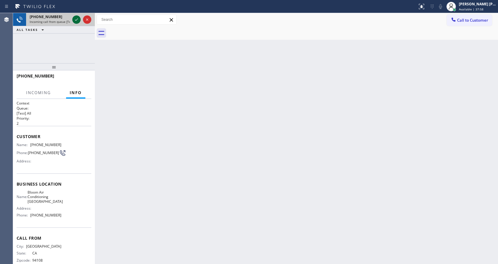
click at [74, 18] on icon at bounding box center [76, 19] width 7 height 7
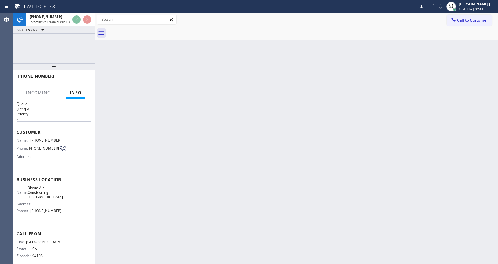
scroll to position [12, 0]
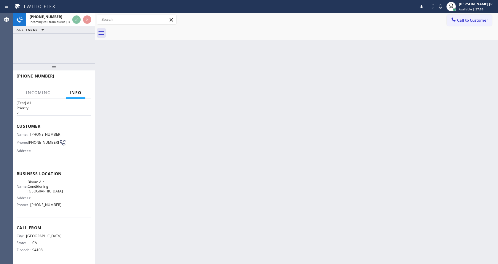
drag, startPoint x: 199, startPoint y: 158, endPoint x: 207, endPoint y: 162, distance: 9.3
click at [205, 161] on div "Back to Dashboard Change Sender ID Customers Technicians Select a contact Outbo…" at bounding box center [296, 138] width 403 height 250
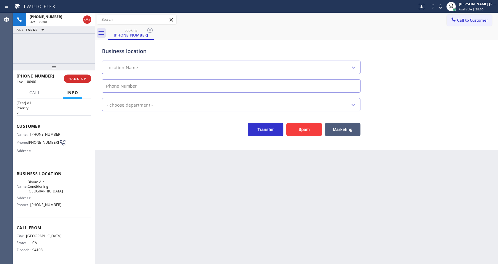
type input "(650) 800-8058"
click at [305, 139] on div "Business location Bloom Air Conditioning Daly City (650) 800-8058 HVAC Transfer…" at bounding box center [296, 95] width 403 height 110
click at [304, 126] on button "Spam" at bounding box center [304, 129] width 36 height 14
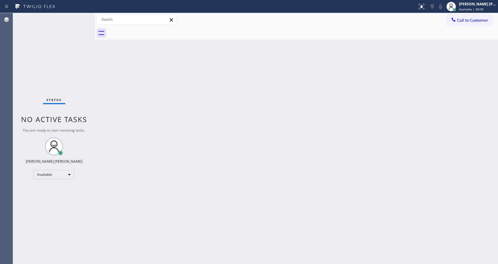
click at [337, 261] on div "Back to Dashboard Change Sender ID Customers Technicians Select a contact Outbo…" at bounding box center [296, 138] width 403 height 250
click at [86, 83] on div "Status No active tasks You are ready to start receiving tasks. [PERSON_NAME] [P…" at bounding box center [54, 138] width 82 height 250
click at [237, 144] on div "Back to Dashboard Change Sender ID Customers Technicians Select a contact Outbo…" at bounding box center [296, 138] width 403 height 250
click at [87, 79] on div "Status No active tasks You are ready to start receiving tasks. [PERSON_NAME] [P…" at bounding box center [54, 138] width 82 height 250
click at [80, 16] on div "Status No active tasks You are ready to start receiving tasks. [PERSON_NAME] [P…" at bounding box center [54, 138] width 82 height 250
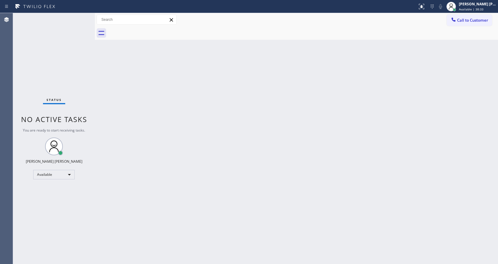
click at [81, 17] on div "Status No active tasks You are ready to start receiving tasks. [PERSON_NAME] [P…" at bounding box center [54, 138] width 82 height 250
click at [151, 194] on div "Back to Dashboard Change Sender ID Customers Technicians Select a contact Outbo…" at bounding box center [296, 138] width 403 height 250
click at [47, 62] on div "Status No active tasks You are ready to start receiving tasks. [PERSON_NAME] [P…" at bounding box center [54, 138] width 82 height 250
click at [237, 205] on div "Back to Dashboard Change Sender ID Customers Technicians Select a contact Outbo…" at bounding box center [296, 138] width 403 height 250
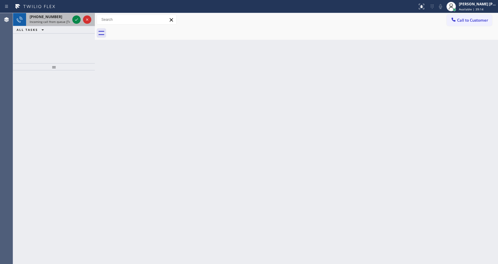
drag, startPoint x: 66, startPoint y: 23, endPoint x: 70, endPoint y: 20, distance: 5.3
click at [66, 23] on span "Incoming call from queue [Test] All" at bounding box center [54, 22] width 49 height 4
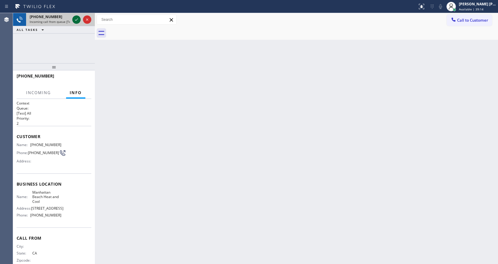
click at [75, 19] on icon at bounding box center [76, 19] width 7 height 7
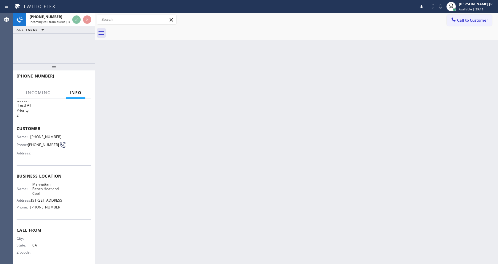
scroll to position [12, 0]
click at [240, 143] on div "Back to Dashboard Change Sender ID Customers Technicians Select a contact Outbo…" at bounding box center [296, 138] width 403 height 250
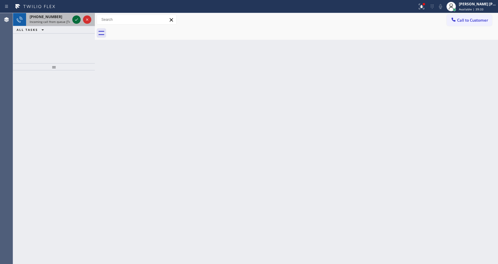
click at [76, 17] on icon at bounding box center [76, 19] width 7 height 7
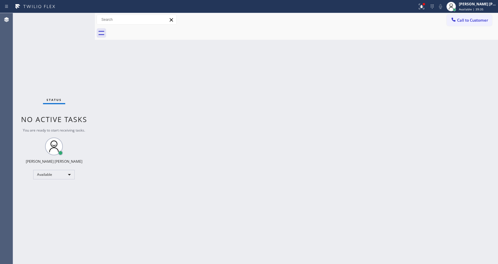
click at [76, 20] on div "Status No active tasks You are ready to start receiving tasks. [PERSON_NAME] [P…" at bounding box center [54, 138] width 82 height 250
click at [174, 171] on div "Back to Dashboard Change Sender ID Customers Technicians Select a contact Outbo…" at bounding box center [296, 138] width 403 height 250
click at [108, 68] on div "Back to Dashboard Change Sender ID Customers Technicians Select a contact Outbo…" at bounding box center [296, 138] width 403 height 250
click at [82, 15] on div "Status No active tasks You are ready to start receiving tasks. [PERSON_NAME] [P…" at bounding box center [54, 138] width 82 height 250
click at [82, 16] on div "Status No active tasks You are ready to start receiving tasks. [PERSON_NAME] [P…" at bounding box center [54, 138] width 82 height 250
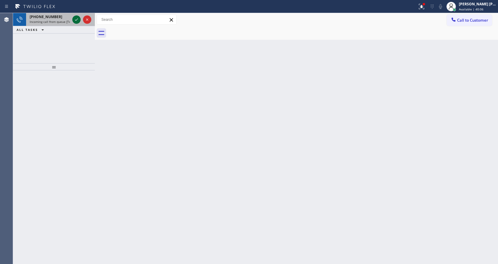
click at [79, 18] on icon at bounding box center [76, 19] width 7 height 7
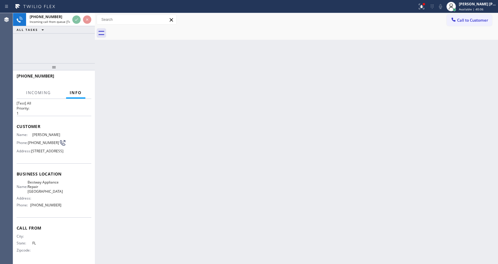
scroll to position [21, 0]
click at [194, 127] on div "Back to Dashboard Change Sender ID Customers Technicians Select a contact Outbo…" at bounding box center [296, 138] width 403 height 250
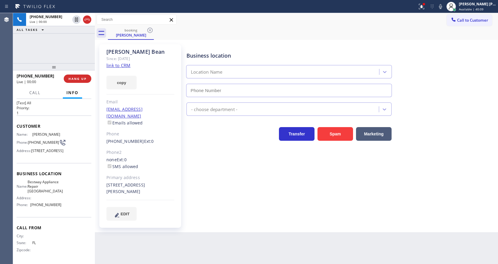
type input "(253) 303-5296"
click at [213, 175] on div "Business location Bestway Appliance Repair Kent (253) 303-5296 Appliance Repair…" at bounding box center [340, 132] width 311 height 173
click at [458, 137] on div "Transfer Spam Marketing" at bounding box center [340, 131] width 311 height 19
click at [123, 64] on link "link to CRM" at bounding box center [118, 65] width 24 height 6
click at [195, 161] on div "Business location Bestway Appliance Repair Kent (253) 303-5296 Appliance Repair…" at bounding box center [340, 132] width 311 height 173
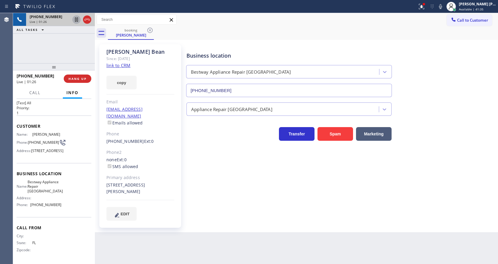
click at [76, 19] on icon at bounding box center [76, 19] width 3 height 4
click at [444, 5] on icon at bounding box center [440, 6] width 7 height 7
click at [423, 6] on icon at bounding box center [421, 6] width 5 height 5
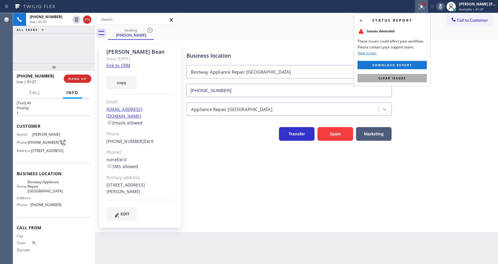
click at [410, 80] on button "Clear issues" at bounding box center [391, 78] width 69 height 8
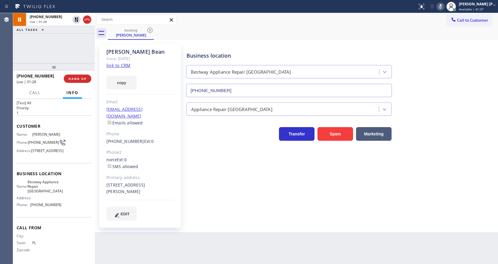
click at [431, 74] on div "Business location Bestway Appliance Repair Kent (253) 303-5296" at bounding box center [340, 70] width 311 height 54
click at [429, 82] on div "Business location Bestway Appliance Repair Kent (253) 303-5296" at bounding box center [340, 70] width 311 height 54
click at [438, 2] on div "Status report No issues detected If you experience an issue, please download th…" at bounding box center [456, 6] width 83 height 13
click at [441, 8] on icon at bounding box center [440, 6] width 7 height 7
click at [76, 21] on icon at bounding box center [76, 19] width 7 height 7
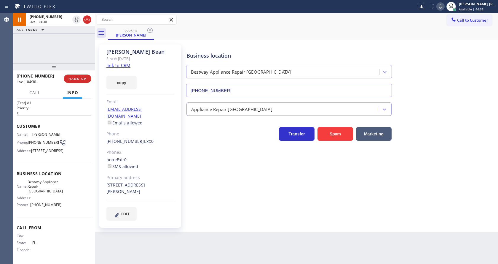
click at [205, 181] on div "Business location Bestway Appliance Repair Kent (253) 303-5296 Appliance Repair…" at bounding box center [340, 132] width 311 height 173
click at [74, 123] on span "Customer" at bounding box center [54, 126] width 75 height 6
click at [192, 225] on div "Kevin Bean Since: 20 may 2020 link to CRM copy Email kevincooks@aol.com Emails …" at bounding box center [296, 136] width 403 height 192
click at [208, 217] on div "Business location Bestway Appliance Repair Kent (253) 303-5296 Appliance Repair…" at bounding box center [340, 138] width 311 height 185
click at [191, 166] on div "Business location Bestway Appliance Repair Kent (253) 303-5296 Appliance Repair…" at bounding box center [340, 132] width 311 height 173
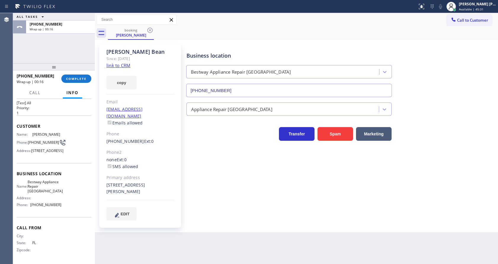
click at [70, 115] on div "Customer Name: Kevin Bean Phone: (941) 236-0598 Address: 1720 Maple Ln, Kent, W…" at bounding box center [54, 138] width 75 height 47
click at [71, 77] on span "COMPLETE" at bounding box center [76, 78] width 20 height 4
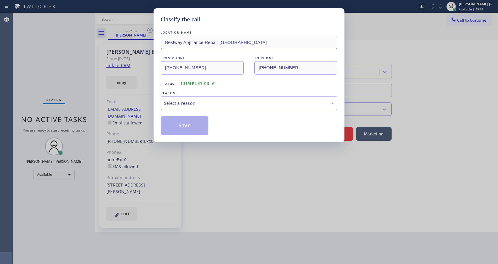
click at [210, 106] on div "Select a reason" at bounding box center [249, 103] width 170 height 7
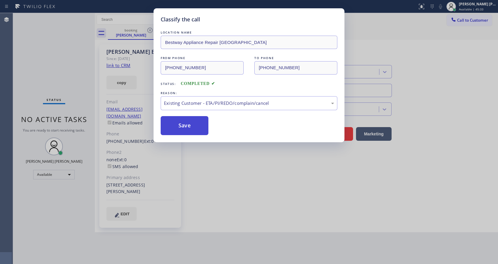
click at [187, 122] on button "Save" at bounding box center [185, 125] width 48 height 19
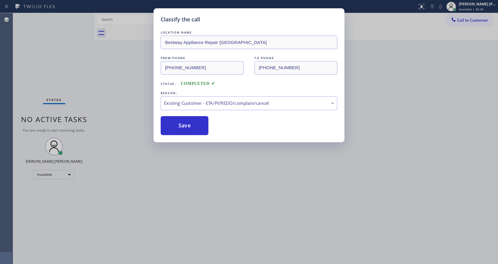
click at [283, 190] on div "Classify the call LOCATION NAME Bestway Appliance Repair Kent FROM PHONE (941) …" at bounding box center [249, 132] width 498 height 264
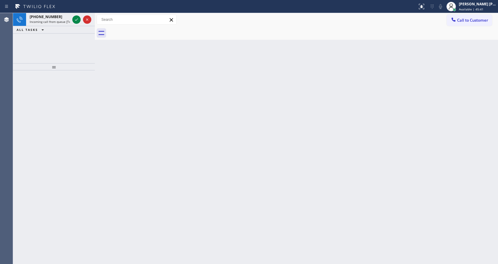
click at [111, 76] on div "Back to Dashboard Change Sender ID Customers Technicians Select a contact Outbo…" at bounding box center [296, 138] width 403 height 250
drag, startPoint x: 65, startPoint y: 12, endPoint x: 71, endPoint y: 20, distance: 10.1
click at [65, 13] on div "Status report No issues detected If you experience an issue, please download th…" at bounding box center [249, 6] width 498 height 13
click at [71, 20] on div at bounding box center [81, 19] width 21 height 13
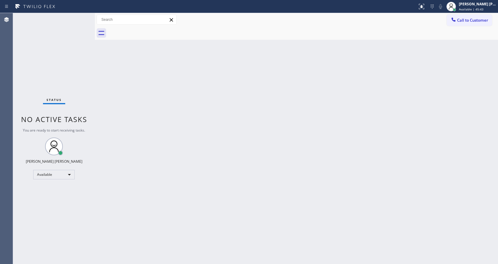
drag, startPoint x: 75, startPoint y: 20, endPoint x: 77, endPoint y: 19, distance: 3.1
click at [75, 20] on div "Status No active tasks You are ready to start receiving tasks. [PERSON_NAME] [P…" at bounding box center [54, 138] width 82 height 250
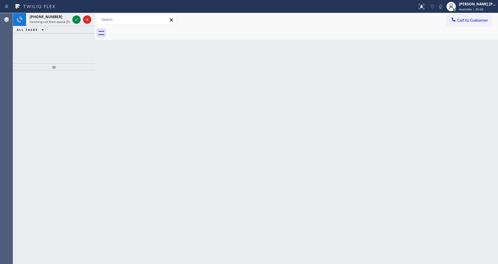
click at [195, 125] on div "Back to Dashboard Change Sender ID Customers Technicians Select a contact Outbo…" at bounding box center [296, 138] width 403 height 250
click at [67, 19] on div "[PHONE_NUMBER]" at bounding box center [50, 16] width 40 height 5
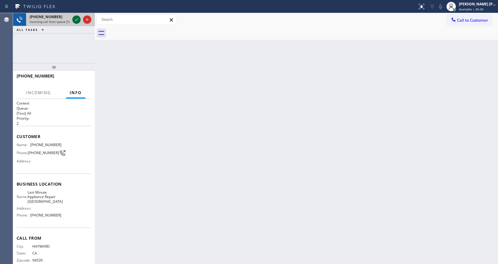
click at [73, 20] on icon at bounding box center [76, 19] width 7 height 7
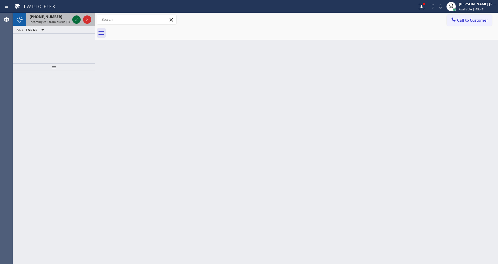
click at [77, 20] on icon at bounding box center [76, 19] width 7 height 7
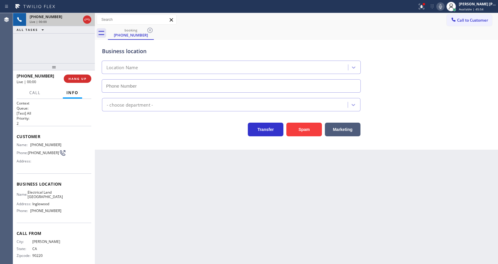
type input "(310) 409-4493"
click at [127, 141] on div "Business location Electrical Land Inglewood (310) 409-4493 Electricians Transfe…" at bounding box center [296, 95] width 403 height 110
click at [307, 128] on button "Spam" at bounding box center [304, 129] width 36 height 14
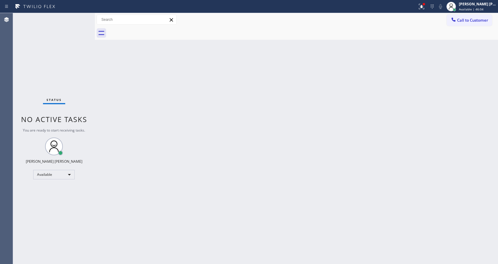
click at [356, 126] on div "Back to Dashboard Change Sender ID Customers Technicians Select a contact Outbo…" at bounding box center [296, 138] width 403 height 250
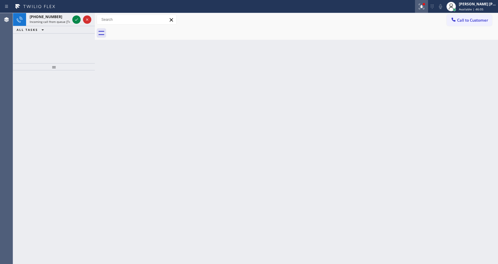
click at [427, 1] on button at bounding box center [421, 6] width 13 height 13
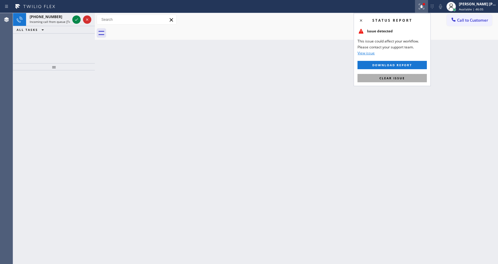
click at [402, 77] on span "Clear issue" at bounding box center [391, 78] width 25 height 4
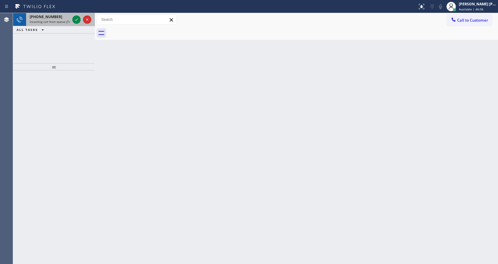
click at [62, 21] on span "Incoming call from queue [Test] All" at bounding box center [54, 22] width 49 height 4
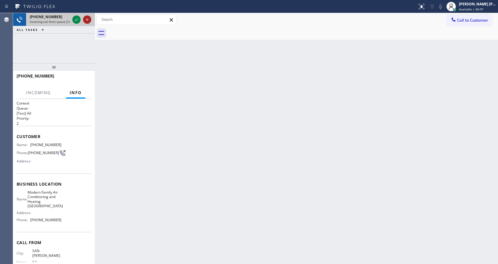
click at [85, 19] on icon at bounding box center [87, 19] width 7 height 7
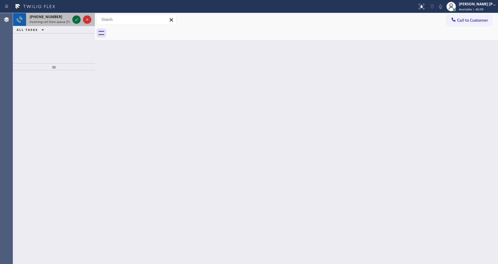
click at [77, 20] on icon at bounding box center [76, 19] width 3 height 2
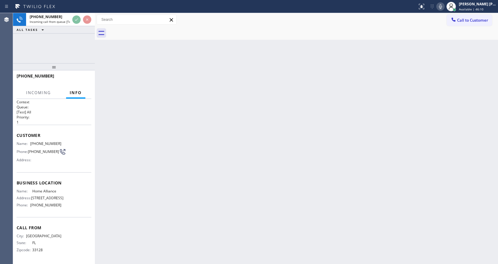
scroll to position [8, 0]
click at [223, 199] on div "Back to Dashboard Change Sender ID Customers Technicians Select a contact Outbo…" at bounding box center [296, 138] width 403 height 250
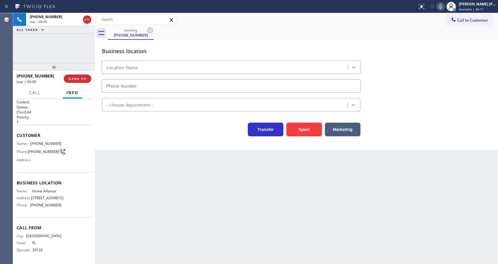
type input "(877) 777-0796"
click at [306, 130] on button "Spam" at bounding box center [304, 129] width 36 height 14
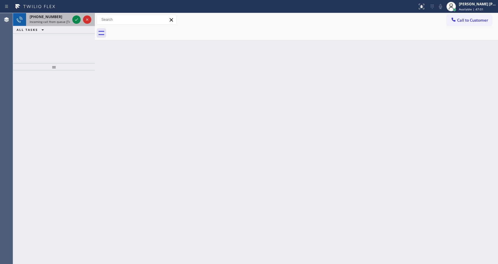
click at [65, 24] on div "+15105610004 Incoming call from queue [Test] All" at bounding box center [48, 19] width 45 height 13
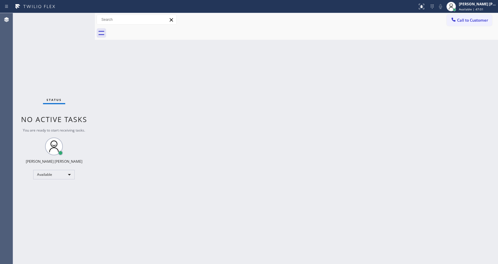
click at [231, 190] on div "Back to Dashboard Change Sender ID Customers Technicians Select a contact Outbo…" at bounding box center [296, 138] width 403 height 250
click at [104, 74] on div "Back to Dashboard Change Sender ID Customers Technicians Select a contact Outbo…" at bounding box center [296, 138] width 403 height 250
click at [475, 10] on span "Available | 47:08" at bounding box center [471, 9] width 25 height 4
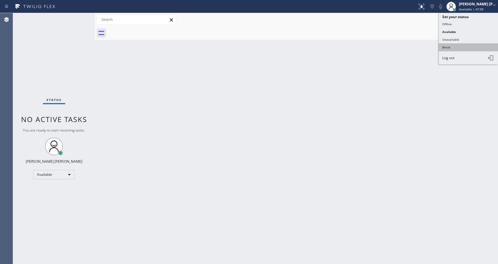
click at [448, 46] on button "Break" at bounding box center [468, 47] width 59 height 8
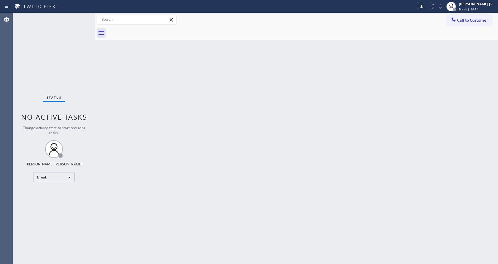
click at [180, 78] on div "Back to Dashboard Change Sender ID Customers Technicians Select a contact Outbo…" at bounding box center [296, 138] width 403 height 250
click at [464, 11] on span "Break | 14:57" at bounding box center [469, 9] width 20 height 4
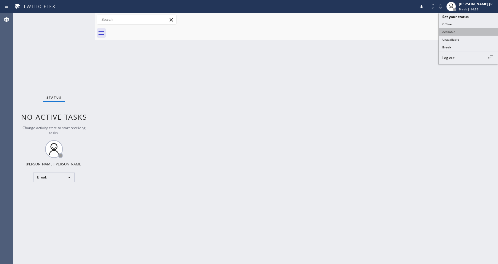
click at [444, 30] on button "Available" at bounding box center [468, 32] width 59 height 8
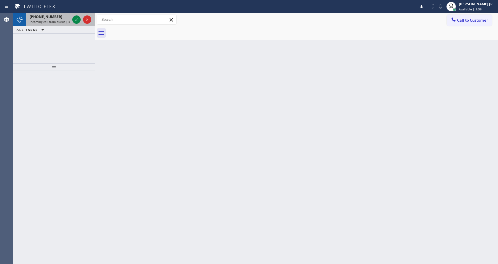
click at [62, 22] on span "Incoming call from queue [Test] All" at bounding box center [54, 22] width 49 height 4
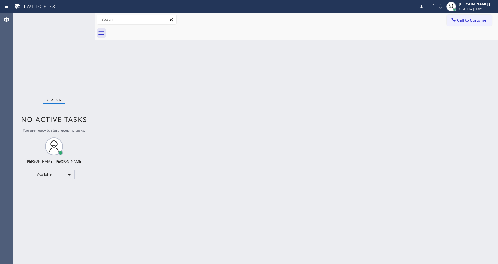
click at [188, 128] on div "Back to Dashboard Change Sender ID Customers Technicians Select a contact Outbo…" at bounding box center [296, 138] width 403 height 250
click at [73, 62] on div "Status No active tasks You are ready to start receiving tasks. [PERSON_NAME] [P…" at bounding box center [54, 138] width 82 height 250
drag, startPoint x: 78, startPoint y: 18, endPoint x: 80, endPoint y: 20, distance: 3.2
click at [78, 17] on div "Status No active tasks You are ready to start receiving tasks. [PERSON_NAME] [P…" at bounding box center [54, 138] width 82 height 250
click at [79, 16] on div "Status No active tasks You are ready to start receiving tasks. [PERSON_NAME] [P…" at bounding box center [54, 138] width 82 height 250
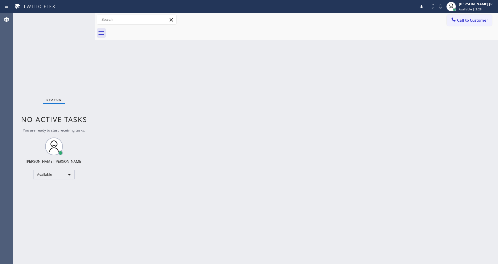
click at [78, 19] on div "Status No active tasks You are ready to start receiving tasks. [PERSON_NAME] [P…" at bounding box center [54, 138] width 82 height 250
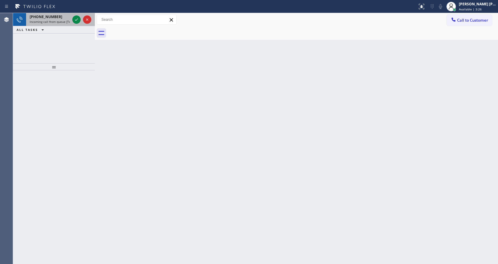
click at [69, 19] on div "+12092568864" at bounding box center [50, 16] width 40 height 5
click at [68, 18] on div "+17542196910" at bounding box center [50, 16] width 40 height 5
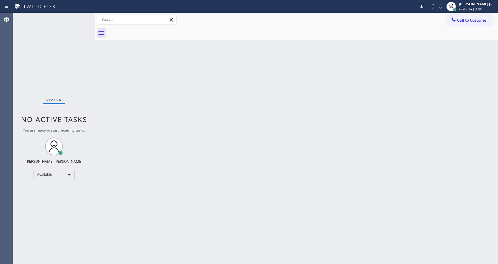
click at [76, 18] on div "Status No active tasks You are ready to start receiving tasks. [PERSON_NAME] [P…" at bounding box center [54, 138] width 82 height 250
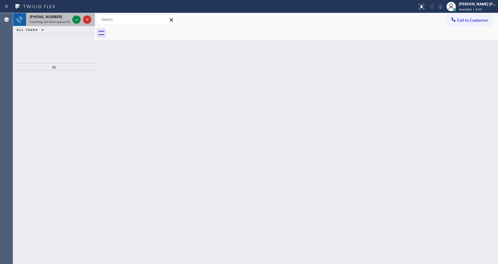
click at [62, 20] on span "Incoming call from queue Primary EL" at bounding box center [56, 22] width 52 height 4
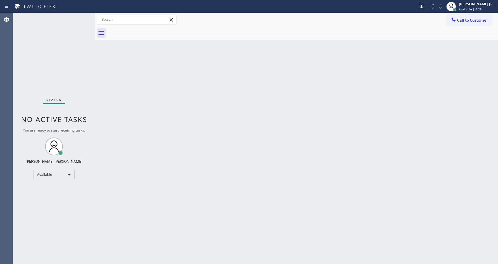
click at [72, 20] on div "Status No active tasks You are ready to start receiving tasks. [PERSON_NAME] [P…" at bounding box center [54, 138] width 82 height 250
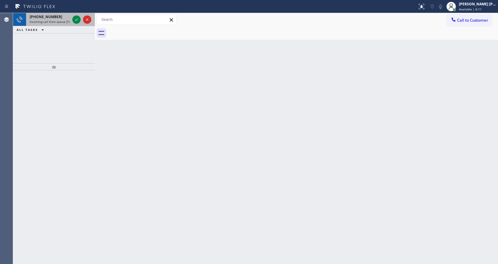
click at [51, 23] on span "Incoming call from queue [Test] All" at bounding box center [54, 22] width 49 height 4
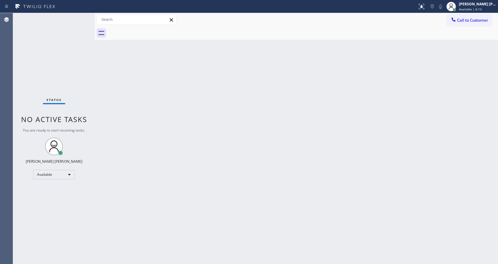
click at [67, 22] on div "Status No active tasks You are ready to start receiving tasks. [PERSON_NAME] [P…" at bounding box center [54, 138] width 82 height 250
click at [79, 19] on div "Status No active tasks You are ready to start receiving tasks. [PERSON_NAME] [P…" at bounding box center [54, 138] width 82 height 250
click at [78, 23] on div "Status No active tasks You are ready to start receiving tasks. [PERSON_NAME] [P…" at bounding box center [54, 138] width 82 height 250
click at [63, 25] on div "Status No active tasks You are ready to start receiving tasks. [PERSON_NAME] [P…" at bounding box center [54, 138] width 82 height 250
click at [233, 139] on div "Back to Dashboard Change Sender ID Customers Technicians Select a contact Outbo…" at bounding box center [296, 138] width 403 height 250
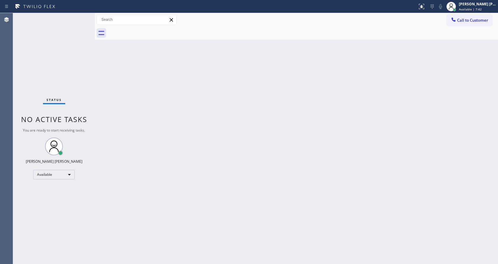
click at [113, 86] on div "Back to Dashboard Change Sender ID Customers Technicians Select a contact Outbo…" at bounding box center [296, 138] width 403 height 250
click at [77, 17] on div "Status No active tasks You are ready to start receiving tasks. [PERSON_NAME] [P…" at bounding box center [54, 138] width 82 height 250
click at [240, 122] on div "Back to Dashboard Change Sender ID Customers Technicians Select a contact Outbo…" at bounding box center [296, 138] width 403 height 250
click at [78, 15] on div "Status No active tasks You are ready to start receiving tasks. [PERSON_NAME] [P…" at bounding box center [54, 138] width 82 height 250
click at [78, 17] on div "Status No active tasks You are ready to start receiving tasks. [PERSON_NAME] [P…" at bounding box center [54, 138] width 82 height 250
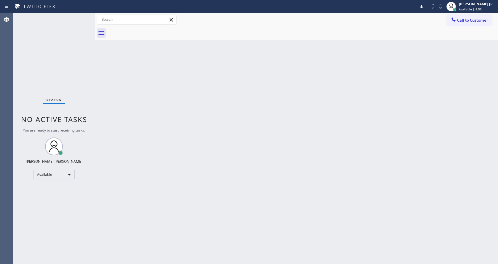
click at [95, 55] on div at bounding box center [95, 138] width 0 height 250
click at [81, 16] on div "Status No active tasks You are ready to start receiving tasks. [PERSON_NAME] [P…" at bounding box center [54, 138] width 82 height 250
click at [76, 18] on div "Status No active tasks You are ready to start receiving tasks. [PERSON_NAME] [P…" at bounding box center [54, 138] width 82 height 250
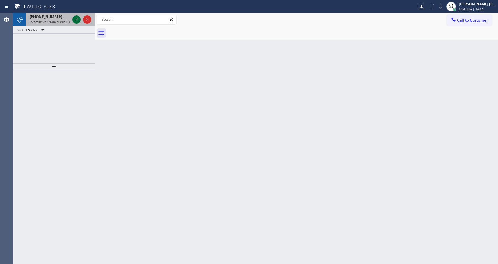
click at [74, 20] on icon at bounding box center [76, 19] width 7 height 7
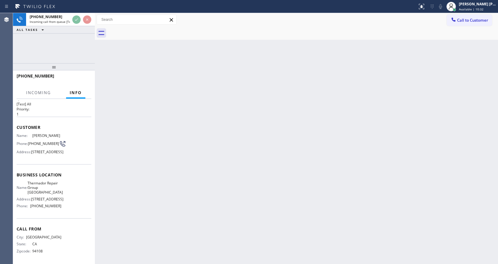
scroll to position [21, 0]
click at [202, 138] on div "Back to Dashboard Change Sender ID Customers Technicians Select a contact Outbo…" at bounding box center [296, 138] width 403 height 250
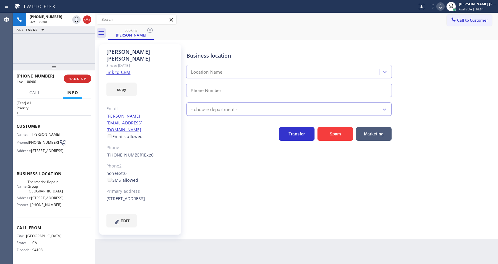
type input "(415) 223-9010"
click at [119, 69] on link "link to CRM" at bounding box center [118, 72] width 24 height 6
click at [229, 221] on div "Business location Thermador Repair Group San Francisco (415) 223-9010 Appliance…" at bounding box center [340, 141] width 311 height 191
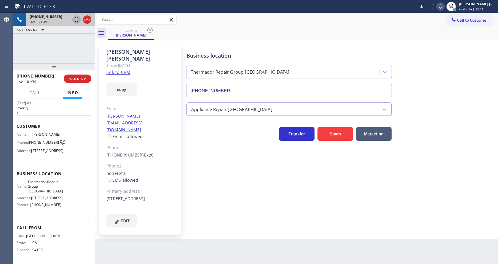
click at [75, 20] on icon at bounding box center [76, 19] width 3 height 4
click at [442, 8] on icon at bounding box center [440, 6] width 3 height 5
click at [60, 40] on div "+14152971074 Live | 07:04 ALL TASKS ALL TASKS ACTIVE TASKS TASKS IN WRAP UP" at bounding box center [54, 38] width 82 height 50
click at [76, 18] on icon at bounding box center [76, 19] width 4 height 4
click at [442, 6] on icon at bounding box center [440, 6] width 7 height 7
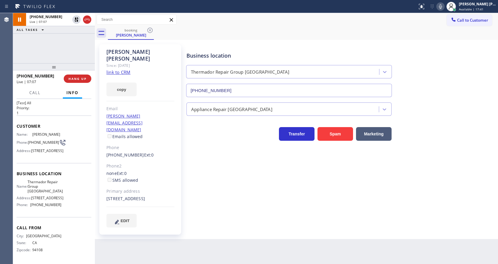
click at [456, 50] on div "Business location Thermador Repair Group San Francisco (415) 223-9010" at bounding box center [340, 70] width 311 height 54
click at [244, 167] on div "Business location Thermador Repair Group San Francisco (415) 223-9010 Appliance…" at bounding box center [340, 136] width 311 height 180
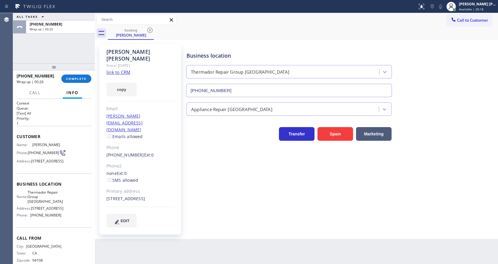
scroll to position [21, 0]
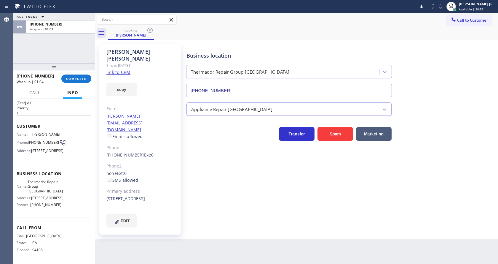
click at [60, 80] on div "+14152971074 Wrap up | 01:04" at bounding box center [39, 78] width 45 height 15
click at [66, 76] on button "COMPLETE" at bounding box center [76, 78] width 30 height 8
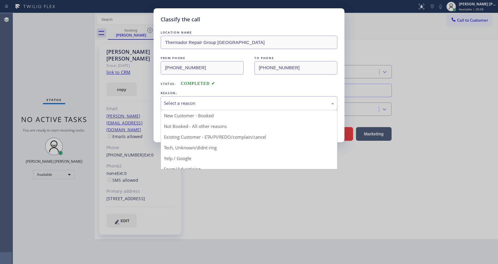
click at [211, 103] on div "Select a reason" at bounding box center [249, 103] width 170 height 7
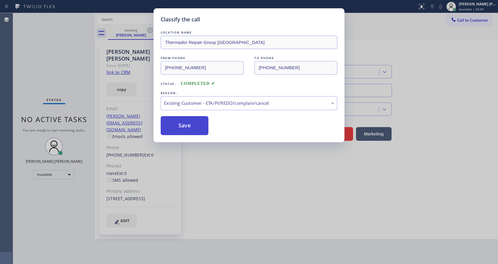
click at [188, 123] on button "Save" at bounding box center [185, 125] width 48 height 19
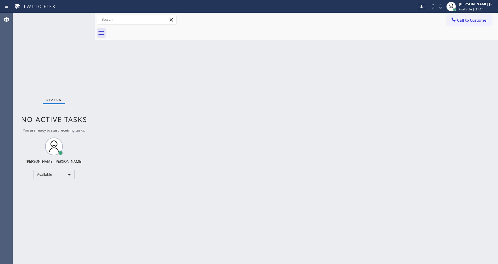
click at [95, 56] on div at bounding box center [95, 138] width 0 height 250
drag, startPoint x: 77, startPoint y: 17, endPoint x: 83, endPoint y: 28, distance: 13.3
click at [77, 18] on div "Status No active tasks You are ready to start receiving tasks. [PERSON_NAME] [P…" at bounding box center [54, 138] width 82 height 250
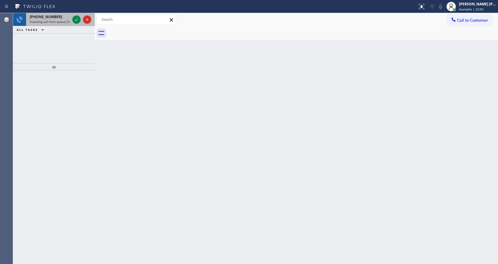
click at [67, 20] on span "Incoming call from queue [Test] All" at bounding box center [54, 22] width 49 height 4
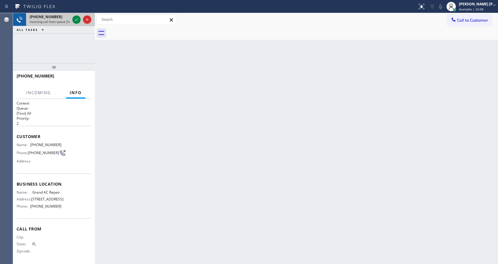
click at [67, 15] on div "+17865836525" at bounding box center [50, 16] width 40 height 5
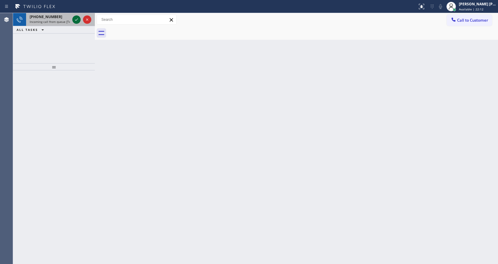
click at [75, 21] on icon at bounding box center [76, 19] width 7 height 7
click at [76, 20] on icon at bounding box center [76, 19] width 7 height 7
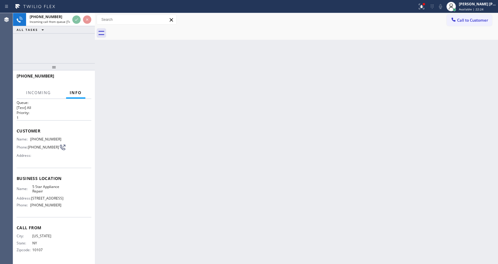
scroll to position [8, 0]
click at [226, 138] on div "Back to Dashboard Change Sender ID Customers Technicians Select a contact Outbo…" at bounding box center [296, 138] width 403 height 250
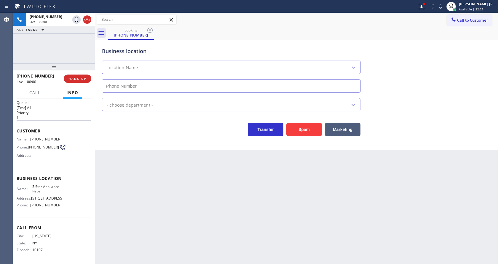
type input "(855) 731-4952"
click at [444, 6] on icon at bounding box center [440, 6] width 7 height 7
click at [181, 199] on div "Back to Dashboard Change Sender ID Customers Technicians Select a contact Outbo…" at bounding box center [296, 138] width 403 height 250
click at [442, 9] on icon at bounding box center [440, 6] width 7 height 7
click at [191, 245] on div "Back to Dashboard Change Sender ID Customers Technicians Select a contact Outbo…" at bounding box center [296, 138] width 403 height 250
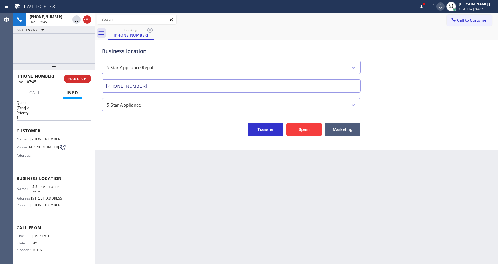
click at [442, 6] on icon at bounding box center [440, 6] width 3 height 5
click at [464, 50] on div "Business location 5 Star Appliance Repair (855) 731-4952" at bounding box center [296, 66] width 391 height 54
drag, startPoint x: 206, startPoint y: 190, endPoint x: 197, endPoint y: 254, distance: 64.4
click at [205, 191] on div "Back to Dashboard Change Sender ID Customers Technicians Select a contact Outbo…" at bounding box center [296, 138] width 403 height 250
drag, startPoint x: 133, startPoint y: 197, endPoint x: 113, endPoint y: 62, distance: 137.2
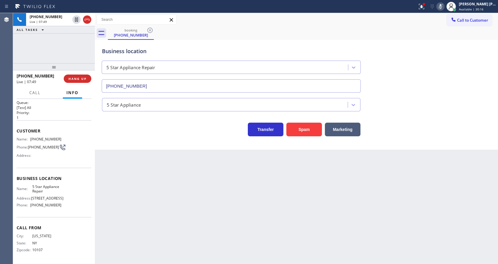
click at [133, 197] on div "Back to Dashboard Change Sender ID Customers Technicians Select a contact Outbo…" at bounding box center [296, 138] width 403 height 250
click at [195, 173] on div "Back to Dashboard Change Sender ID Customers Technicians Select a contact Outbo…" at bounding box center [296, 138] width 403 height 250
click at [195, 258] on div "Back to Dashboard Change Sender ID Customers Technicians Select a contact Outbo…" at bounding box center [296, 138] width 403 height 250
click at [133, 166] on div "Back to Dashboard Change Sender ID Customers Technicians Select a contact Outbo…" at bounding box center [296, 138] width 403 height 250
click at [418, 7] on div at bounding box center [421, 6] width 13 height 7
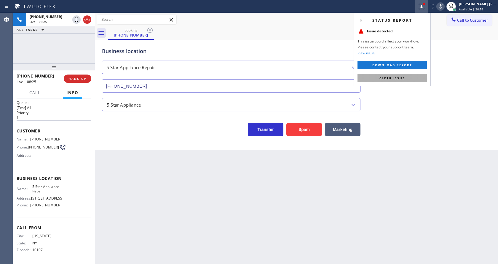
click at [408, 76] on button "Clear issue" at bounding box center [391, 78] width 69 height 8
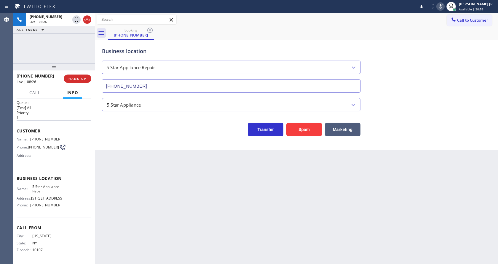
click at [441, 3] on icon at bounding box center [440, 6] width 7 height 7
click at [455, 75] on div "Business location 5 Star Appliance Repair (855) 731-4952" at bounding box center [296, 66] width 391 height 54
click at [173, 188] on div "Back to Dashboard Change Sender ID Customers Technicians Select a contact Outbo…" at bounding box center [296, 138] width 403 height 250
click at [125, 223] on div "Back to Dashboard Change Sender ID Customers Technicians Select a contact Outbo…" at bounding box center [296, 138] width 403 height 250
drag, startPoint x: 109, startPoint y: 139, endPoint x: 103, endPoint y: 120, distance: 20.4
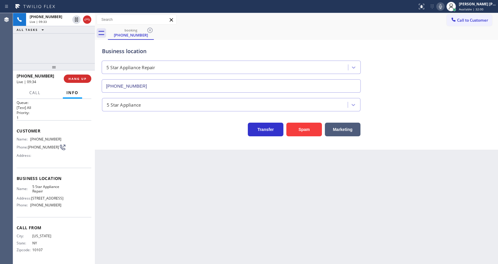
click at [109, 139] on div "Business location 5 Star Appliance Repair (855) 731-4952 5 Star Appliance Trans…" at bounding box center [296, 95] width 403 height 110
click at [72, 78] on span "HANG UP" at bounding box center [77, 78] width 18 height 4
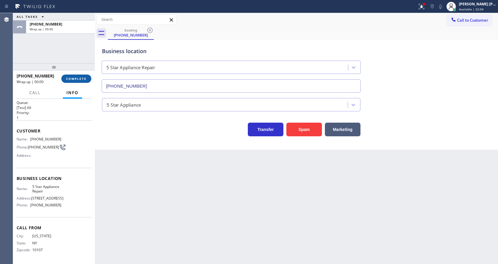
click at [87, 77] on button "COMPLETE" at bounding box center [76, 78] width 30 height 8
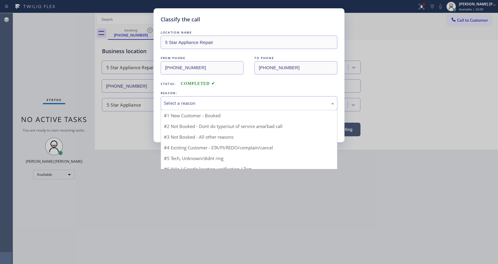
click at [186, 104] on div "Select a reason" at bounding box center [249, 103] width 170 height 7
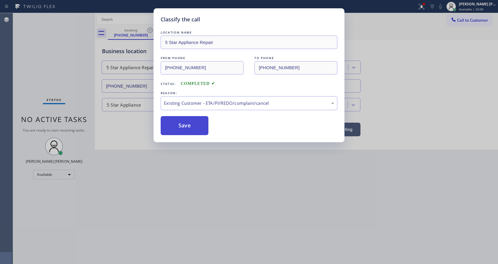
click at [187, 120] on button "Save" at bounding box center [185, 125] width 48 height 19
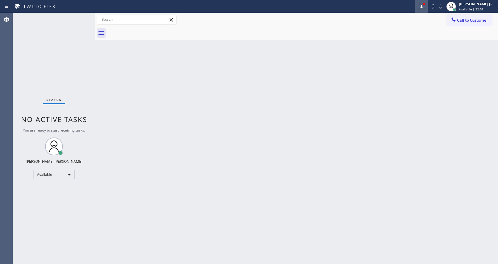
click at [423, 6] on icon at bounding box center [421, 6] width 7 height 7
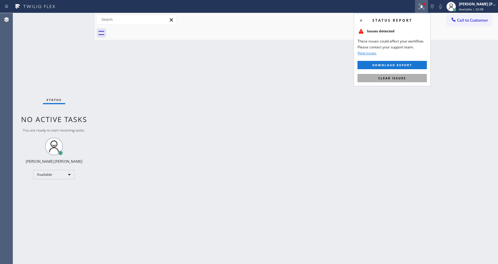
click at [403, 74] on button "Clear issues" at bounding box center [391, 78] width 69 height 8
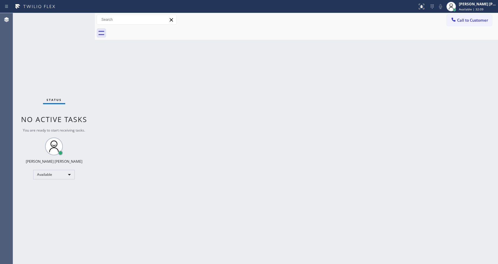
click at [256, 149] on div "Back to Dashboard Change Sender ID Customers Technicians Select a contact Outbo…" at bounding box center [296, 138] width 403 height 250
drag, startPoint x: 94, startPoint y: 22, endPoint x: 89, endPoint y: 20, distance: 5.6
click at [89, 20] on div "Status No active tasks You are ready to start receiving tasks. Jen Rose Villanu…" at bounding box center [255, 138] width 485 height 250
click at [80, 18] on div "Status No active tasks You are ready to start receiving tasks. [PERSON_NAME] [P…" at bounding box center [54, 138] width 82 height 250
click at [82, 17] on div "Status No active tasks You are ready to start receiving tasks. [PERSON_NAME] [P…" at bounding box center [54, 138] width 82 height 250
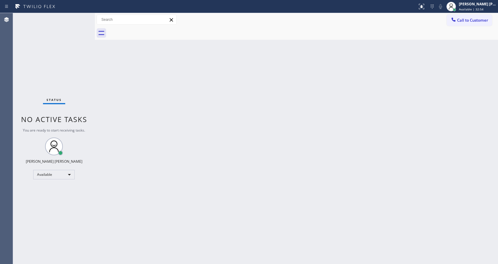
click at [223, 170] on div "Back to Dashboard Change Sender ID Customers Technicians Select a contact Outbo…" at bounding box center [296, 138] width 403 height 250
click at [106, 79] on div "Back to Dashboard Change Sender ID Customers Technicians Select a contact Outbo…" at bounding box center [296, 138] width 403 height 250
click at [81, 17] on div "Status No active tasks You are ready to start receiving tasks. [PERSON_NAME] [P…" at bounding box center [54, 138] width 82 height 250
click at [81, 19] on div "Status No active tasks You are ready to start receiving tasks. [PERSON_NAME] [P…" at bounding box center [54, 138] width 82 height 250
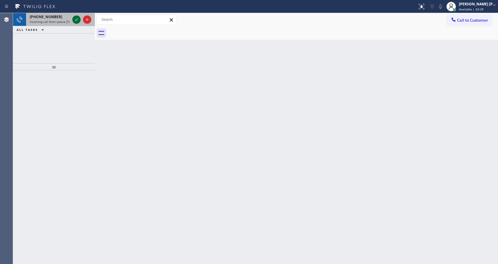
click at [77, 18] on icon at bounding box center [76, 19] width 7 height 7
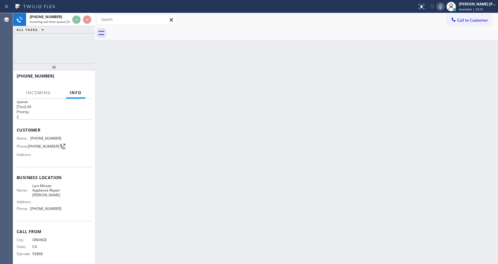
scroll to position [12, 0]
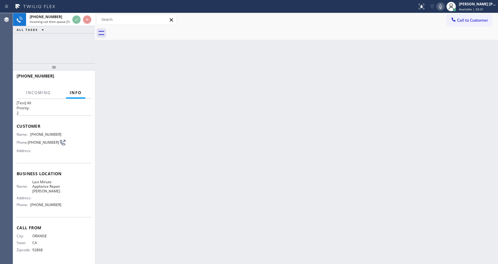
click at [276, 152] on div "Back to Dashboard Change Sender ID Customers Technicians Select a contact Outbo…" at bounding box center [296, 138] width 403 height 250
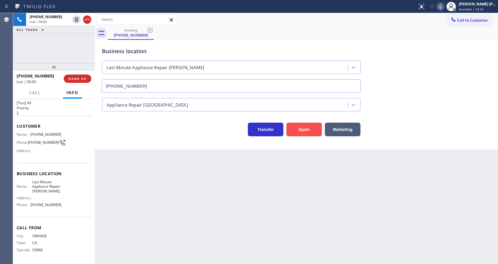
type input "(714) 908-9091"
click at [296, 129] on button "Spam" at bounding box center [304, 129] width 36 height 14
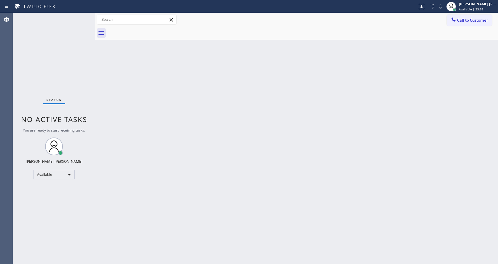
click at [81, 18] on div "Status No active tasks You are ready to start receiving tasks. [PERSON_NAME] [P…" at bounding box center [54, 138] width 82 height 250
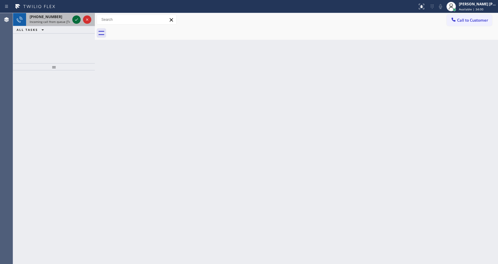
click at [78, 19] on icon at bounding box center [76, 19] width 7 height 7
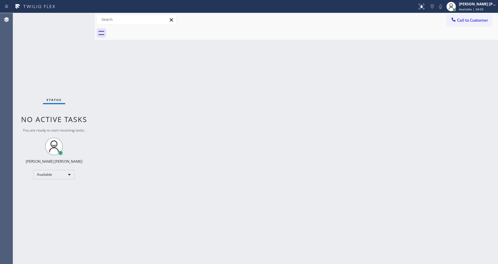
click at [76, 20] on div "Status No active tasks You are ready to start receiving tasks. [PERSON_NAME] [P…" at bounding box center [54, 138] width 82 height 250
click at [76, 18] on div "Status No active tasks You are ready to start receiving tasks. [PERSON_NAME] [P…" at bounding box center [54, 138] width 82 height 250
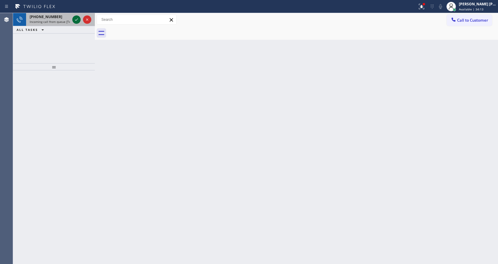
click at [76, 18] on icon at bounding box center [76, 19] width 7 height 7
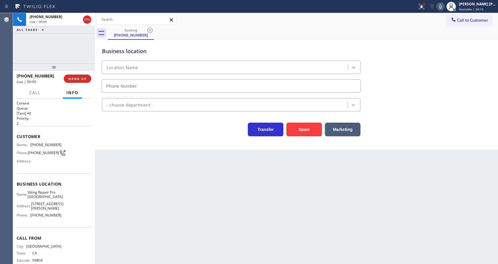
drag, startPoint x: 236, startPoint y: 175, endPoint x: 262, endPoint y: 157, distance: 31.4
click at [236, 175] on div "Back to Dashboard Change Sender ID Customers Technicians Select a contact Outbo…" at bounding box center [296, 138] width 403 height 250
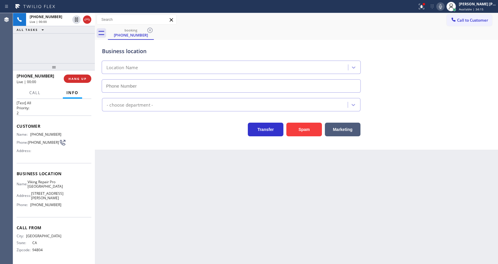
type input "(510) 737-7997"
click at [308, 127] on button "Spam" at bounding box center [304, 129] width 36 height 14
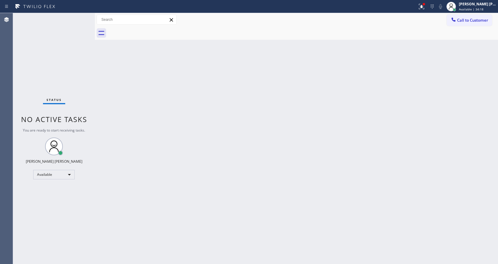
click at [78, 15] on div "Status No active tasks You are ready to start receiving tasks. [PERSON_NAME] [P…" at bounding box center [54, 138] width 82 height 250
click at [78, 19] on div "Status No active tasks You are ready to start receiving tasks. [PERSON_NAME] [P…" at bounding box center [54, 138] width 82 height 250
click at [80, 16] on div "Status No active tasks You are ready to start receiving tasks. [PERSON_NAME] [P…" at bounding box center [54, 138] width 82 height 250
click at [77, 18] on div "Status No active tasks You are ready to start receiving tasks. [PERSON_NAME] [P…" at bounding box center [54, 138] width 82 height 250
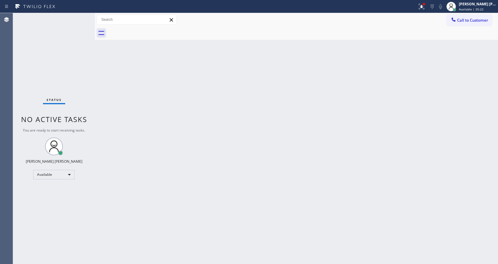
click at [79, 16] on div "Status No active tasks You are ready to start receiving tasks. [PERSON_NAME] [P…" at bounding box center [54, 138] width 82 height 250
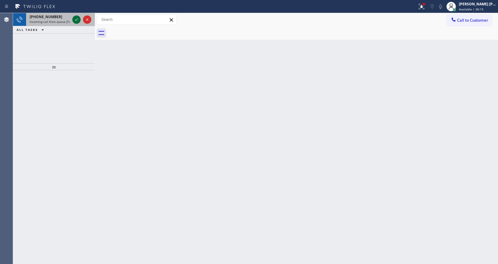
click at [78, 18] on icon at bounding box center [76, 19] width 7 height 7
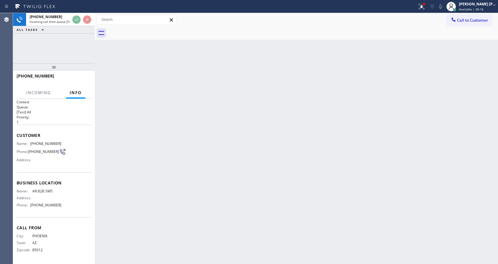
scroll to position [3, 0]
click at [191, 146] on div "Back to Dashboard Change Sender ID Customers Technicians Select a contact Outbo…" at bounding box center [296, 138] width 403 height 250
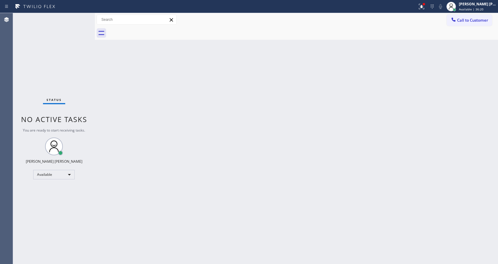
click at [86, 63] on div "Status No active tasks You are ready to start receiving tasks. [PERSON_NAME] [P…" at bounding box center [54, 138] width 82 height 250
click at [80, 16] on div "Status No active tasks You are ready to start receiving tasks. [PERSON_NAME] [P…" at bounding box center [54, 138] width 82 height 250
click at [78, 18] on div "Status No active tasks You are ready to start receiving tasks. [PERSON_NAME] [P…" at bounding box center [54, 138] width 82 height 250
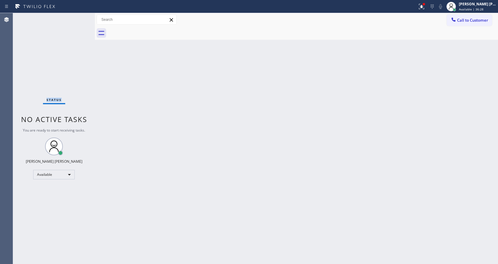
click at [78, 18] on div "Status No active tasks You are ready to start receiving tasks. [PERSON_NAME] [P…" at bounding box center [54, 138] width 82 height 250
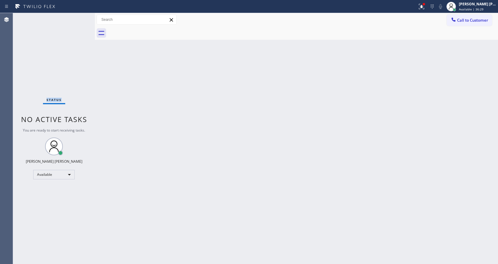
click at [78, 18] on div "Status No active tasks You are ready to start receiving tasks. [PERSON_NAME] [P…" at bounding box center [54, 138] width 82 height 250
click at [76, 17] on div "Status No active tasks You are ready to start receiving tasks. [PERSON_NAME] [P…" at bounding box center [54, 138] width 82 height 250
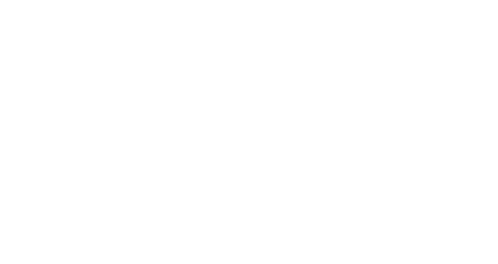
click at [122, 104] on div at bounding box center [249, 132] width 498 height 264
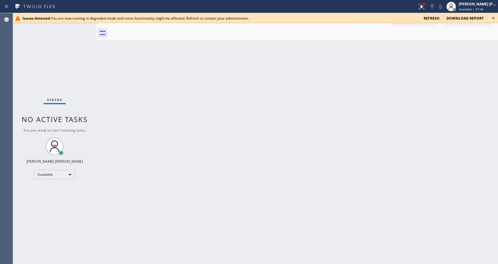
click at [492, 15] on icon at bounding box center [493, 18] width 7 height 7
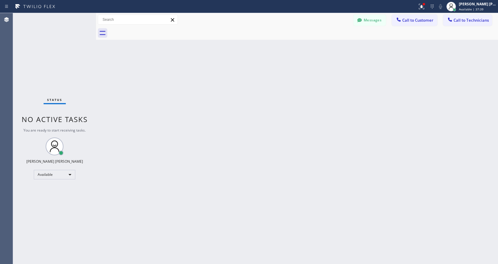
drag, startPoint x: 421, startPoint y: 4, endPoint x: 421, endPoint y: 45, distance: 40.3
click at [421, 5] on icon at bounding box center [421, 6] width 7 height 7
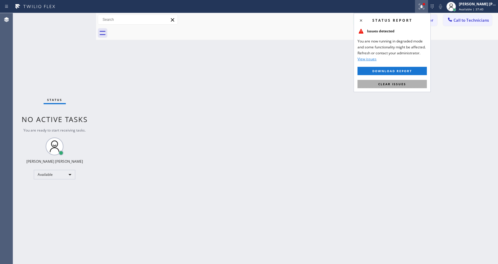
click at [400, 80] on button "Clear issues" at bounding box center [391, 84] width 69 height 8
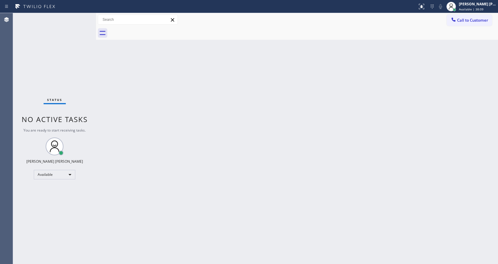
click at [77, 19] on div "Status No active tasks You are ready to start receiving tasks. [PERSON_NAME] [P…" at bounding box center [54, 138] width 83 height 250
click at [78, 19] on div "Status No active tasks You are ready to start receiving tasks. [PERSON_NAME] [P…" at bounding box center [54, 138] width 83 height 250
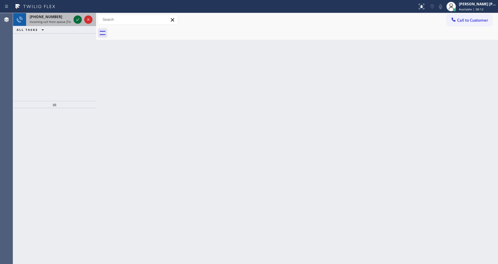
click at [79, 19] on icon at bounding box center [77, 19] width 7 height 7
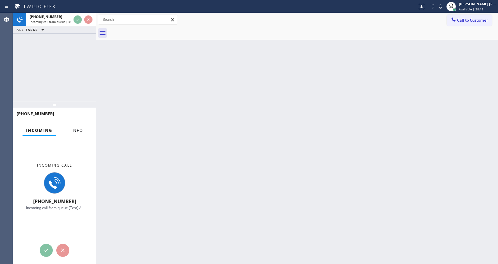
click at [73, 132] on span "Info" at bounding box center [77, 129] width 12 height 5
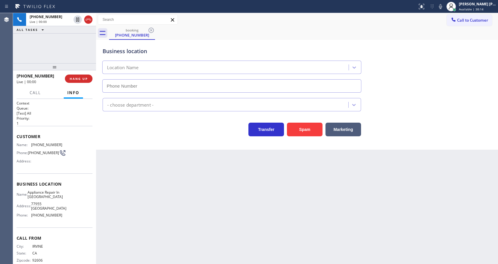
drag, startPoint x: 54, startPoint y: 105, endPoint x: 74, endPoint y: 45, distance: 63.6
click at [74, 45] on div "[PHONE_NUMBER] Live | 00:00 ALL TASKS ALL TASKS ACTIVE TASKS TASKS IN WRAP UP […" at bounding box center [54, 138] width 83 height 250
type input "[PHONE_NUMBER]"
click at [143, 158] on div "Back to Dashboard Change Sender ID Customers Technicians Select a contact Outbo…" at bounding box center [297, 138] width 402 height 250
click at [171, 210] on div "Back to Dashboard Change Sender ID Customers Technicians Select a contact Outbo…" at bounding box center [297, 138] width 402 height 250
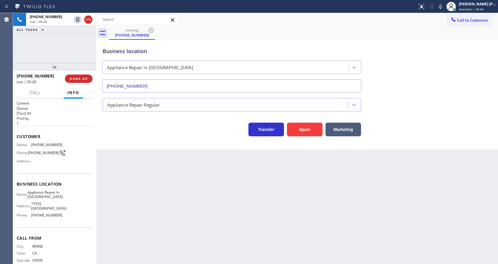
click at [43, 199] on span "Appliance Repair In [GEOGRAPHIC_DATA]" at bounding box center [45, 194] width 35 height 9
drag, startPoint x: 31, startPoint y: 144, endPoint x: 66, endPoint y: 143, distance: 35.6
click at [66, 143] on div "Name: [PHONE_NUMBER] Phone: [PHONE_NUMBER] Address:" at bounding box center [55, 153] width 76 height 23
copy div "[PHONE_NUMBER]"
drag, startPoint x: 122, startPoint y: 190, endPoint x: 122, endPoint y: 194, distance: 3.9
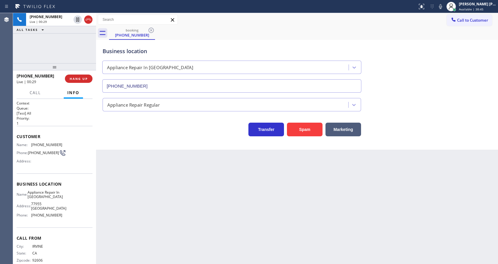
click at [122, 192] on div "Back to Dashboard Change Sender ID Customers Technicians Select a contact Outbo…" at bounding box center [297, 138] width 402 height 250
click at [45, 177] on div "Business location Name: Appliance Repair In [GEOGRAPHIC_DATA] Address: [STREET_…" at bounding box center [55, 200] width 76 height 54
drag, startPoint x: 28, startPoint y: 195, endPoint x: 52, endPoint y: 199, distance: 25.2
click at [52, 199] on div "Name: Appliance Repair In [GEOGRAPHIC_DATA]" at bounding box center [40, 194] width 46 height 9
copy div "Appliance Repair In [GEOGRAPHIC_DATA]"
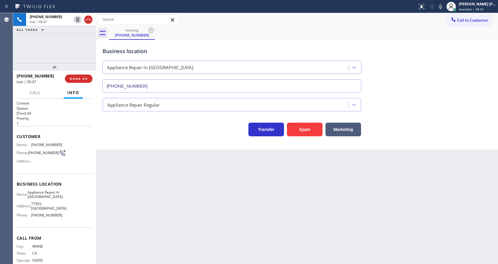
click at [152, 208] on div "Back to Dashboard Change Sender ID Customers Technicians Select a contact Outbo…" at bounding box center [297, 138] width 402 height 250
drag, startPoint x: 47, startPoint y: 235, endPoint x: 41, endPoint y: 236, distance: 6.3
click at [47, 235] on div "Call From City: [GEOGRAPHIC_DATA]: [US_STATE] Zipcode: 92606" at bounding box center [55, 249] width 76 height 45
drag, startPoint x: 29, startPoint y: 217, endPoint x: 58, endPoint y: 219, distance: 28.2
click at [58, 219] on div "Name: Appliance Repair In [GEOGRAPHIC_DATA] Address: [STREET_ADDRESS] Phone: [P…" at bounding box center [40, 205] width 46 height 30
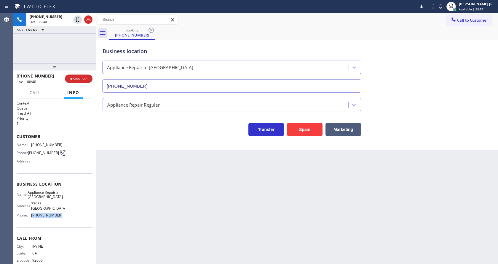
copy div "[PHONE_NUMBER]"
drag, startPoint x: 170, startPoint y: 197, endPoint x: 143, endPoint y: 258, distance: 66.9
click at [170, 199] on div "Back to Dashboard Change Sender ID Customers Technicians Select a contact Outbo…" at bounding box center [297, 138] width 402 height 250
click at [144, 263] on html "Status report No issues detected If you experience an issue, please download th…" at bounding box center [249, 132] width 498 height 264
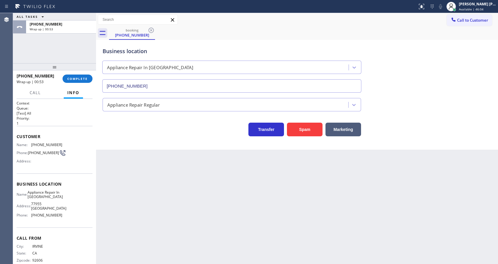
click at [157, 175] on div "Back to Dashboard Change Sender ID Customers Technicians Select a contact Outbo…" at bounding box center [297, 138] width 402 height 250
click at [227, 168] on div "Back to Dashboard Change Sender ID Customers Technicians Select a contact Outbo…" at bounding box center [297, 138] width 402 height 250
click at [115, 175] on div "Back to Dashboard Change Sender ID Customers Technicians Select a contact Outbo…" at bounding box center [297, 138] width 402 height 250
click at [72, 78] on span "COMPLETE" at bounding box center [77, 78] width 20 height 4
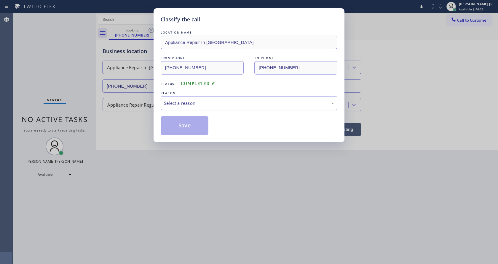
click at [175, 101] on div "Select a reason" at bounding box center [249, 103] width 170 height 7
click at [179, 121] on button "Save" at bounding box center [185, 125] width 48 height 19
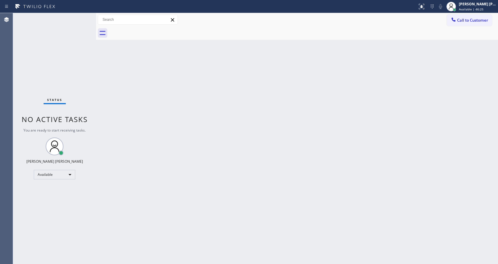
click at [299, 164] on div "Back to Dashboard Change Sender ID Customers Technicians Select a contact Outbo…" at bounding box center [297, 138] width 402 height 250
click at [188, 143] on div "Back to Dashboard Change Sender ID Customers Technicians Select a contact Outbo…" at bounding box center [297, 138] width 402 height 250
click at [112, 102] on div "Back to Dashboard Change Sender ID Customers Technicians Select a contact Outbo…" at bounding box center [297, 138] width 402 height 250
click at [175, 173] on div "Back to Dashboard Change Sender ID Customers Technicians Select a contact Outbo…" at bounding box center [297, 138] width 402 height 250
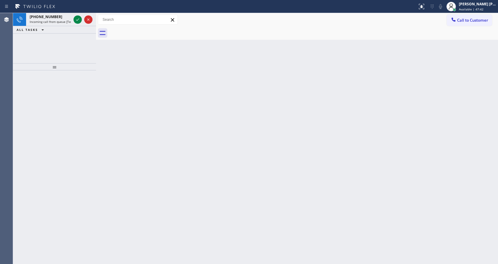
click at [82, 77] on div at bounding box center [54, 166] width 83 height 193
click at [65, 20] on span "Incoming call from queue [Test] All" at bounding box center [54, 22] width 49 height 4
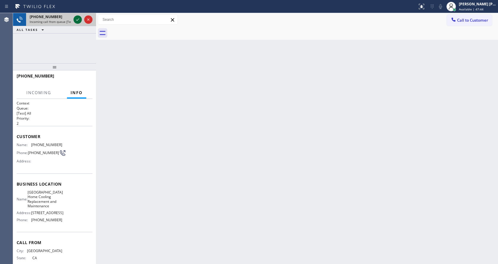
click at [76, 19] on icon at bounding box center [77, 19] width 7 height 7
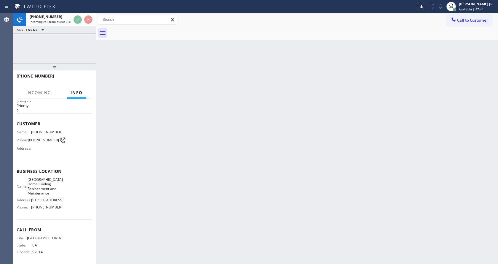
scroll to position [26, 0]
click at [191, 165] on div "Back to Dashboard Change Sender ID Customers Technicians Select a contact Outbo…" at bounding box center [297, 138] width 402 height 250
click at [180, 263] on div "Back to Dashboard Change Sender ID Customers Technicians Select a contact Outbo…" at bounding box center [297, 138] width 402 height 250
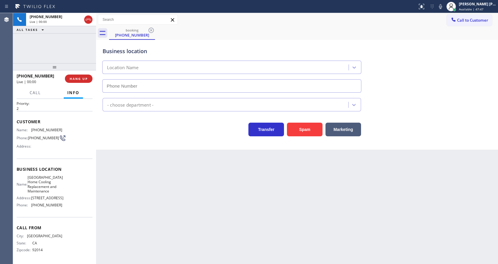
type input "[PHONE_NUMBER]"
click at [186, 166] on div "Back to Dashboard Change Sender ID Customers Technicians Select a contact Outbo…" at bounding box center [297, 138] width 402 height 250
click at [106, 156] on div "Back to Dashboard Change Sender ID Customers Technicians Select a contact Outbo…" at bounding box center [297, 138] width 402 height 250
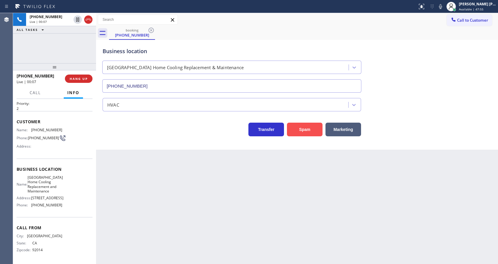
click at [298, 131] on button "Spam" at bounding box center [305, 129] width 36 height 14
click at [168, 217] on div "Back to Dashboard Change Sender ID Customers Technicians Select a contact Outbo…" at bounding box center [297, 138] width 402 height 250
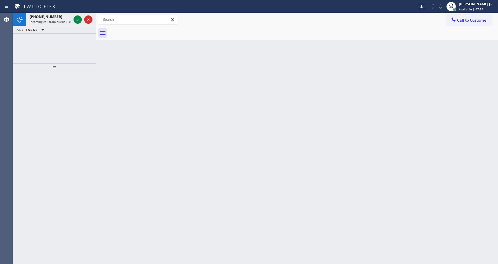
drag, startPoint x: 291, startPoint y: 225, endPoint x: 280, endPoint y: 219, distance: 12.6
click at [291, 224] on div "Back to Dashboard Change Sender ID Customers Technicians Select a contact Outbo…" at bounding box center [297, 138] width 402 height 250
click at [81, 21] on div at bounding box center [78, 19] width 8 height 7
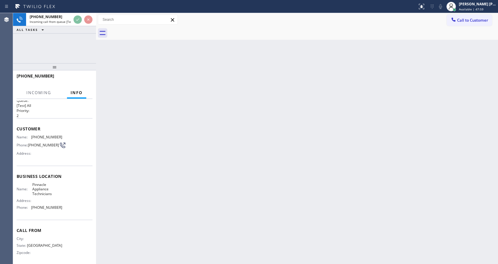
scroll to position [12, 0]
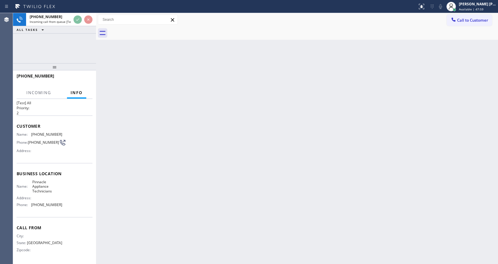
click at [207, 161] on div "Back to Dashboard Change Sender ID Customers Technicians Select a contact Outbo…" at bounding box center [297, 138] width 402 height 250
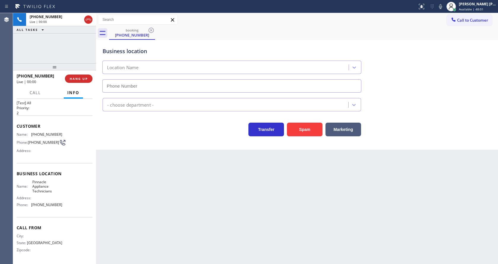
type input "[PHONE_NUMBER]"
click at [252, 208] on div "Back to Dashboard Change Sender ID Customers Technicians Select a contact Outbo…" at bounding box center [297, 138] width 402 height 250
click at [308, 119] on div "Spam" at bounding box center [303, 127] width 39 height 17
click at [305, 126] on button "Spam" at bounding box center [305, 129] width 36 height 14
click at [208, 235] on div "Back to Dashboard Change Sender ID Customers Technicians Select a contact Outbo…" at bounding box center [297, 138] width 402 height 250
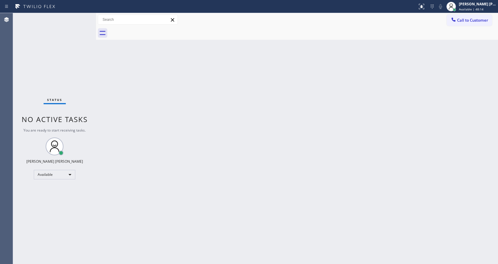
click at [139, 186] on div "Back to Dashboard Change Sender ID Customers Technicians Select a contact Outbo…" at bounding box center [297, 138] width 402 height 250
drag, startPoint x: 235, startPoint y: 166, endPoint x: 186, endPoint y: 133, distance: 59.7
click at [235, 166] on div "Back to Dashboard Change Sender ID Customers Technicians Select a contact Outbo…" at bounding box center [297, 138] width 402 height 250
click at [211, 128] on div "Back to Dashboard Change Sender ID Customers Technicians Select a contact Outbo…" at bounding box center [297, 138] width 402 height 250
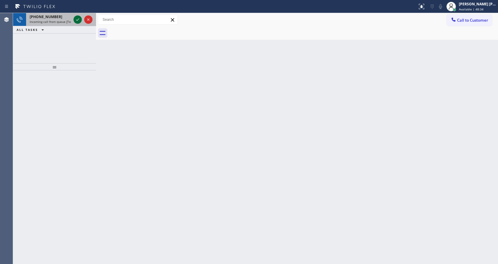
click at [78, 16] on icon at bounding box center [77, 19] width 7 height 7
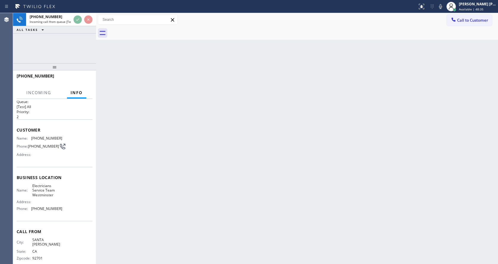
scroll to position [12, 0]
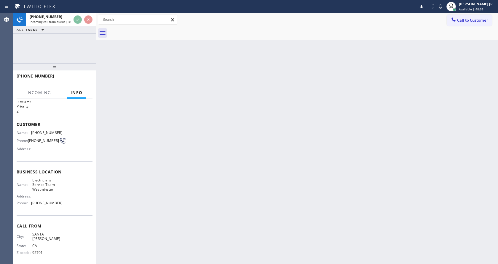
click at [181, 174] on div "Back to Dashboard Change Sender ID Customers Technicians Select a contact Outbo…" at bounding box center [297, 138] width 402 height 250
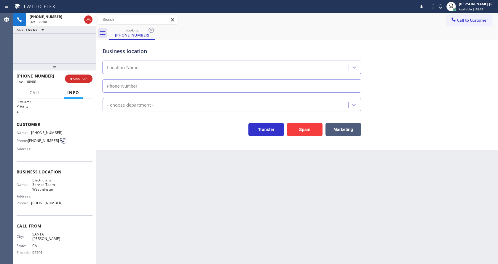
type input "[PHONE_NUMBER]"
click at [307, 124] on button "Spam" at bounding box center [305, 129] width 36 height 14
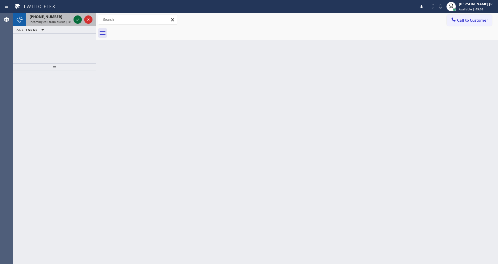
click at [77, 19] on icon at bounding box center [77, 19] width 7 height 7
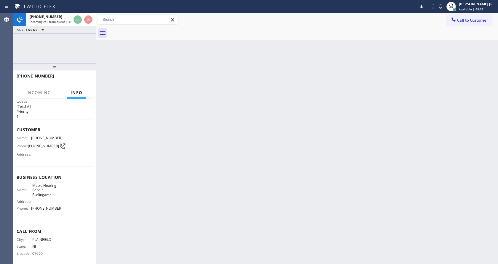
scroll to position [12, 0]
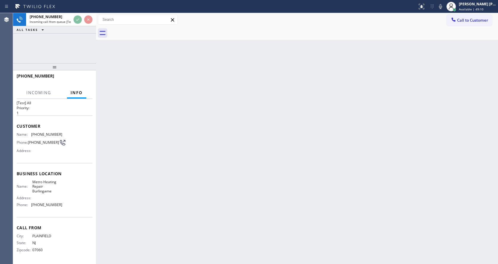
click at [234, 144] on div "Back to Dashboard Change Sender ID Customers Technicians Select a contact Outbo…" at bounding box center [297, 138] width 402 height 250
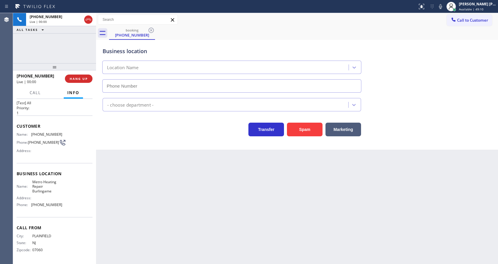
type input "[PHONE_NUMBER]"
click at [122, 230] on div "Back to Dashboard Change Sender ID Customers Technicians Select a contact Outbo…" at bounding box center [297, 138] width 402 height 250
click at [300, 203] on div "Back to Dashboard Change Sender ID Customers Technicians Select a contact Outbo…" at bounding box center [297, 138] width 402 height 250
click at [119, 163] on div "Back to Dashboard Change Sender ID Customers Technicians Select a contact Outbo…" at bounding box center [297, 138] width 402 height 250
click at [290, 206] on div "Back to Dashboard Change Sender ID Customers Technicians Select a contact Outbo…" at bounding box center [297, 138] width 402 height 250
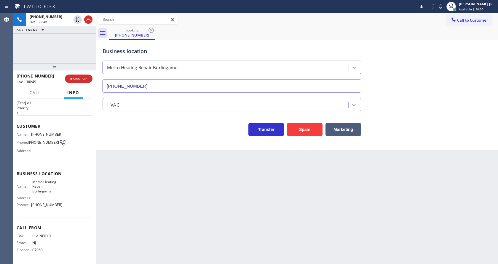
drag, startPoint x: 138, startPoint y: 138, endPoint x: 145, endPoint y: 146, distance: 10.5
click at [139, 142] on div "Business location Metro Heating Repair Burlingame [PHONE_NUMBER] HVAC Transfer …" at bounding box center [297, 95] width 402 height 110
click at [142, 140] on div "Business location Metro Heating Repair Burlingame [PHONE_NUMBER] HVAC Transfer …" at bounding box center [297, 95] width 402 height 110
click at [157, 197] on div "Back to Dashboard Change Sender ID Customers Technicians Select a contact Outbo…" at bounding box center [297, 138] width 402 height 250
click at [116, 135] on div "Transfer Spam Marketing" at bounding box center [231, 127] width 261 height 17
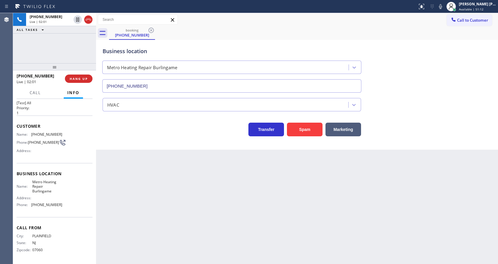
click at [263, 187] on div "Back to Dashboard Change Sender ID Customers Technicians Select a contact Outbo…" at bounding box center [297, 138] width 402 height 250
click at [135, 171] on div "Back to Dashboard Change Sender ID Customers Technicians Select a contact Outbo…" at bounding box center [297, 138] width 402 height 250
drag, startPoint x: 136, startPoint y: 263, endPoint x: 134, endPoint y: 229, distance: 33.3
click at [136, 262] on div "Back to Dashboard Change Sender ID Customers Technicians Select a contact Outbo…" at bounding box center [297, 138] width 402 height 250
click at [126, 183] on div "Back to Dashboard Change Sender ID Customers Technicians Select a contact Outbo…" at bounding box center [297, 138] width 402 height 250
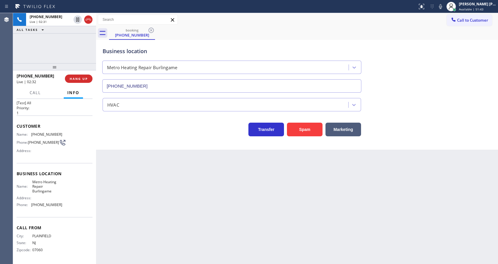
click at [150, 187] on div "Back to Dashboard Change Sender ID Customers Technicians Select a contact Outbo…" at bounding box center [297, 138] width 402 height 250
click at [32, 161] on div "Customer Name: [PHONE_NUMBER] Phone: [PHONE_NUMBER] Address:" at bounding box center [55, 138] width 76 height 47
drag, startPoint x: 30, startPoint y: 132, endPoint x: 91, endPoint y: 133, distance: 61.4
click at [91, 133] on div "Context Queue: [Test] All Priority: 1 Customer Name: [PHONE_NUMBER] Phone: [PHO…" at bounding box center [55, 180] width 76 height 161
copy div "[PHONE_NUMBER]"
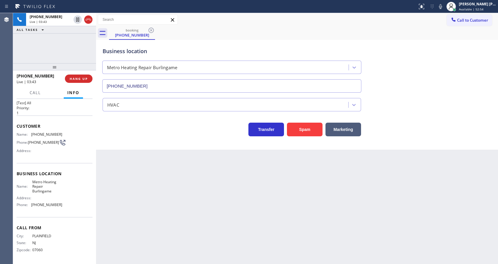
drag, startPoint x: 145, startPoint y: 198, endPoint x: 144, endPoint y: 253, distance: 55.1
click at [145, 201] on div "Back to Dashboard Change Sender ID Customers Technicians Select a contact Outbo…" at bounding box center [297, 138] width 402 height 250
click at [41, 197] on div "Address:" at bounding box center [40, 197] width 46 height 4
drag, startPoint x: 31, startPoint y: 180, endPoint x: 58, endPoint y: 192, distance: 30.4
click at [58, 192] on div "Name: Metro Heating Repair Burlingame" at bounding box center [40, 186] width 46 height 14
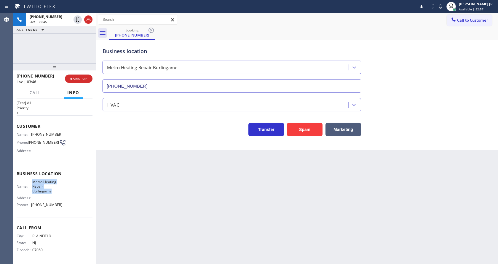
copy span "Metro Heating Repair Burlingame"
drag, startPoint x: 165, startPoint y: 218, endPoint x: 165, endPoint y: 223, distance: 4.4
click at [165, 221] on div "Back to Dashboard Change Sender ID Customers Technicians Select a contact Outbo…" at bounding box center [297, 138] width 402 height 250
click at [67, 219] on div "Call From City: [GEOGRAPHIC_DATA]: [US_STATE] Zipcode: 07060" at bounding box center [55, 239] width 76 height 45
drag, startPoint x: 31, startPoint y: 205, endPoint x: 78, endPoint y: 206, distance: 47.2
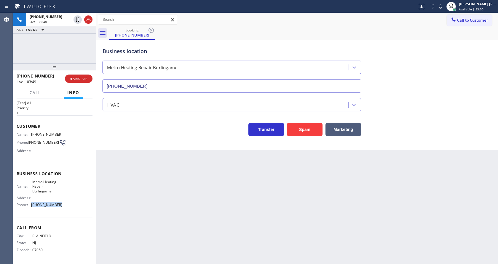
click at [78, 206] on div "Name: Metro Heating Repair Burlingame Address: Phone: [PHONE_NUMBER]" at bounding box center [55, 194] width 76 height 30
copy div "[PHONE_NUMBER]"
drag, startPoint x: 143, startPoint y: 208, endPoint x: 143, endPoint y: 261, distance: 52.8
click at [141, 215] on div "Back to Dashboard Change Sender ID Customers Technicians Select a contact Outbo…" at bounding box center [297, 138] width 402 height 250
click at [257, 187] on div "Back to Dashboard Change Sender ID Customers Technicians Select a contact Outbo…" at bounding box center [297, 138] width 402 height 250
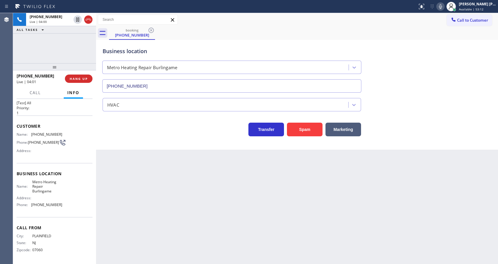
click at [444, 9] on icon at bounding box center [440, 6] width 7 height 7
click at [76, 19] on icon at bounding box center [77, 19] width 7 height 7
click at [173, 182] on div "Back to Dashboard Change Sender ID Customers Technicians Select a contact Outbo…" at bounding box center [297, 138] width 402 height 250
click at [148, 168] on div "Back to Dashboard Change Sender ID Customers Technicians Select a contact Outbo…" at bounding box center [297, 138] width 402 height 250
click at [232, 191] on div "Back to Dashboard Change Sender ID Customers Technicians Select a contact Outbo…" at bounding box center [297, 138] width 402 height 250
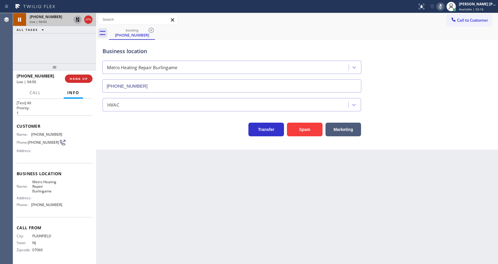
click at [76, 19] on icon at bounding box center [78, 19] width 4 height 4
click at [441, 5] on icon at bounding box center [440, 6] width 7 height 7
click at [214, 181] on div "Back to Dashboard Change Sender ID Customers Technicians Select a contact Outbo…" at bounding box center [297, 138] width 402 height 250
click at [445, 5] on div at bounding box center [440, 6] width 8 height 7
click at [76, 19] on icon at bounding box center [77, 19] width 3 height 4
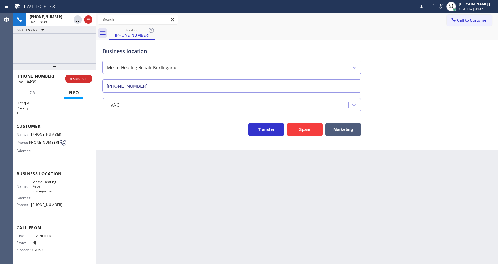
click at [177, 225] on div "Back to Dashboard Change Sender ID Customers Technicians Select a contact Outbo…" at bounding box center [297, 138] width 402 height 250
click at [261, 252] on div "Back to Dashboard Change Sender ID Customers Technicians Select a contact Outbo…" at bounding box center [297, 138] width 402 height 250
click at [144, 151] on div "Back to Dashboard Change Sender ID Customers Technicians Select a contact Outbo…" at bounding box center [297, 138] width 402 height 250
click at [78, 18] on icon at bounding box center [77, 19] width 7 height 7
drag, startPoint x: 448, startPoint y: 7, endPoint x: 439, endPoint y: 22, distance: 17.8
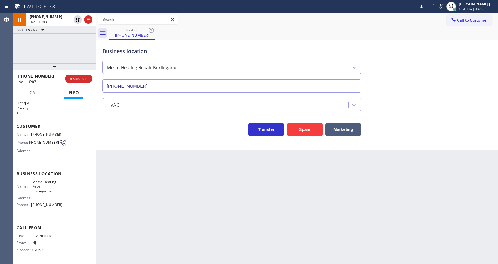
click at [447, 7] on div at bounding box center [451, 6] width 13 height 13
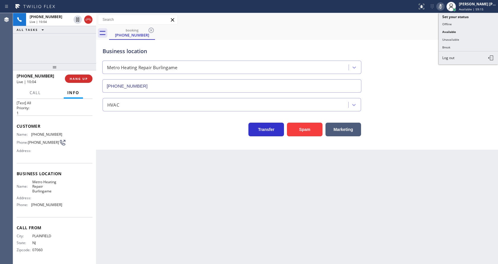
click at [441, 8] on icon at bounding box center [440, 6] width 7 height 7
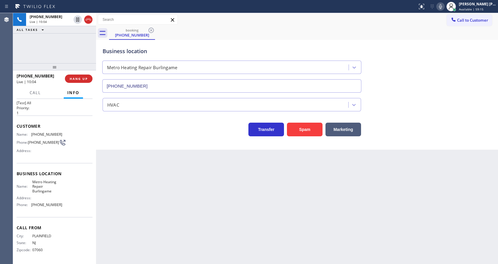
click at [440, 66] on div "Business location Metro Heating Repair Burlingame [PHONE_NUMBER]" at bounding box center [296, 66] width 391 height 54
click at [165, 237] on div "Back to Dashboard Change Sender ID Customers Technicians Select a contact Outbo…" at bounding box center [297, 138] width 402 height 250
click at [124, 144] on div "Business location Metro Heating Repair Burlingame [PHONE_NUMBER] HVAC Transfer …" at bounding box center [297, 95] width 402 height 110
click at [277, 191] on div "Back to Dashboard Change Sender ID Customers Technicians Select a contact Outbo…" at bounding box center [297, 138] width 402 height 250
click at [440, 4] on icon at bounding box center [440, 6] width 7 height 7
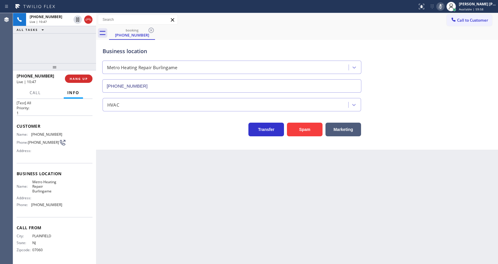
click at [446, 52] on div "Business location Metro Heating Repair Burlingame [PHONE_NUMBER]" at bounding box center [296, 66] width 391 height 54
click at [444, 6] on icon at bounding box center [440, 6] width 7 height 7
drag, startPoint x: 451, startPoint y: 68, endPoint x: 451, endPoint y: 61, distance: 7.1
click at [451, 68] on div "Business location Metro Heating Repair Burlingame [PHONE_NUMBER]" at bounding box center [296, 66] width 391 height 54
click at [232, 191] on div "Back to Dashboard Change Sender ID Customers Technicians Select a contact Outbo…" at bounding box center [297, 138] width 402 height 250
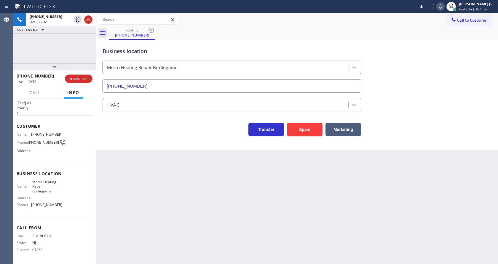
click at [129, 196] on div "Back to Dashboard Change Sender ID Customers Technicians Select a contact Outbo…" at bounding box center [297, 138] width 402 height 250
click at [138, 193] on div "Back to Dashboard Change Sender ID Customers Technicians Select a contact Outbo…" at bounding box center [297, 138] width 402 height 250
click at [140, 238] on div "Back to Dashboard Change Sender ID Customers Technicians Select a contact Outbo…" at bounding box center [297, 138] width 402 height 250
click at [112, 159] on div "Back to Dashboard Change Sender ID Customers Technicians Select a contact Outbo…" at bounding box center [297, 138] width 402 height 250
click at [264, 208] on div "Back to Dashboard Change Sender ID Customers Technicians Select a contact Outbo…" at bounding box center [297, 138] width 402 height 250
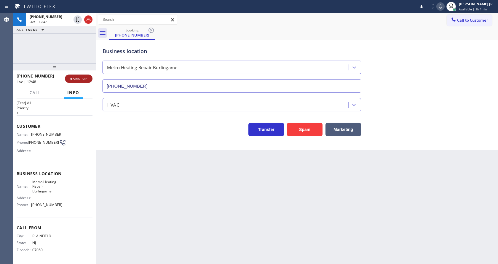
click at [82, 76] on span "HANG UP" at bounding box center [79, 78] width 18 height 4
click at [84, 75] on button "HANG UP" at bounding box center [79, 78] width 28 height 8
click at [84, 75] on button "COMPLETE" at bounding box center [78, 78] width 30 height 8
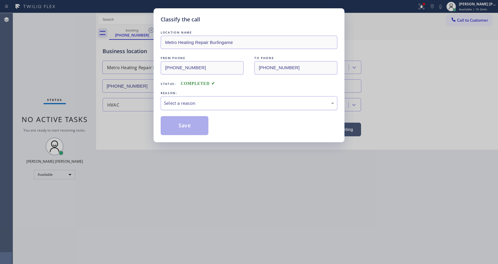
click at [203, 98] on div "Select a reason" at bounding box center [249, 103] width 177 height 14
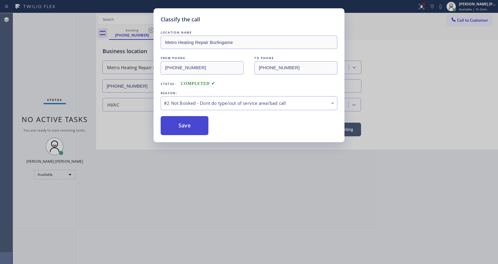
click at [186, 124] on button "Save" at bounding box center [185, 125] width 48 height 19
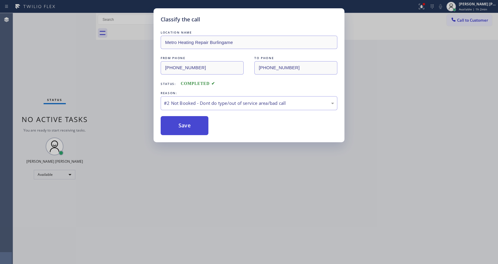
click at [186, 124] on button "Save" at bounding box center [185, 125] width 48 height 19
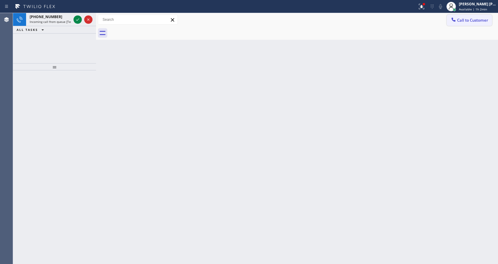
click at [458, 23] on button "Call to Customer" at bounding box center [469, 20] width 45 height 11
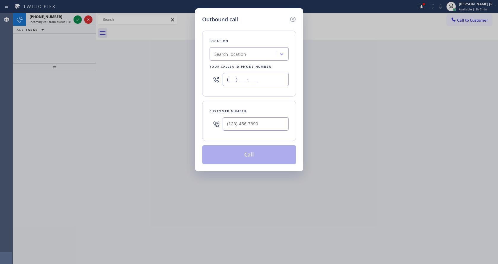
click at [239, 84] on input "(___) ___-____" at bounding box center [256, 79] width 66 height 13
paste input "415) 322-7664"
type input "[PHONE_NUMBER]"
drag, startPoint x: 248, startPoint y: 126, endPoint x: 251, endPoint y: 128, distance: 3.1
click at [248, 126] on input "(___) ___-____" at bounding box center [256, 123] width 66 height 13
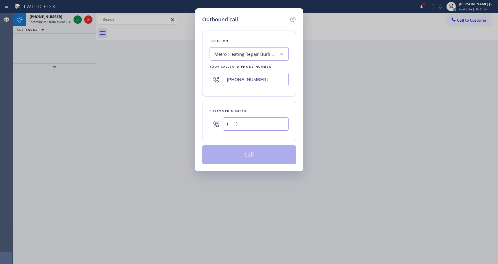
paste input "908) 917-5016"
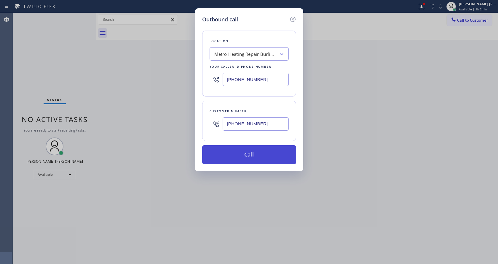
type input "[PHONE_NUMBER]"
click at [250, 155] on button "Call" at bounding box center [249, 154] width 94 height 19
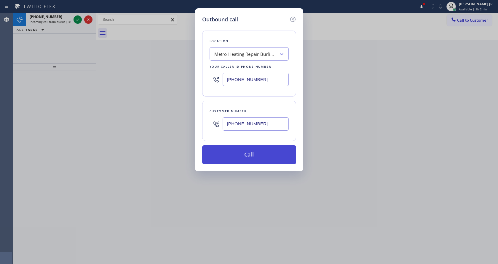
click at [261, 152] on button "Call" at bounding box center [249, 154] width 94 height 19
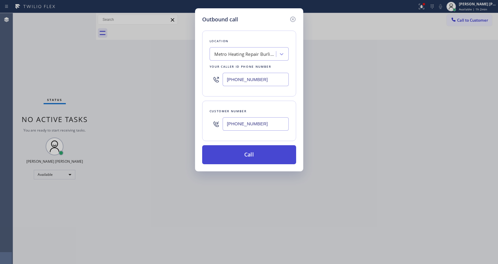
click at [250, 159] on button "Call" at bounding box center [249, 154] width 94 height 19
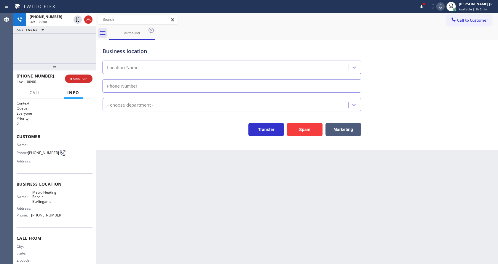
type input "[PHONE_NUMBER]"
click at [177, 189] on div "Back to Dashboard Change Sender ID Customers Technicians Select a contact Outbo…" at bounding box center [297, 138] width 402 height 250
click at [241, 209] on div "Back to Dashboard Change Sender ID Customers Technicians Select a contact Outbo…" at bounding box center [297, 138] width 402 height 250
drag, startPoint x: 287, startPoint y: 177, endPoint x: 285, endPoint y: 246, distance: 68.8
click at [287, 177] on div "Back to Dashboard Change Sender ID Customers Technicians Select a contact Outbo…" at bounding box center [297, 138] width 402 height 250
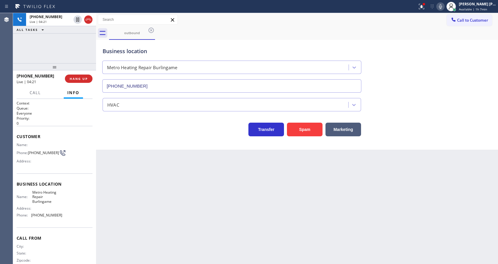
click at [205, 187] on div "Back to Dashboard Change Sender ID Customers Technicians Select a contact Outbo…" at bounding box center [297, 138] width 402 height 250
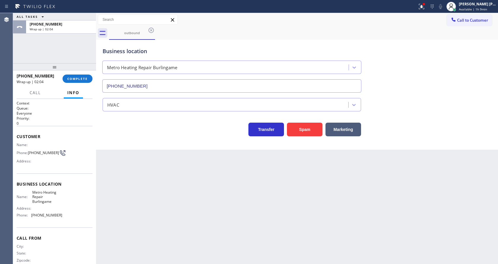
click at [238, 141] on div "Business location Metro Heating Repair Burlingame [PHONE_NUMBER] HVAC Transfer …" at bounding box center [297, 95] width 402 height 110
click at [79, 82] on button "COMPLETE" at bounding box center [78, 78] width 30 height 8
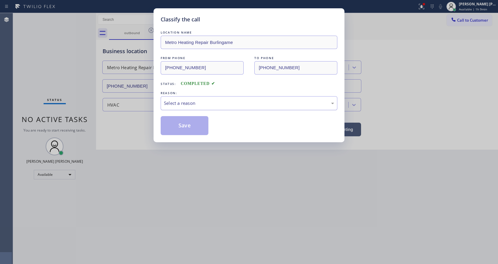
click at [181, 103] on div "Select a reason" at bounding box center [249, 103] width 170 height 7
click at [178, 124] on button "Save" at bounding box center [185, 125] width 48 height 19
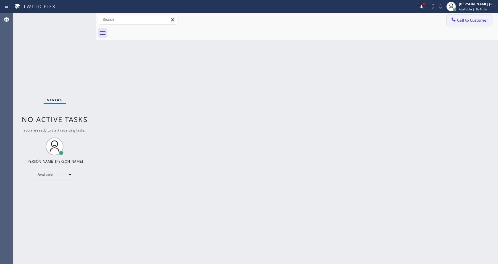
click at [461, 21] on span "Call to Customer" at bounding box center [472, 19] width 31 height 5
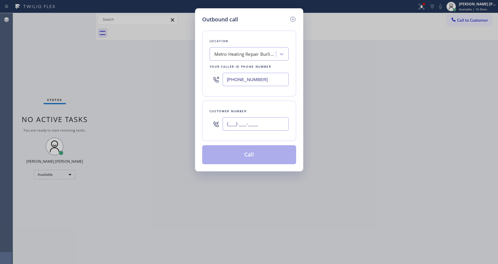
click at [241, 122] on input "(___) ___-____" at bounding box center [256, 123] width 66 height 13
paste input "908) 917-5016"
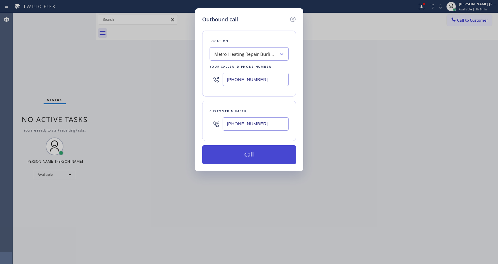
type input "[PHONE_NUMBER]"
click at [250, 147] on button "Call" at bounding box center [249, 154] width 94 height 19
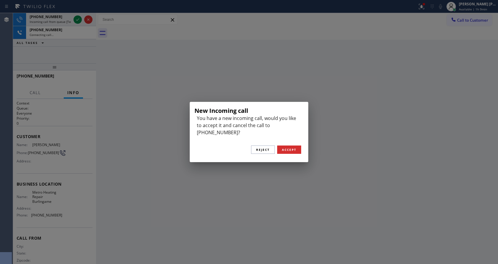
click at [130, 83] on div "New Incoming call You have a new incoming call, would you like to accept it and…" at bounding box center [249, 132] width 498 height 264
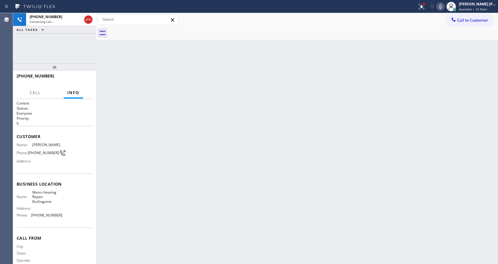
click at [109, 133] on div "Back to Dashboard Change Sender ID Customers Technicians Select a contact Outbo…" at bounding box center [297, 138] width 402 height 250
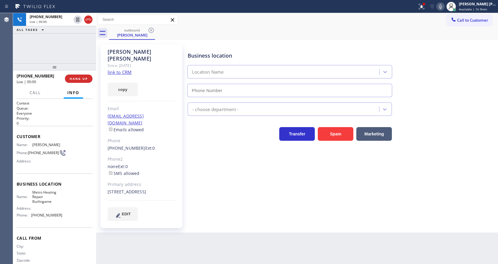
type input "[PHONE_NUMBER]"
click at [202, 170] on div "Business location Metro Heating Repair Burlingame [PHONE_NUMBER] HVAC Transfer …" at bounding box center [341, 132] width 310 height 173
click at [240, 167] on div "Business location Metro Heating Repair Burlingame [PHONE_NUMBER] HVAC Transfer …" at bounding box center [341, 132] width 310 height 173
click at [78, 124] on p "0" at bounding box center [55, 123] width 76 height 5
click at [74, 80] on span "HANG UP" at bounding box center [79, 78] width 18 height 4
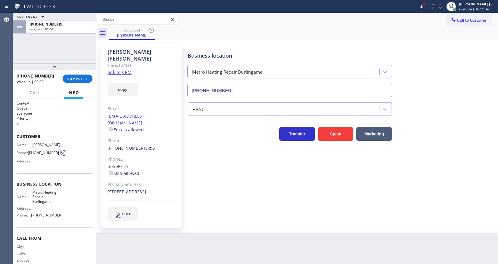
click at [185, 183] on div "[PERSON_NAME] Since: [DATE] link to CRM copy Email [EMAIL_ADDRESS][DOMAIN_NAME]…" at bounding box center [142, 135] width 89 height 189
click at [198, 231] on div "Back to Dashboard Change Sender ID Customers Technicians Select a contact Outbo…" at bounding box center [297, 138] width 402 height 250
click at [216, 194] on div "Business location Metro Heating Repair Burlingame [PHONE_NUMBER] HVAC Transfer …" at bounding box center [341, 132] width 310 height 173
click at [78, 79] on span "COMPLETE" at bounding box center [77, 78] width 20 height 4
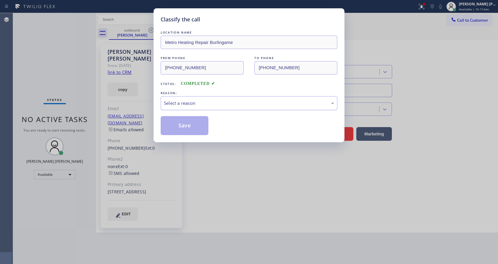
drag, startPoint x: 195, startPoint y: 100, endPoint x: 197, endPoint y: 105, distance: 5.3
click at [195, 102] on div "Select a reason" at bounding box center [249, 103] width 170 height 7
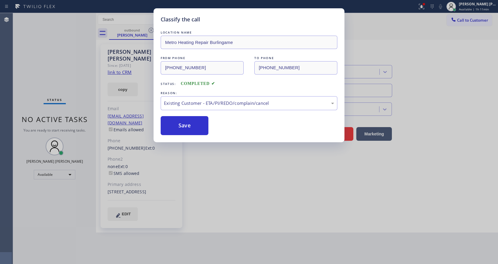
drag, startPoint x: 192, startPoint y: 123, endPoint x: 206, endPoint y: 148, distance: 28.8
click at [197, 126] on button "Save" at bounding box center [185, 125] width 48 height 19
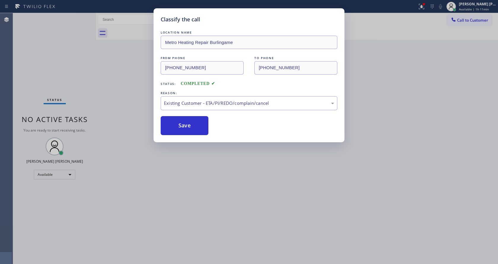
click at [209, 153] on div "Classify the call LOCATION NAME Metro Heating Repair Burlingame FROM PHONE [PHO…" at bounding box center [249, 132] width 498 height 264
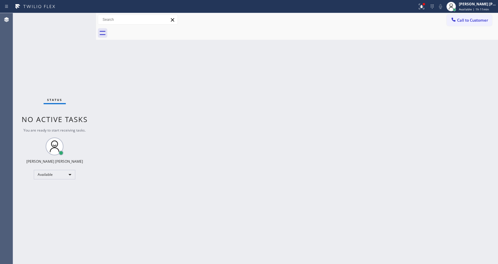
drag, startPoint x: 40, startPoint y: 62, endPoint x: 42, endPoint y: 53, distance: 8.8
click at [40, 61] on div "Status No active tasks You are ready to start receiving tasks. [PERSON_NAME] [P…" at bounding box center [54, 138] width 83 height 250
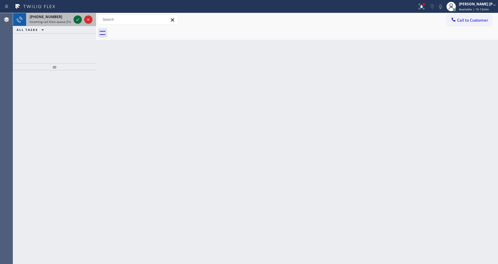
click at [77, 17] on icon at bounding box center [77, 19] width 7 height 7
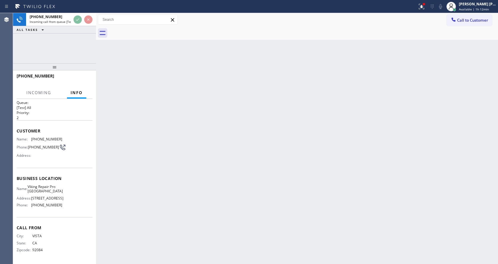
scroll to position [17, 0]
drag, startPoint x: 133, startPoint y: 163, endPoint x: 127, endPoint y: 167, distance: 7.2
click at [133, 169] on div "Back to Dashboard Change Sender ID Customers Technicians Select a contact Outbo…" at bounding box center [297, 138] width 402 height 250
click at [300, 158] on div "Back to Dashboard Change Sender ID Customers Technicians Select a contact Outbo…" at bounding box center [297, 138] width 402 height 250
click at [424, 3] on icon at bounding box center [421, 6] width 7 height 7
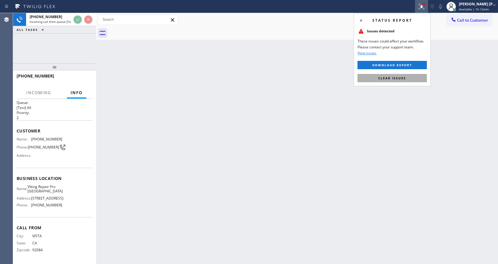
click at [408, 77] on button "Clear issues" at bounding box center [391, 78] width 69 height 8
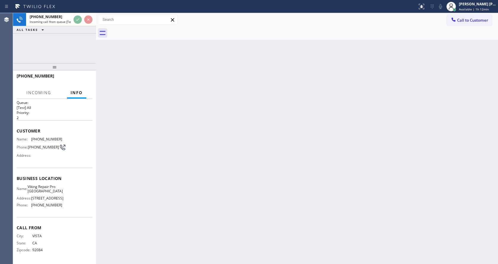
click at [328, 151] on div "Back to Dashboard Change Sender ID Customers Technicians Select a contact Outbo…" at bounding box center [297, 138] width 402 height 250
click at [298, 143] on div "Back to Dashboard Change Sender ID Customers Technicians Select a contact Outbo…" at bounding box center [297, 138] width 402 height 250
click at [204, 137] on div "Back to Dashboard Change Sender ID Customers Technicians Select a contact Outbo…" at bounding box center [297, 138] width 402 height 250
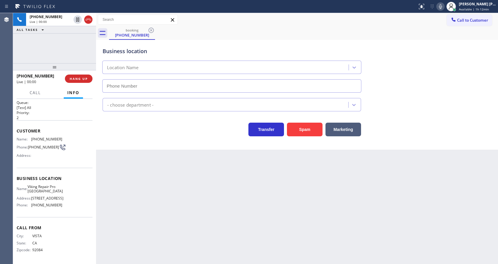
type input "[PHONE_NUMBER]"
click at [287, 132] on div "Spam" at bounding box center [303, 127] width 39 height 17
click at [294, 131] on button "Spam" at bounding box center [305, 129] width 36 height 14
click at [188, 177] on div "Back to Dashboard Change Sender ID Customers Technicians Select a contact Outbo…" at bounding box center [297, 138] width 402 height 250
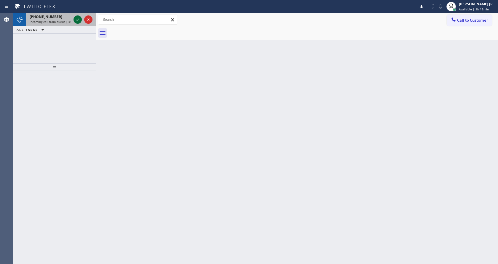
click at [77, 21] on icon at bounding box center [77, 19] width 7 height 7
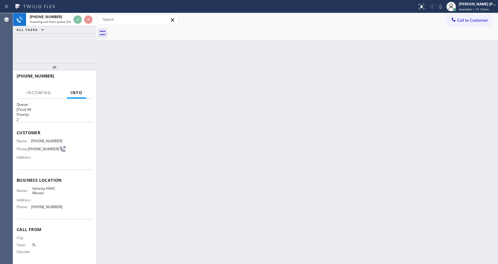
scroll to position [8, 0]
click at [223, 184] on div "Back to Dashboard Change Sender ID Customers Technicians Select a contact Outbo…" at bounding box center [297, 138] width 402 height 250
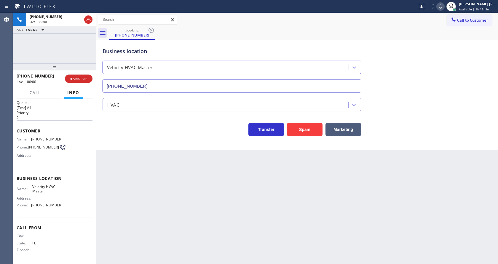
type input "[PHONE_NUMBER]"
click at [300, 133] on button "Spam" at bounding box center [305, 129] width 36 height 14
click at [210, 211] on div "Back to Dashboard Change Sender ID Customers Technicians Select a contact Outbo…" at bounding box center [297, 138] width 402 height 250
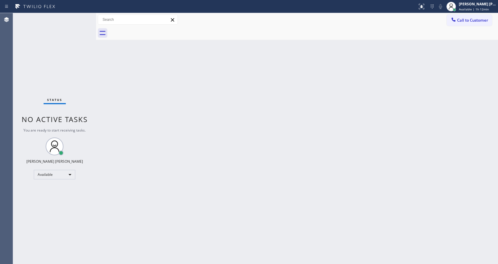
drag, startPoint x: 105, startPoint y: 77, endPoint x: 89, endPoint y: 18, distance: 61.5
click at [105, 76] on div "Back to Dashboard Change Sender ID Customers Technicians Select a contact Outbo…" at bounding box center [297, 138] width 402 height 250
click at [78, 17] on div "Status No active tasks You are ready to start receiving tasks. [PERSON_NAME] [P…" at bounding box center [54, 138] width 83 height 250
drag, startPoint x: 95, startPoint y: 27, endPoint x: 83, endPoint y: 23, distance: 13.2
click at [87, 26] on div "Status No active tasks You are ready to start receiving tasks. [PERSON_NAME] [P…" at bounding box center [255, 138] width 485 height 250
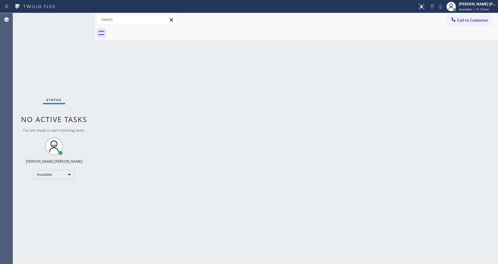
click at [77, 19] on div "Status No active tasks You are ready to start receiving tasks. [PERSON_NAME] [P…" at bounding box center [54, 138] width 82 height 250
click at [78, 18] on div "Status No active tasks You are ready to start receiving tasks. [PERSON_NAME] [P…" at bounding box center [54, 138] width 82 height 250
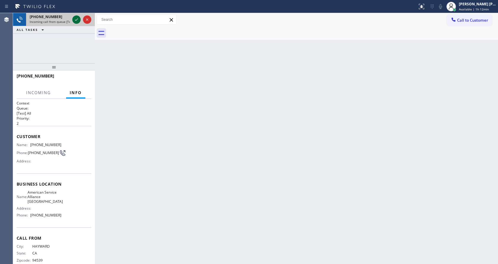
click at [75, 19] on icon at bounding box center [76, 19] width 7 height 7
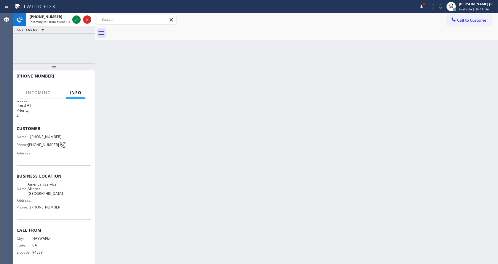
scroll to position [12, 0]
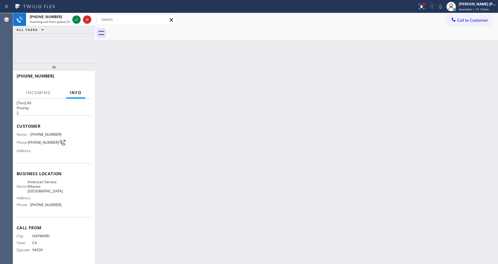
click at [201, 161] on div "Back to Dashboard Change Sender ID Customers Technicians Select a contact Outbo…" at bounding box center [296, 138] width 403 height 250
click at [81, 21] on div at bounding box center [81, 19] width 21 height 13
click at [79, 21] on icon at bounding box center [76, 19] width 7 height 7
click at [187, 181] on div "Back to Dashboard Change Sender ID Customers Technicians Select a contact Outbo…" at bounding box center [296, 138] width 403 height 250
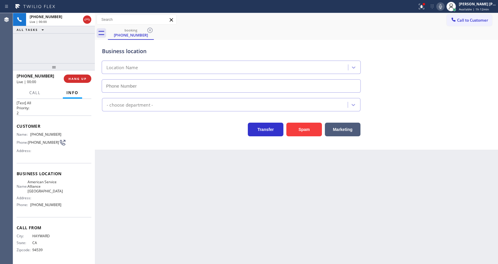
type input "[PHONE_NUMBER]"
click at [306, 134] on button "Spam" at bounding box center [304, 129] width 36 height 14
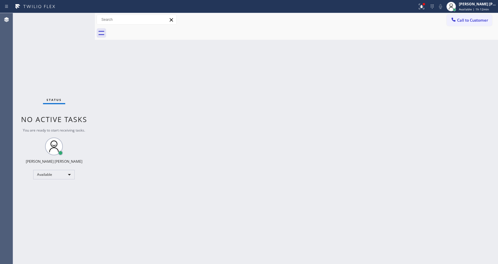
click at [82, 90] on div "Status No active tasks You are ready to start receiving tasks. [PERSON_NAME] [P…" at bounding box center [54, 138] width 82 height 250
click at [79, 18] on div "Status No active tasks You are ready to start receiving tasks. [PERSON_NAME] [P…" at bounding box center [54, 138] width 82 height 250
click at [80, 15] on div "Status No active tasks You are ready to start receiving tasks. [PERSON_NAME] [P…" at bounding box center [54, 138] width 82 height 250
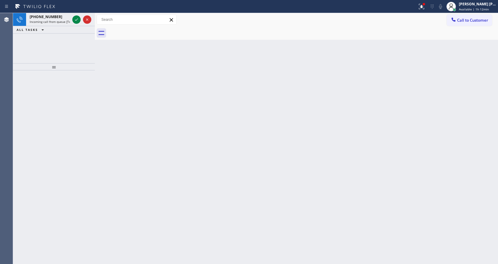
click at [81, 16] on div at bounding box center [81, 19] width 21 height 13
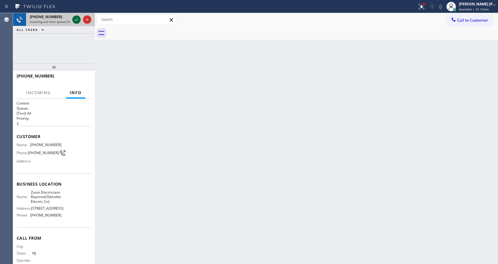
click at [76, 18] on icon at bounding box center [76, 19] width 7 height 7
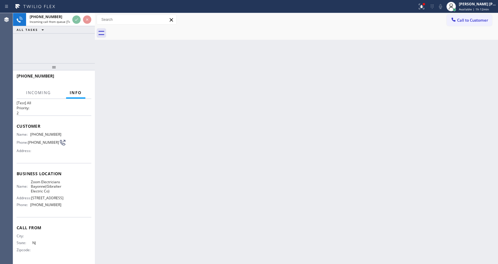
scroll to position [26, 0]
click at [154, 189] on div "Back to Dashboard Change Sender ID Customers Technicians Select a contact Outbo…" at bounding box center [296, 138] width 403 height 250
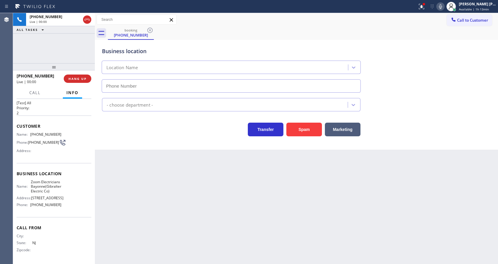
type input "[PHONE_NUMBER]"
click at [301, 131] on button "Spam" at bounding box center [304, 129] width 36 height 14
click at [141, 210] on div "Back to Dashboard Change Sender ID Customers Technicians Select a contact Outbo…" at bounding box center [296, 138] width 403 height 250
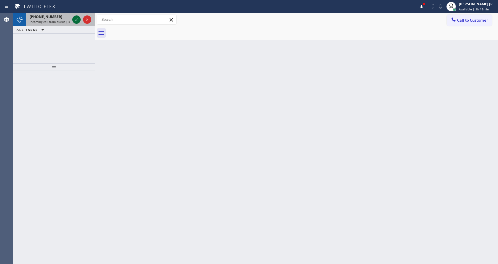
click at [74, 19] on icon at bounding box center [76, 19] width 7 height 7
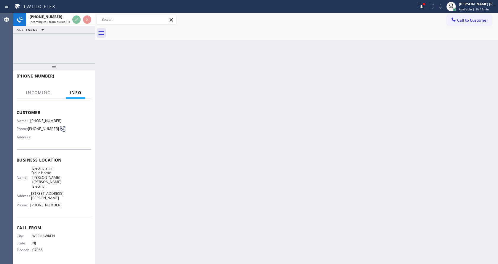
scroll to position [26, 0]
click at [159, 184] on div "Back to Dashboard Change Sender ID Customers Technicians Select a contact Outbo…" at bounding box center [296, 138] width 403 height 250
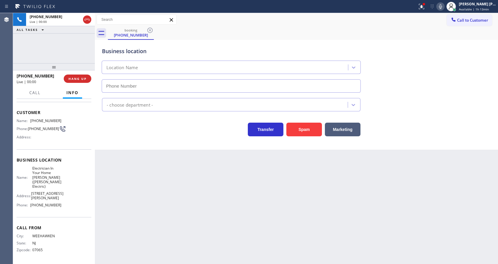
type input "[PHONE_NUMBER]"
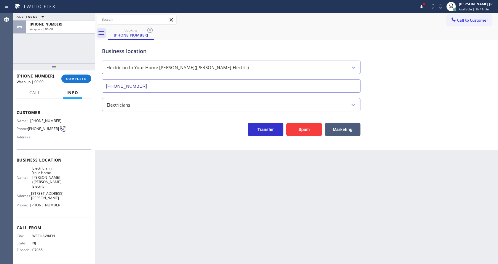
click at [127, 178] on div "Back to Dashboard Change Sender ID Customers Technicians Select a contact Outbo…" at bounding box center [296, 138] width 403 height 250
click at [72, 76] on button "COMPLETE" at bounding box center [76, 78] width 30 height 8
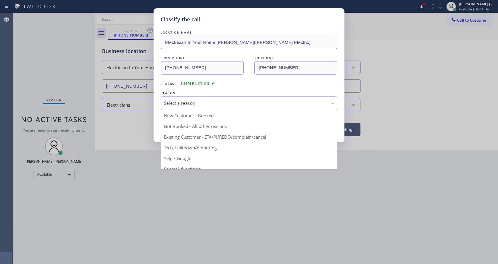
click at [189, 105] on div "Select a reason" at bounding box center [249, 103] width 170 height 7
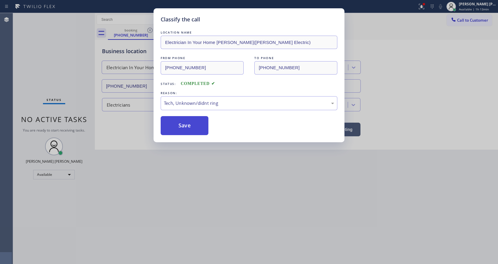
click at [182, 122] on button "Save" at bounding box center [185, 125] width 48 height 19
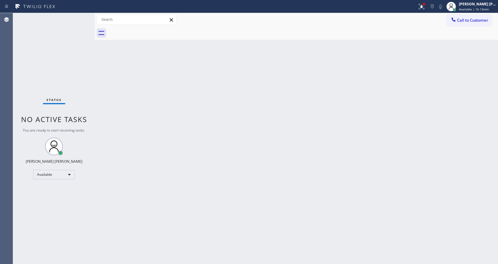
click at [181, 119] on div "Back to Dashboard Change Sender ID Customers Technicians Select a contact Outbo…" at bounding box center [296, 138] width 403 height 250
click at [102, 97] on div "Back to Dashboard Change Sender ID Customers Technicians Select a contact Outbo…" at bounding box center [296, 138] width 403 height 250
click at [84, 82] on div "Status No active tasks You are ready to start receiving tasks. [PERSON_NAME] [P…" at bounding box center [54, 138] width 82 height 250
click at [81, 16] on div "Status No active tasks You are ready to start receiving tasks. [PERSON_NAME] [P…" at bounding box center [54, 138] width 82 height 250
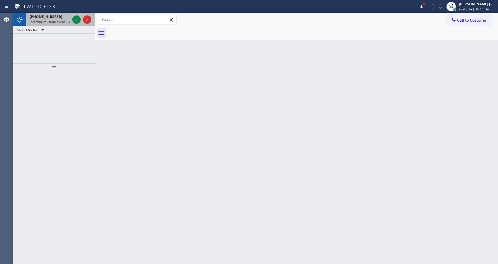
click at [66, 20] on span "Incoming call from queue [Test] All" at bounding box center [54, 22] width 49 height 4
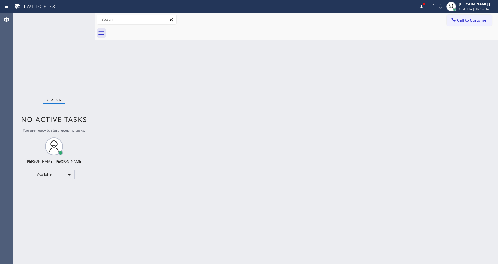
click at [74, 20] on div "Status No active tasks You are ready to start receiving tasks. [PERSON_NAME] [P…" at bounding box center [54, 138] width 82 height 250
click at [114, 70] on div "Back to Dashboard Change Sender ID Customers Technicians Select a contact Outbo…" at bounding box center [296, 138] width 403 height 250
click at [474, 7] on span "Available | 1h 15min" at bounding box center [474, 9] width 30 height 4
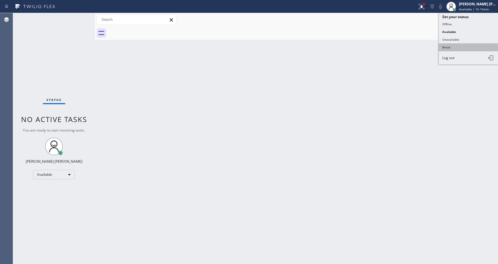
click at [456, 46] on button "Break" at bounding box center [468, 47] width 59 height 8
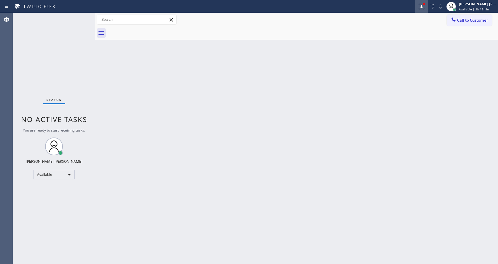
click at [424, 7] on icon at bounding box center [421, 6] width 5 height 5
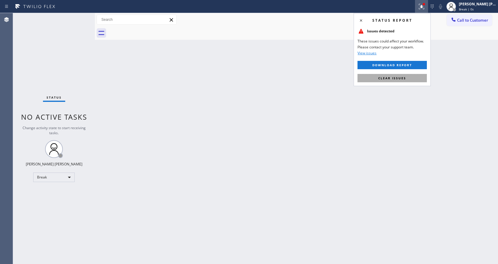
click at [401, 74] on button "Clear issues" at bounding box center [391, 78] width 69 height 8
